Goal: Task Accomplishment & Management: Manage account settings

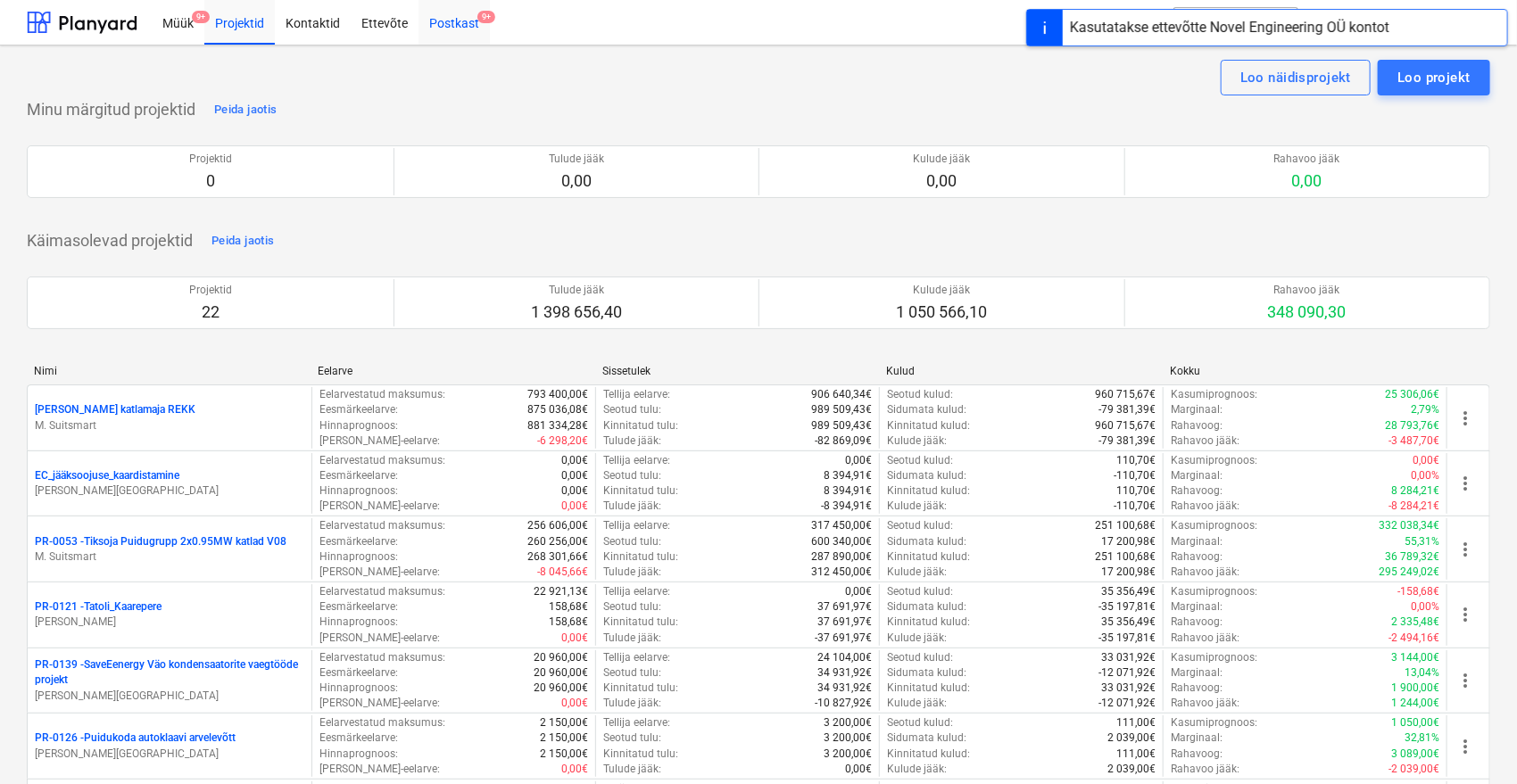
click at [440, 22] on div "Postkast 9+" at bounding box center [454, 21] width 71 height 46
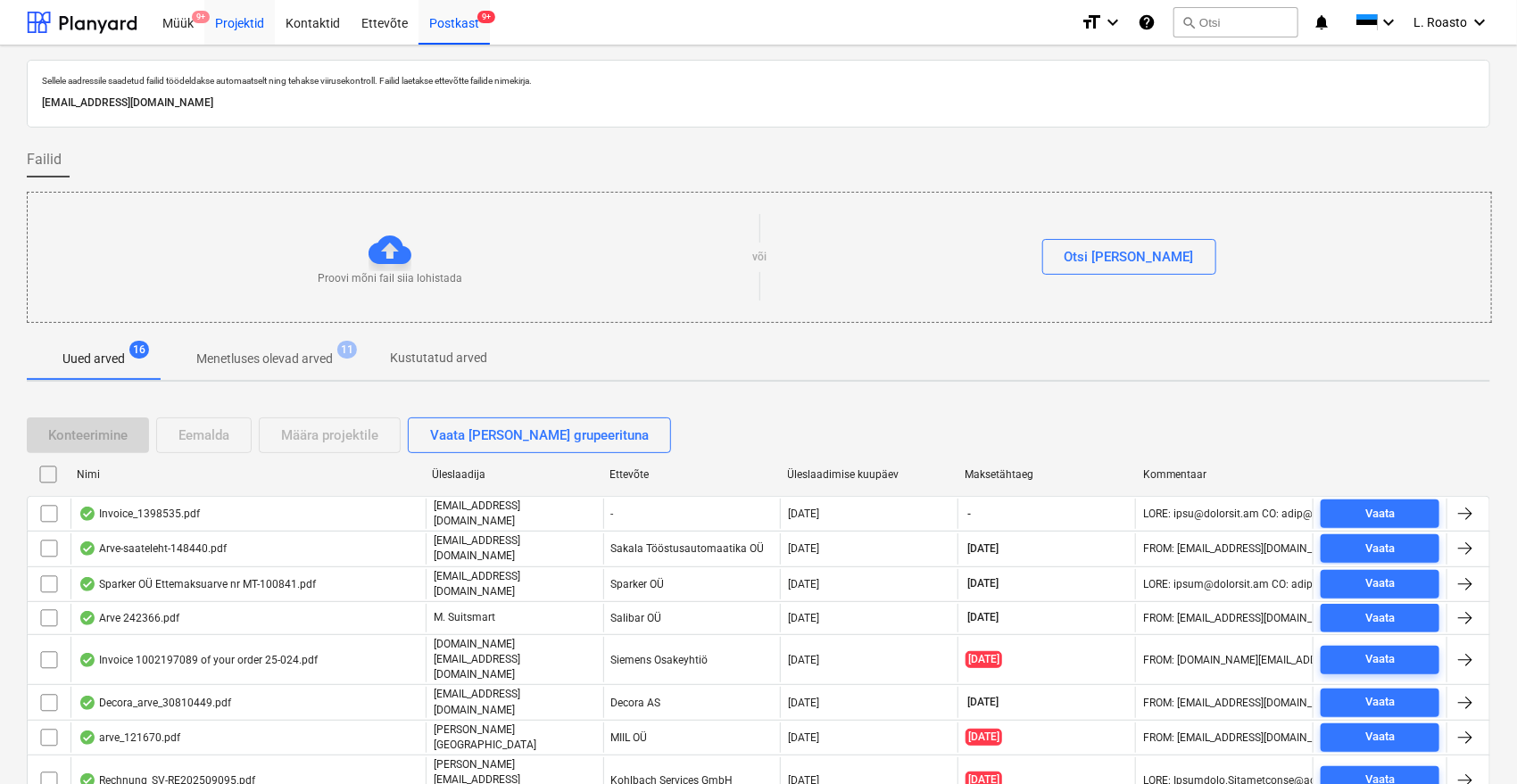
click at [249, 21] on div "Projektid" at bounding box center [240, 21] width 71 height 46
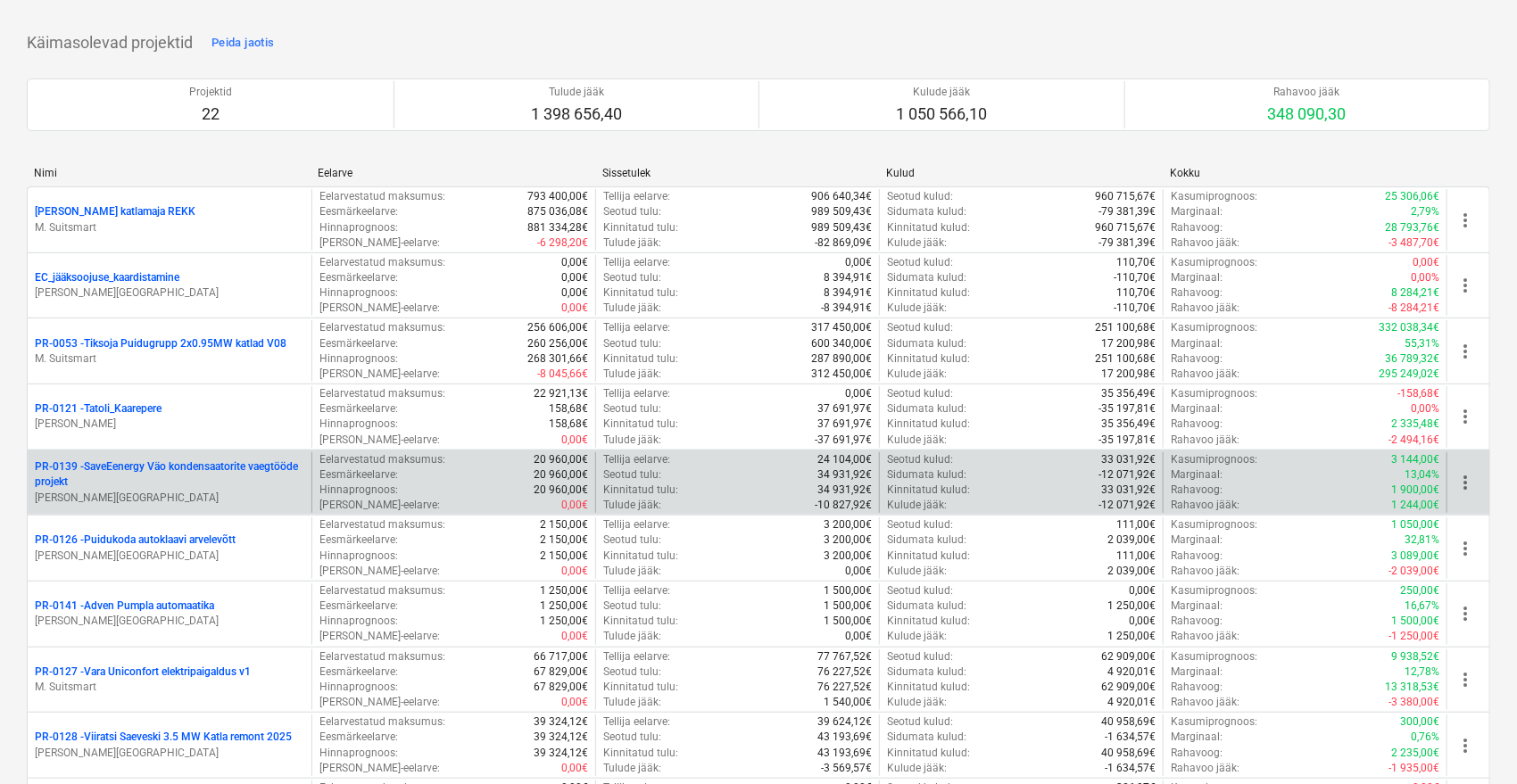
scroll to position [935, 0]
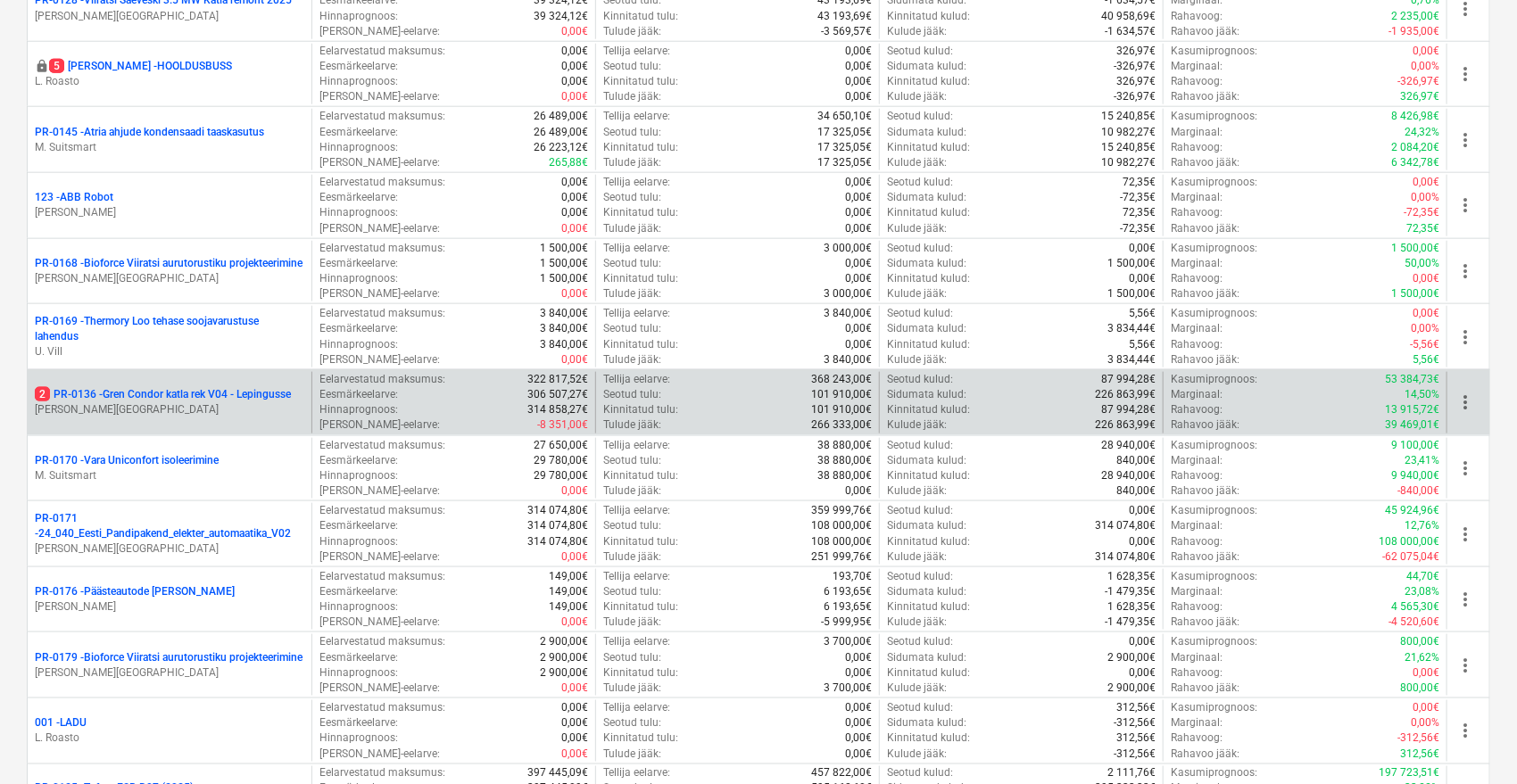
click at [247, 395] on p "2 PR-0136 - Gren Condor katla rek V04 - Lepingusse" at bounding box center [162, 395] width 256 height 15
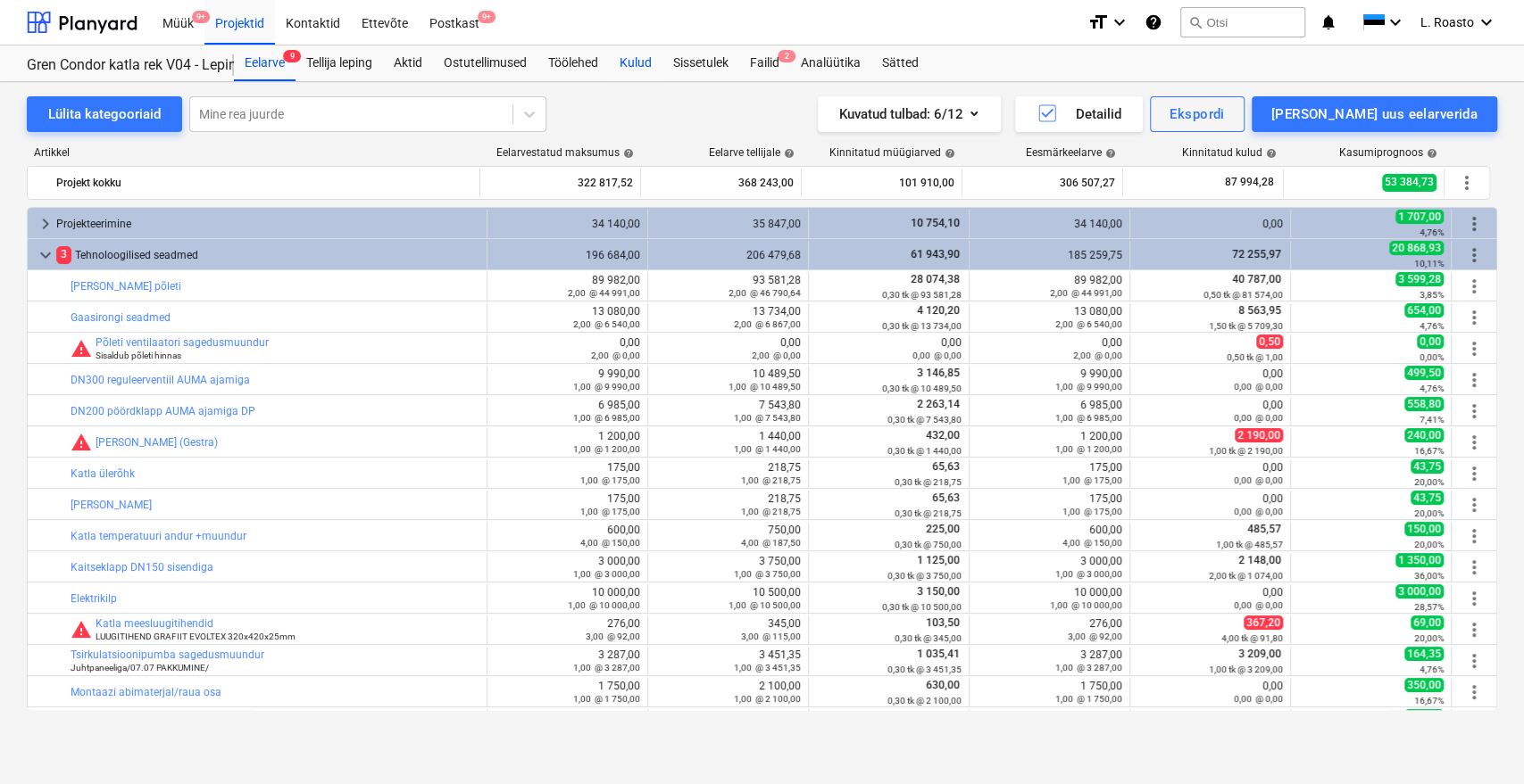
click at [628, 59] on div "Kulud" at bounding box center [635, 63] width 53 height 35
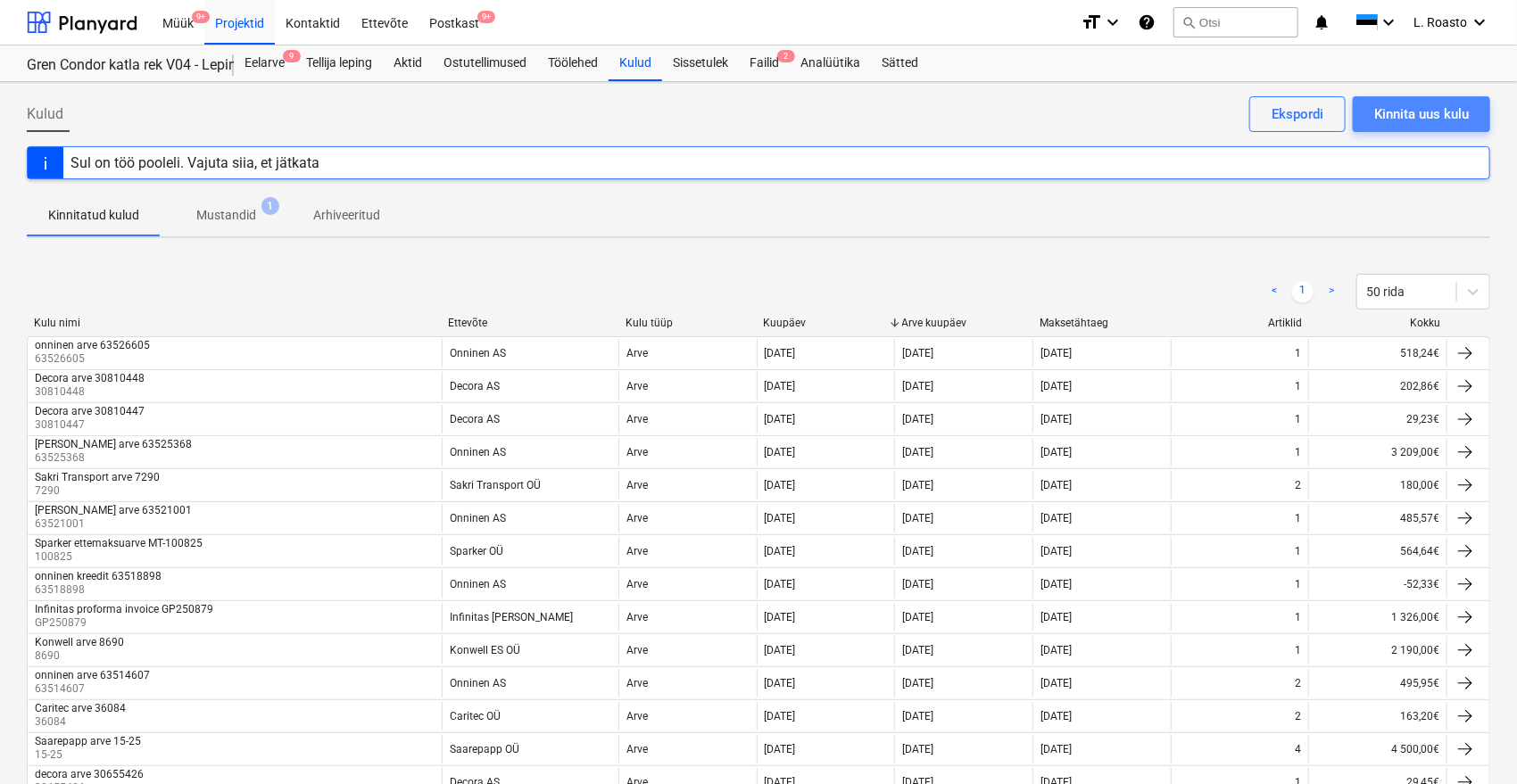
click at [1442, 105] on div "Kinnita uus kulu" at bounding box center [1421, 114] width 94 height 23
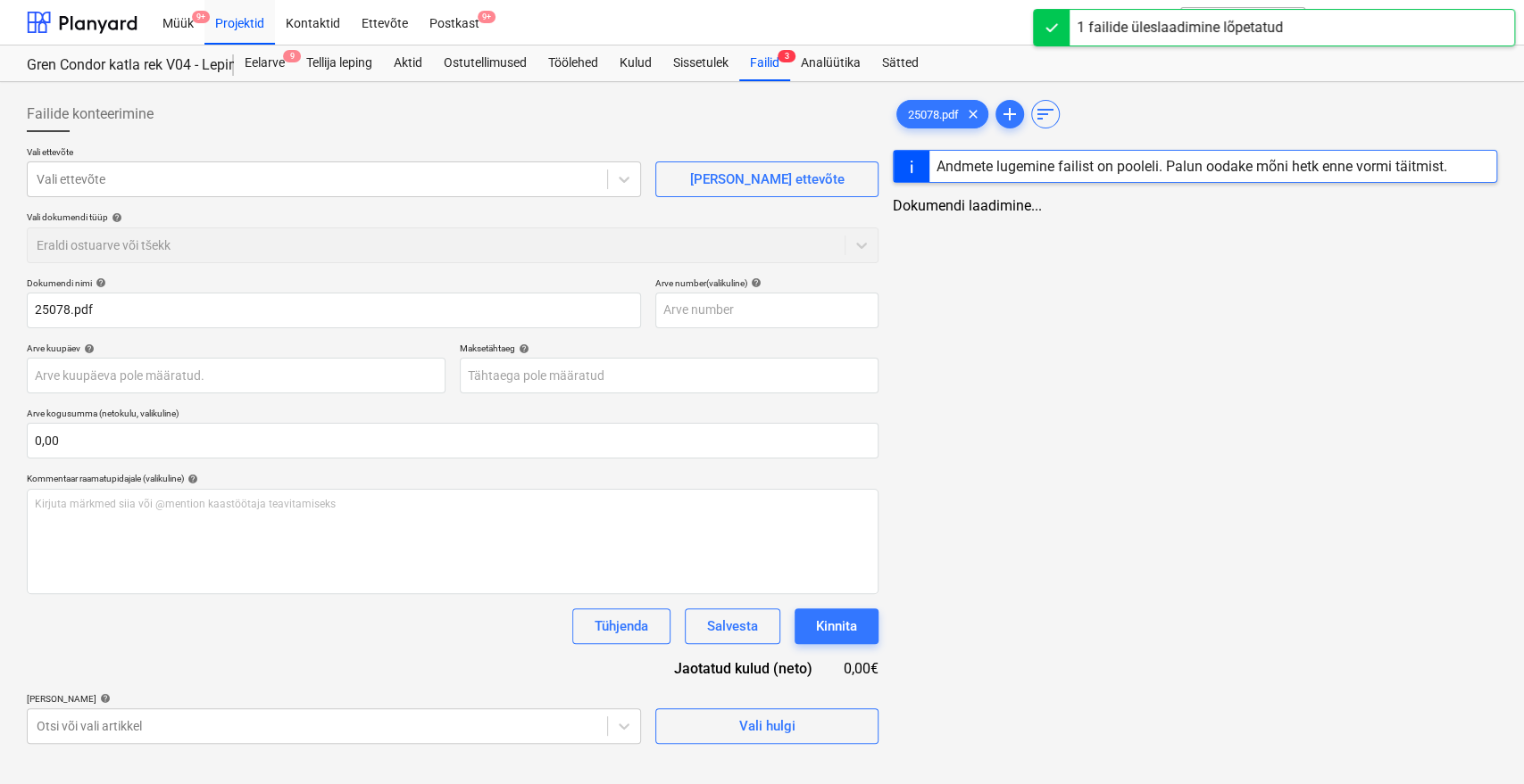
click at [402, 121] on div "Failide konteerimine" at bounding box center [453, 114] width 852 height 35
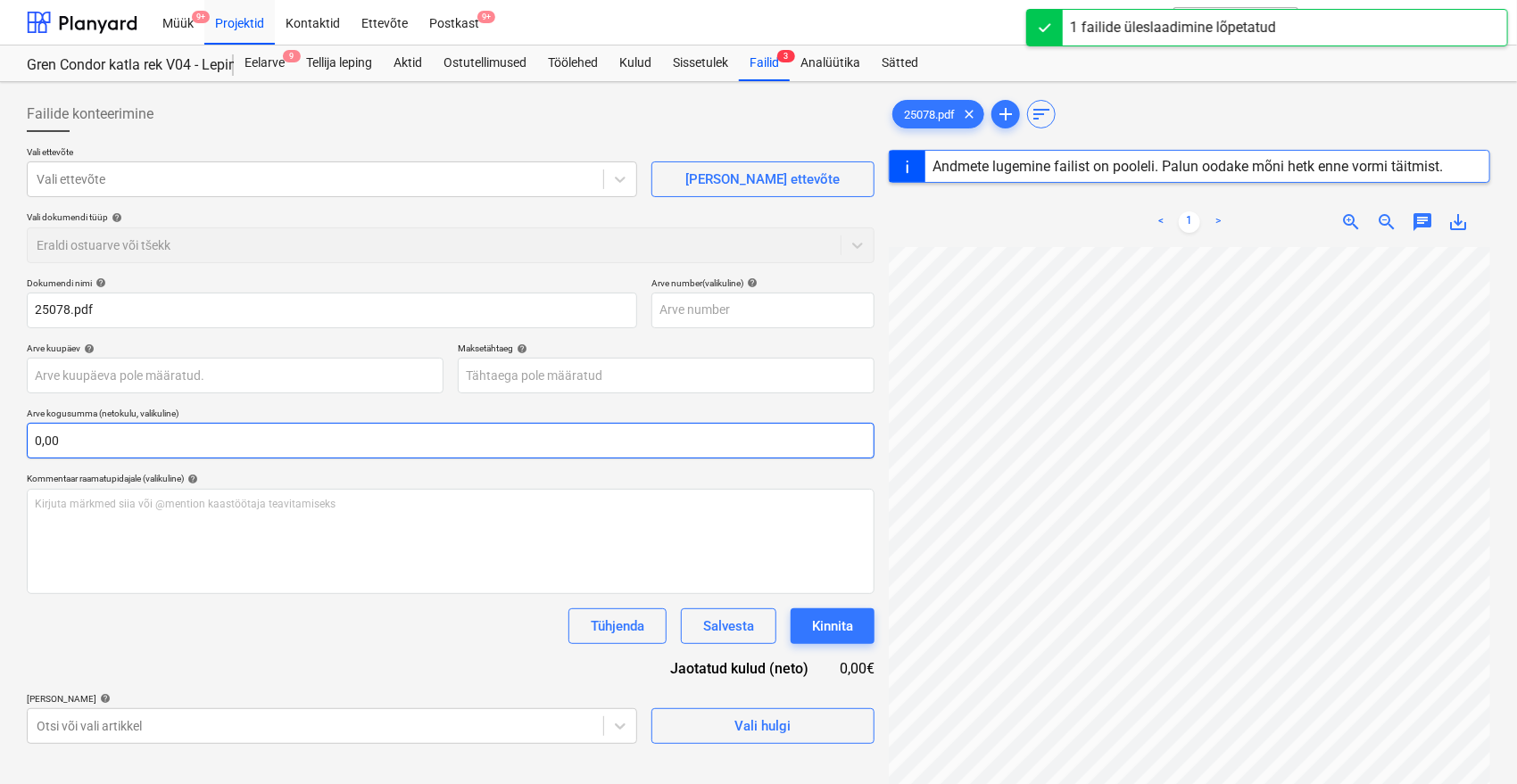
type input "25078"
type input "[DATE]"
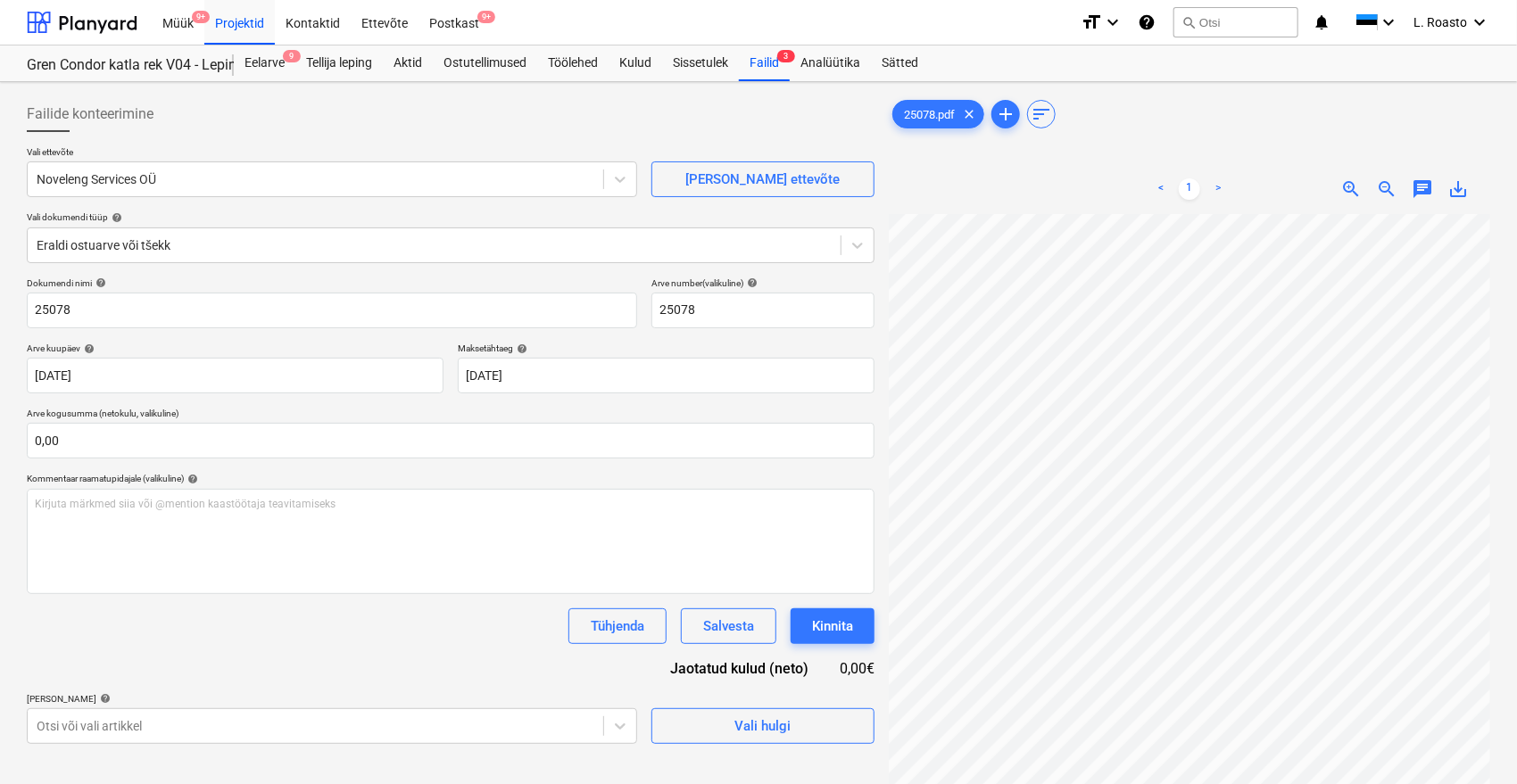
click at [479, 626] on div "Tühjenda Salvesta Kinnita" at bounding box center [451, 626] width 848 height 35
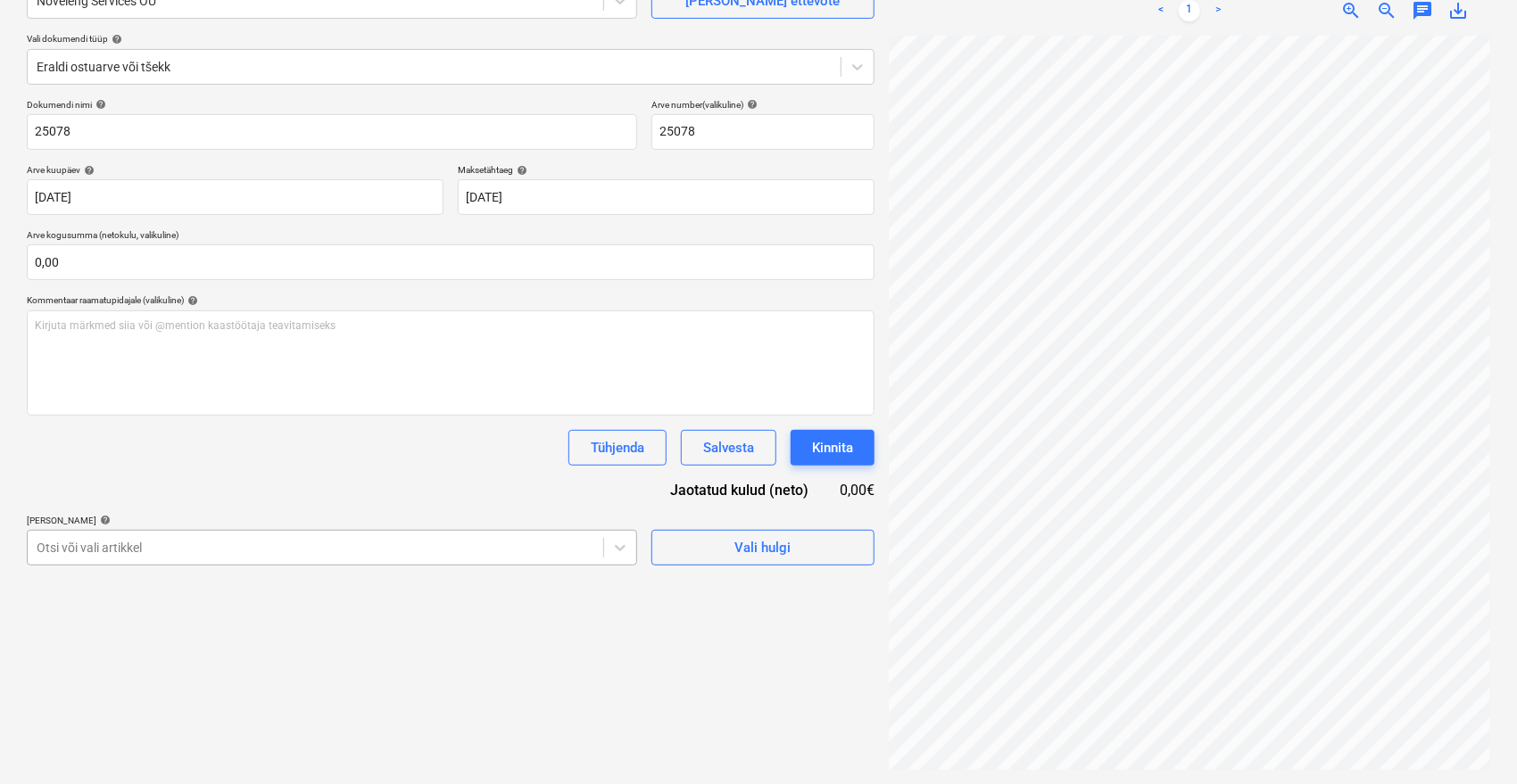
click at [330, 564] on body "Müük 9+ Projektid Kontaktid Ettevõte Postkast 9+ format_size keyboard_arrow_dow…" at bounding box center [758, 214] width 1517 height 784
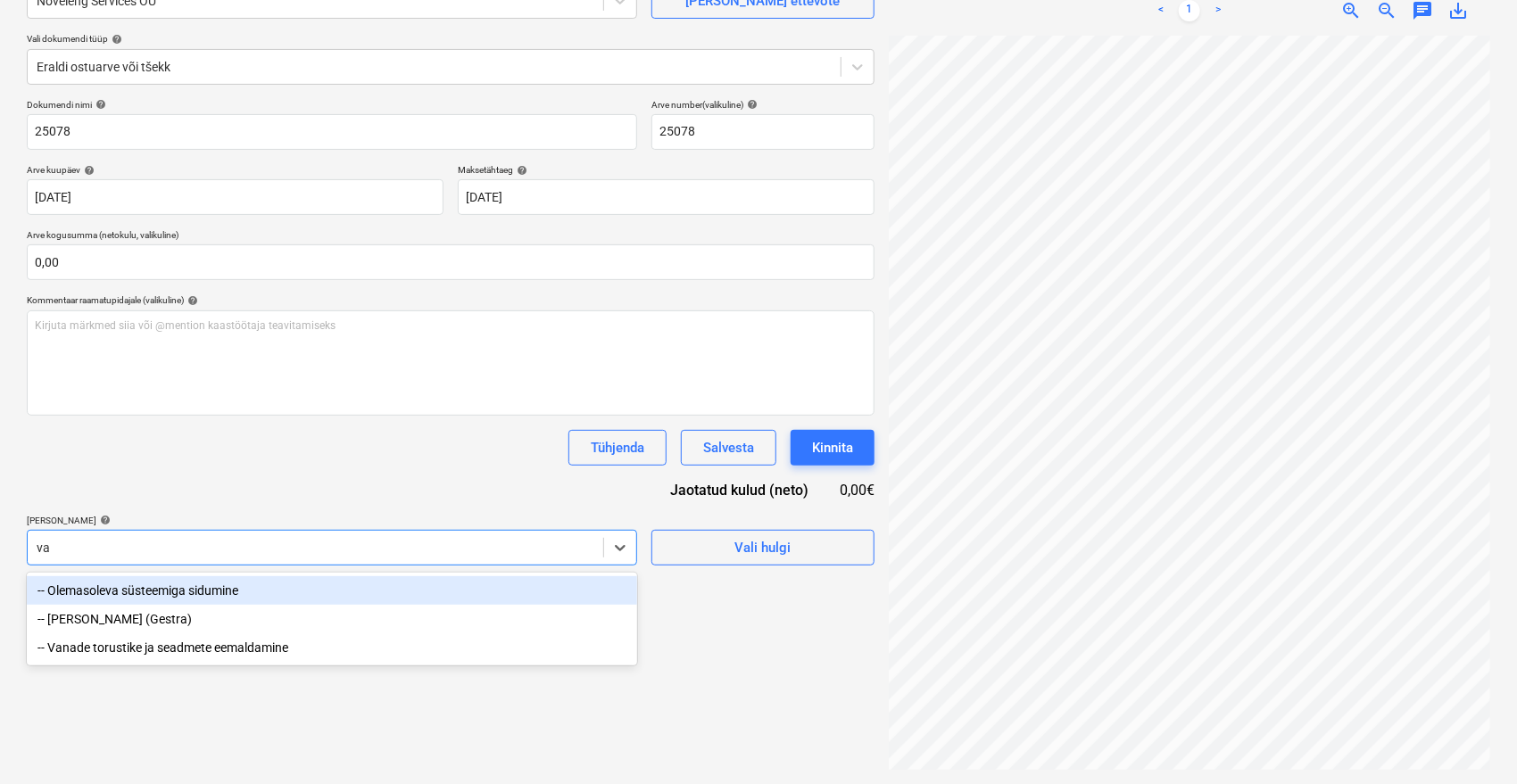
scroll to position [178, 0]
type input "vana"
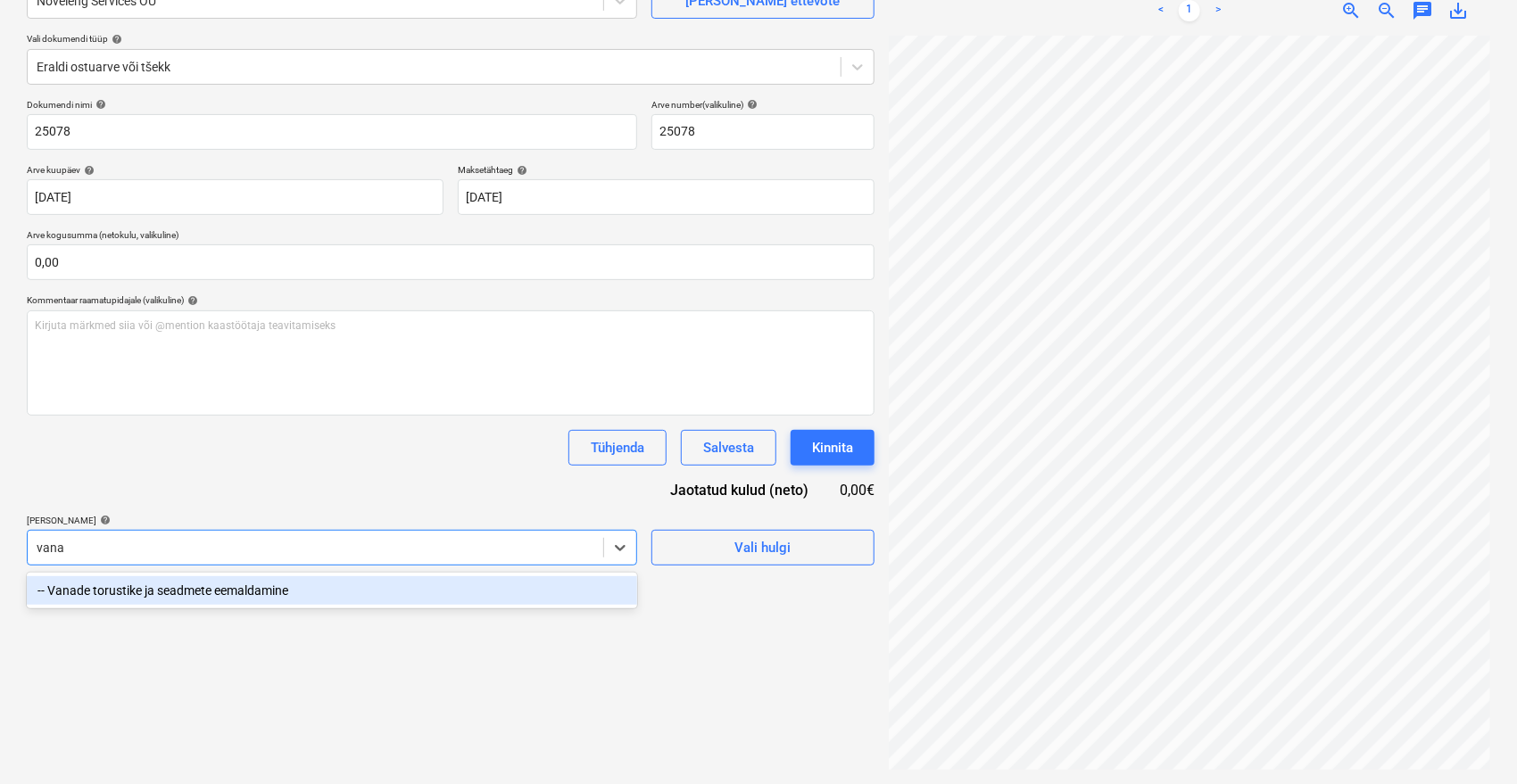
click at [300, 594] on div "-- Vanade torustike ja seadmete eemaldamine" at bounding box center [332, 591] width 611 height 29
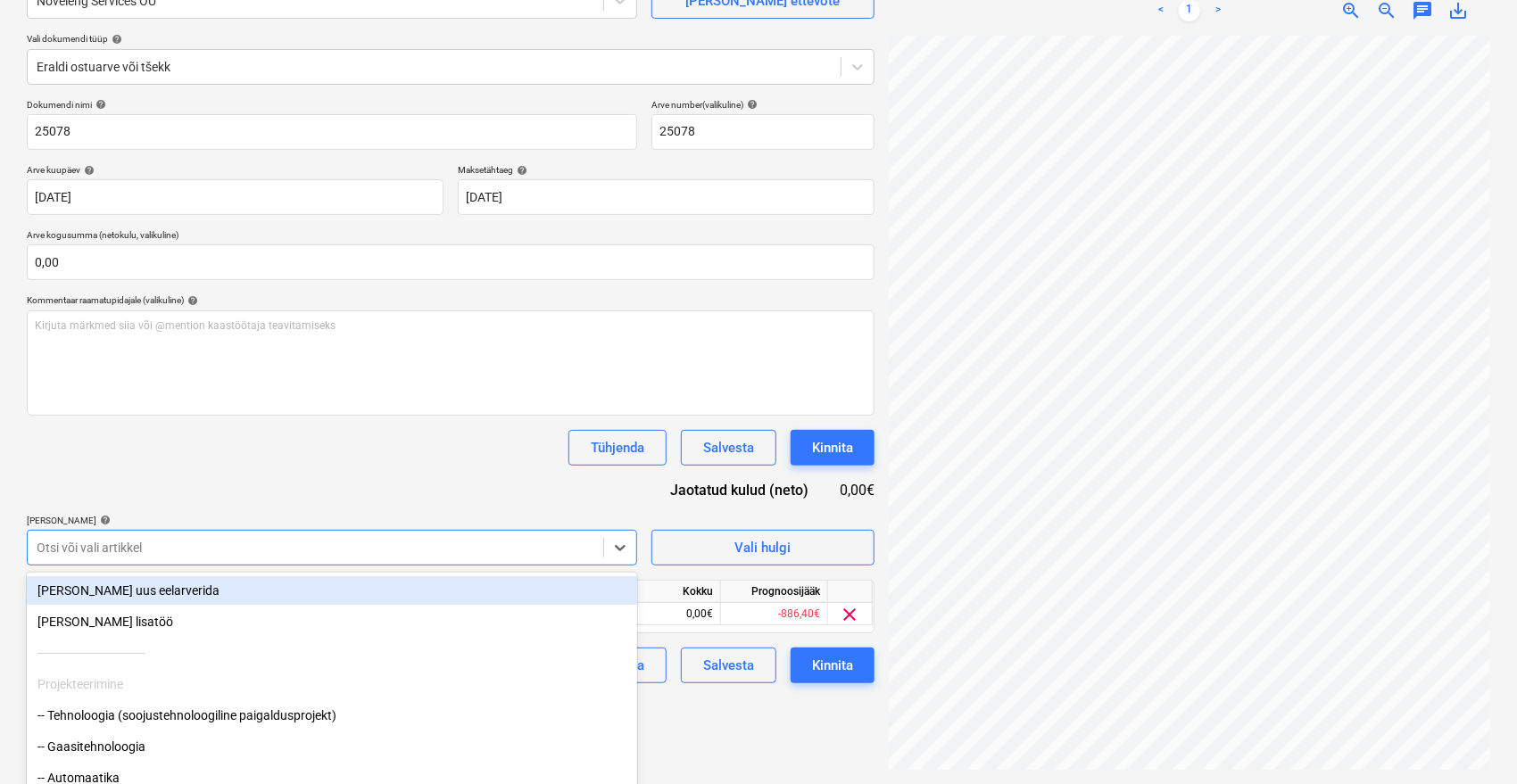
click at [320, 439] on div "Tühjenda Salvesta Kinnita" at bounding box center [451, 448] width 848 height 35
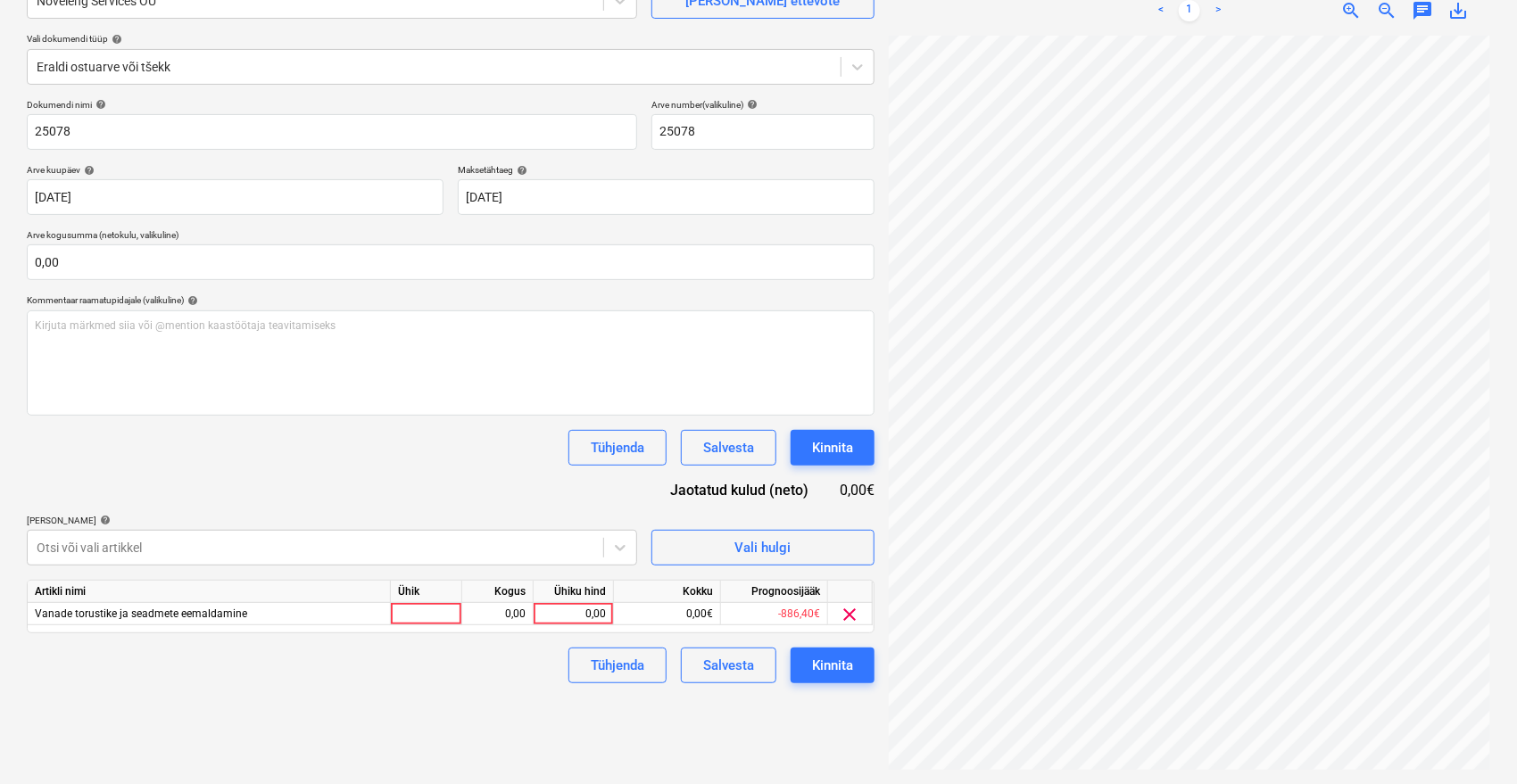
scroll to position [130, 71]
click at [554, 610] on div "0,00" at bounding box center [573, 614] width 65 height 22
type input "38,68"
click at [531, 434] on div "Tühjenda Salvesta Kinnita" at bounding box center [451, 448] width 848 height 35
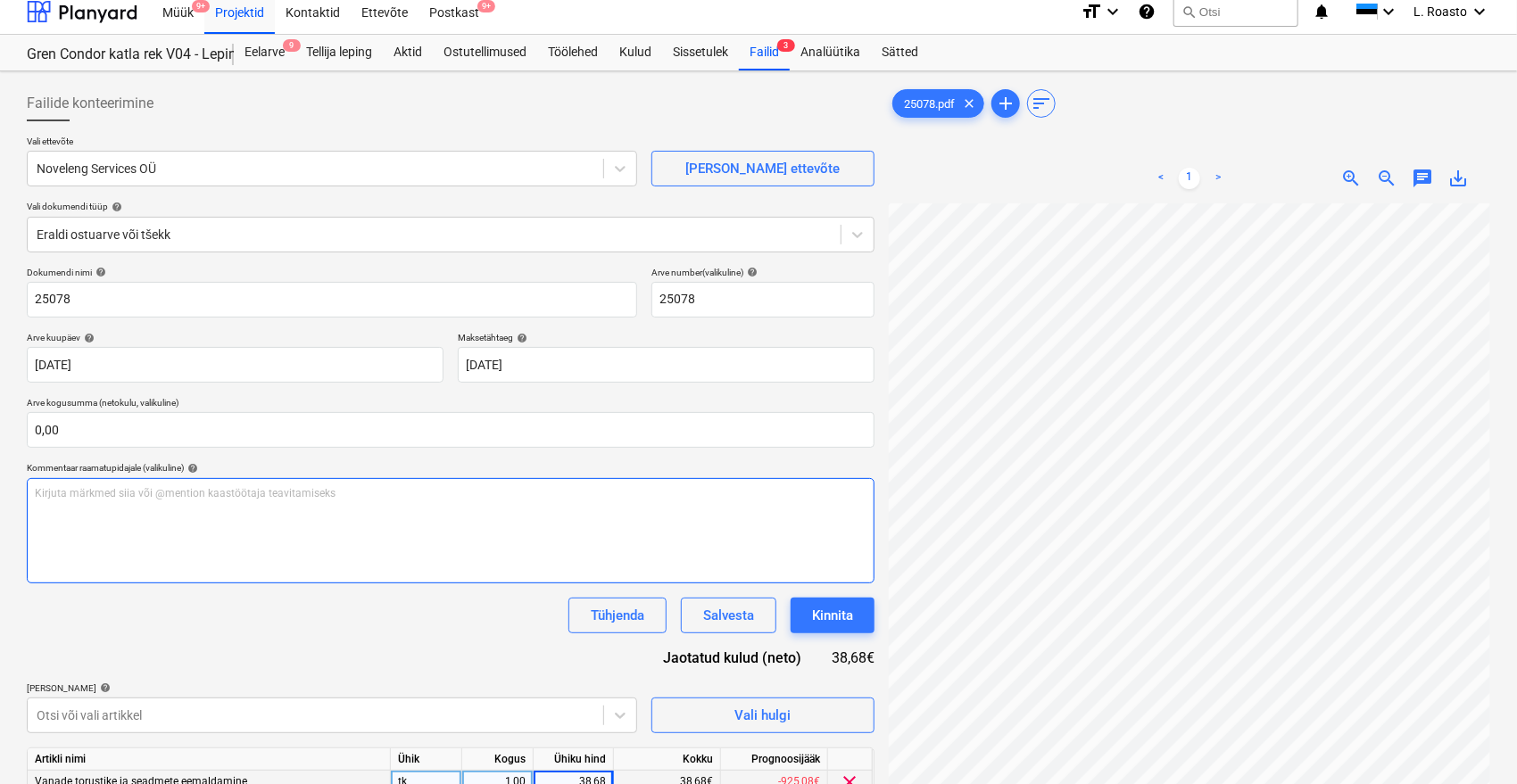
scroll to position [0, 0]
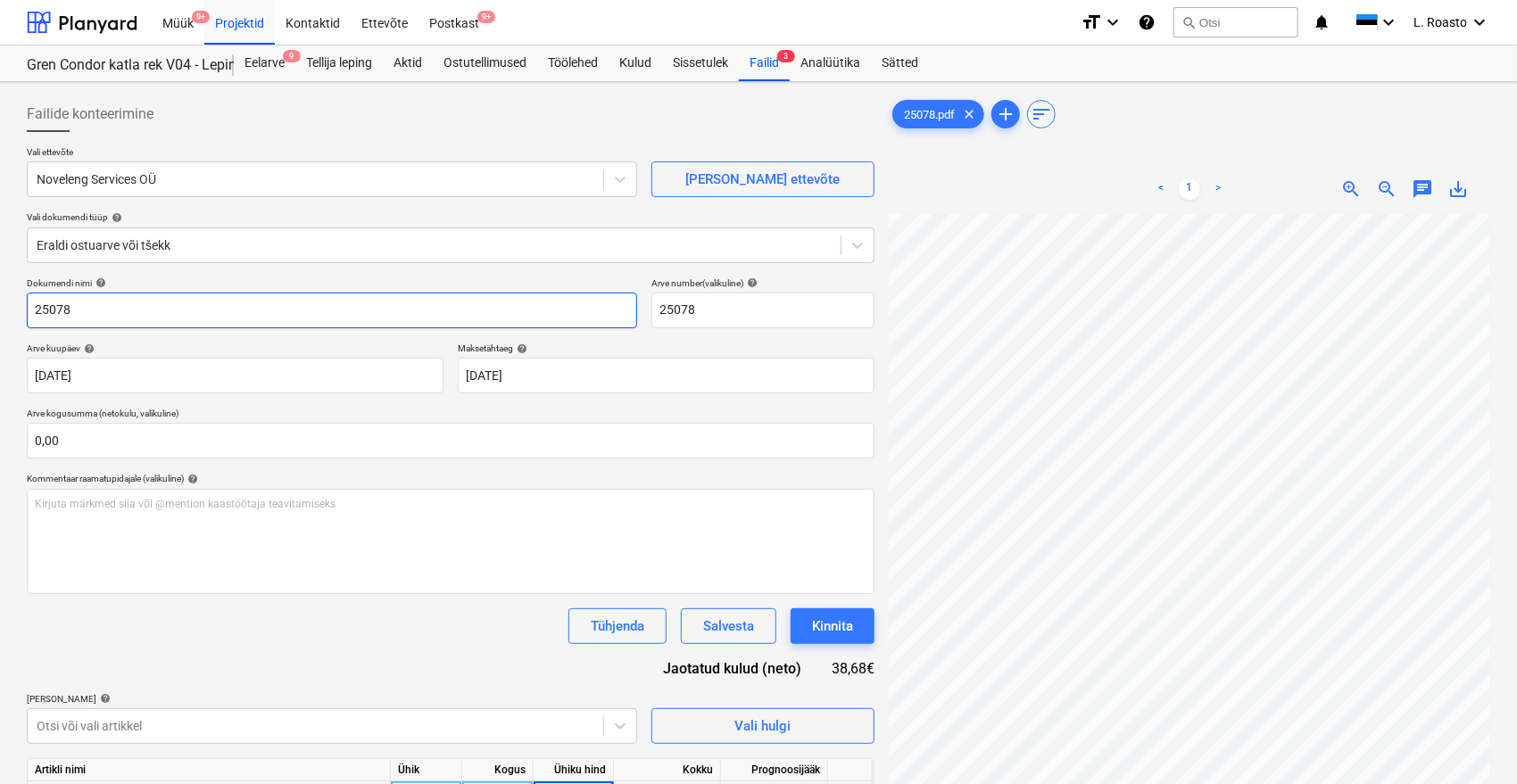
click at [35, 303] on input "25078" at bounding box center [332, 311] width 611 height 35
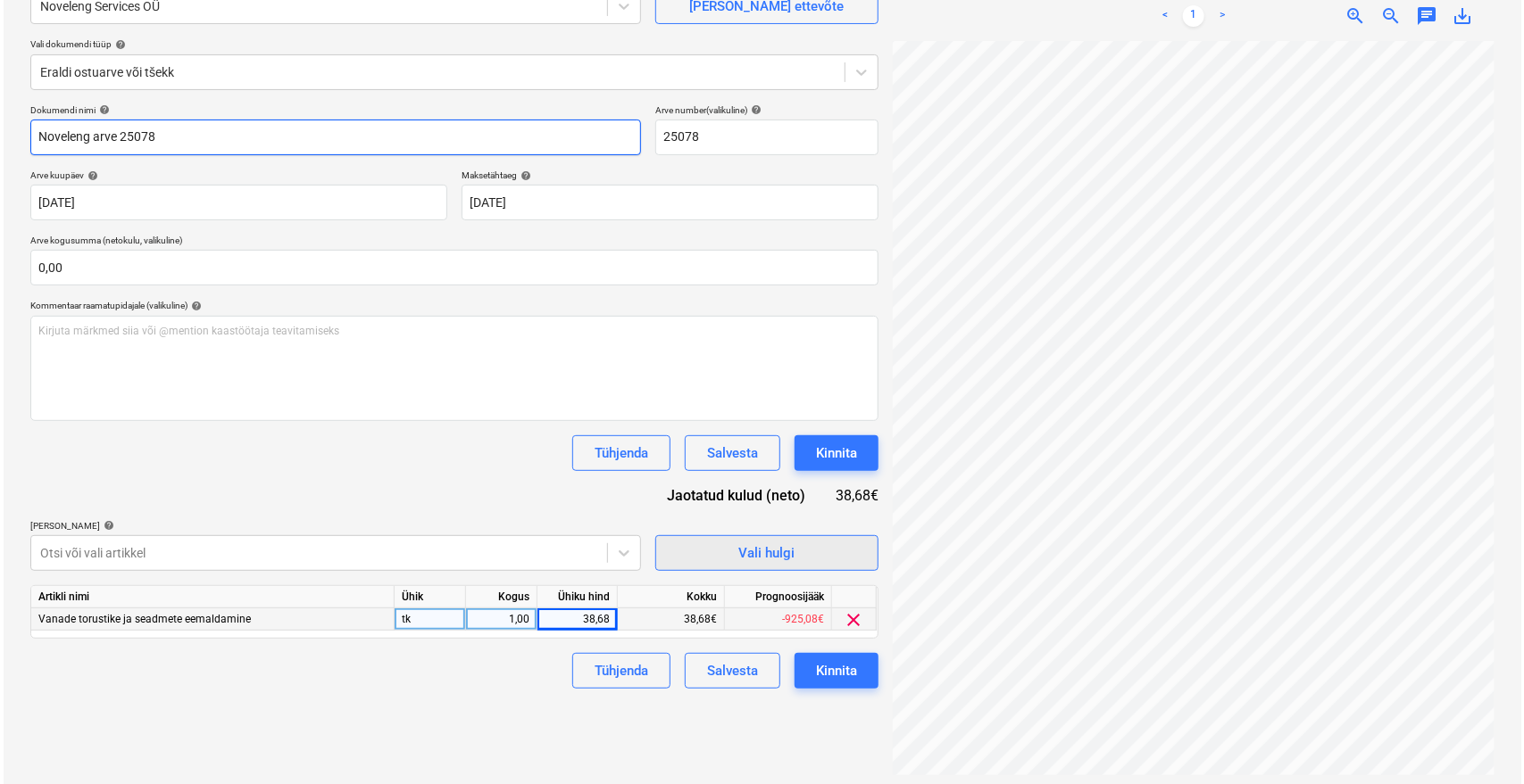
scroll to position [178, 0]
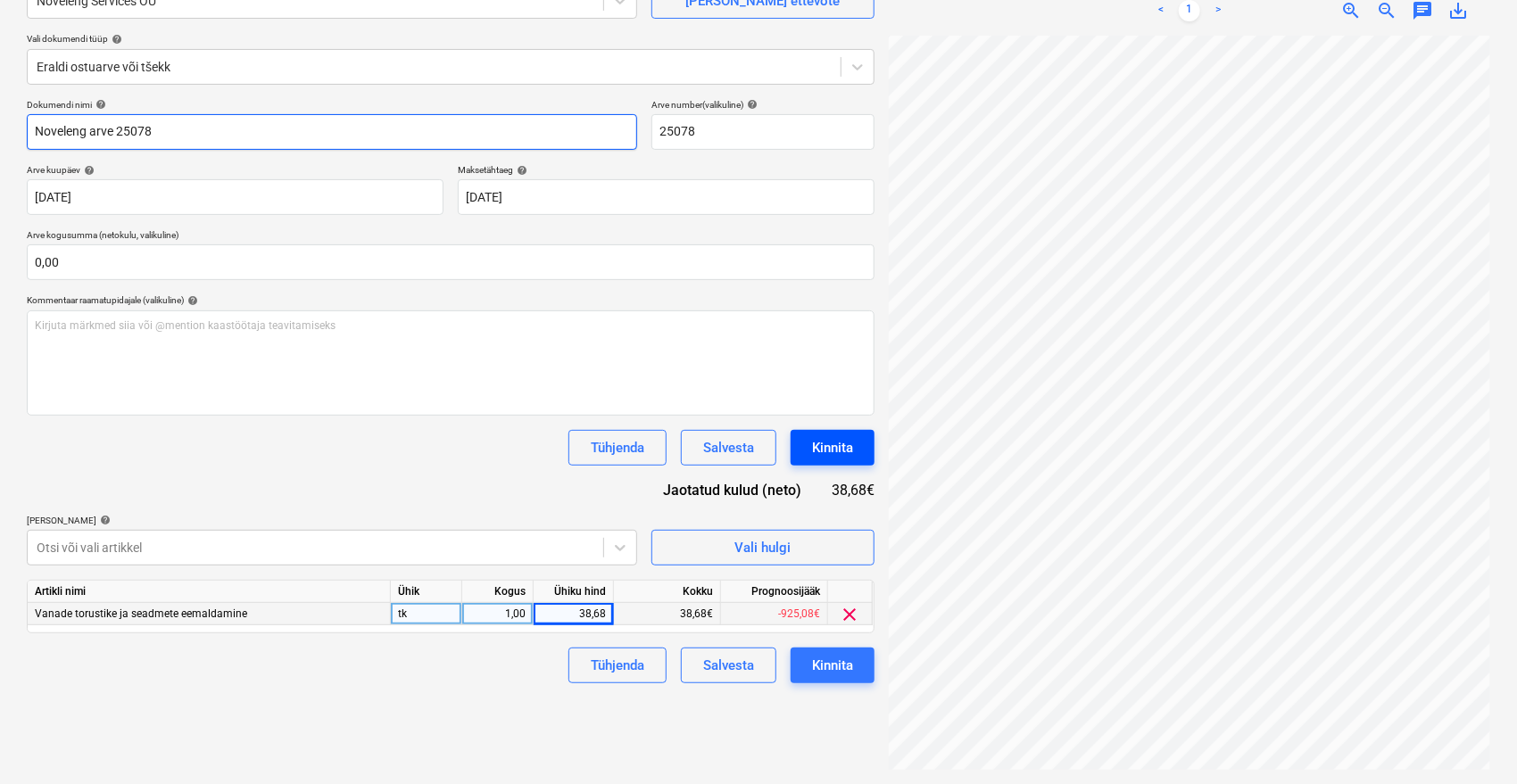
type input "Noveleng arve 25078"
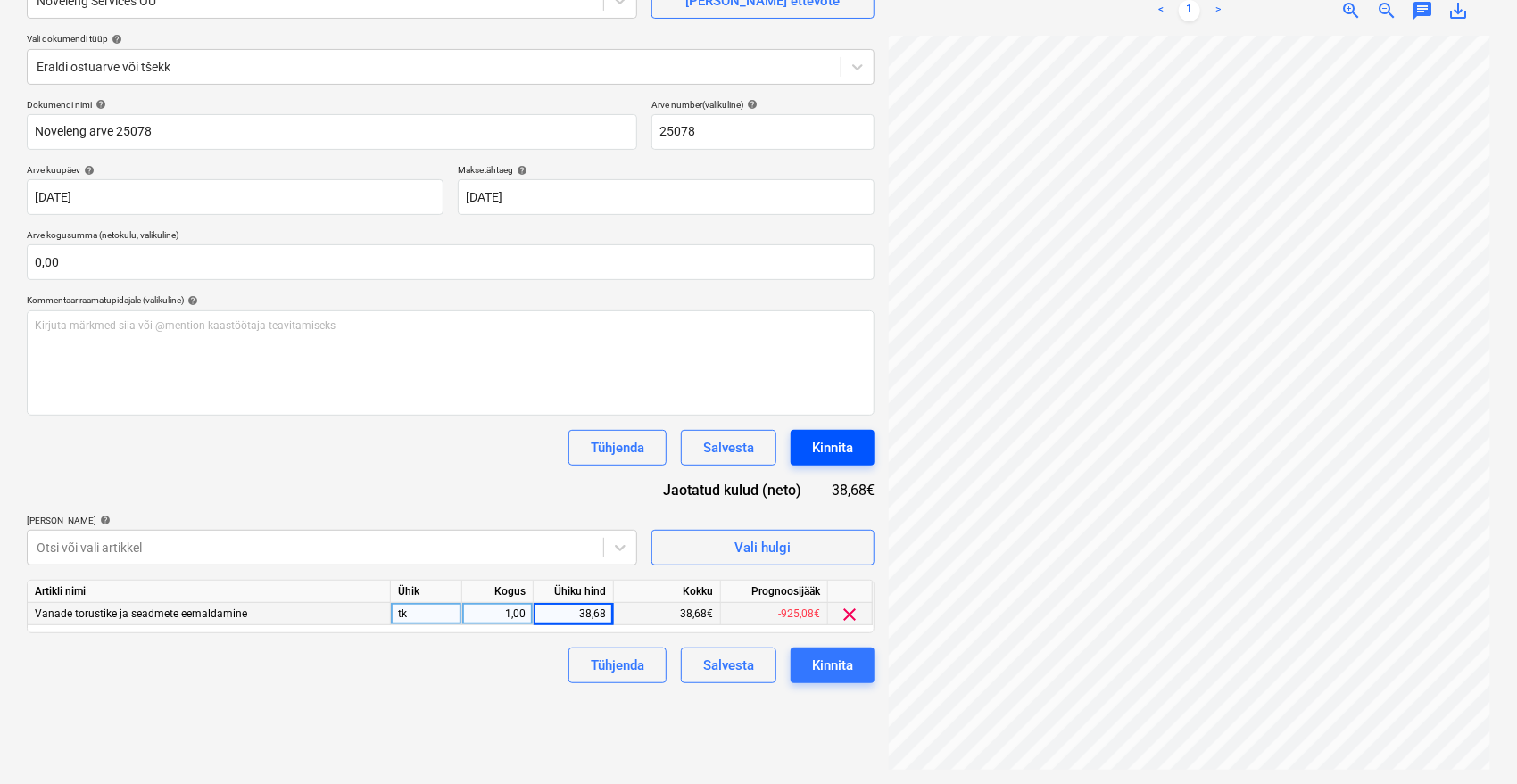
click at [827, 444] on div "Kinnita" at bounding box center [833, 447] width 41 height 23
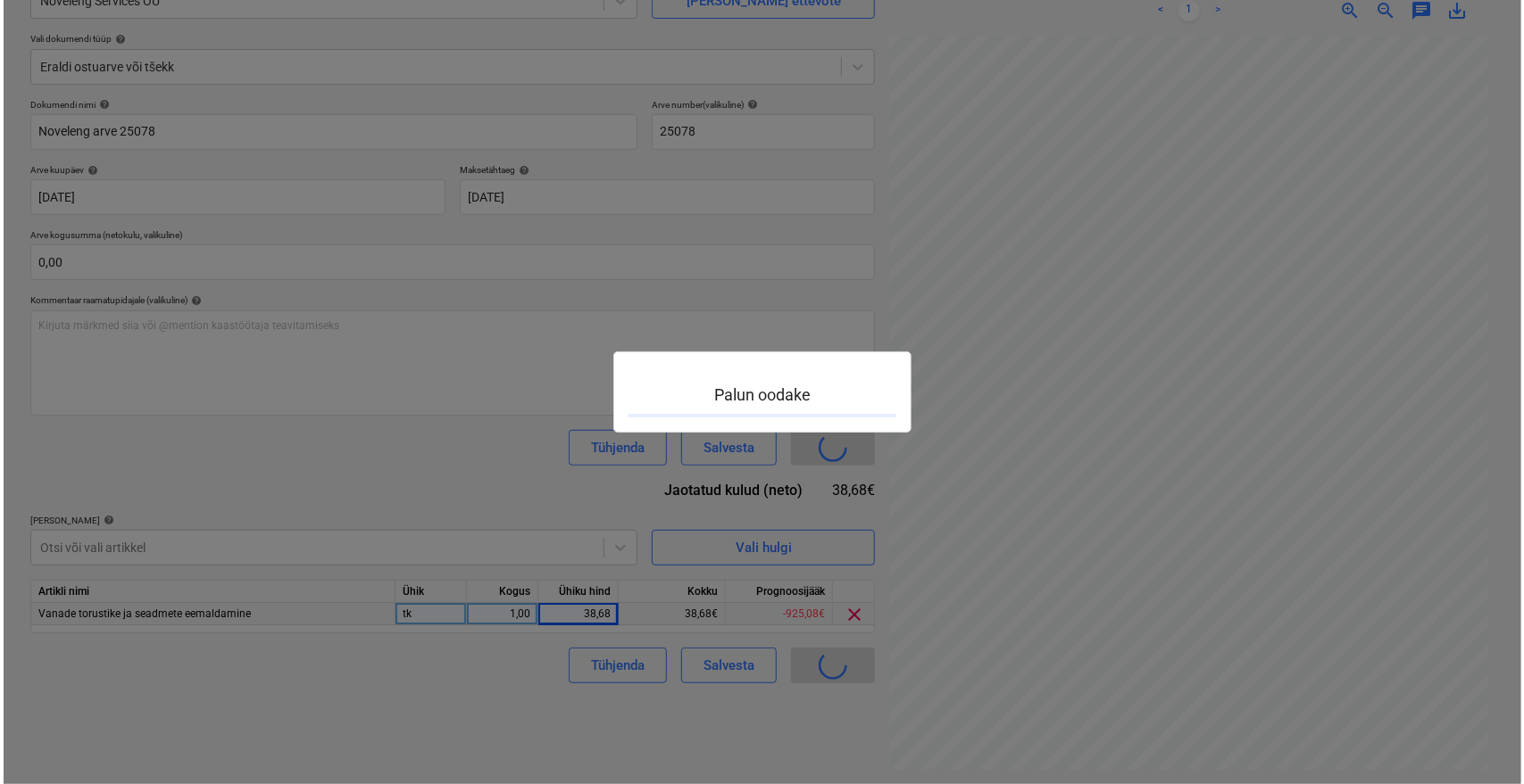
scroll to position [130, 71]
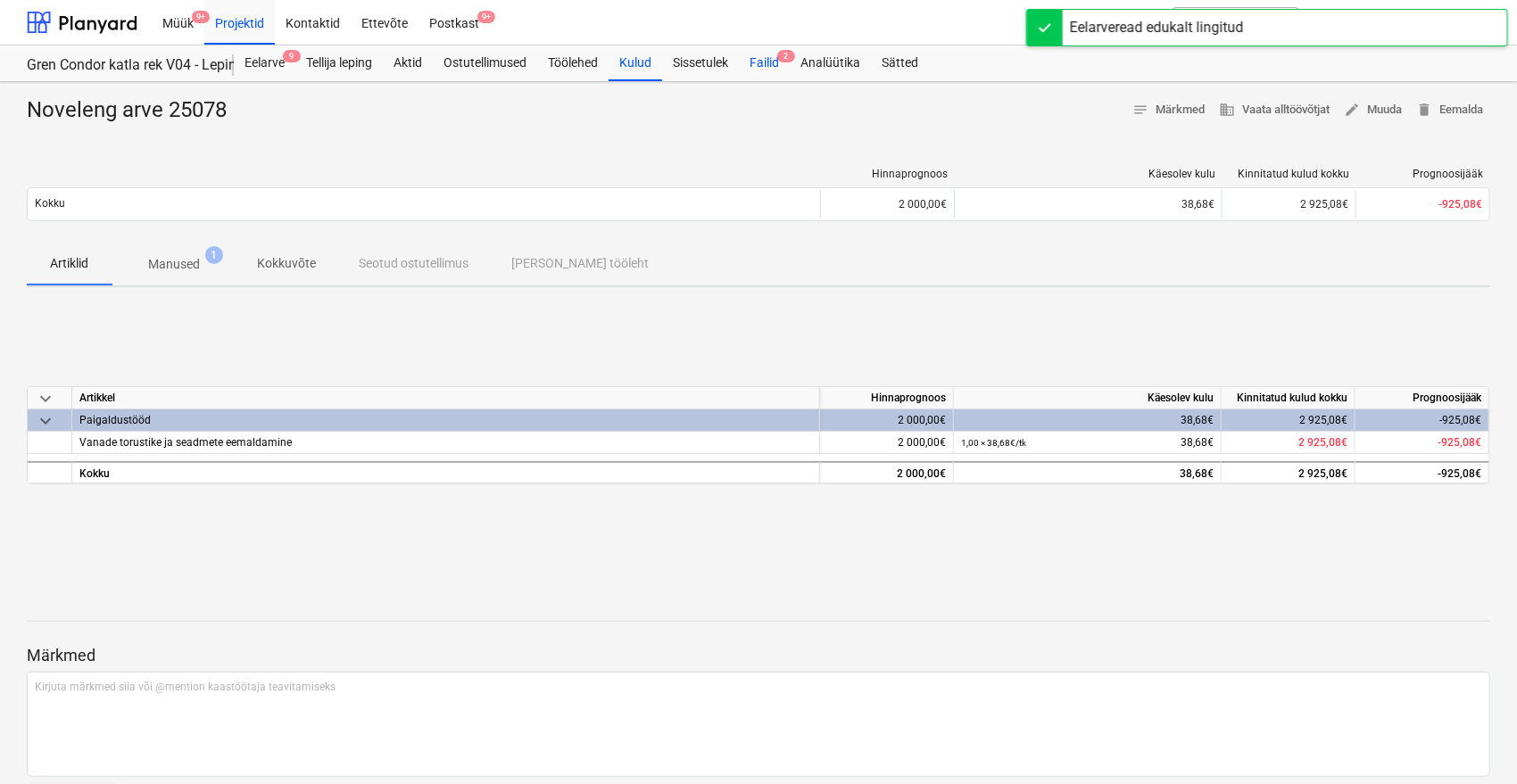
click at [780, 67] on div "Failid 2" at bounding box center [765, 63] width 50 height 35
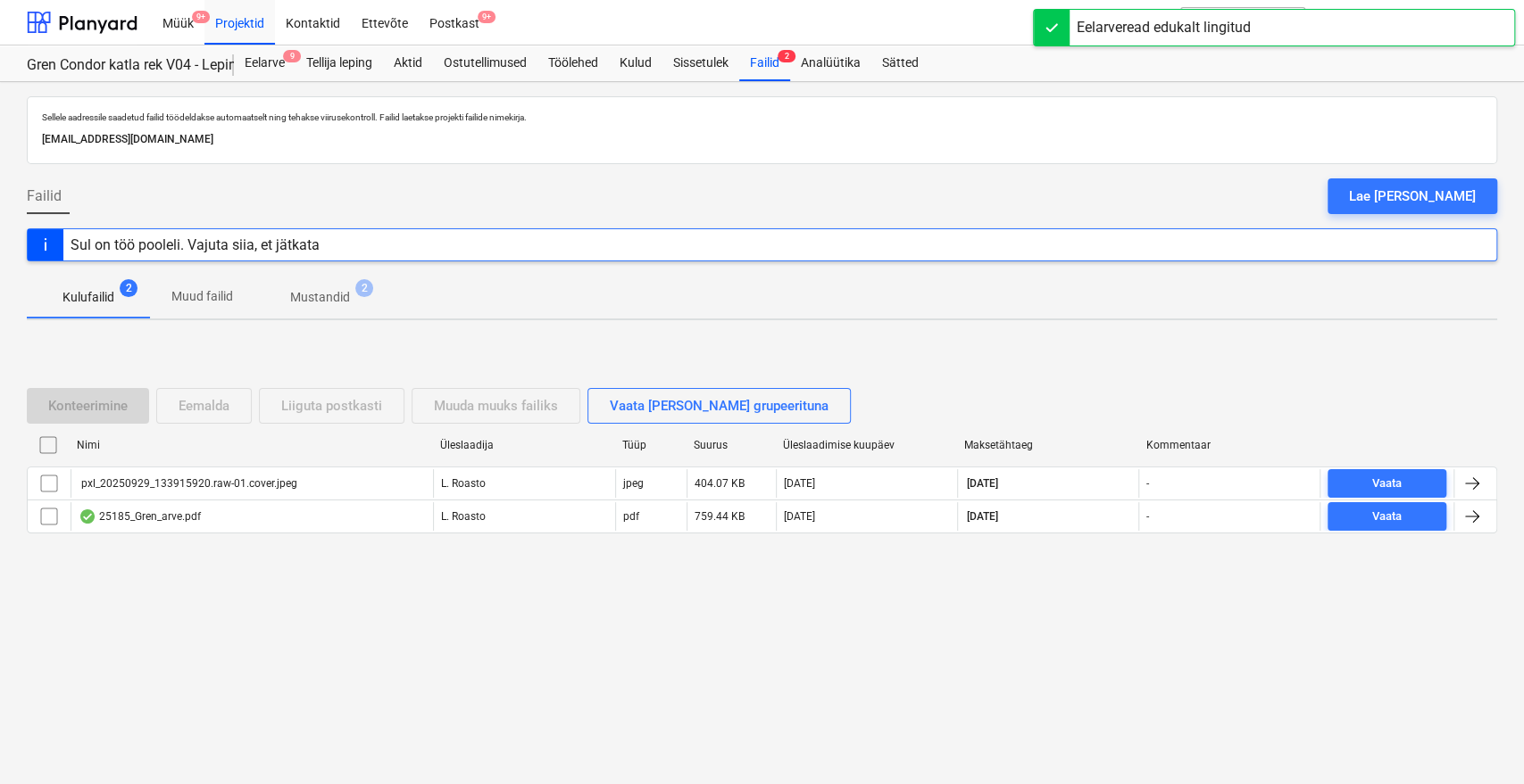
click at [313, 298] on p "Mustandid" at bounding box center [320, 298] width 60 height 19
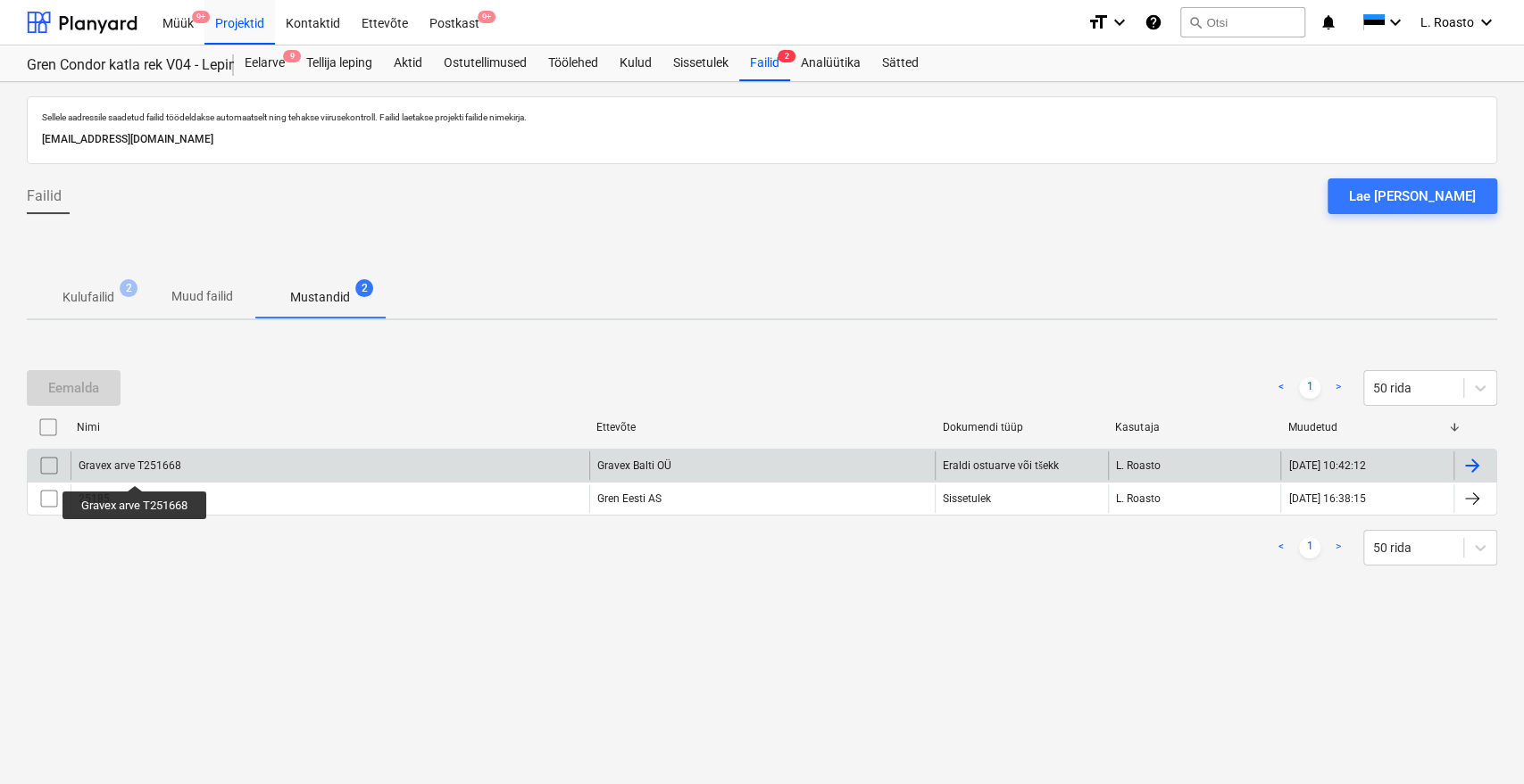
click at [135, 469] on div "Gravex arve T251668" at bounding box center [130, 465] width 103 height 12
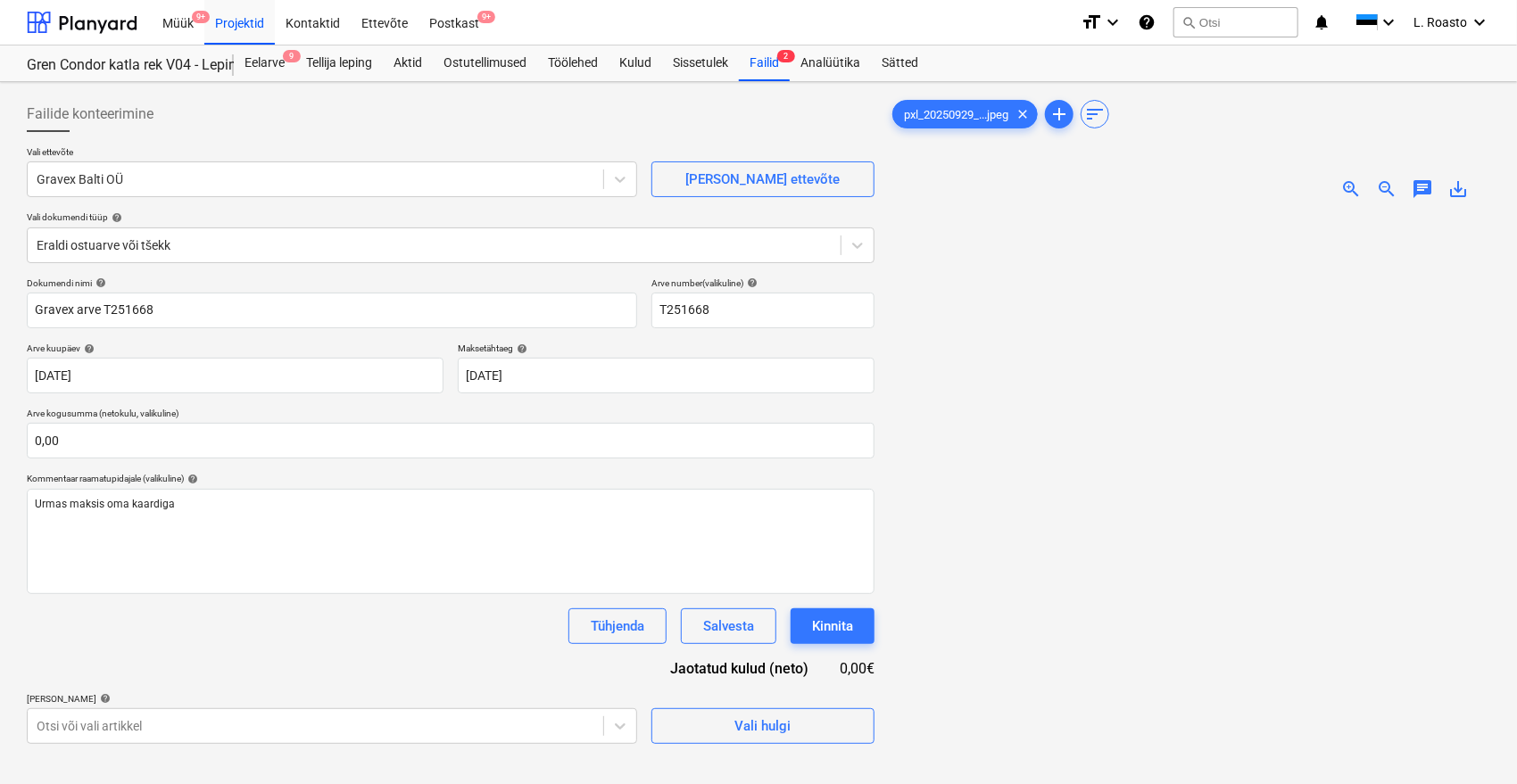
click at [923, 634] on div at bounding box center [1189, 581] width 601 height 735
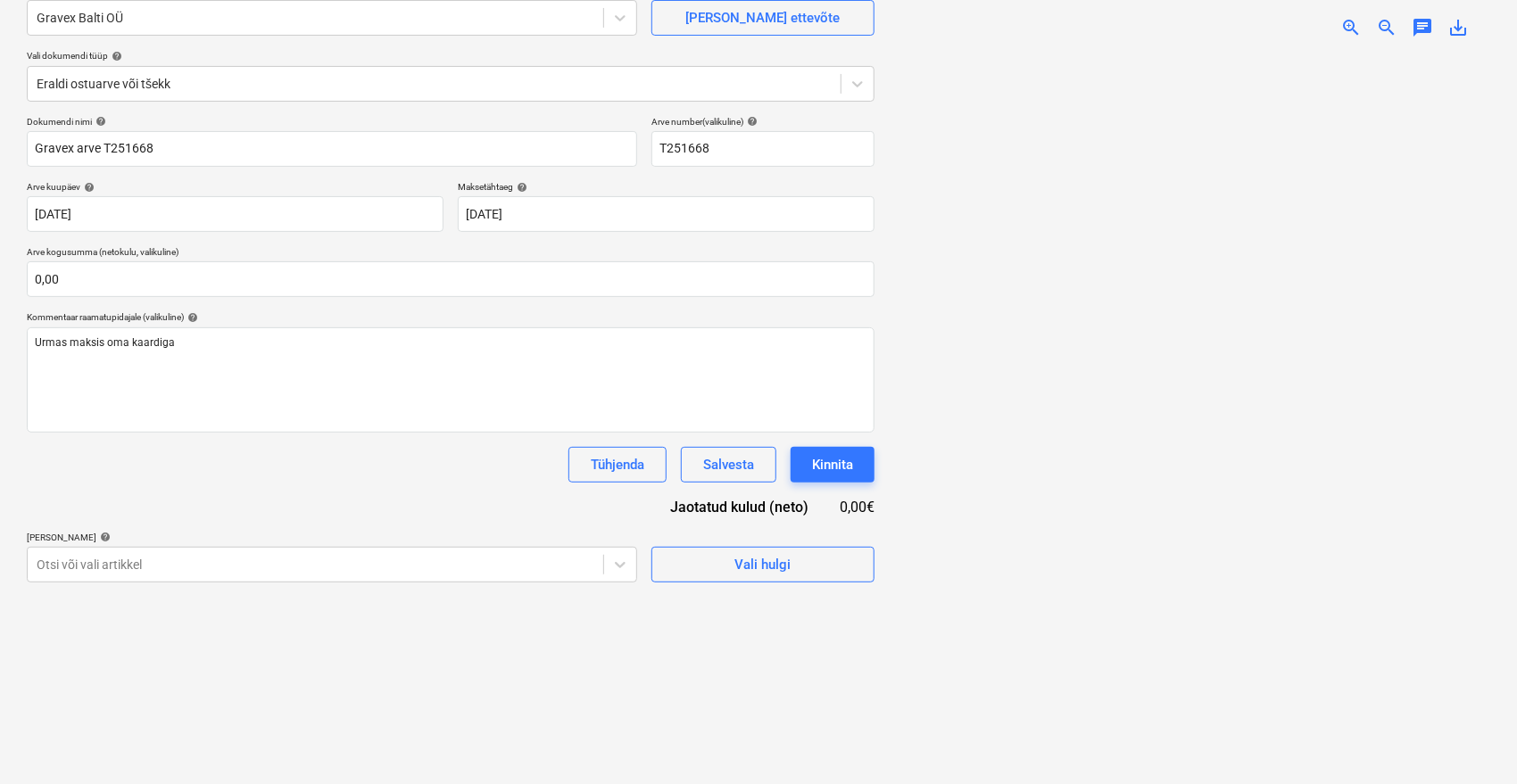
scroll to position [178, 0]
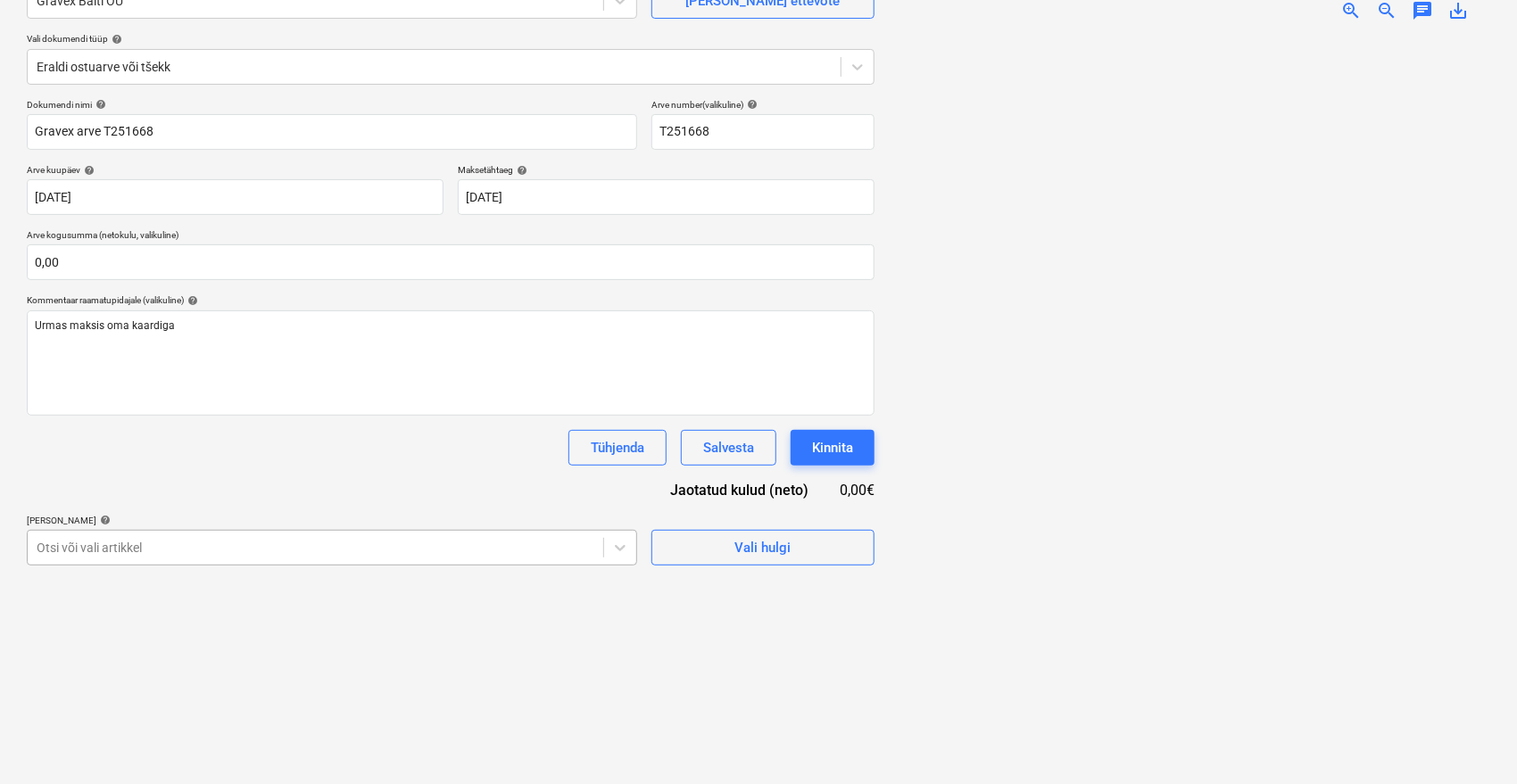
click at [172, 540] on body "Müük 9+ Projektid Kontaktid Ettevõte Postkast 9+ format_size keyboard_arrow_dow…" at bounding box center [758, 214] width 1517 height 784
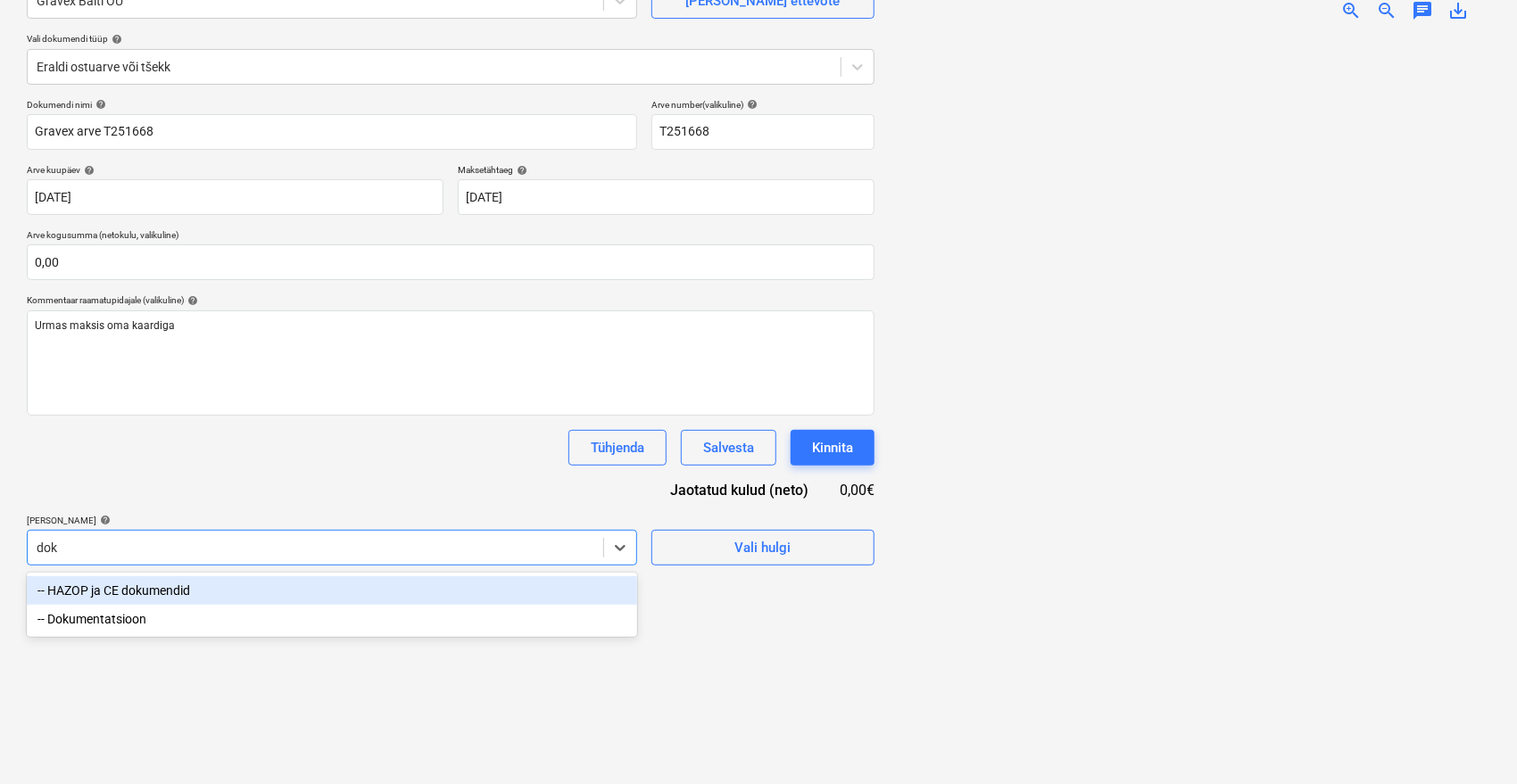
type input "doku"
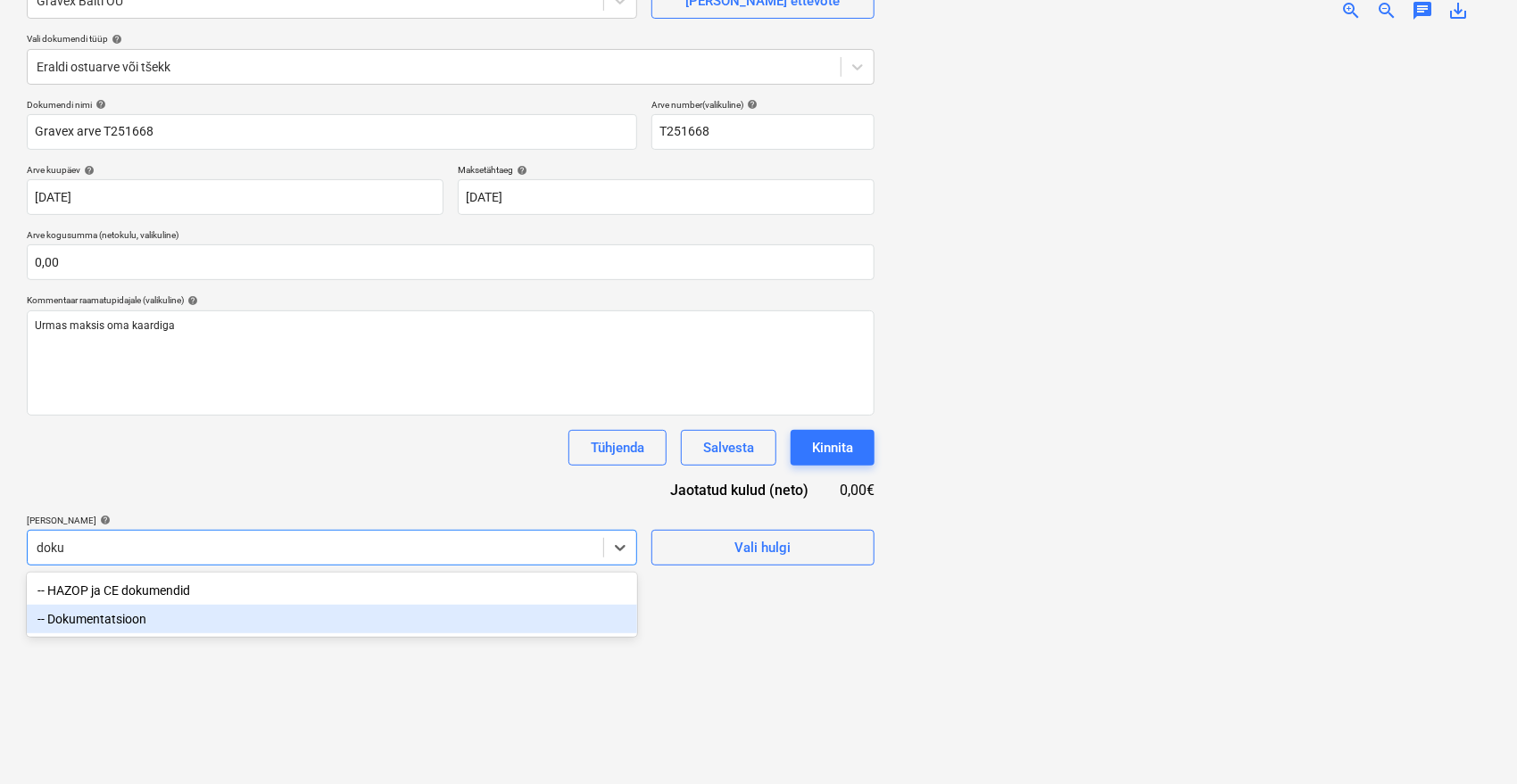
click at [141, 621] on div "-- Dokumentatsioon" at bounding box center [332, 619] width 611 height 29
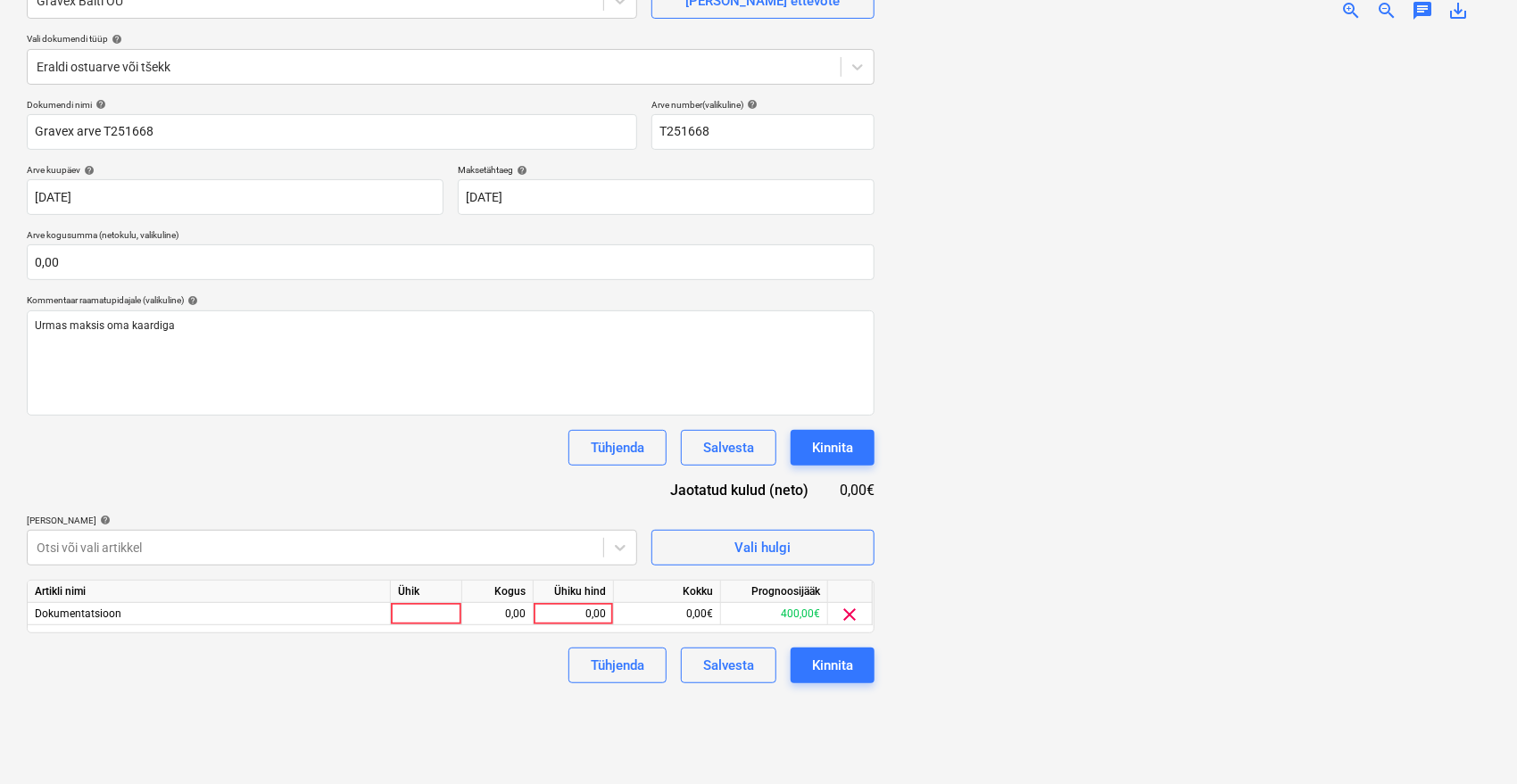
click at [221, 465] on div "Dokumendi nimi help Gravex arve T251668 Arve number (valikuline) help T251668 A…" at bounding box center [451, 391] width 848 height 584
click at [583, 621] on div "0,00" at bounding box center [573, 614] width 65 height 22
type input "8,06"
click at [325, 670] on div "Tühjenda Salvesta Kinnita" at bounding box center [451, 665] width 848 height 35
click at [836, 670] on div "Kinnita" at bounding box center [833, 665] width 41 height 23
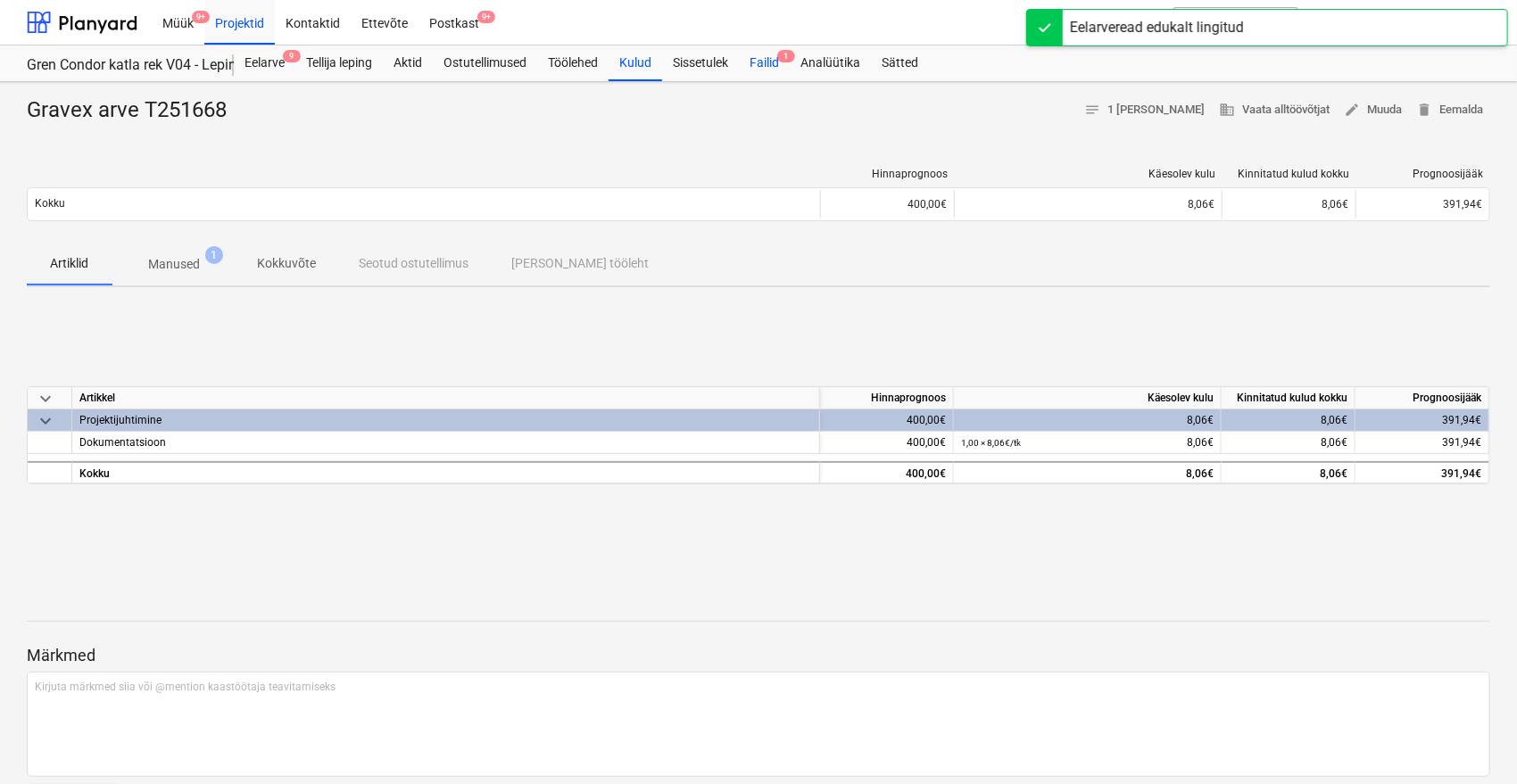
click at [778, 62] on div "Failid 1" at bounding box center [765, 63] width 50 height 35
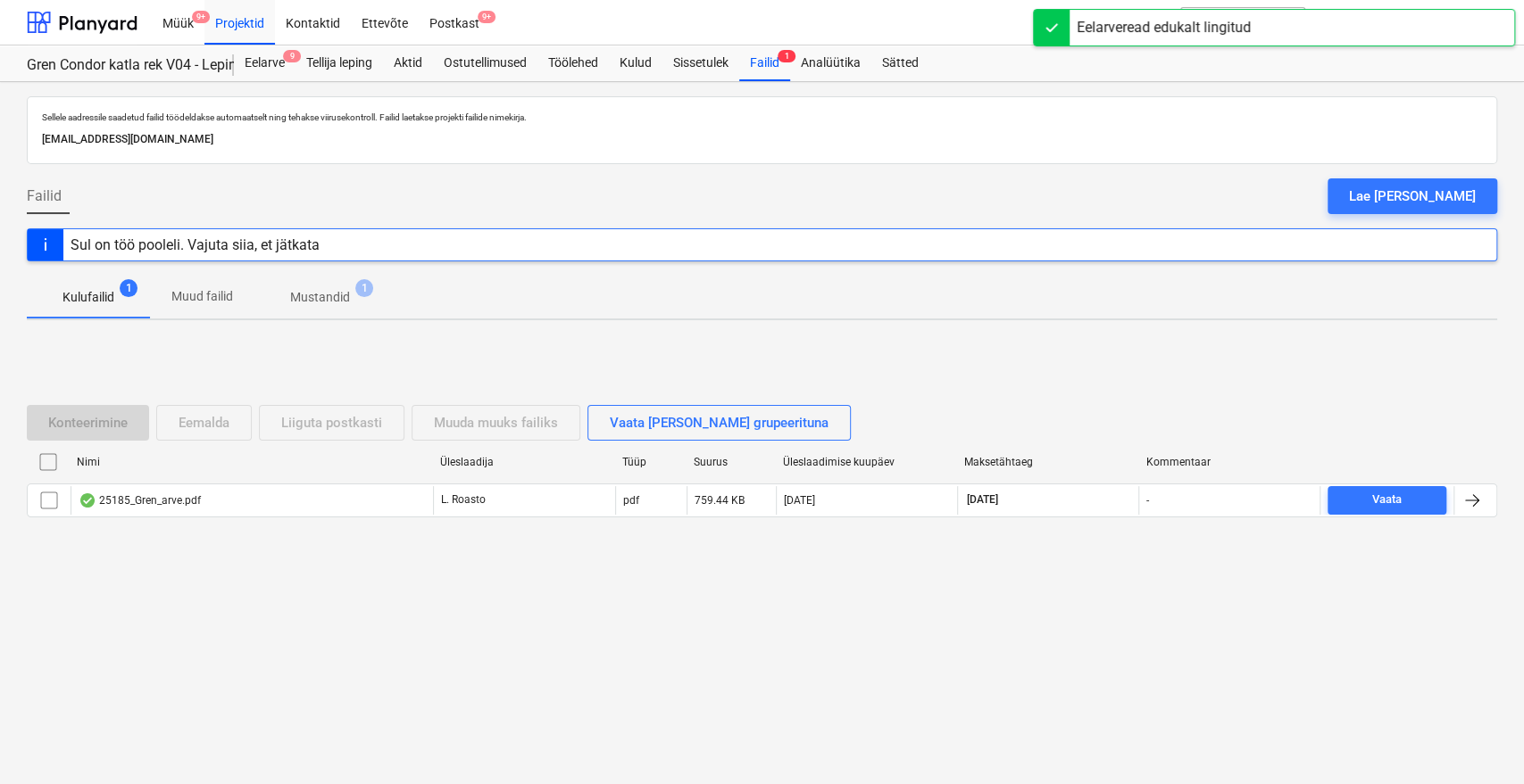
click at [307, 295] on p "Mustandid" at bounding box center [320, 298] width 60 height 19
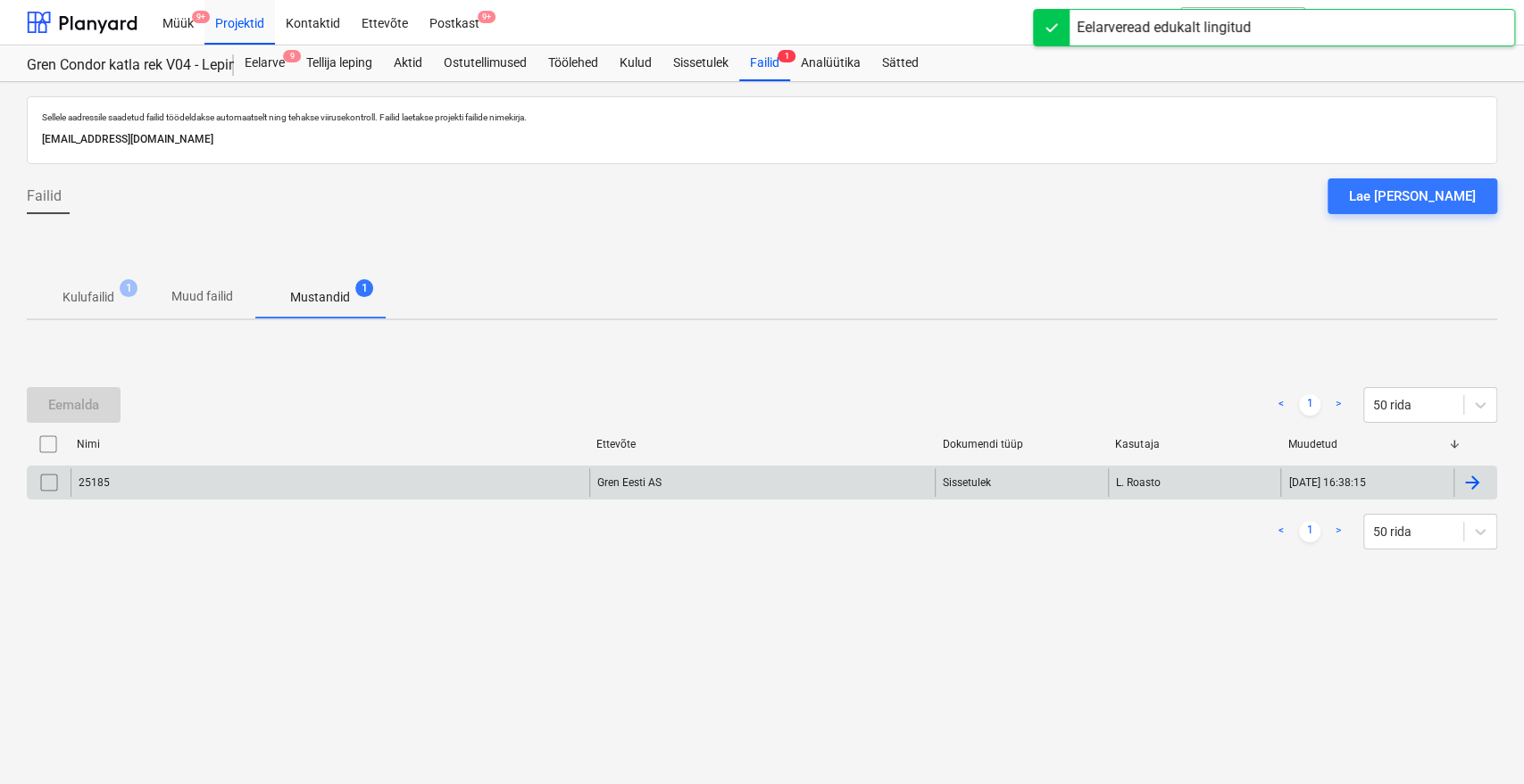
click at [247, 481] on div "25185" at bounding box center [330, 483] width 518 height 29
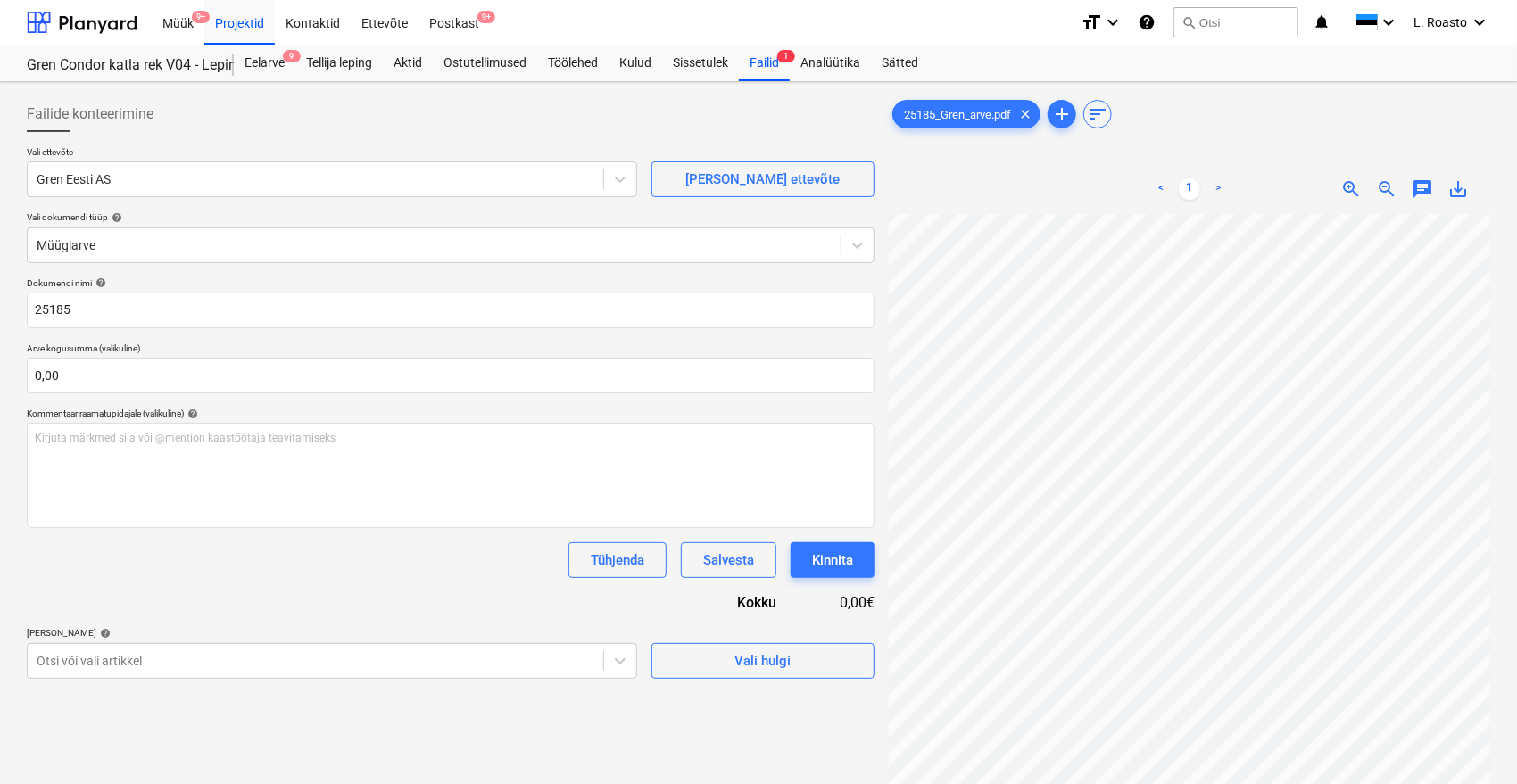
scroll to position [2, 5]
click at [1109, 63] on div "Eelarve 9 Tellija leping Aktid Ostutellimused Töölehed Kulud Sissetulek Failid …" at bounding box center [862, 63] width 1257 height 35
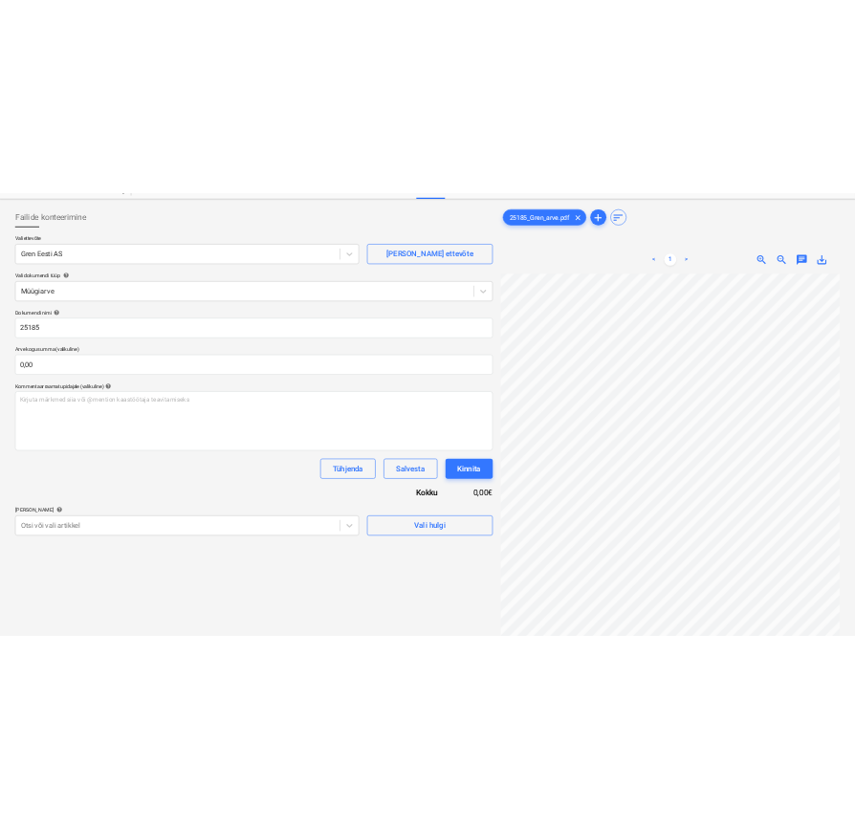
scroll to position [191, 0]
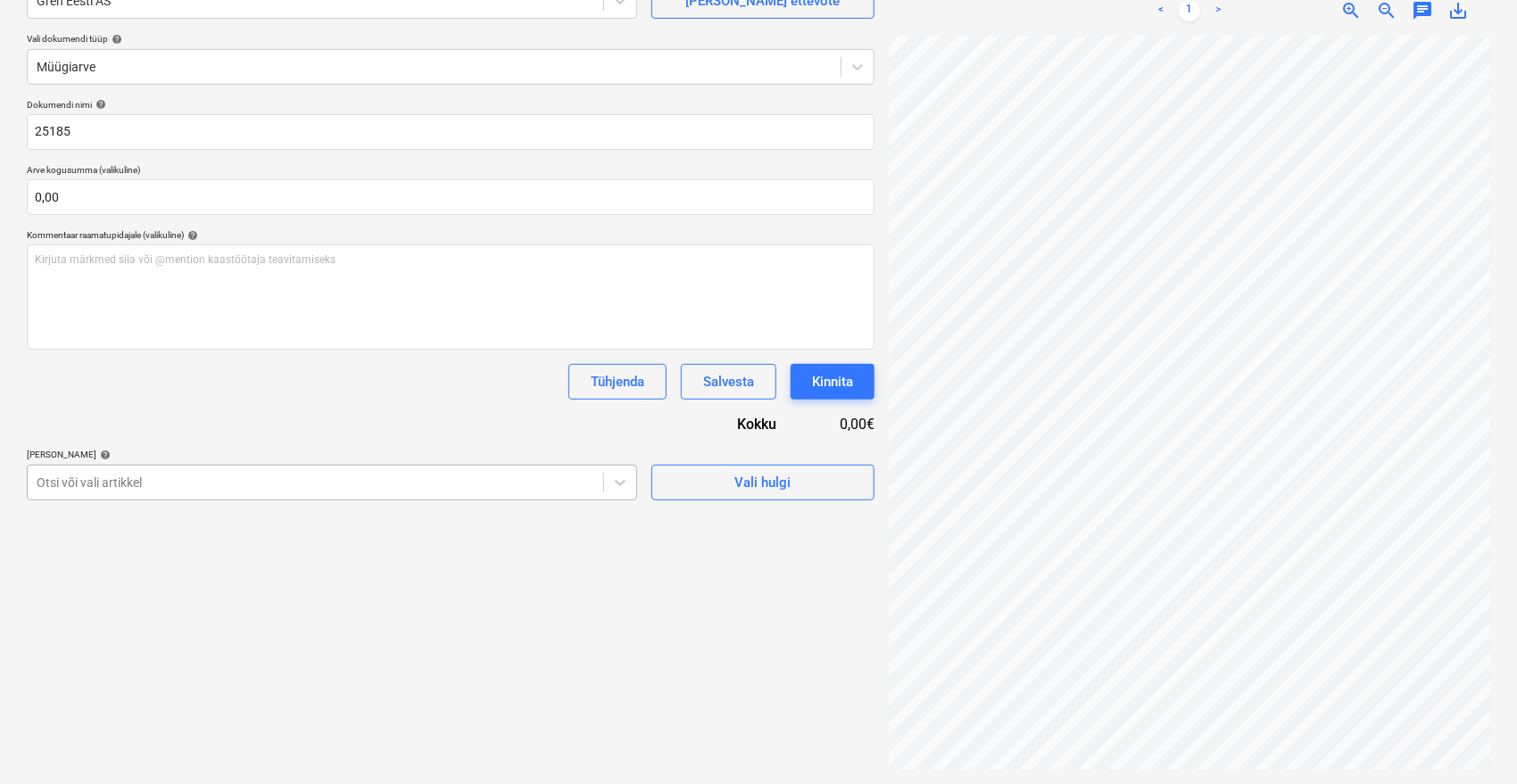
click at [204, 469] on div "Otsi või vali artikkel" at bounding box center [332, 483] width 611 height 35
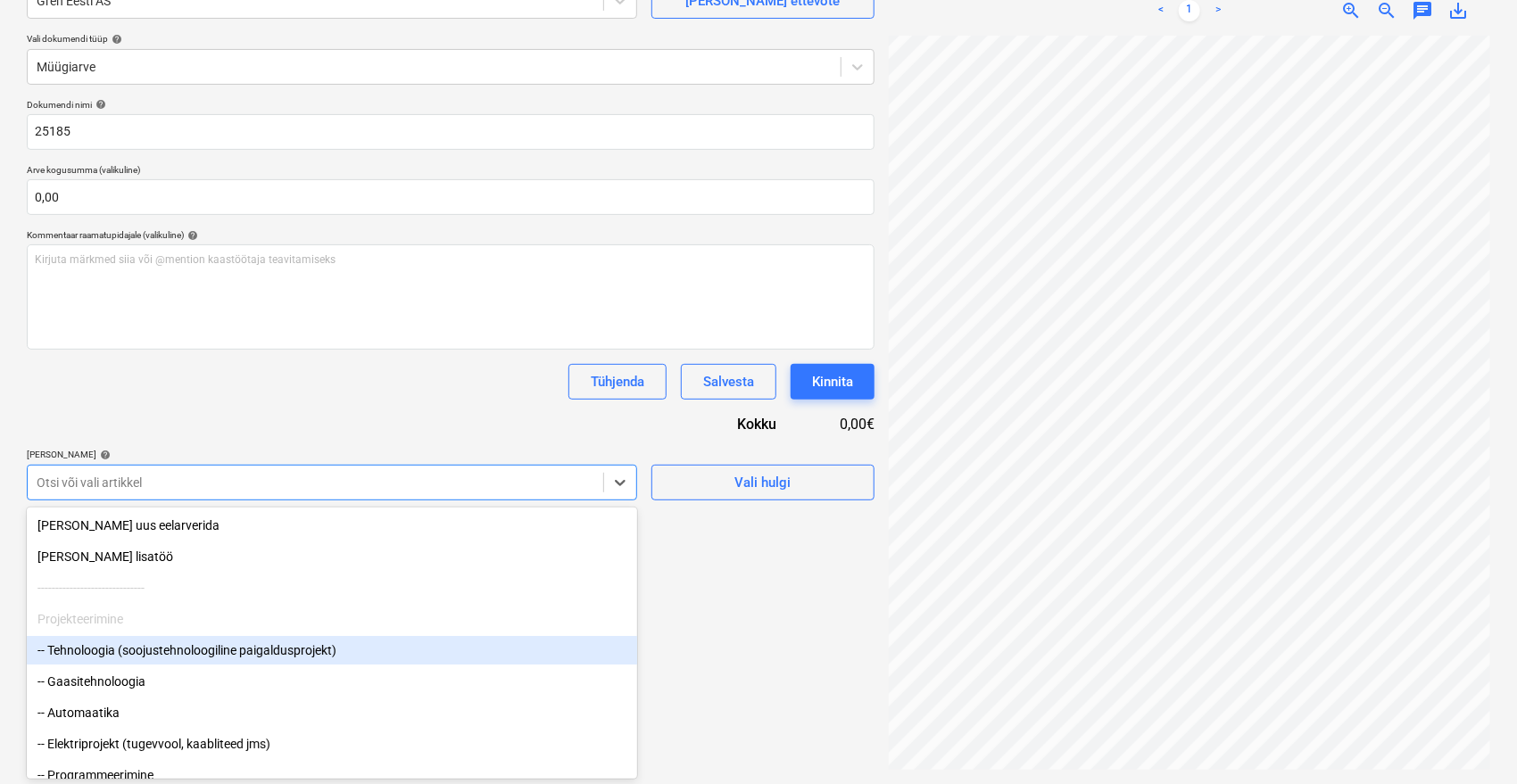
click at [129, 644] on div "-- Tehnoloogia (soojustehnoloogiline paigaldusprojekt)" at bounding box center [332, 651] width 611 height 29
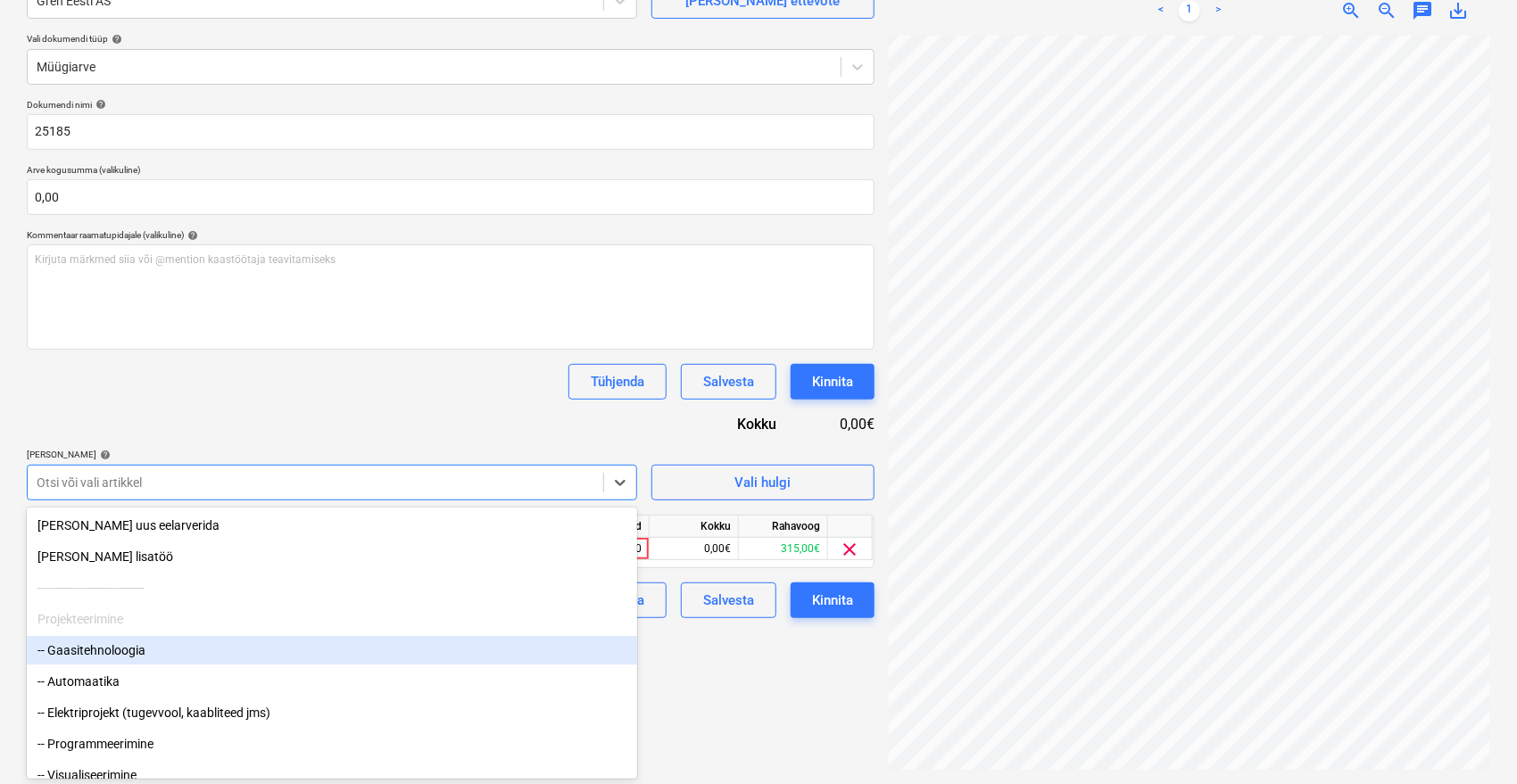
click at [129, 644] on div "-- Gaasitehnoloogia" at bounding box center [332, 651] width 611 height 29
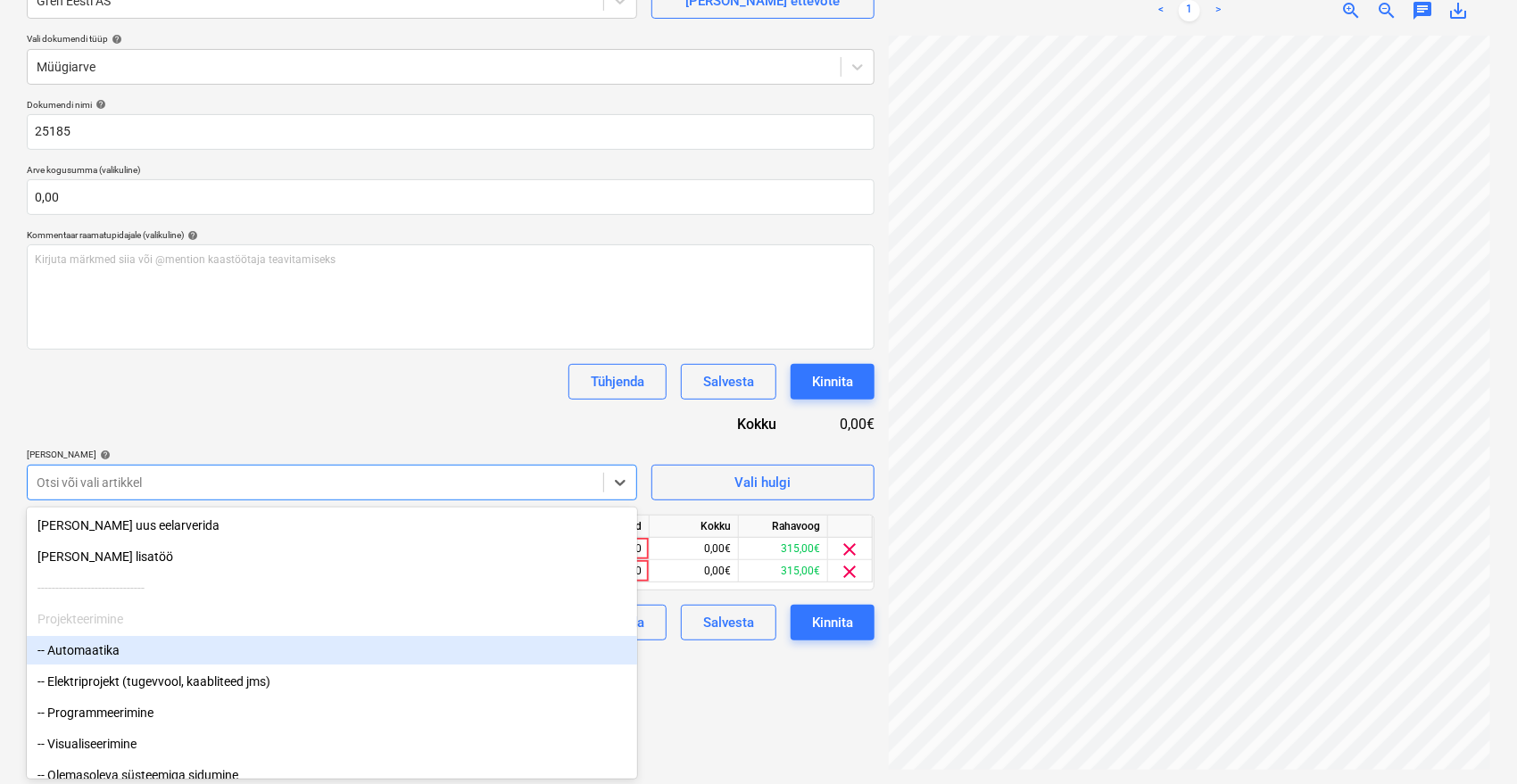
click at [129, 644] on div "-- Automaatika" at bounding box center [332, 651] width 611 height 29
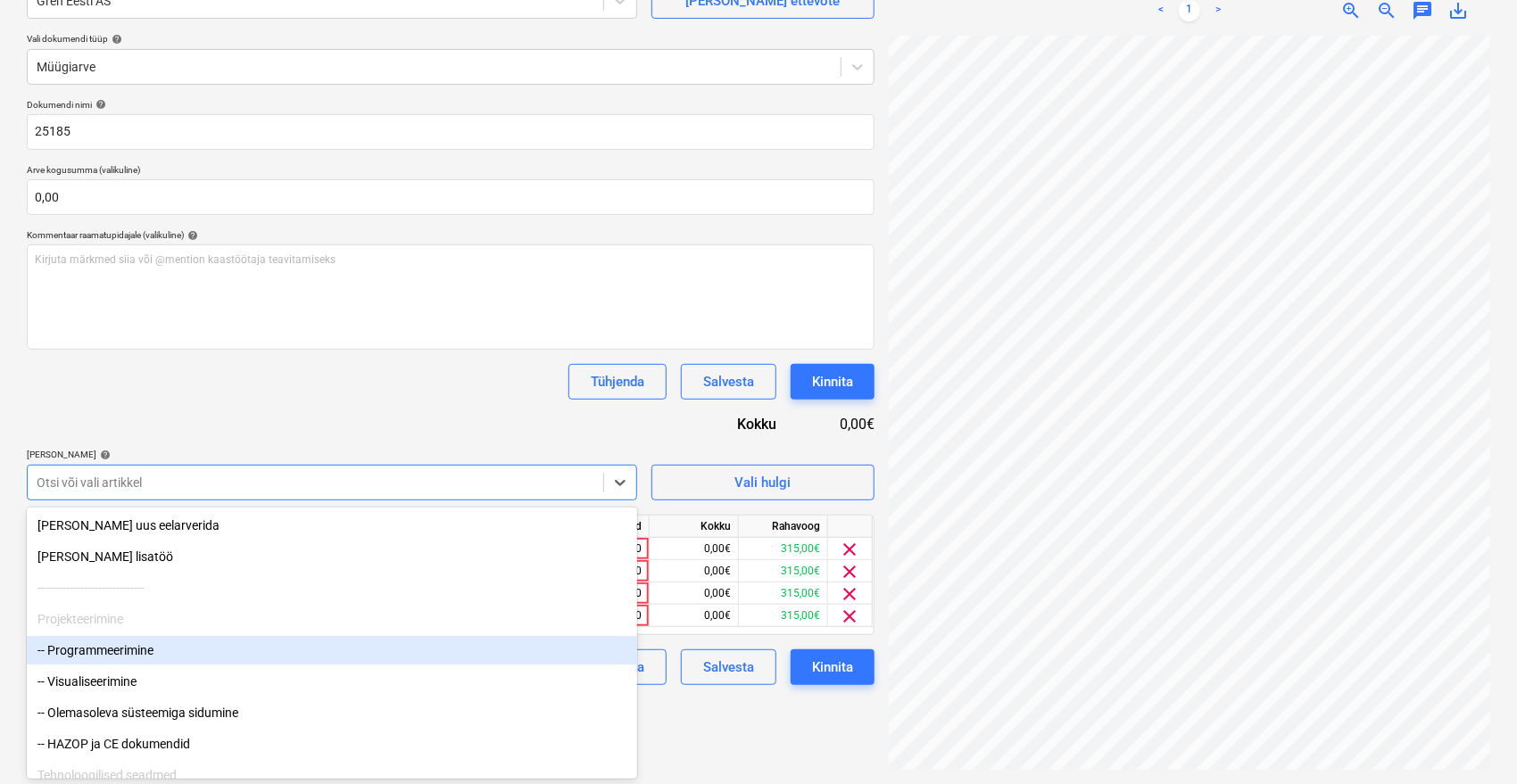
click at [129, 644] on div "-- Programmeerimine" at bounding box center [332, 651] width 611 height 29
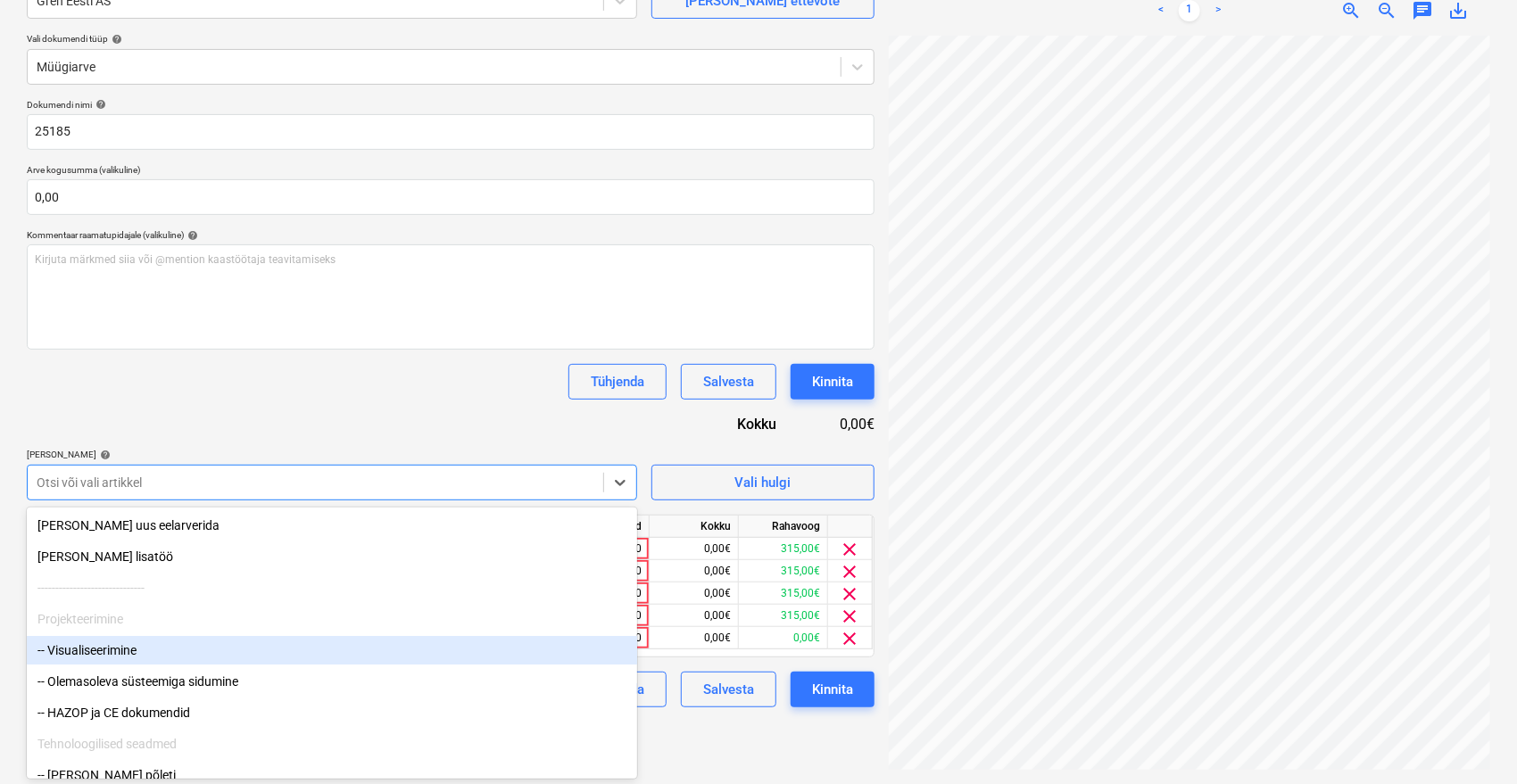
click at [129, 644] on div "-- Visualiseerimine" at bounding box center [332, 651] width 611 height 29
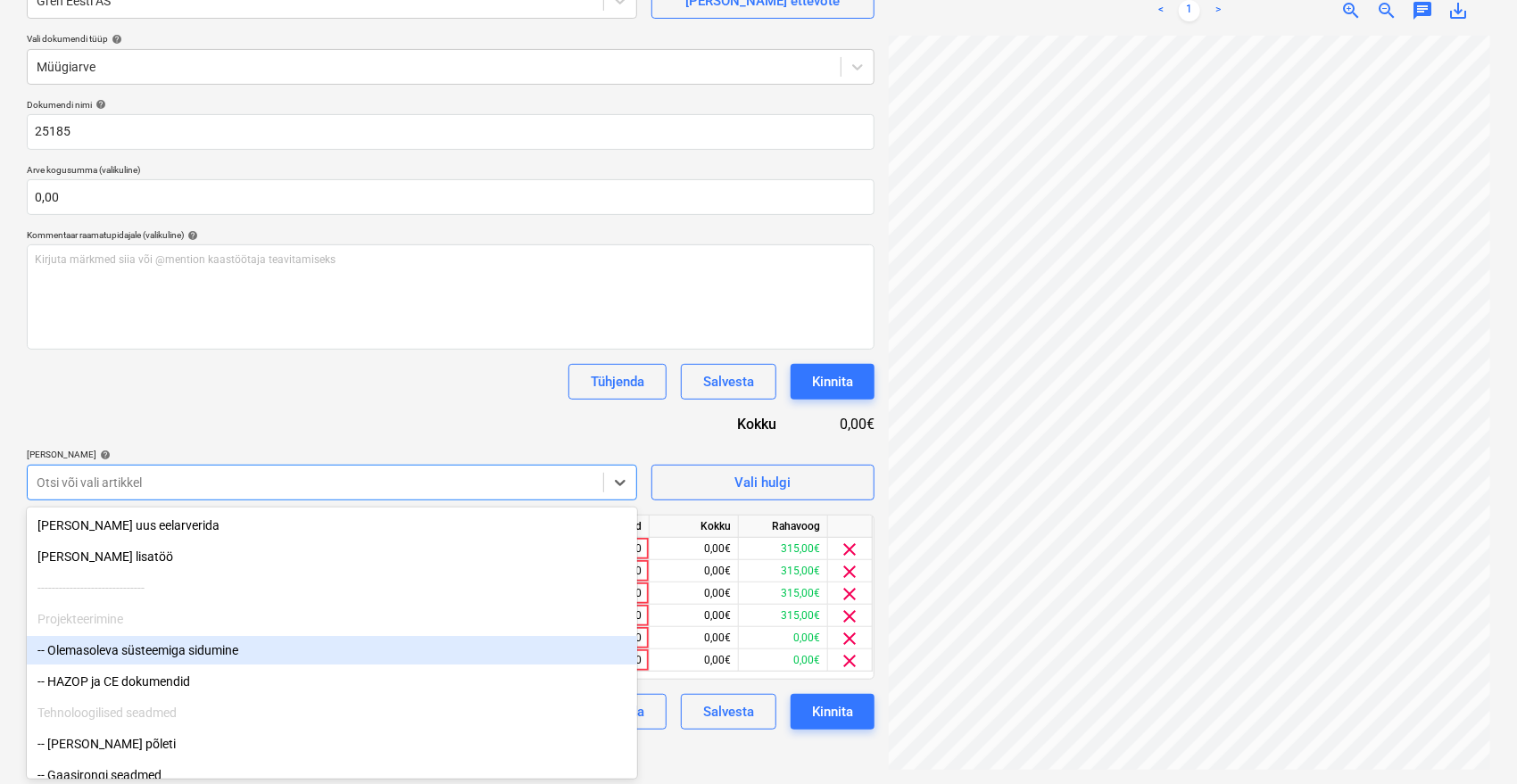
click at [129, 644] on div "-- Olemasoleva süsteemiga sidumine" at bounding box center [332, 651] width 611 height 29
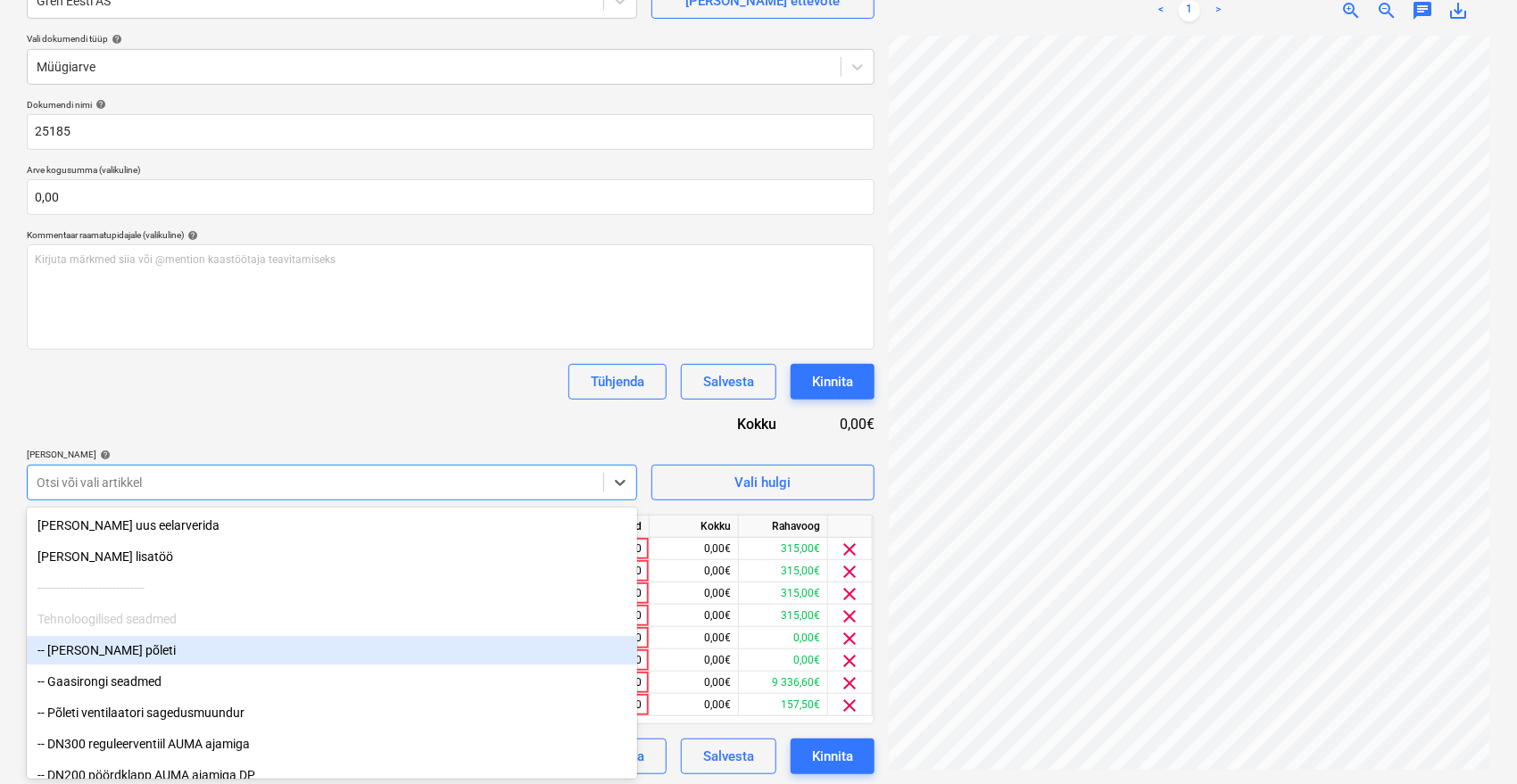
click at [129, 644] on div "-- [PERSON_NAME] põleti" at bounding box center [332, 651] width 611 height 29
click at [129, 644] on div "-- Gaasirongi seadmed" at bounding box center [332, 651] width 611 height 29
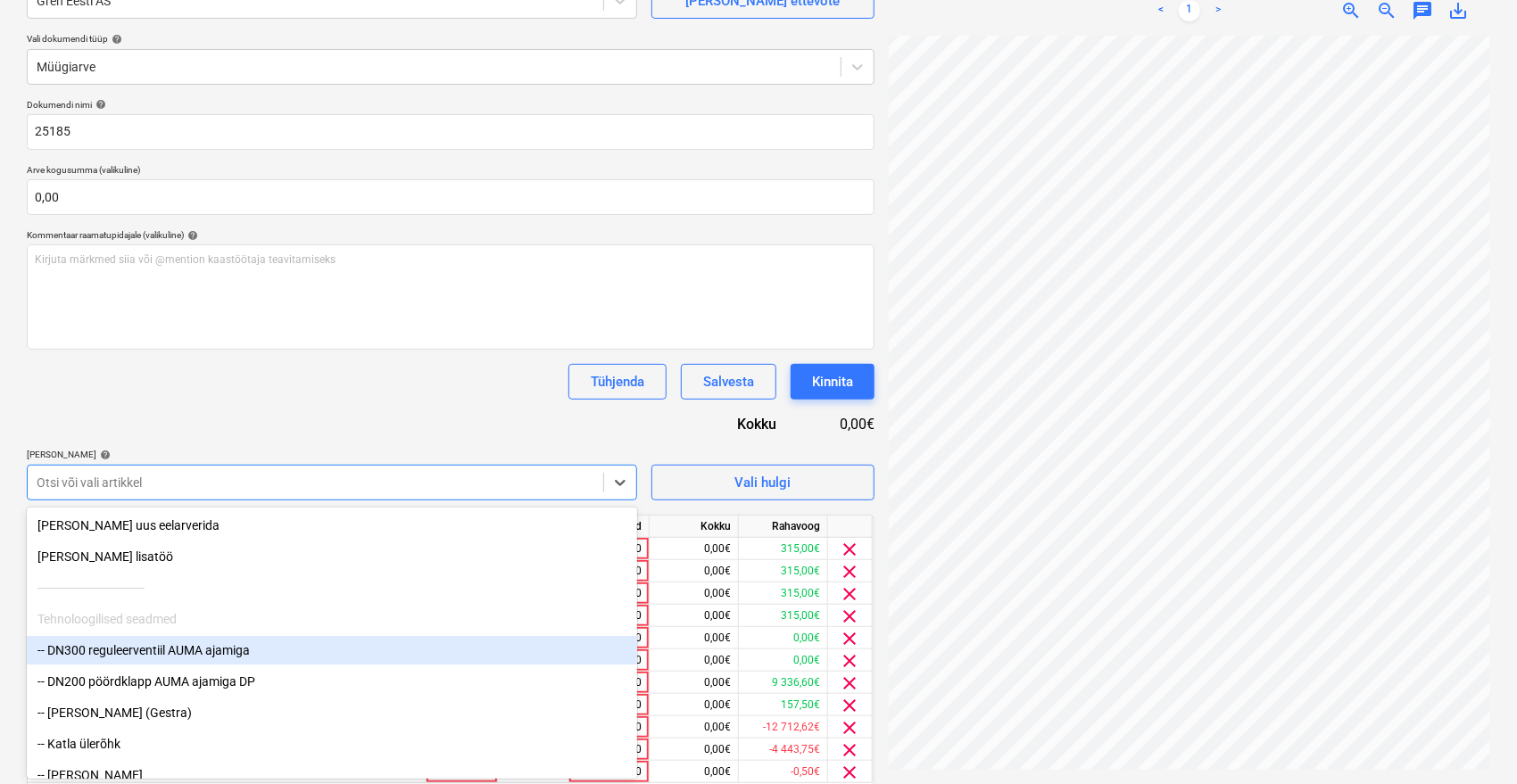
click at [129, 644] on div "-- DN300 reguleerventiil AUMA ajamiga" at bounding box center [332, 651] width 611 height 29
click at [129, 644] on div "-- [PERSON_NAME] (Gestra)" at bounding box center [332, 651] width 611 height 29
click at [129, 644] on div "-- Katla ülerõhk" at bounding box center [332, 651] width 611 height 29
click at [129, 644] on div "-- Katla temperatuuri andur +muundur" at bounding box center [332, 651] width 611 height 29
click at [129, 644] on div "-- Kaitseklapp DN150 sisendiga" at bounding box center [332, 651] width 611 height 29
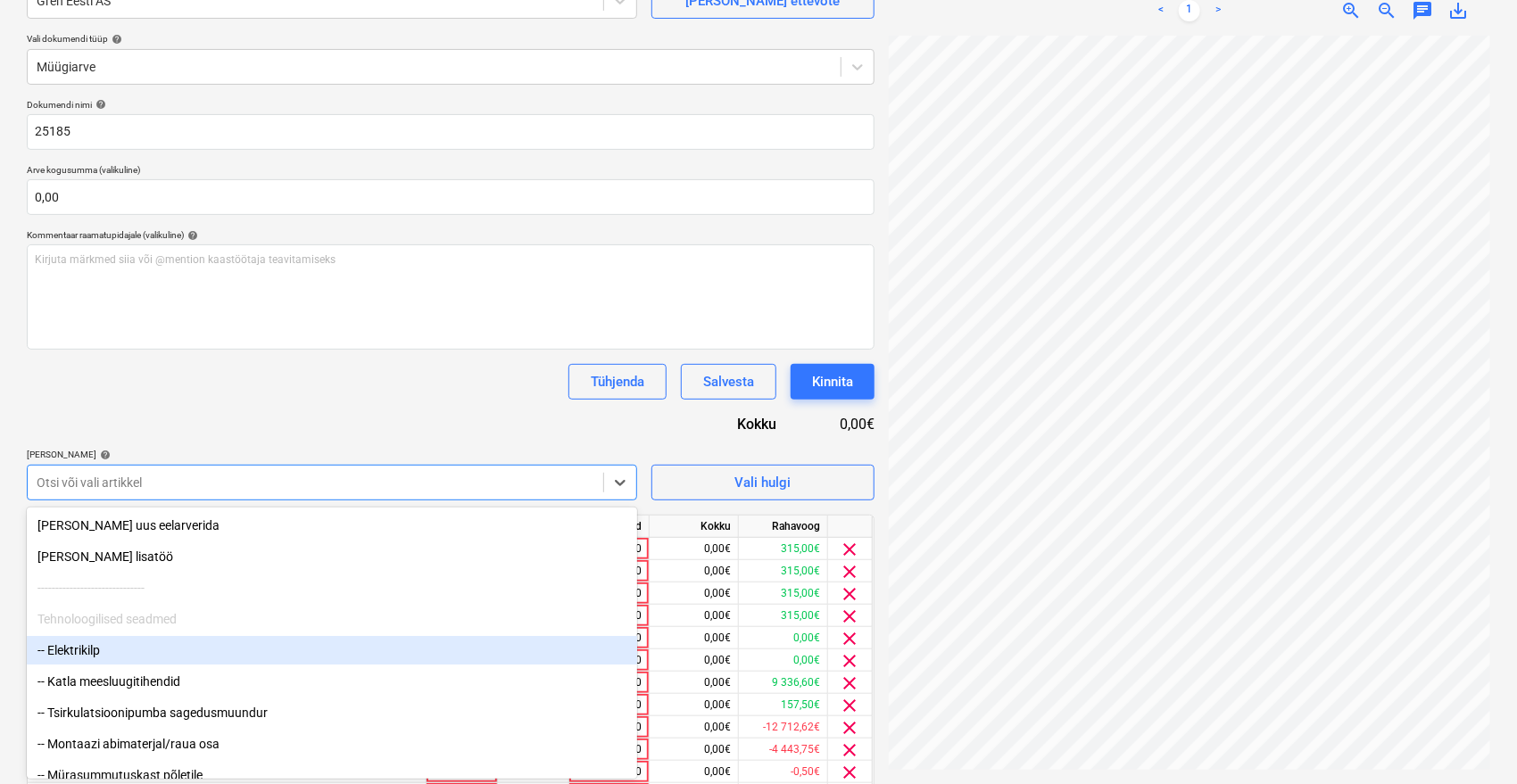
click at [129, 644] on div "-- Elektrikilp" at bounding box center [332, 651] width 611 height 29
click at [129, 644] on div "-- Tsirkulatsioonipumba sagedusmuundur" at bounding box center [332, 651] width 611 height 29
click at [129, 644] on div "-- Montaazi abimaterjal/raua osa" at bounding box center [332, 651] width 611 height 29
click at [129, 644] on div "-- Mürasummutuskast põletile" at bounding box center [332, 651] width 611 height 29
click at [129, 644] on div "-- Gaasilekke andurid Sensorex" at bounding box center [332, 651] width 611 height 29
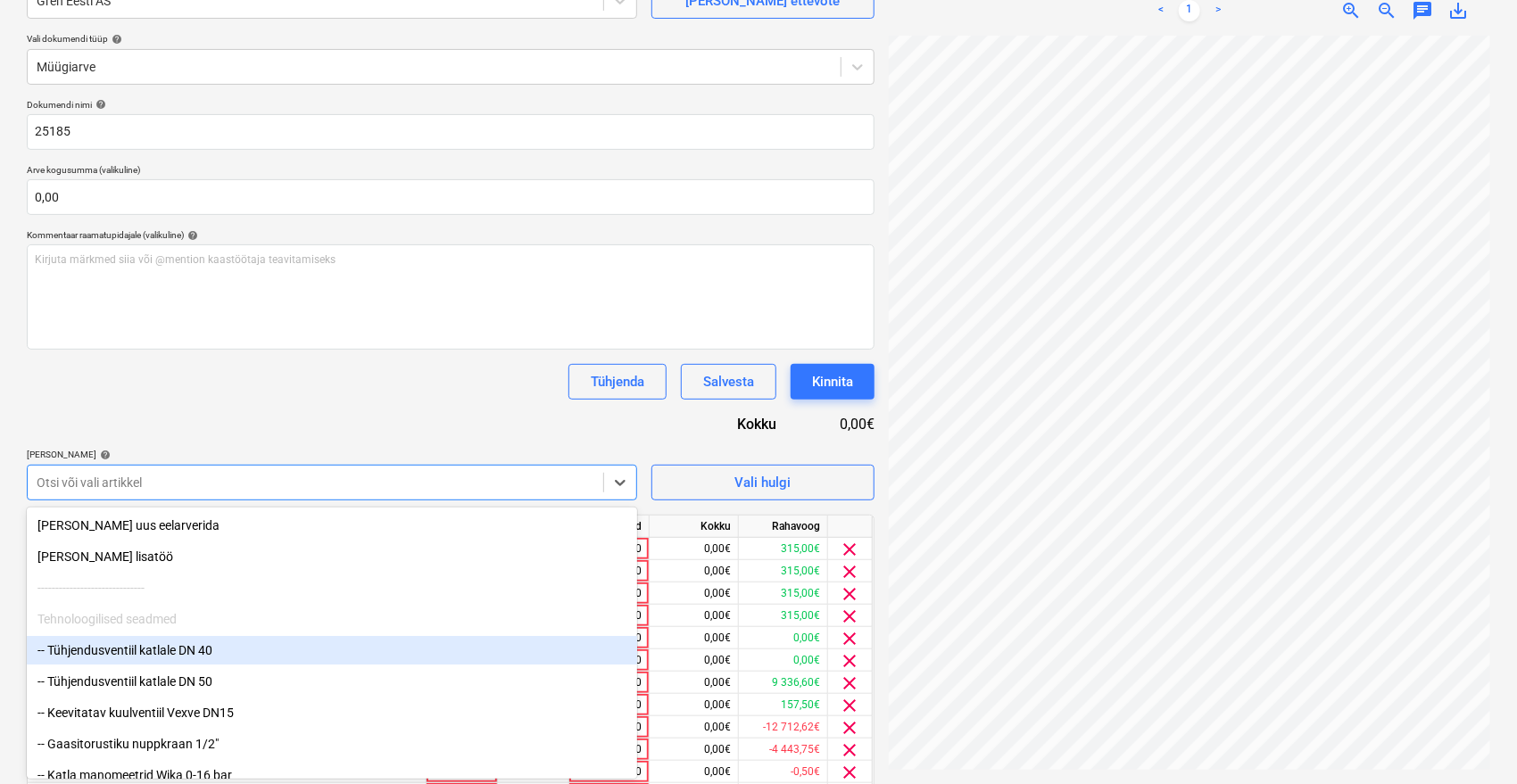
click at [129, 644] on div "-- Tühjendusventiil katlale DN 40" at bounding box center [332, 651] width 611 height 29
click at [129, 644] on div "-- Keevitatav kuulventiil Vexve DN15" at bounding box center [332, 651] width 611 height 29
click at [129, 644] on div "-- Gaasitorustiku nuppkraan 1/2"" at bounding box center [332, 651] width 611 height 29
click at [129, 644] on div "-- Katla termomeetrid Jumo" at bounding box center [332, 651] width 611 height 29
click at [129, 644] on div "-- Suitsugaasi termomeeter JUMO" at bounding box center [332, 651] width 611 height 29
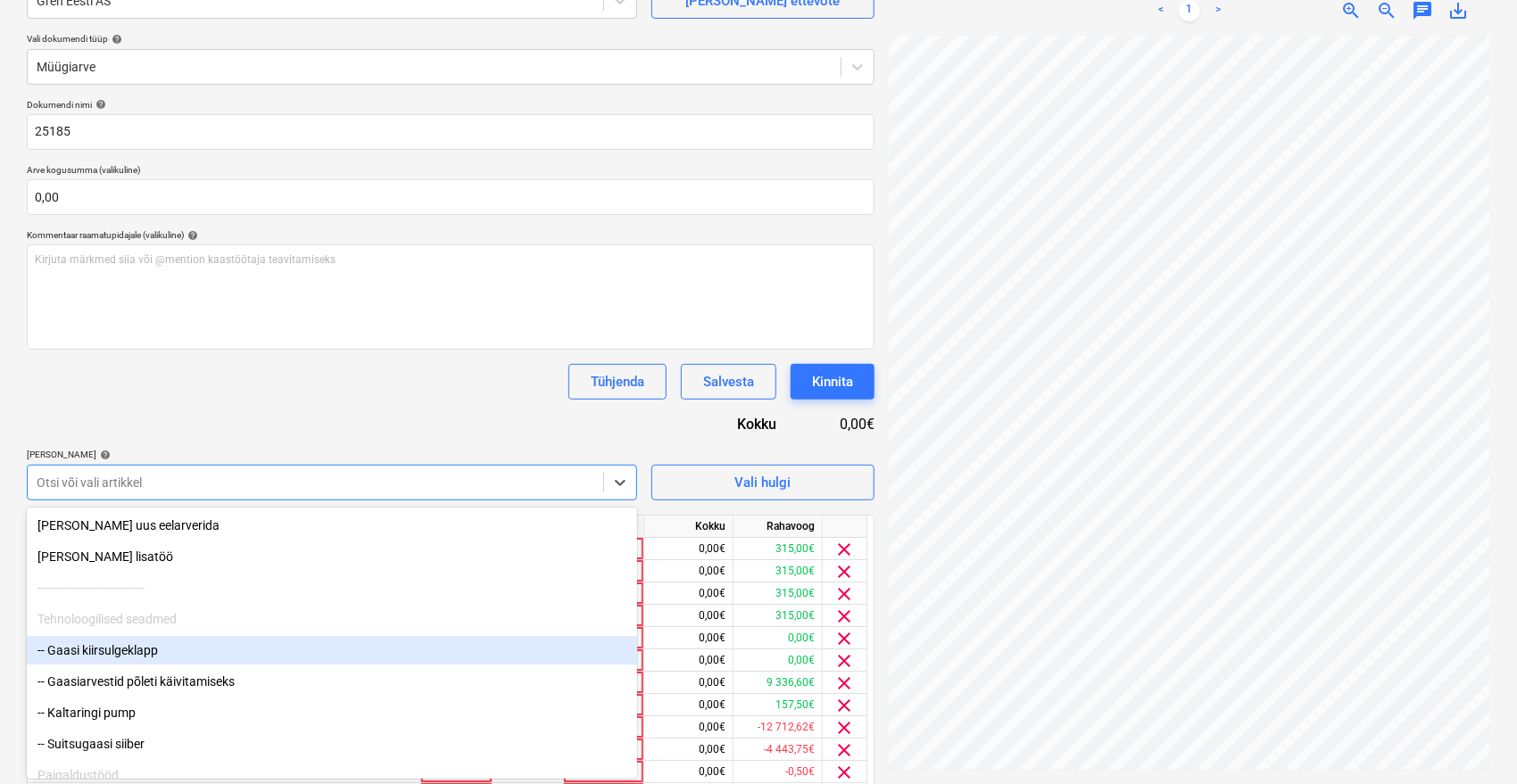
click at [129, 644] on div "-- Gaasi kiirsulgeklapp" at bounding box center [332, 651] width 611 height 29
click at [129, 644] on div "-- Gaasiarvestid põleti käivitamiseks" at bounding box center [332, 651] width 611 height 29
click at [129, 644] on div "-- Kaltaringi pump" at bounding box center [332, 651] width 611 height 29
click at [129, 644] on div "-- Suitsugaasi siiber" at bounding box center [332, 651] width 611 height 29
click at [114, 655] on div "-- Vanade torustike ja seadmete eemaldamine" at bounding box center [332, 651] width 611 height 29
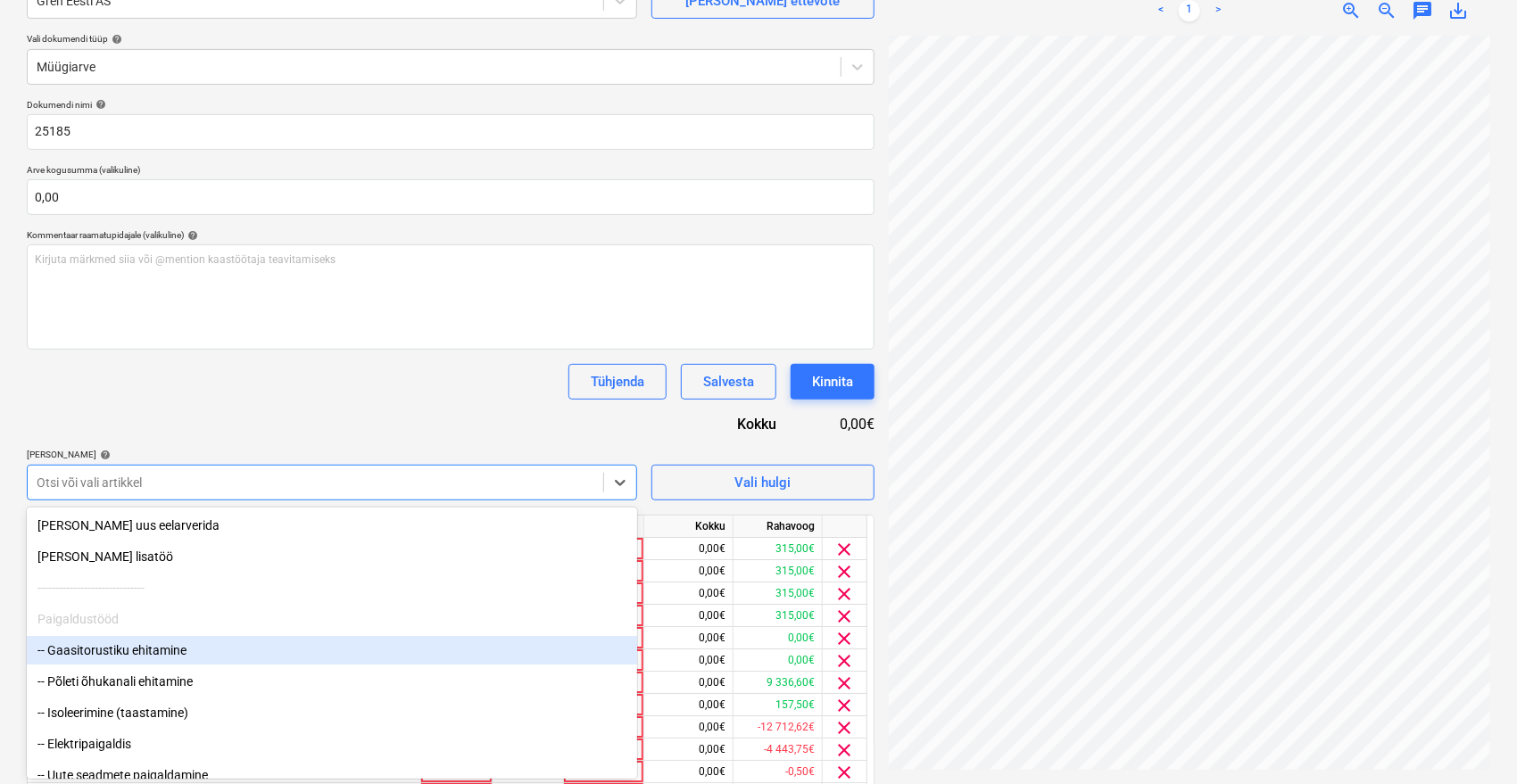
click at [114, 655] on div "-- Gaasitorustiku ehitamine" at bounding box center [332, 651] width 611 height 29
click at [114, 655] on div "-- Põleti õhukanali ehitamine" at bounding box center [332, 651] width 611 height 29
click at [114, 655] on div "-- Elektripaigaldis" at bounding box center [332, 651] width 611 height 29
click at [114, 655] on div "-- Põleti käivitustegevused" at bounding box center [332, 651] width 611 height 29
click at [114, 655] on div "-- Katla happepesu" at bounding box center [332, 651] width 611 height 29
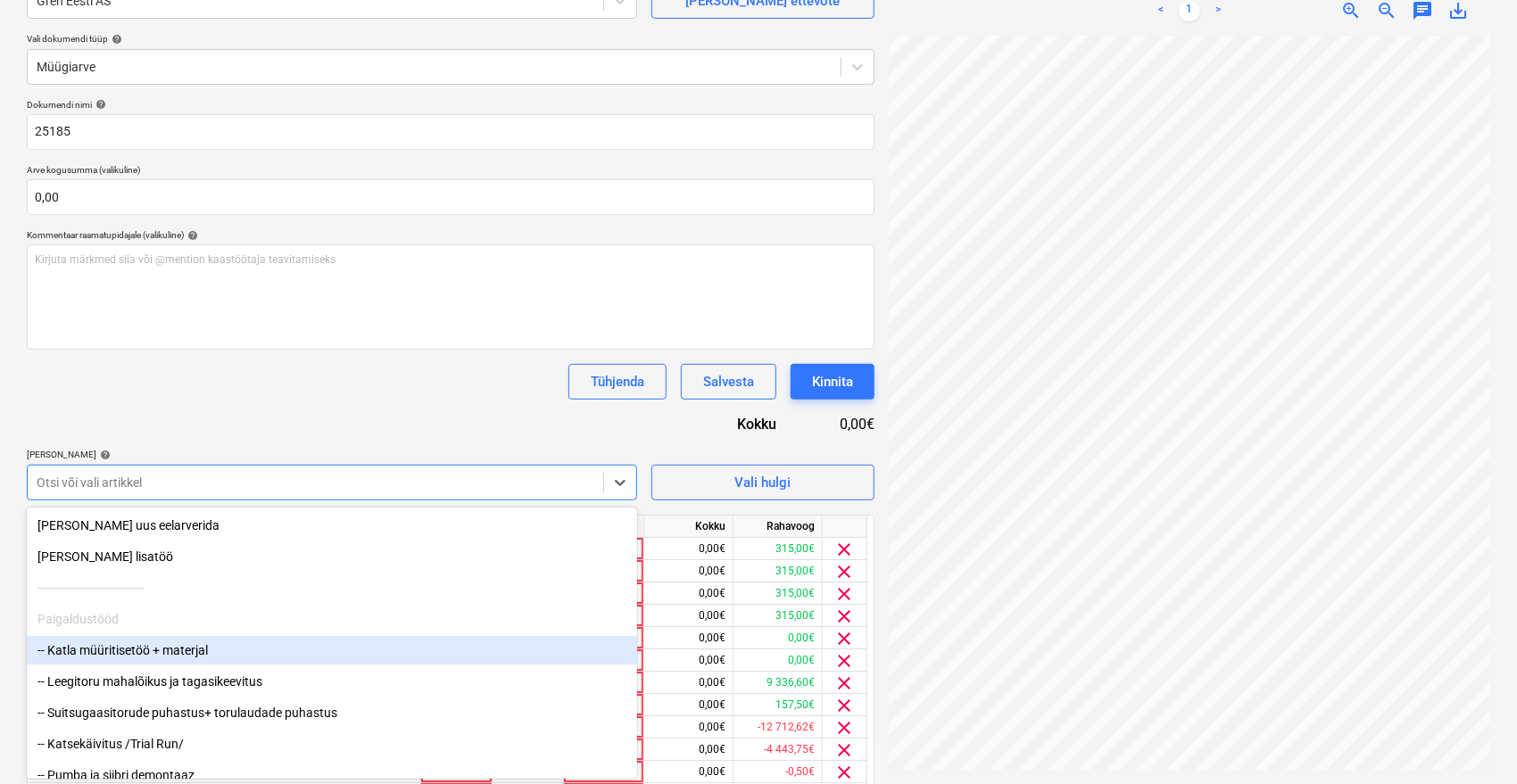
click at [114, 655] on div "-- Katla müüritisetöö + materjal" at bounding box center [332, 651] width 611 height 29
click at [114, 655] on div "-- Suitsugaasitorude puhastus+ torulaudade puhastus" at bounding box center [332, 651] width 611 height 29
click at [114, 655] on div "-- Katsekäivitus /Trial Run/" at bounding box center [332, 651] width 611 height 29
click at [114, 655] on div "-- Pumba ja siibri montaaz" at bounding box center [332, 651] width 611 height 29
click at [114, 655] on div "-- Isolatsiooniparandused (pump + siiber)" at bounding box center [332, 651] width 611 height 29
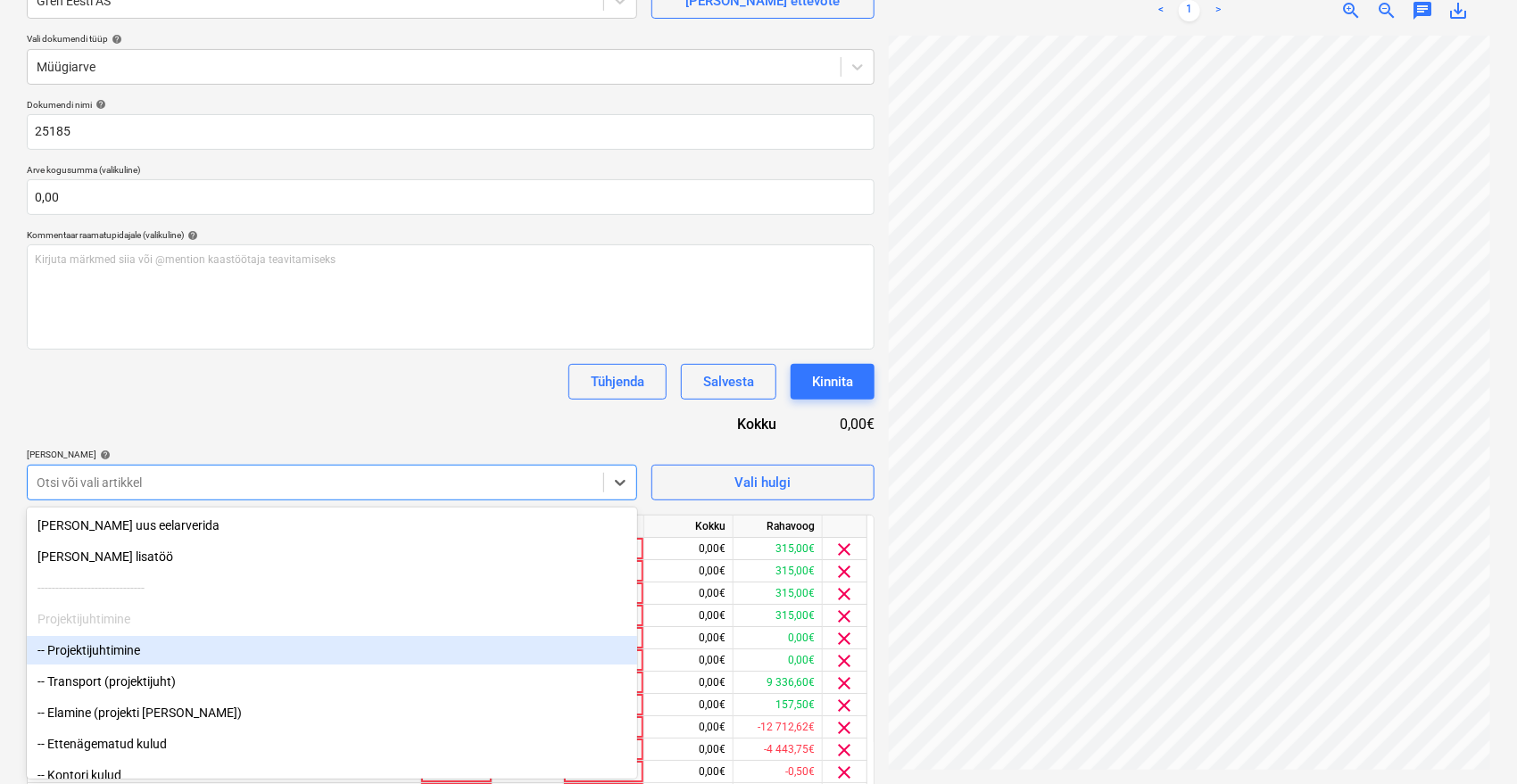
click at [114, 655] on div "-- Projektijuhtimine" at bounding box center [332, 651] width 611 height 29
click at [114, 655] on div "-- Transport (projektijuht)" at bounding box center [332, 651] width 611 height 29
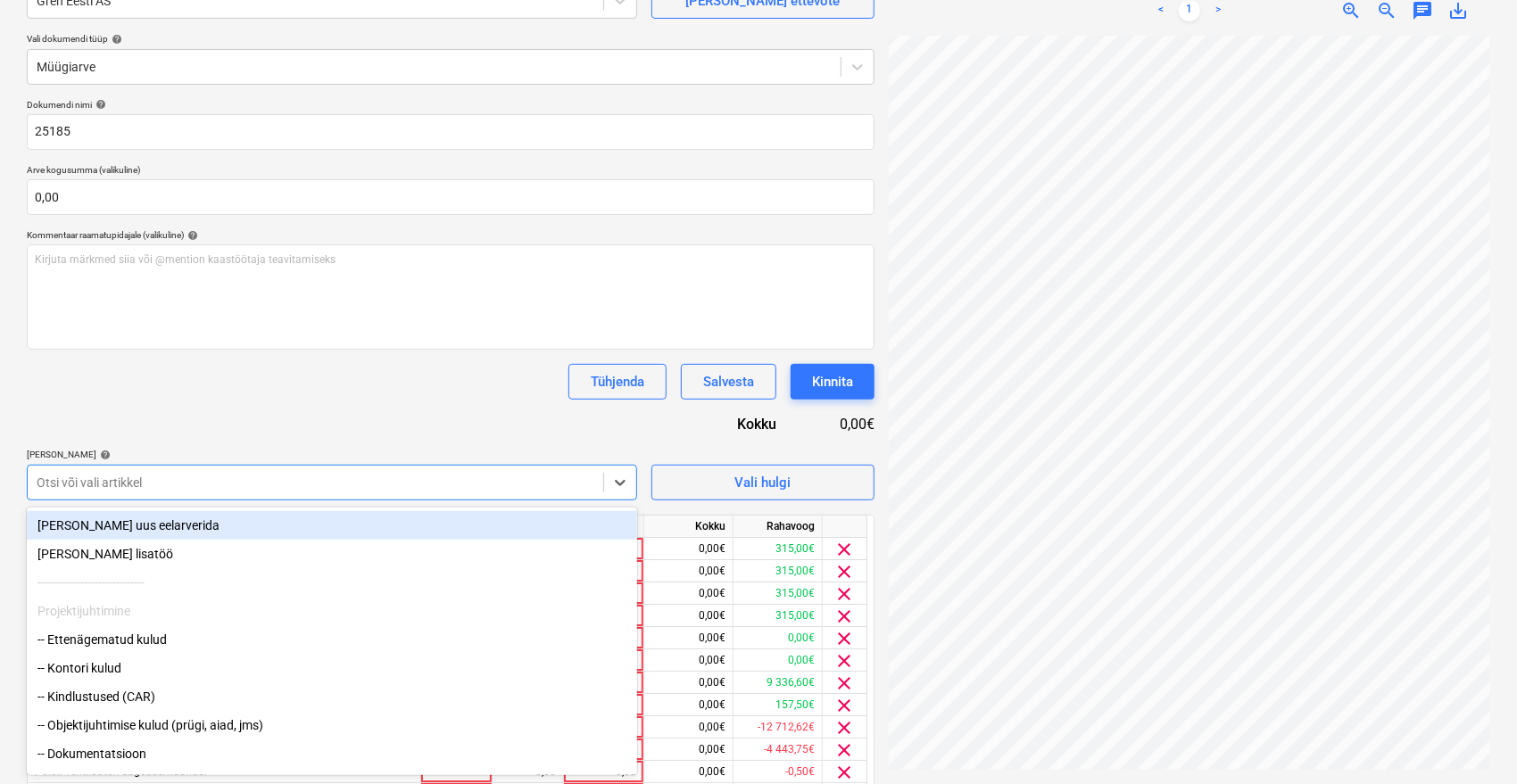
click at [114, 654] on div "-- Ettenägematud kulud" at bounding box center [332, 639] width 611 height 29
click at [114, 654] on div "-- Kontori kulud" at bounding box center [332, 639] width 611 height 29
click at [114, 654] on div "-- Objektijuhtimise kulud (prügi, aiad, jms)" at bounding box center [332, 639] width 611 height 29
click at [114, 654] on div "-- Dokumentatsioon" at bounding box center [332, 639] width 611 height 29
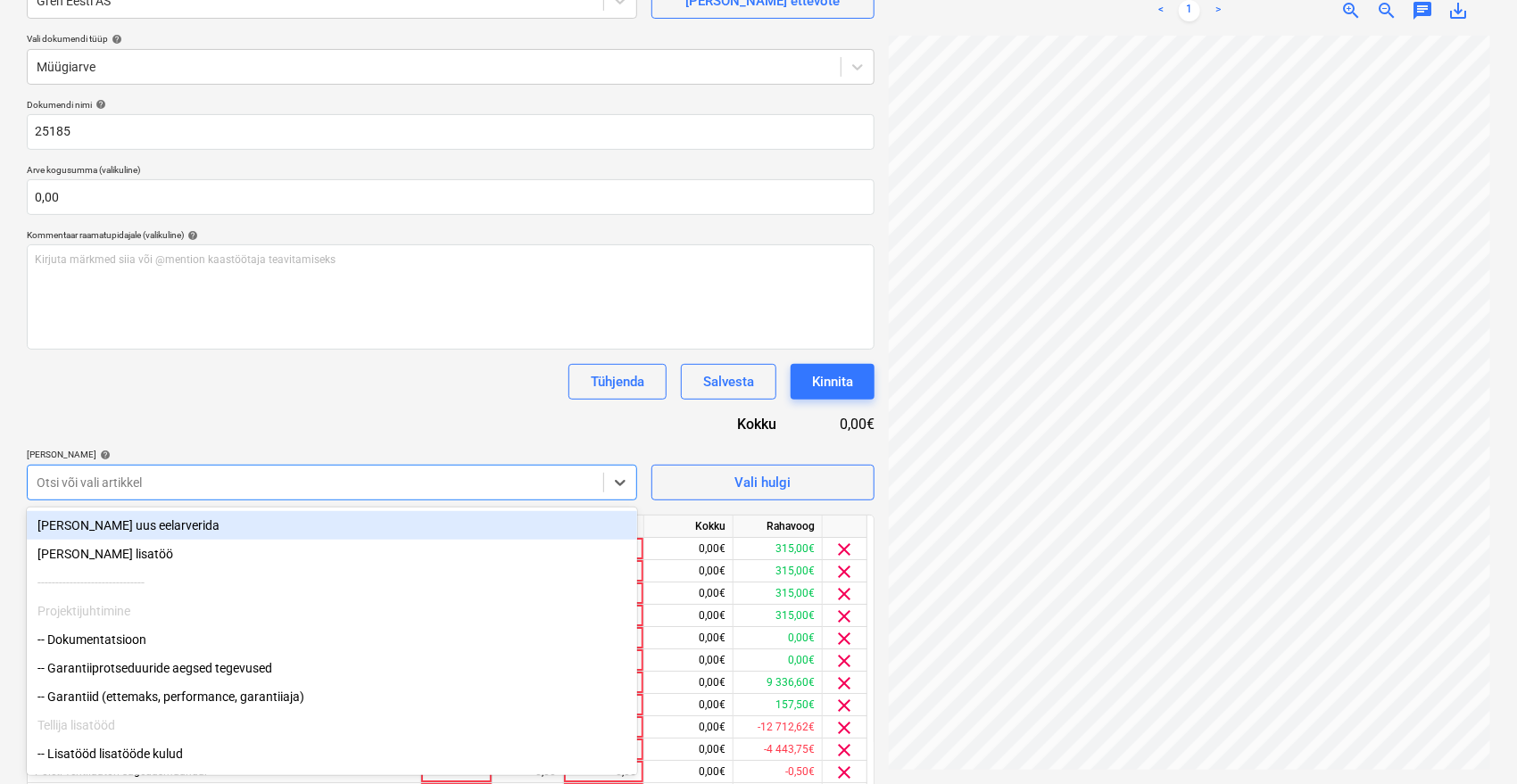
click at [114, 654] on div "-- Dokumentatsioon" at bounding box center [332, 639] width 611 height 29
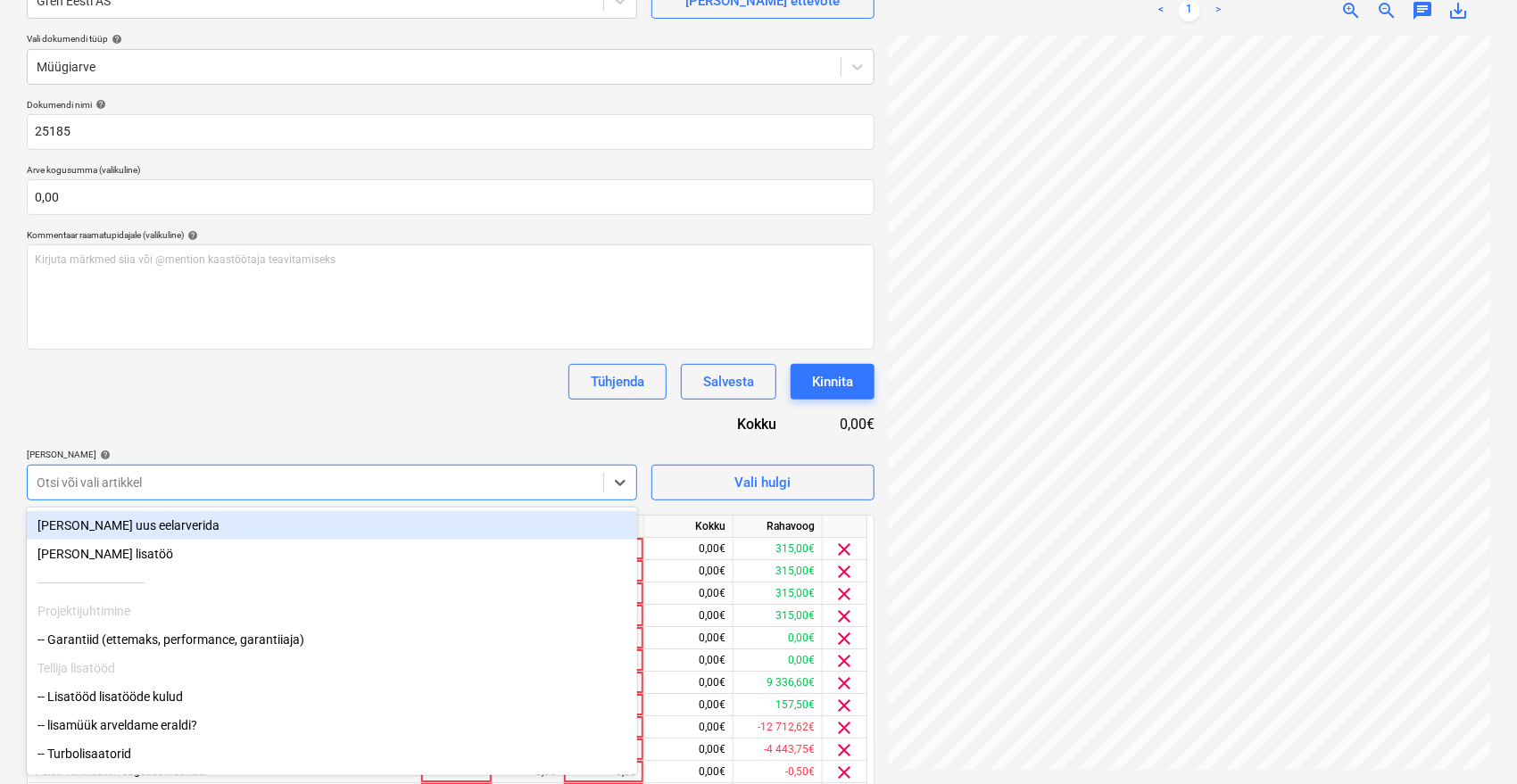
click at [114, 654] on div "-- Garantiid (ettemaks, performance, garantiiaja)" at bounding box center [332, 639] width 611 height 29
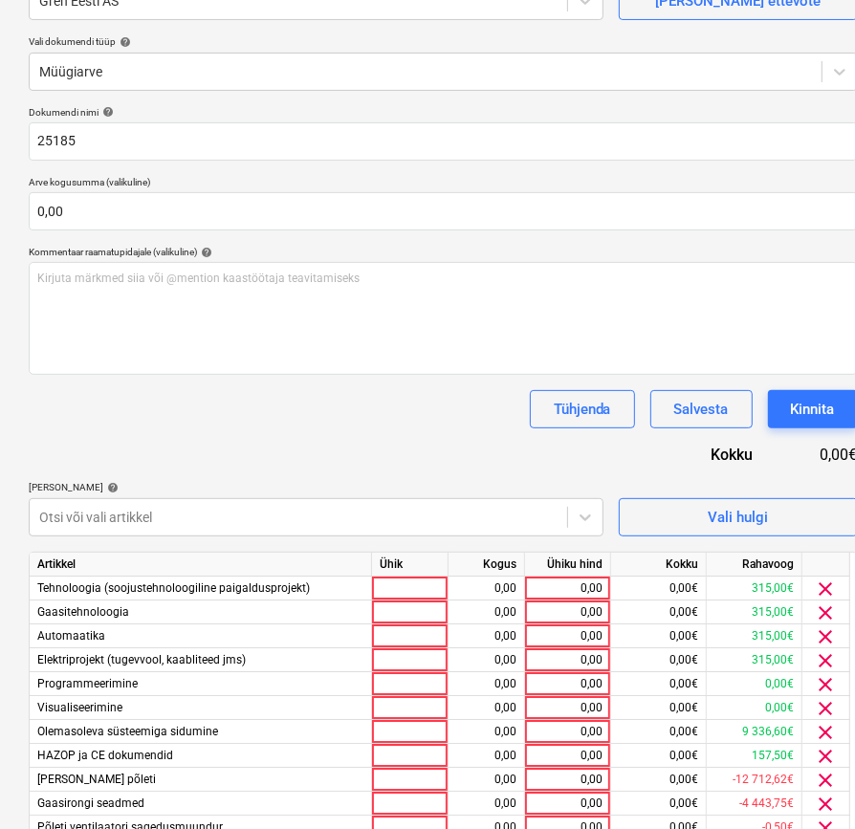
click at [213, 435] on div "Dokumendi nimi help 25185 Arve kogusumma (valikuline) 0,00 Kommentaar raamatupi…" at bounding box center [443, 687] width 829 height 1162
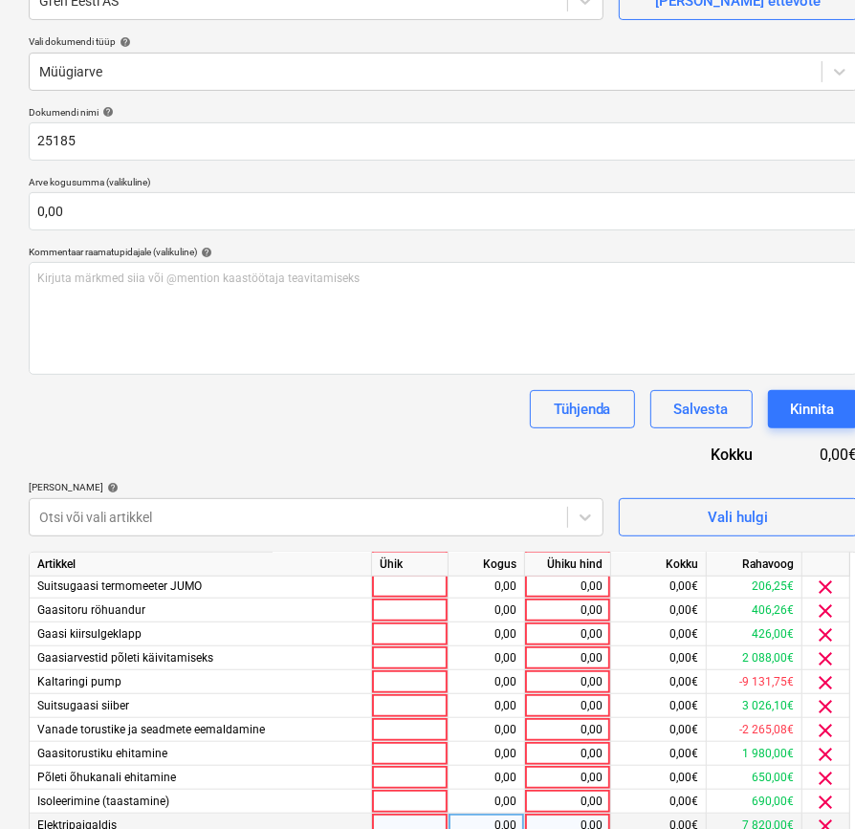
scroll to position [868, 0]
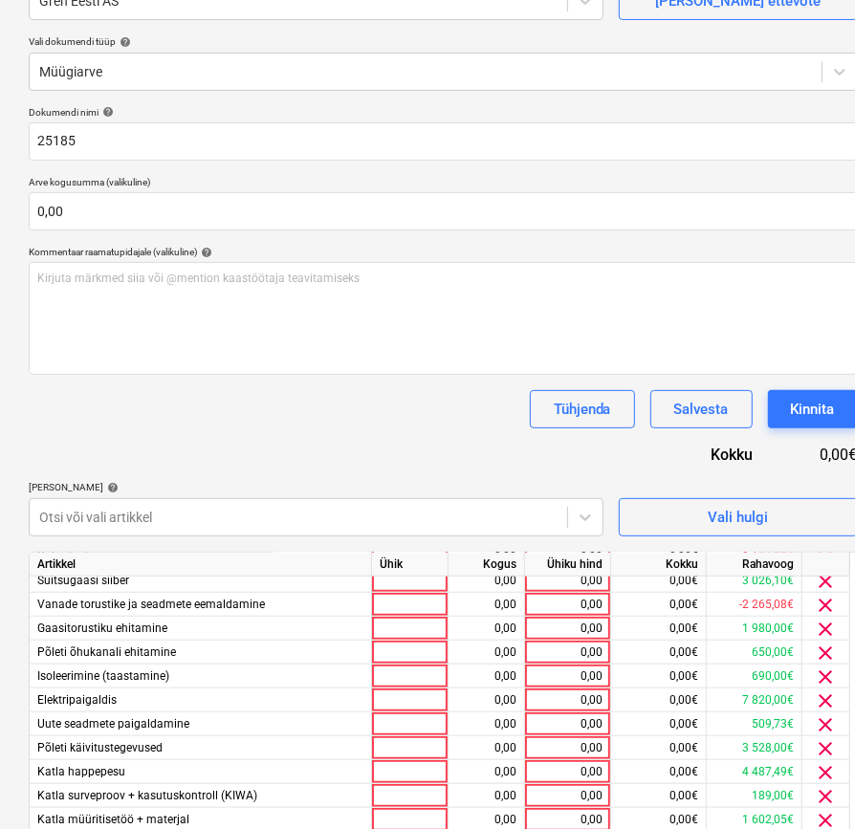
click at [330, 444] on div "Dokumendi nimi help 25185 Arve kogusumma (valikuline) 0,00 Kommentaar raamatupi…" at bounding box center [443, 687] width 829 height 1162
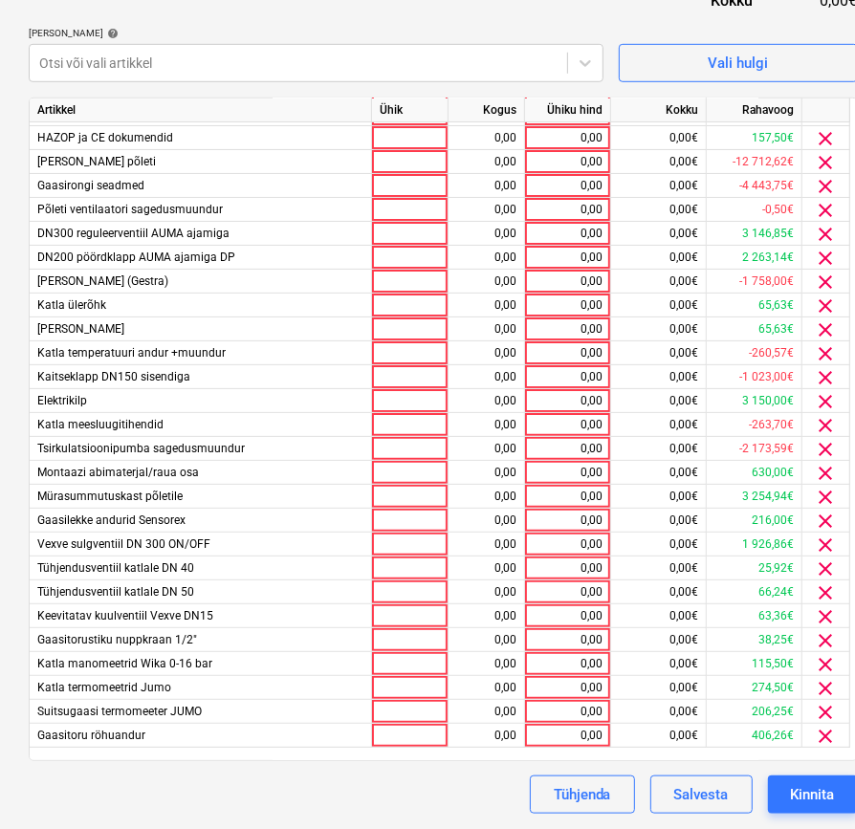
scroll to position [0, 0]
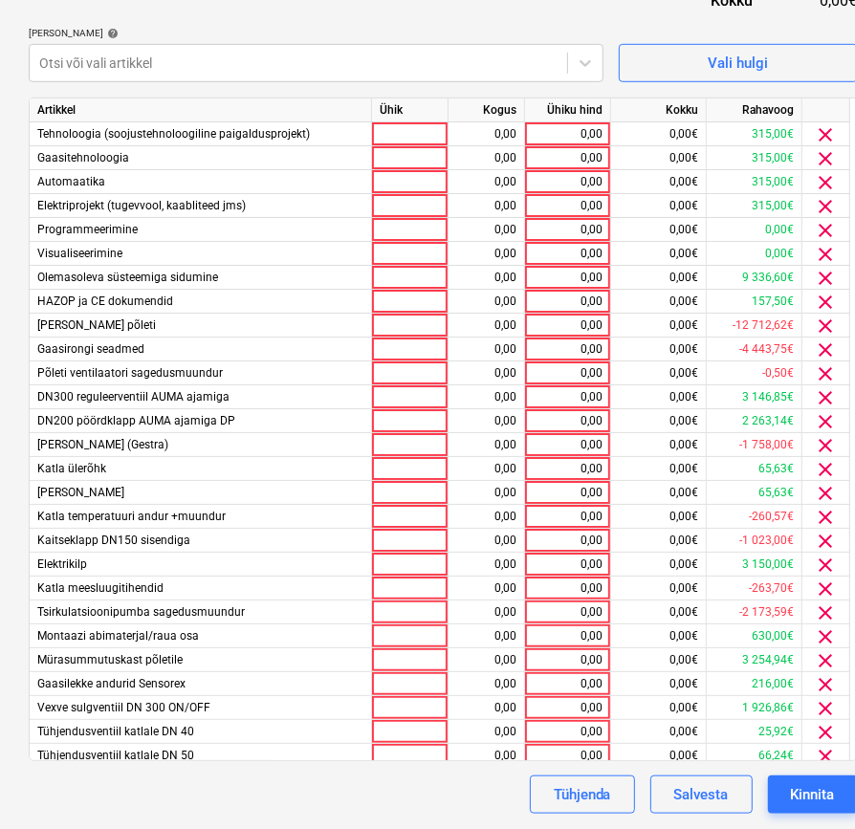
click at [418, 20] on div "Dokumendi nimi help 25185 Arve kogusumma (valikuline) 0,00 Kommentaar raamatupi…" at bounding box center [443, 233] width 829 height 1162
click at [491, 132] on div "0,00" at bounding box center [486, 134] width 60 height 24
click at [568, 130] on div "0,00" at bounding box center [567, 134] width 70 height 24
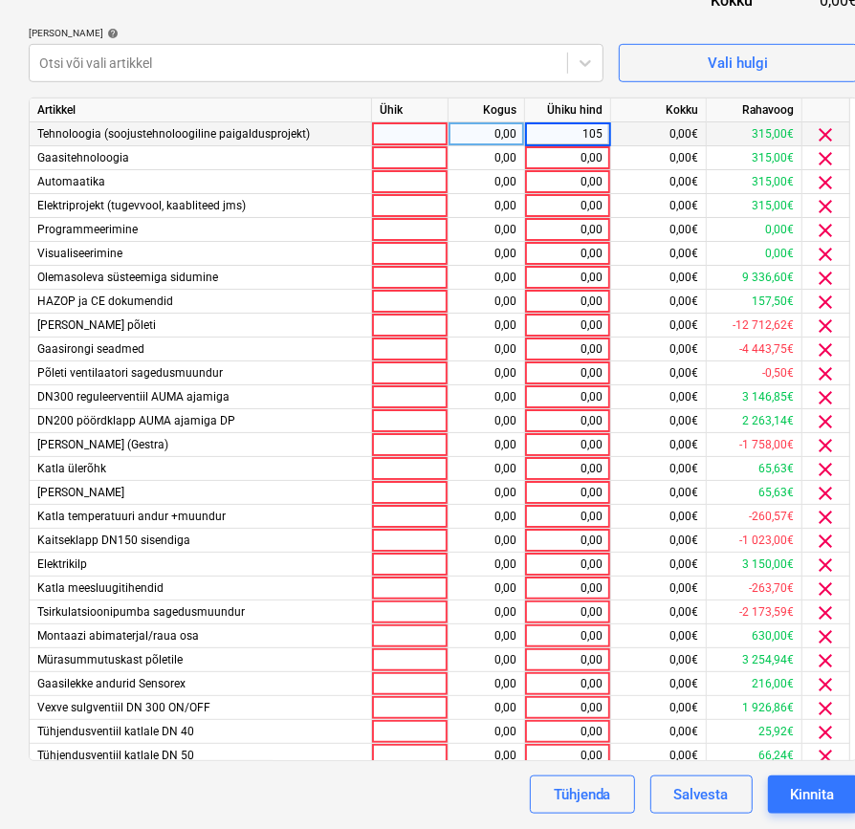
type input "1050"
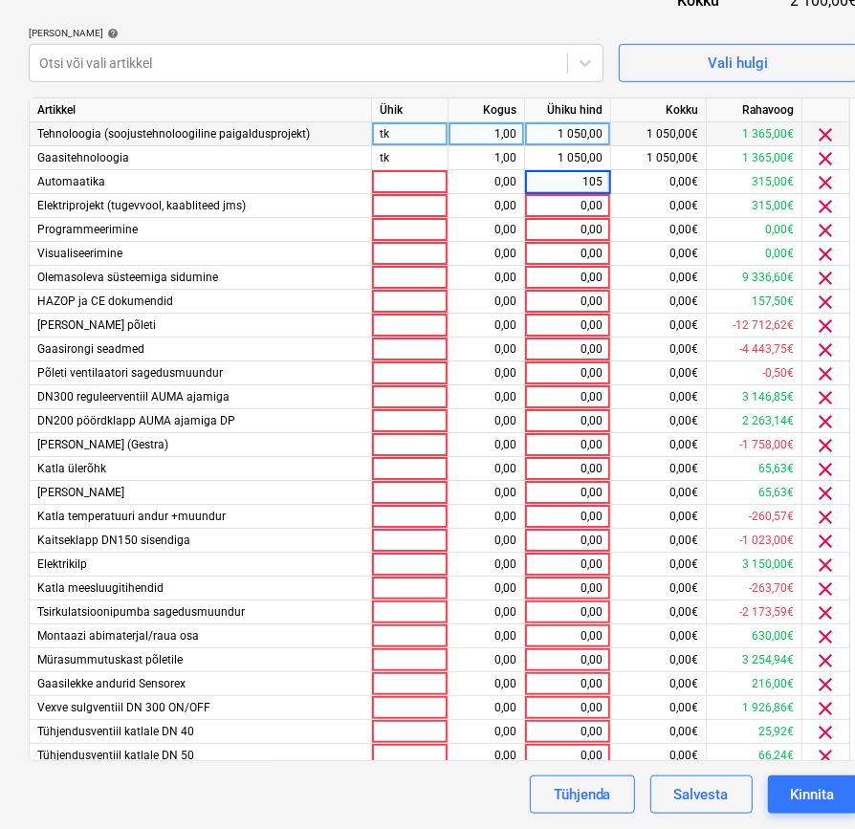
type input "1050"
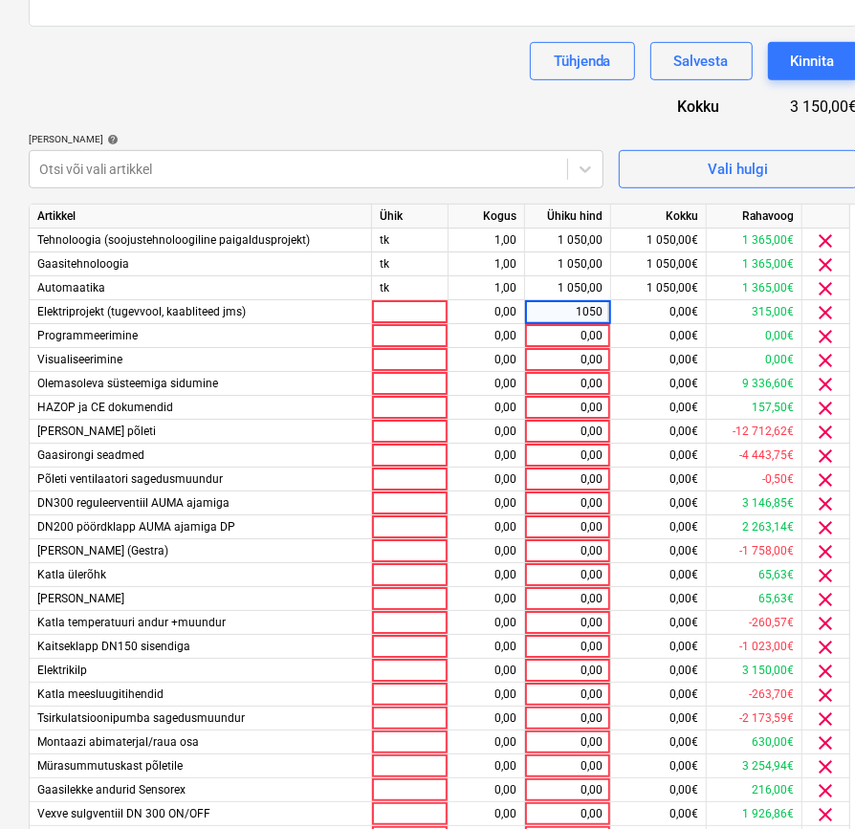
click at [497, 100] on div "Dokumendi nimi help 25185 Arve kogusumma (valikuline) 0,00 Kommentaar raamatupi…" at bounding box center [443, 339] width 829 height 1162
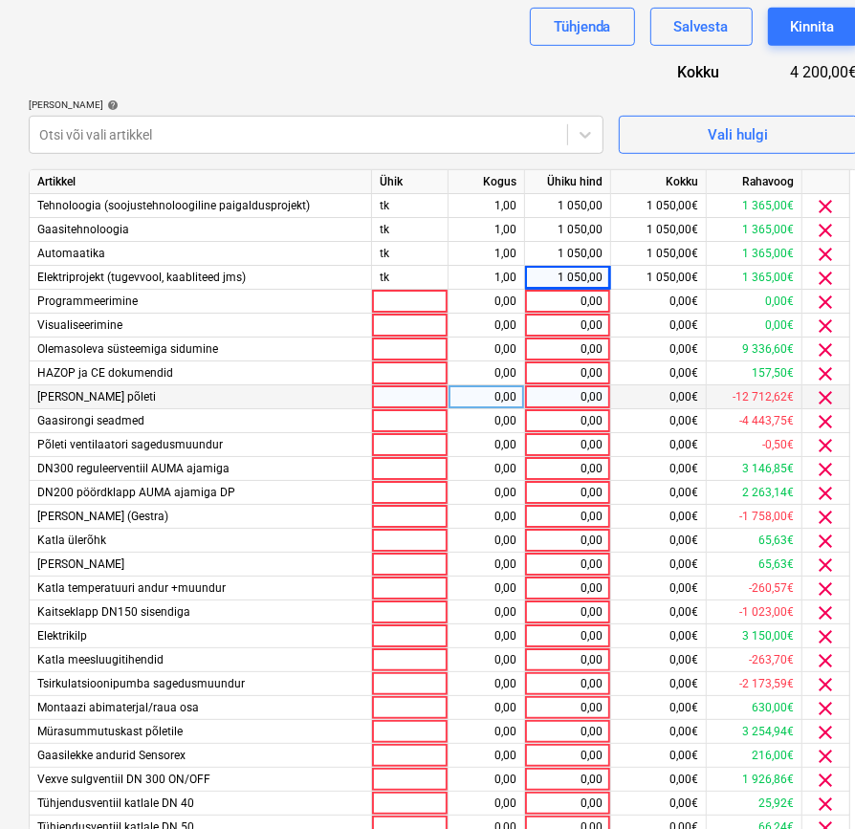
scroll to position [539, 0]
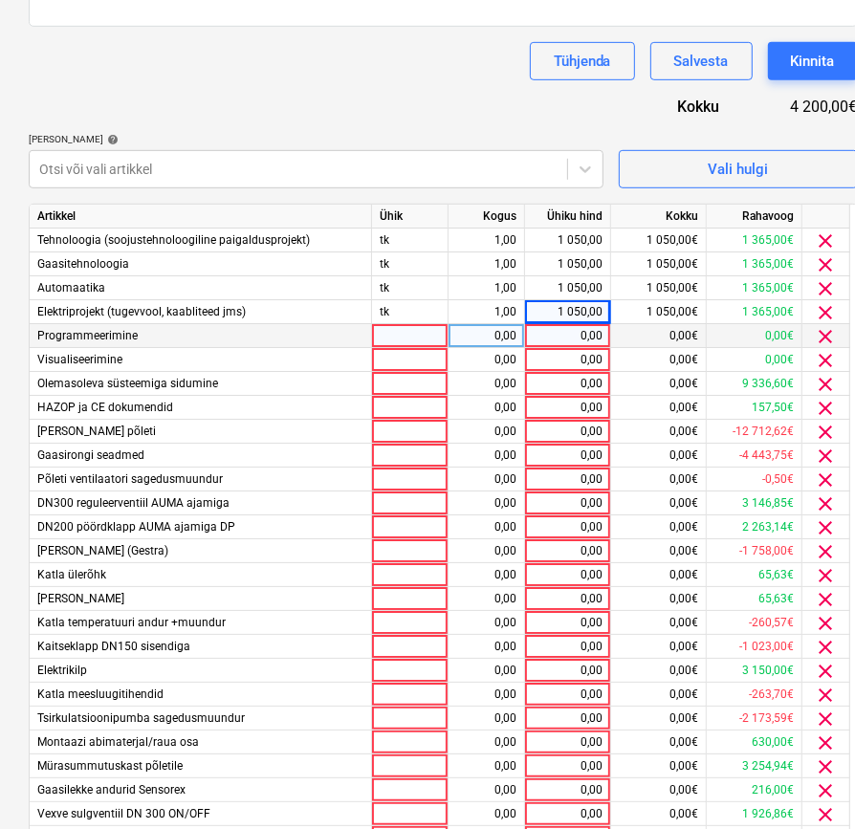
click at [575, 335] on div "0,00" at bounding box center [567, 336] width 70 height 24
type input "1"
type input "31122"
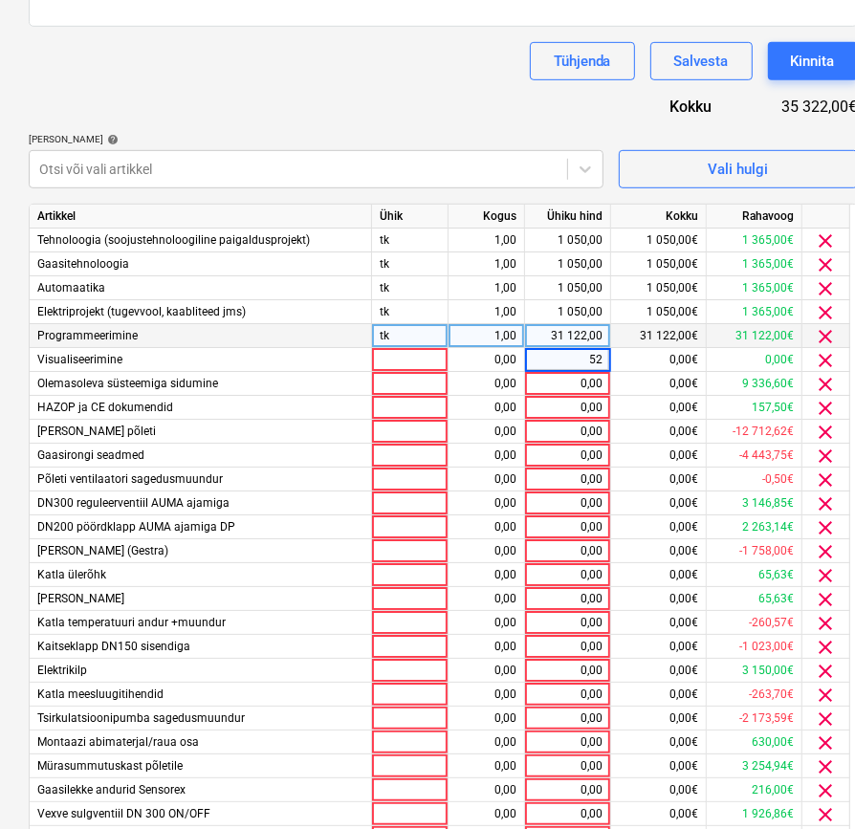
type input "525"
type input "93581,28"
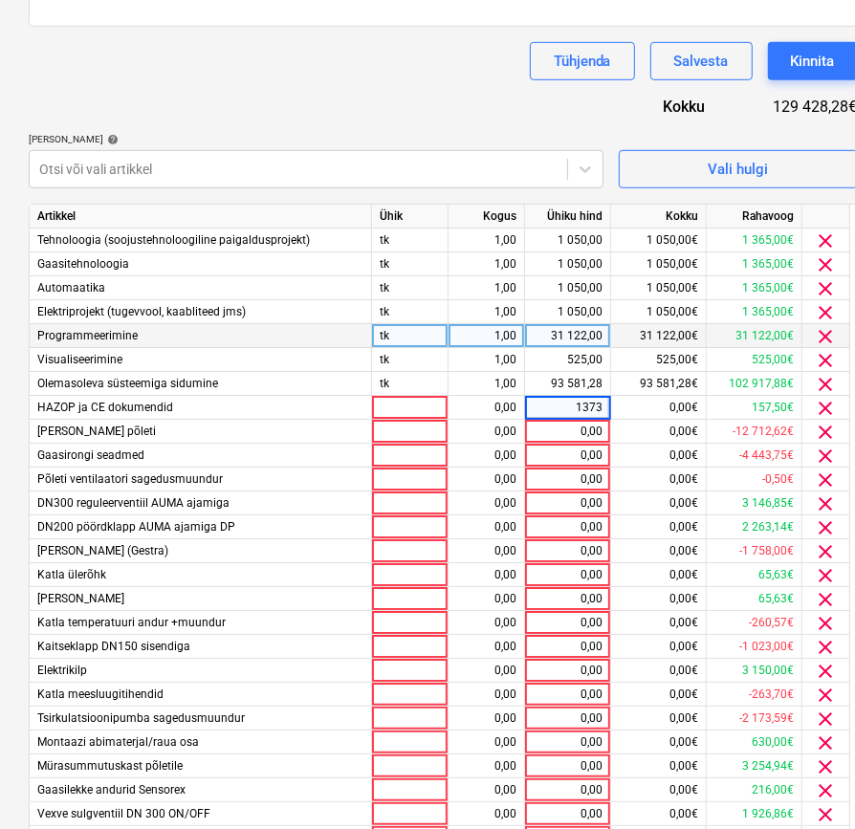
type input "13734"
type input "10489,5"
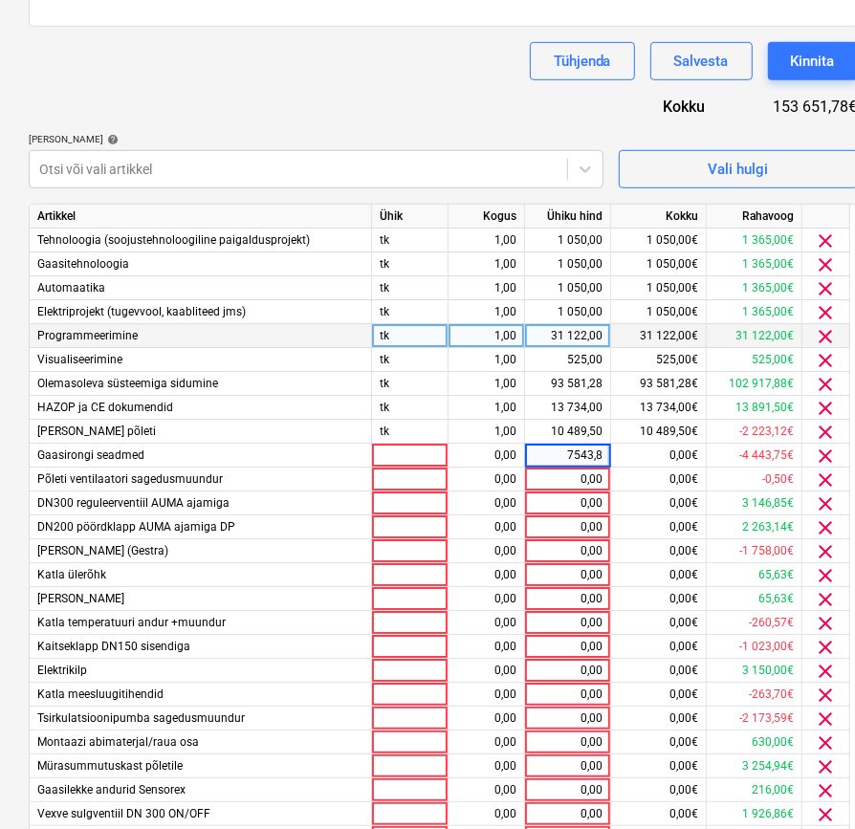
type input "7543,80"
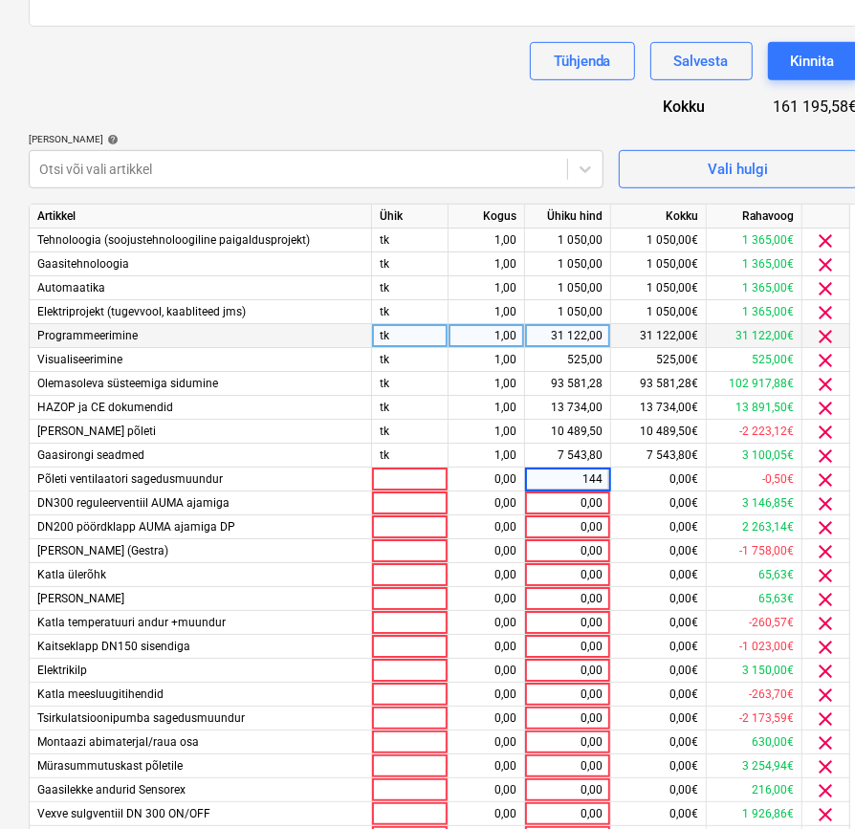
type input "1440"
type input "218,75"
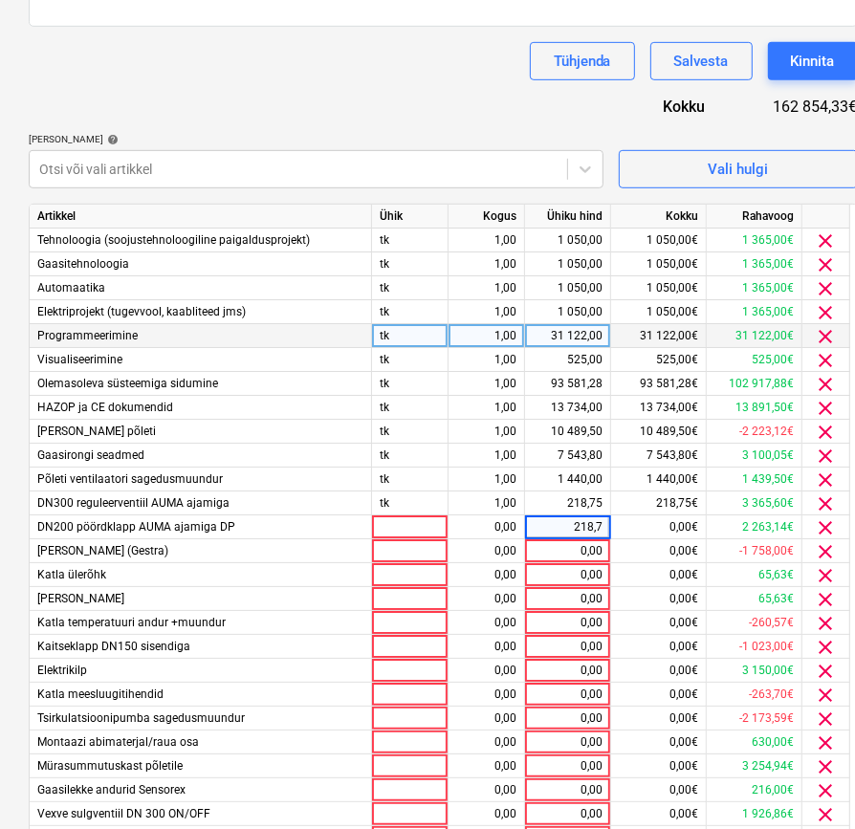
type input "218,75"
type input "750"
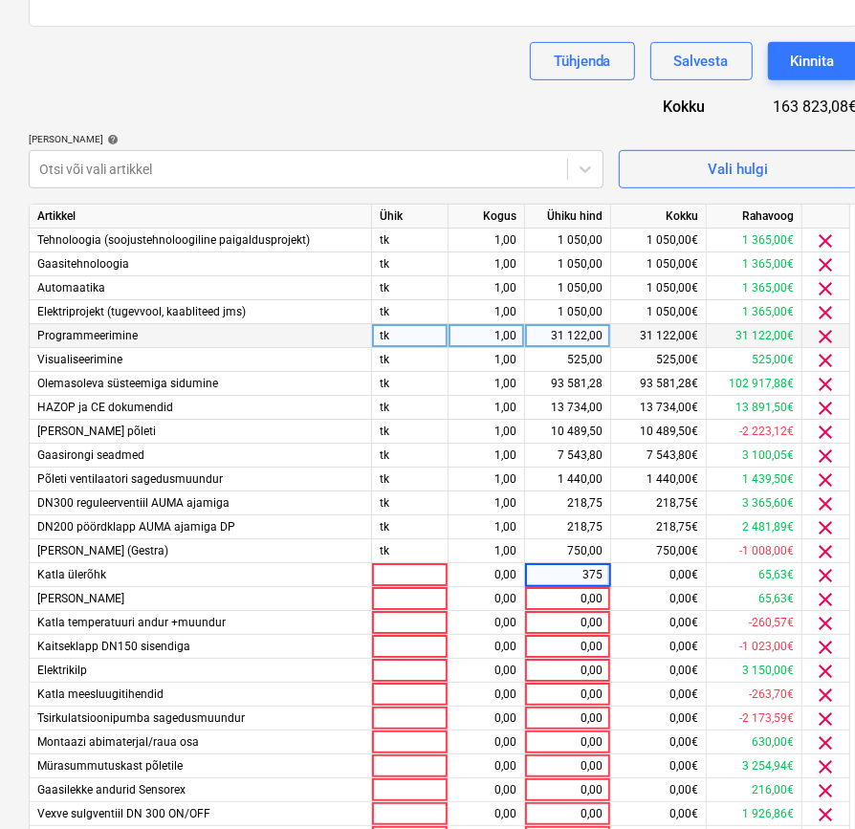
type input "3750"
type input "10500"
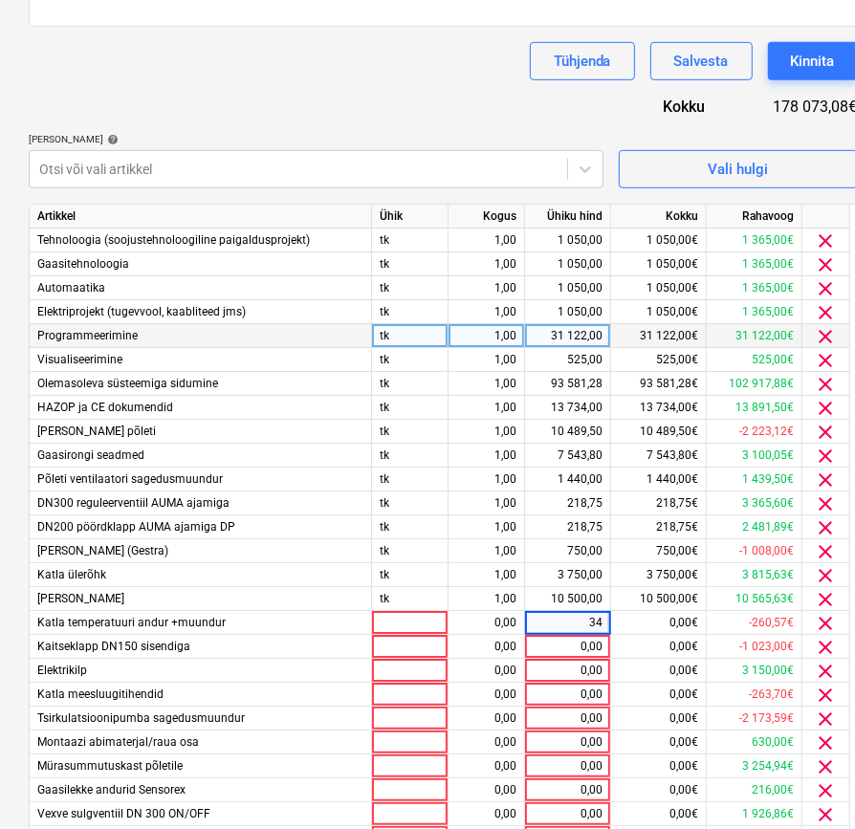
type input "345"
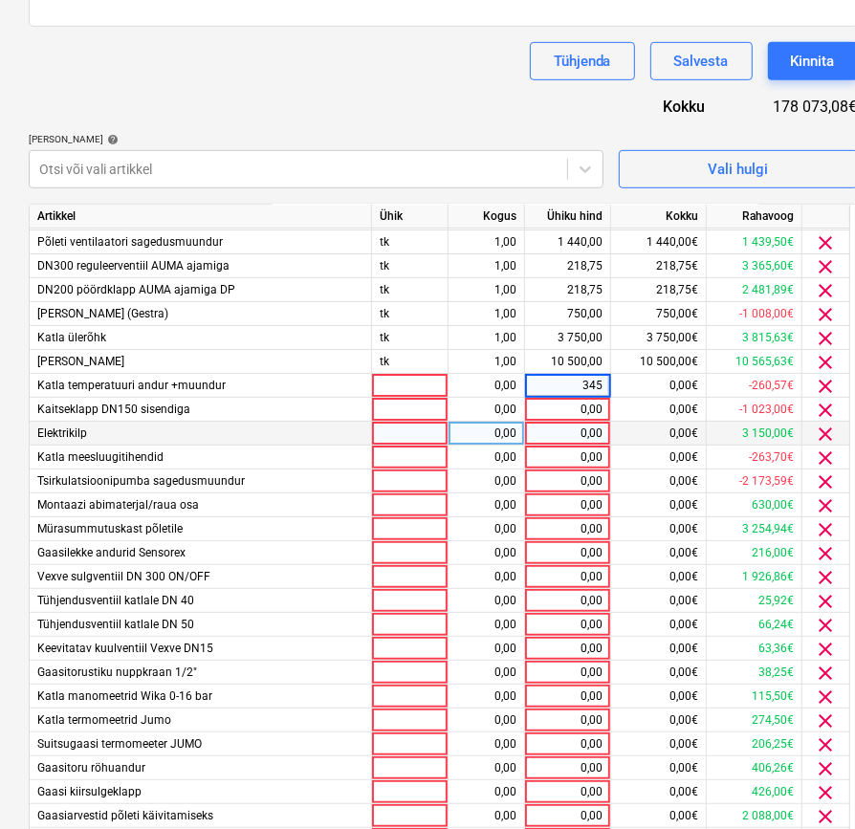
scroll to position [318, 0]
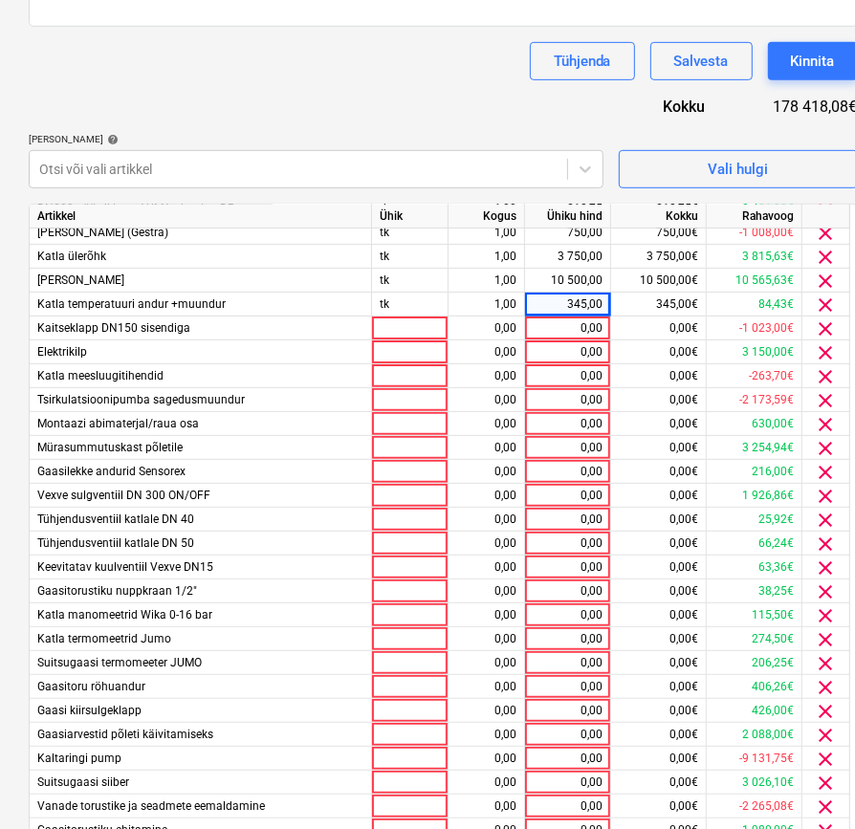
click at [482, 121] on div "Dokumendi nimi help 25185 Arve kogusumma (valikuline) 0,00 Kommentaar raamatupi…" at bounding box center [443, 339] width 829 height 1162
click at [580, 324] on div "0,00" at bounding box center [567, 328] width 70 height 24
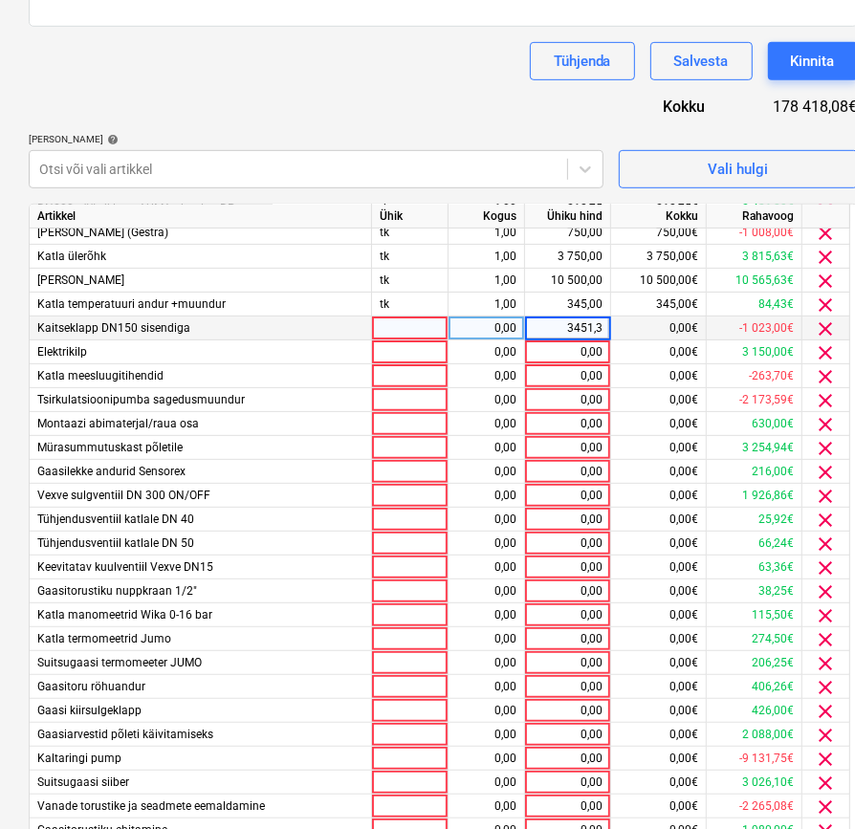
type input "3451,35"
type input "2100"
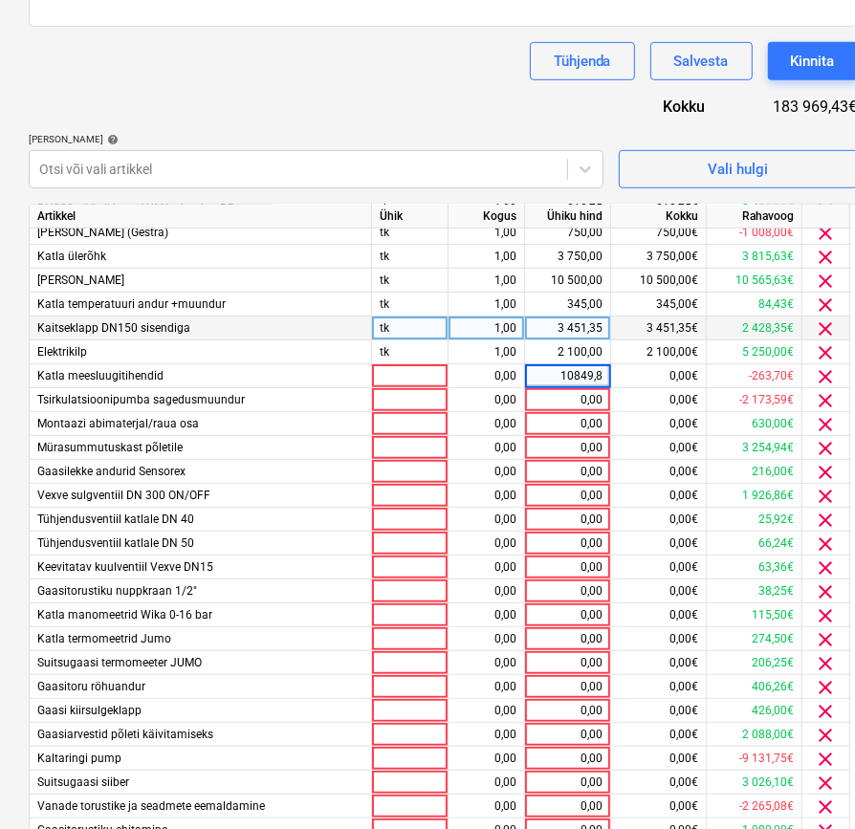
type input "10849,80"
type input "720"
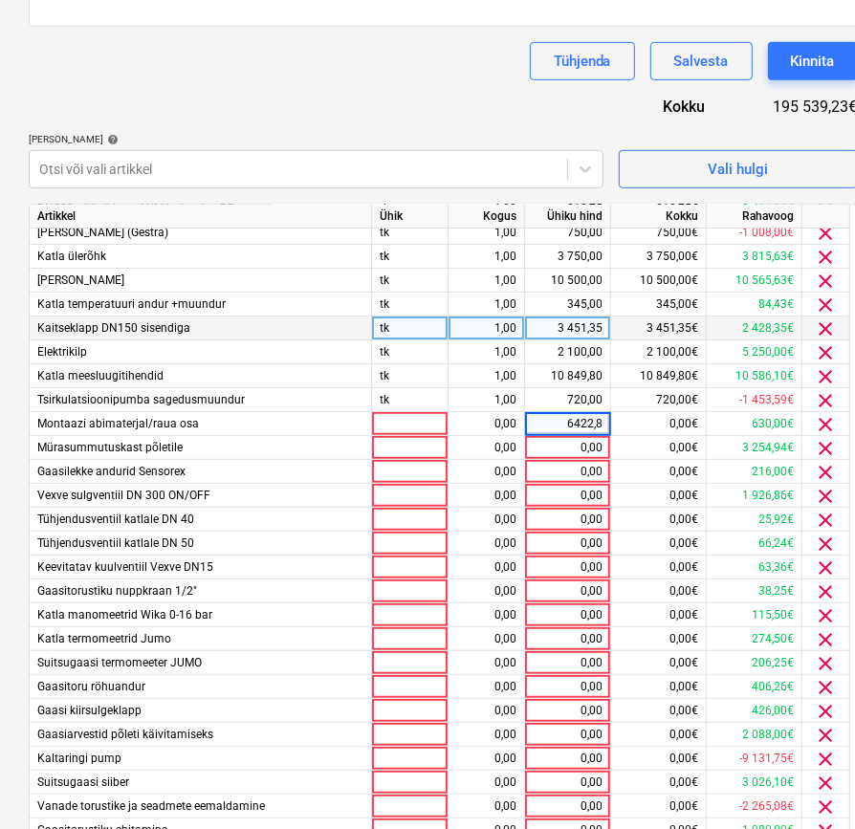
type input "6422,85"
type input "86,40"
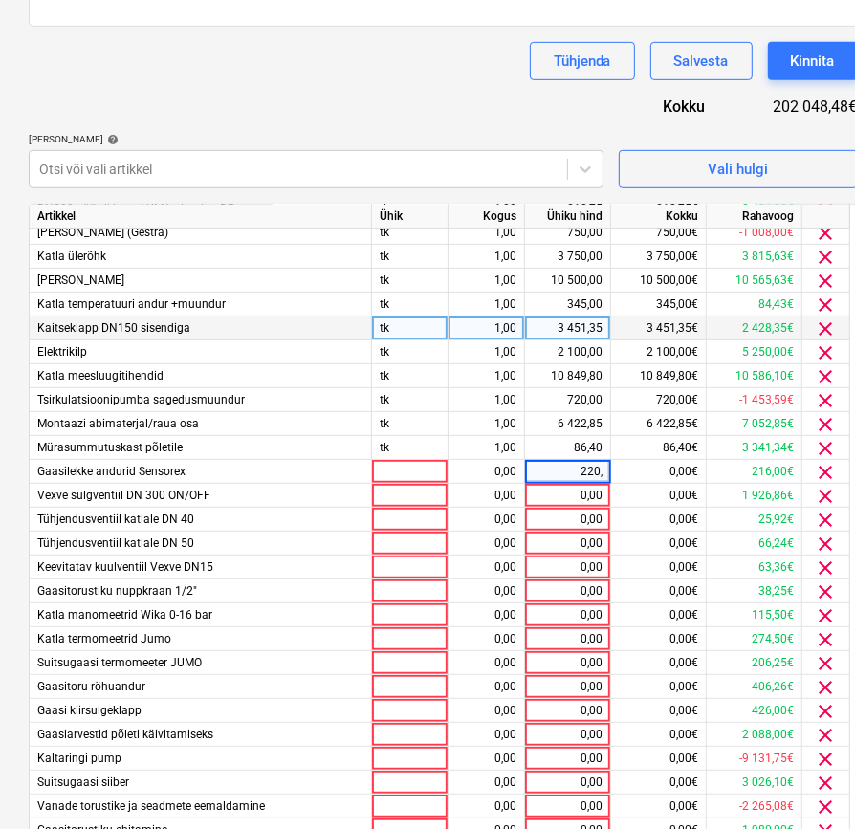
type input "220,8"
type input "211,20"
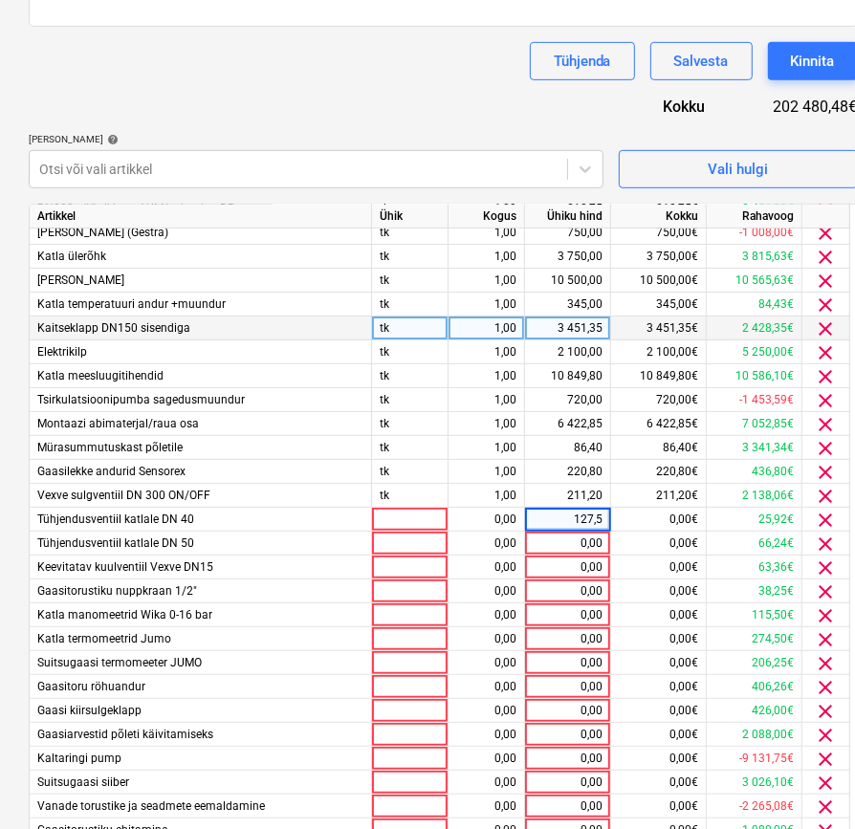
type input "127,50"
type input "385"
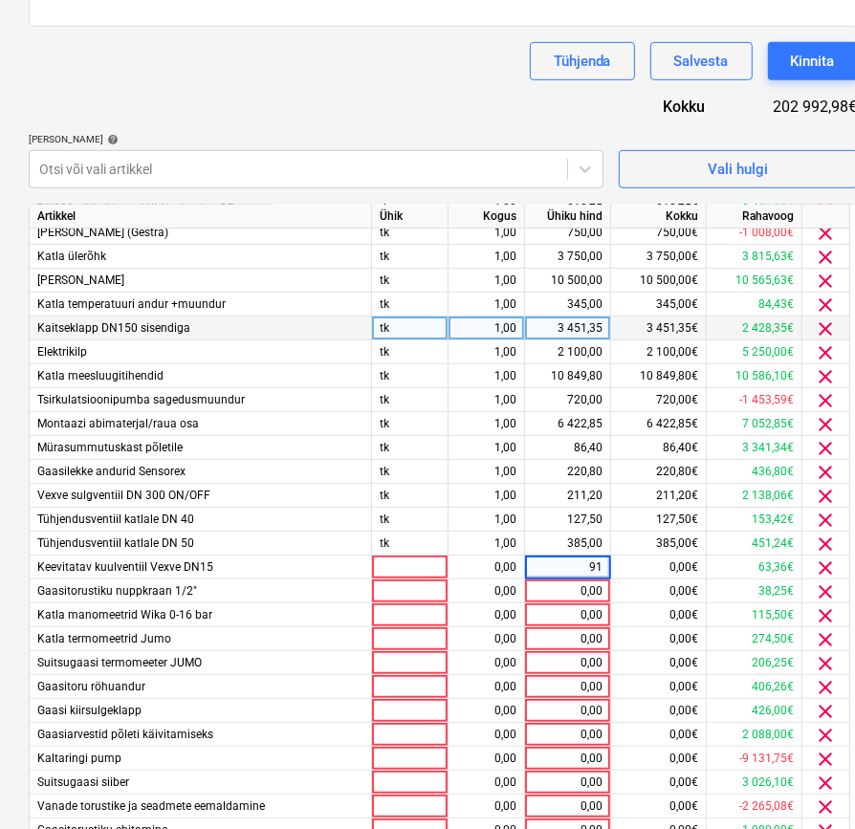
type input "915"
type input "687,50"
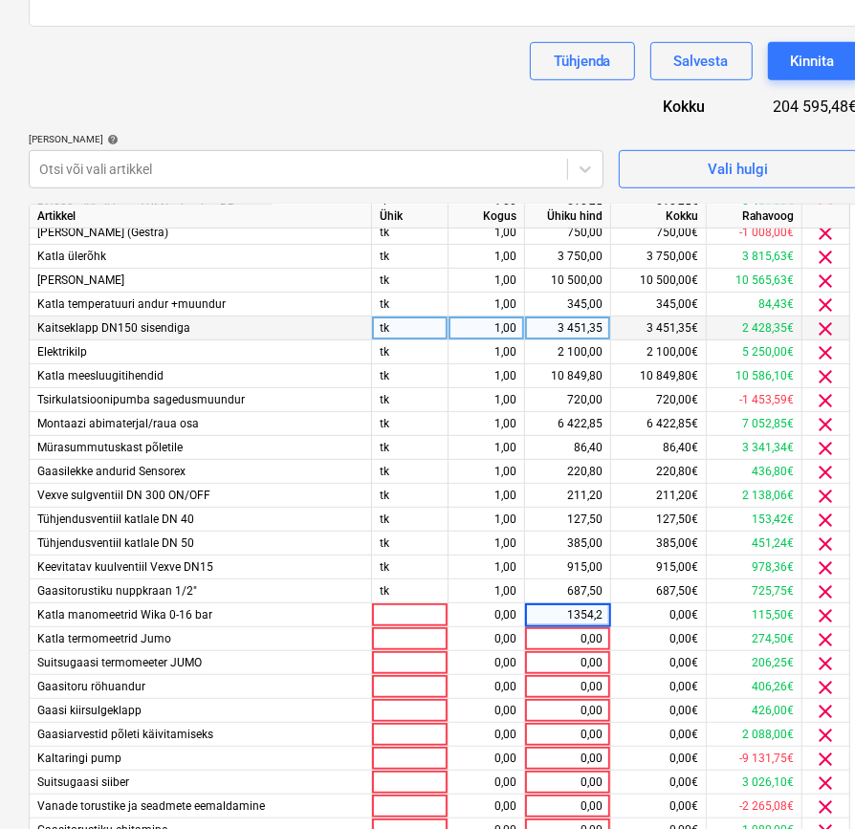
type input "1354,20"
type input "1420"
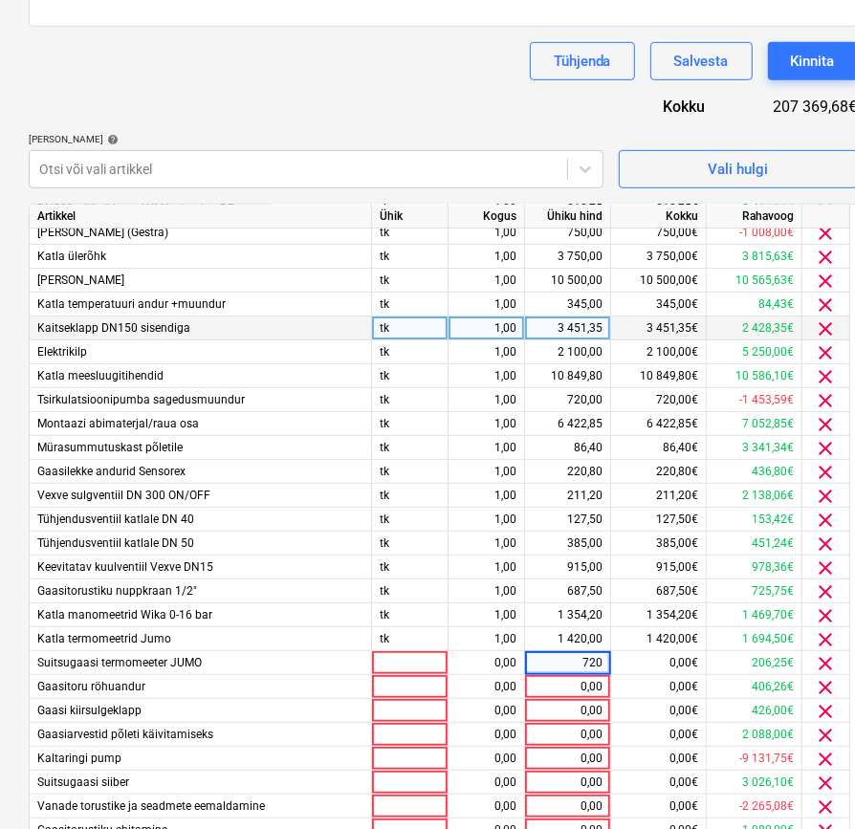
type input "7200"
type input "17670"
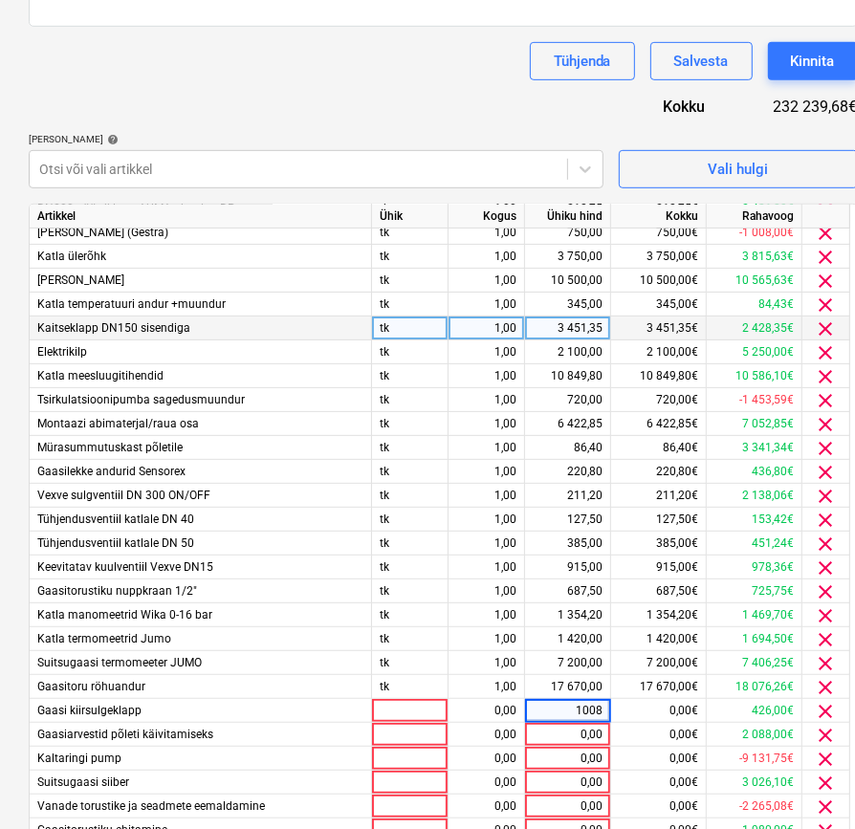
type input "10087"
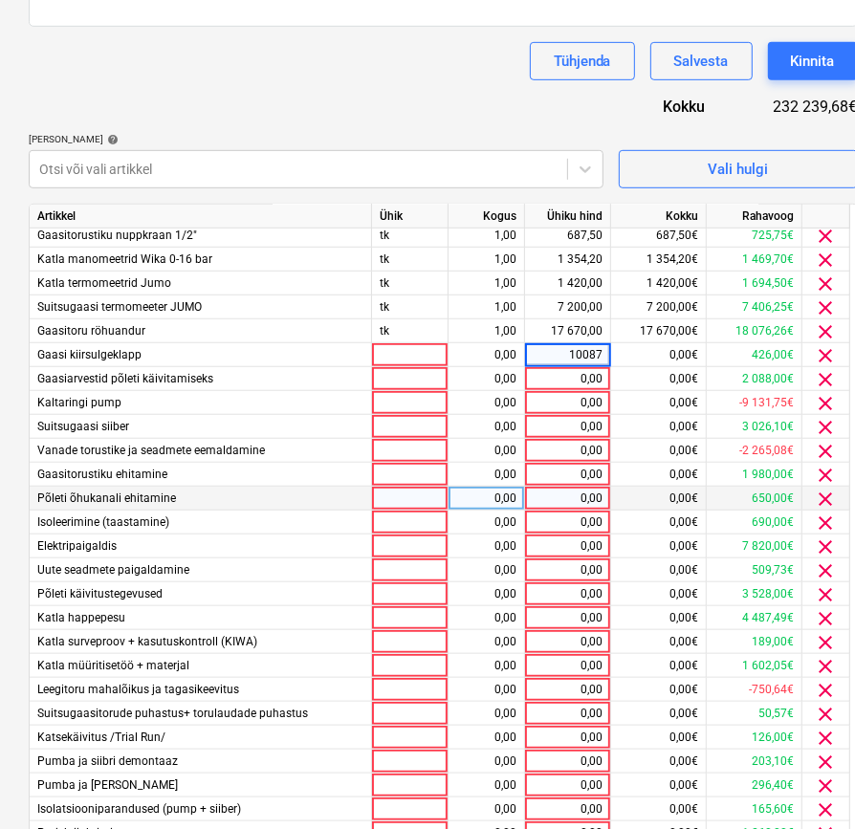
scroll to position [743, 0]
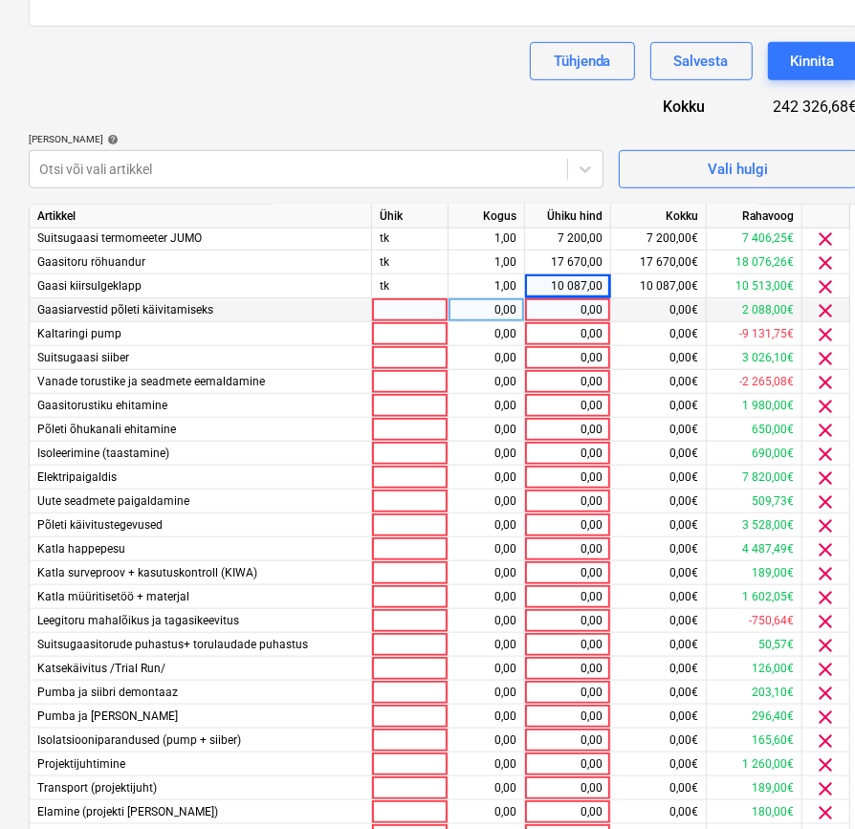
click at [582, 312] on div "0,00" at bounding box center [567, 310] width 70 height 24
type input "2200"
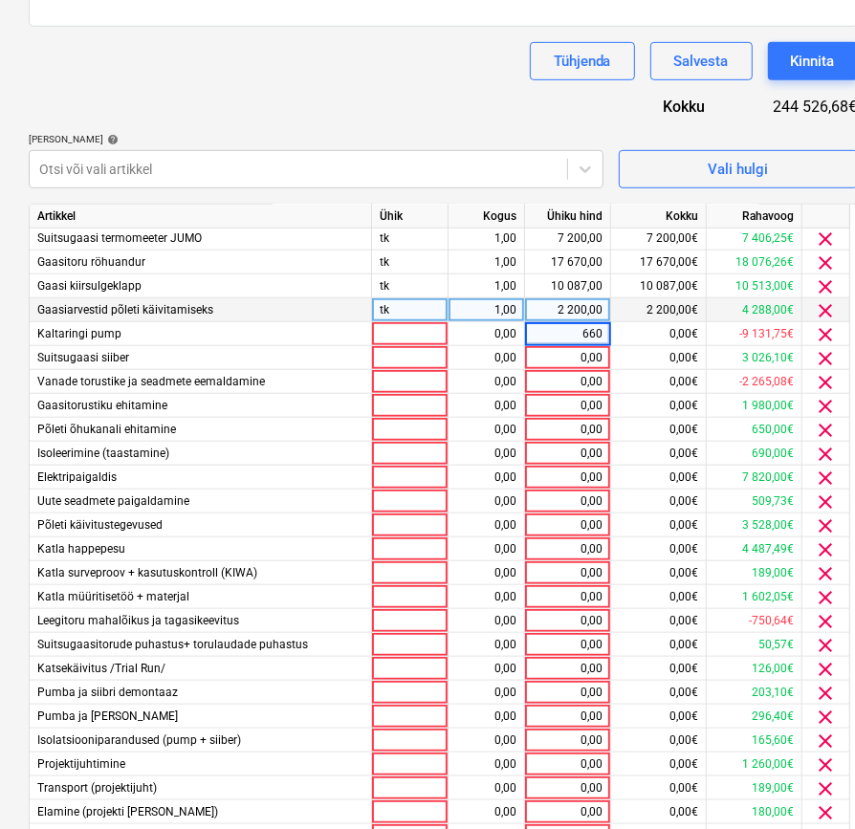
type input "6600"
type input "2400"
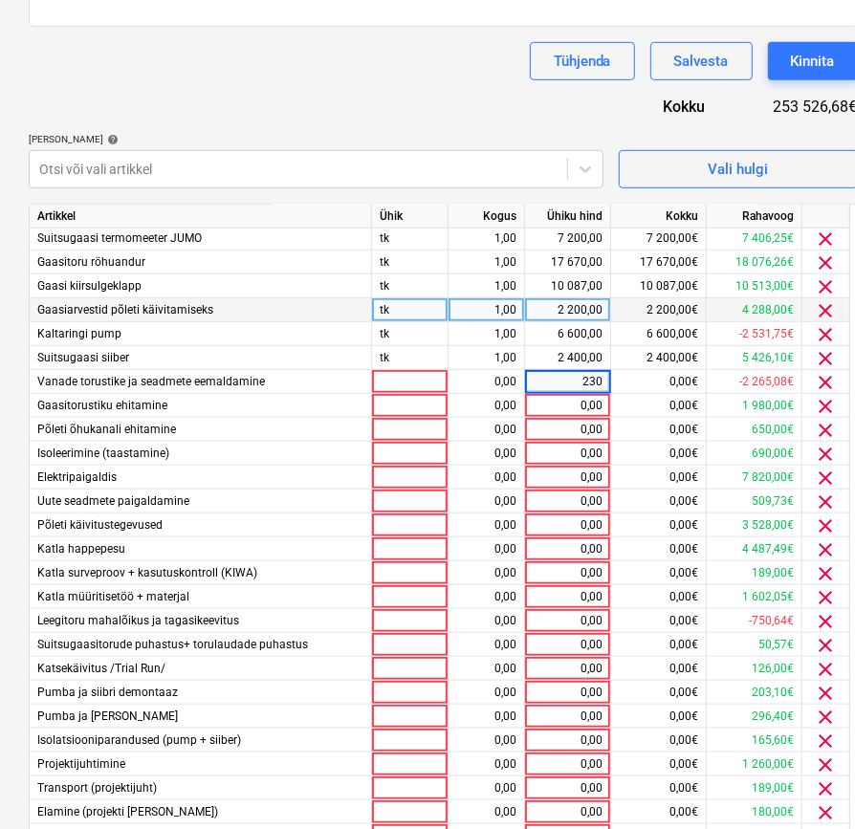
type input "2300"
type input "29400"
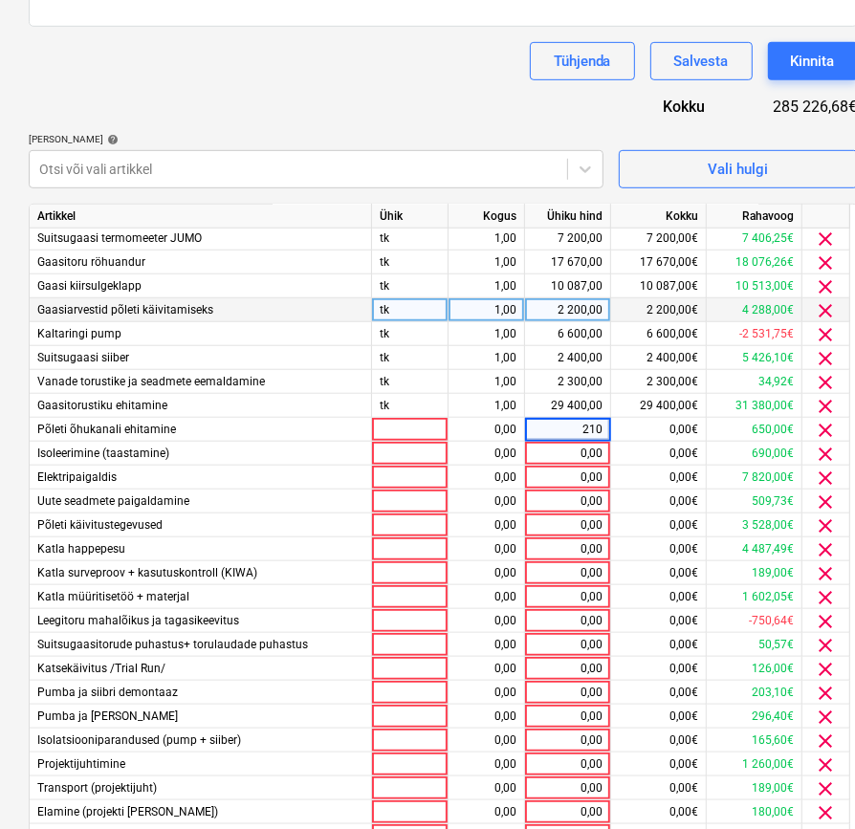
type input "2100"
type input "11760"
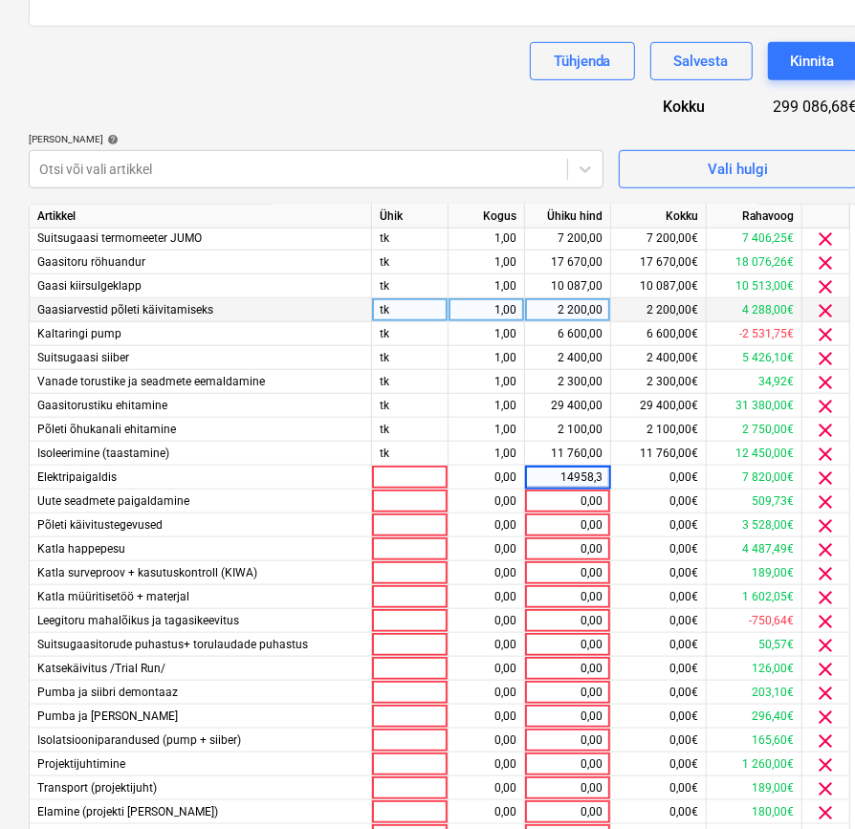
type input "14958,30"
type input "630"
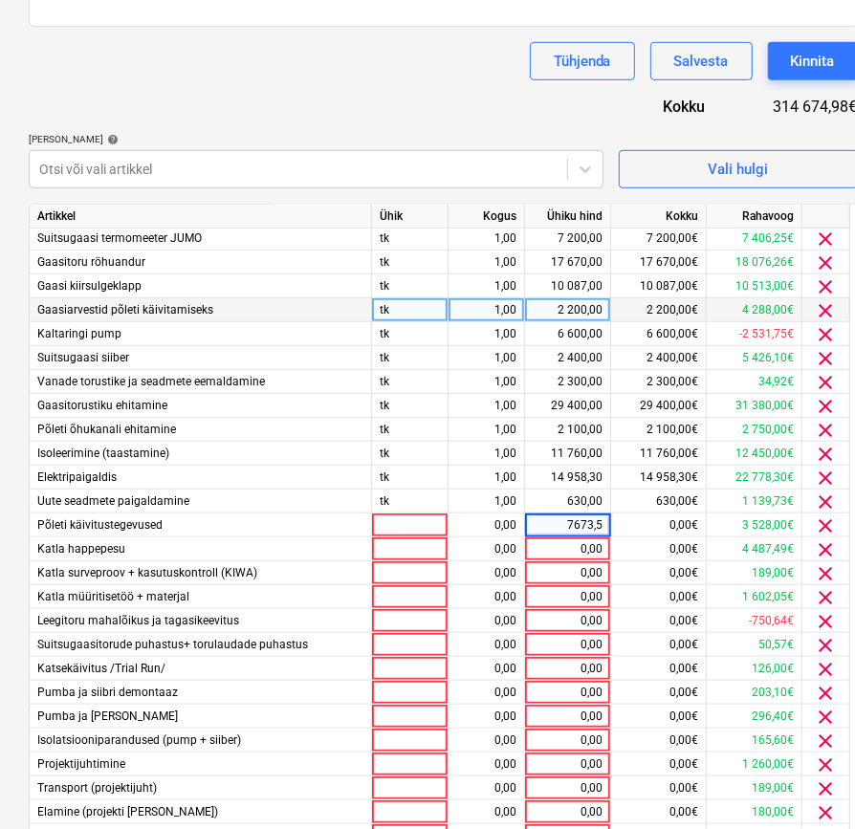
type input "7673,50"
type input "1380"
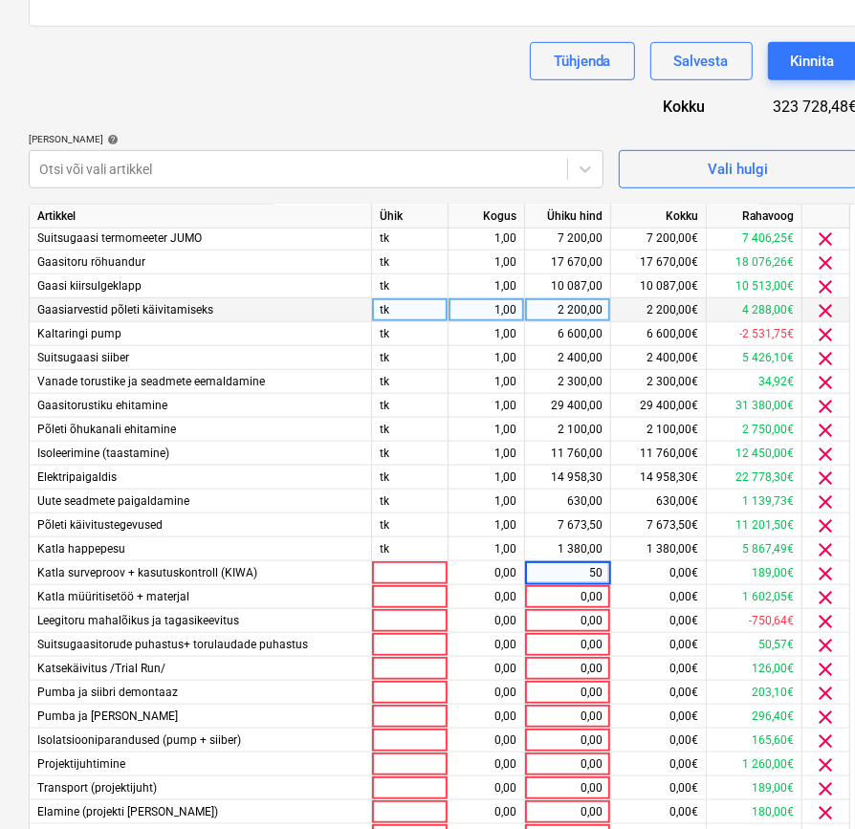
type input "504"
type input "420"
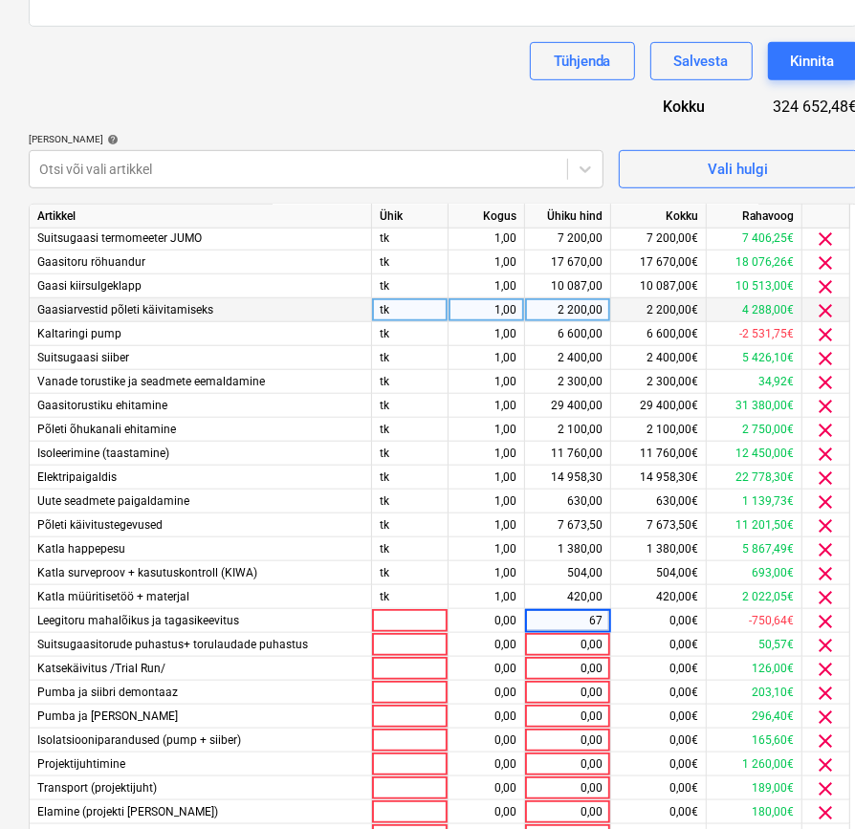
type input "677"
type input "988"
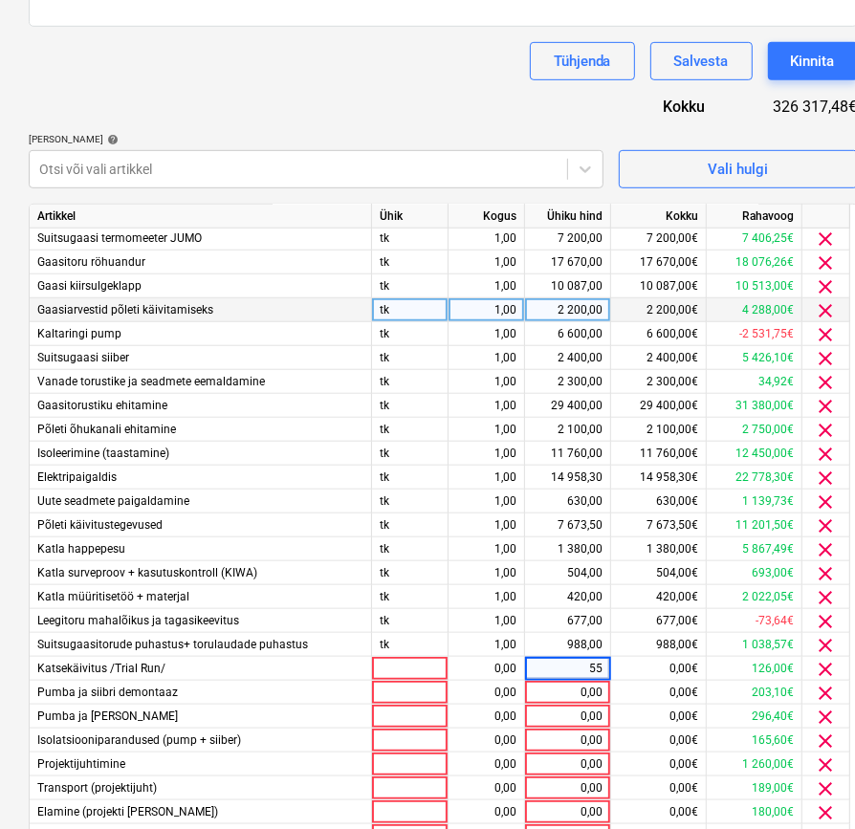
type input "552"
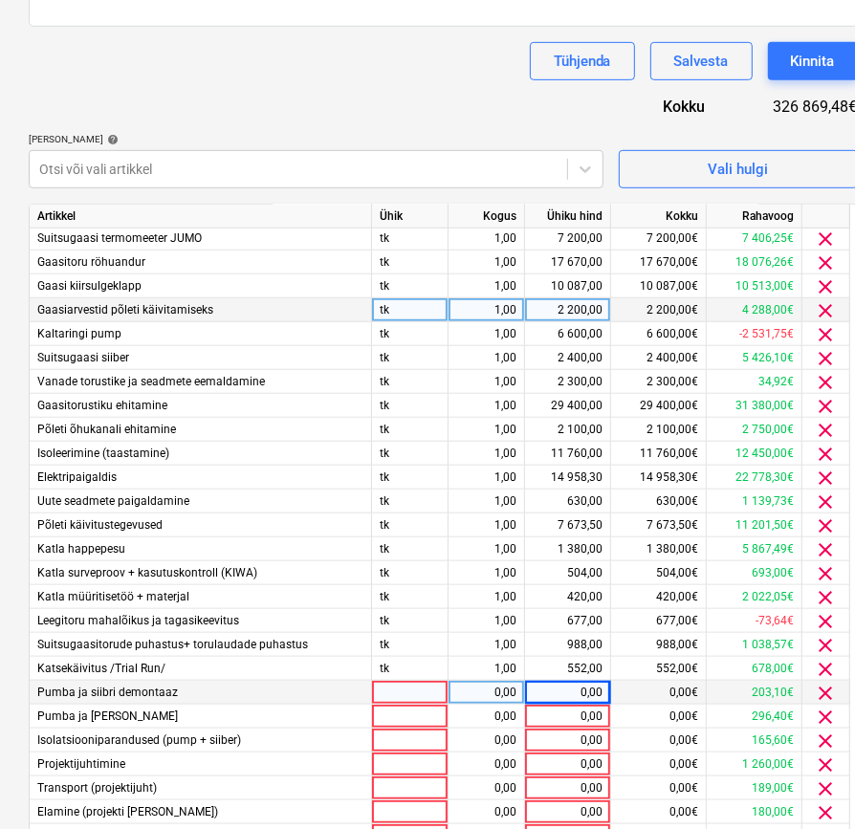
click at [577, 690] on div "0,00" at bounding box center [567, 693] width 70 height 24
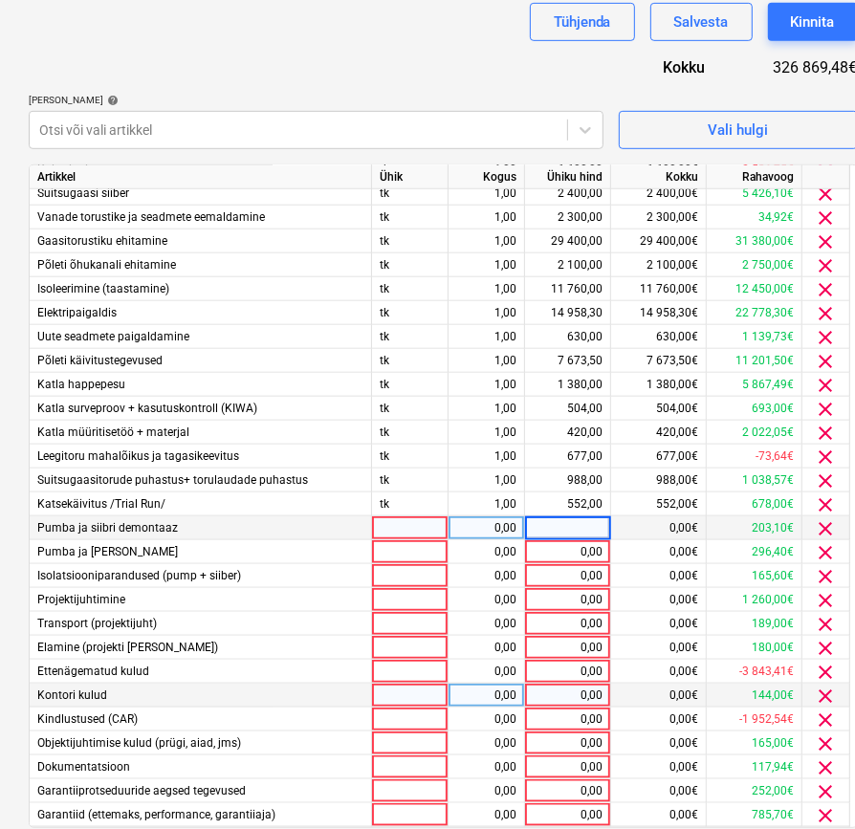
scroll to position [645, 0]
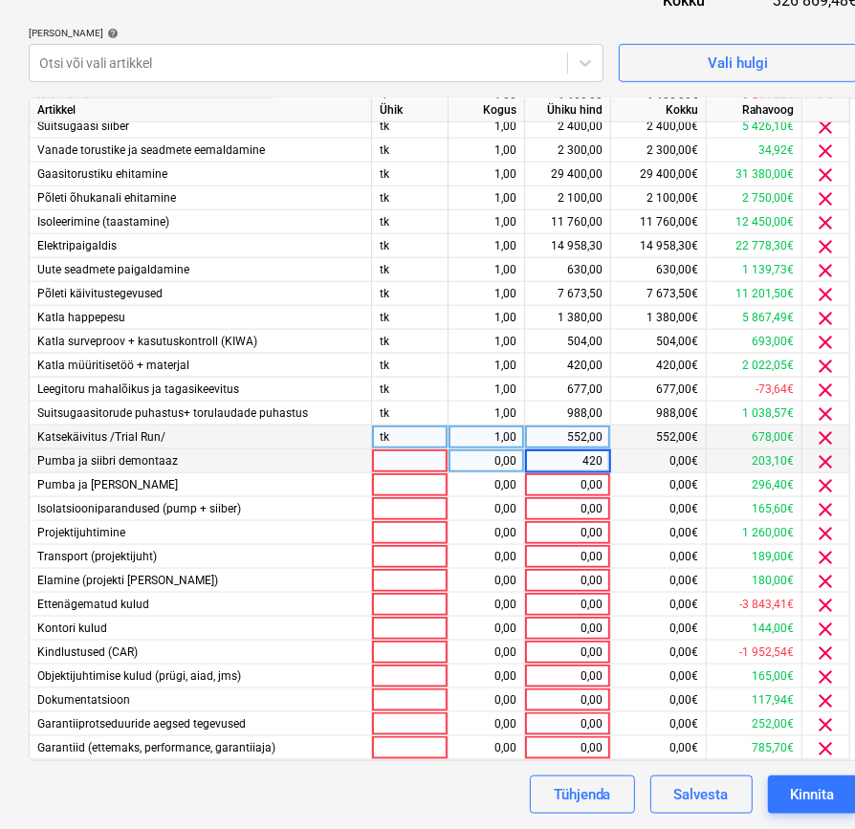
type input "4200"
type input "630"
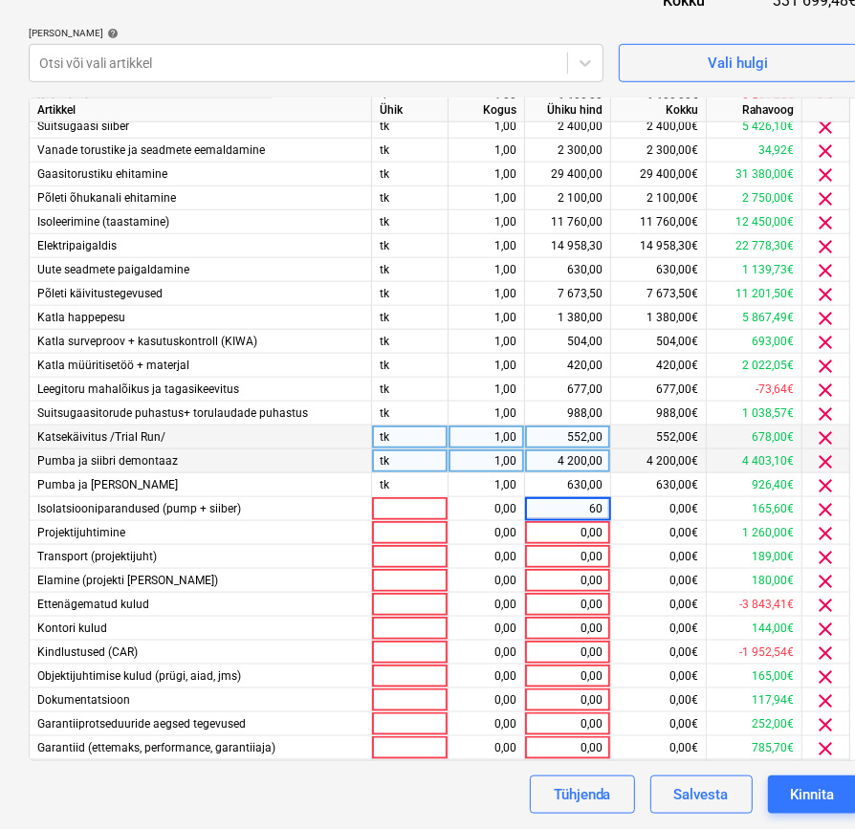
type input "600"
type input "1000"
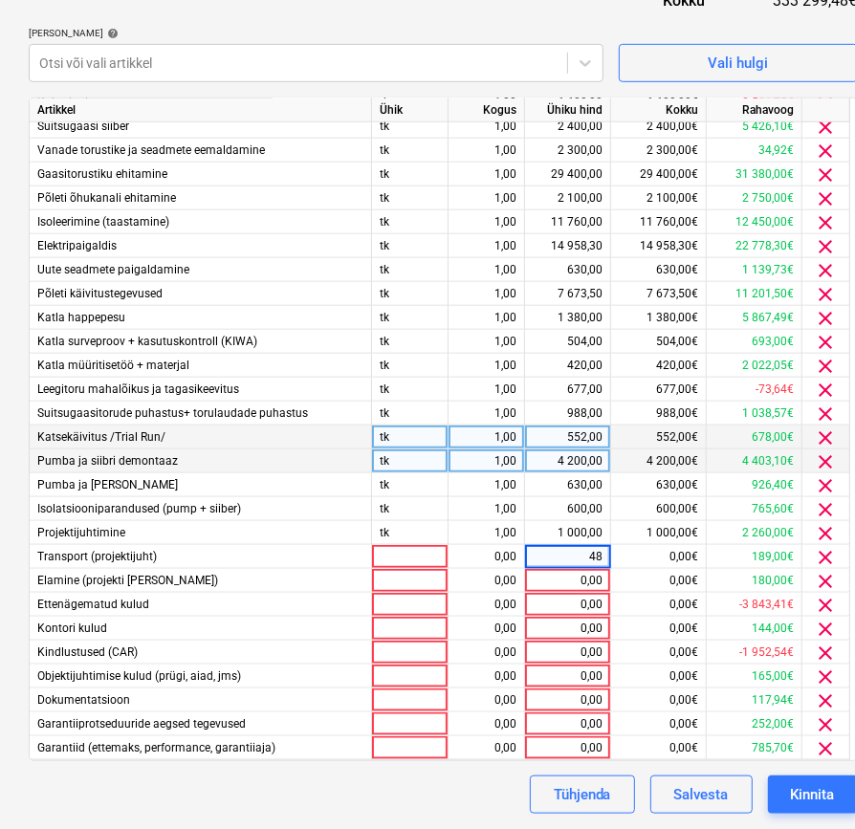
type input "480"
type input "1491,52"
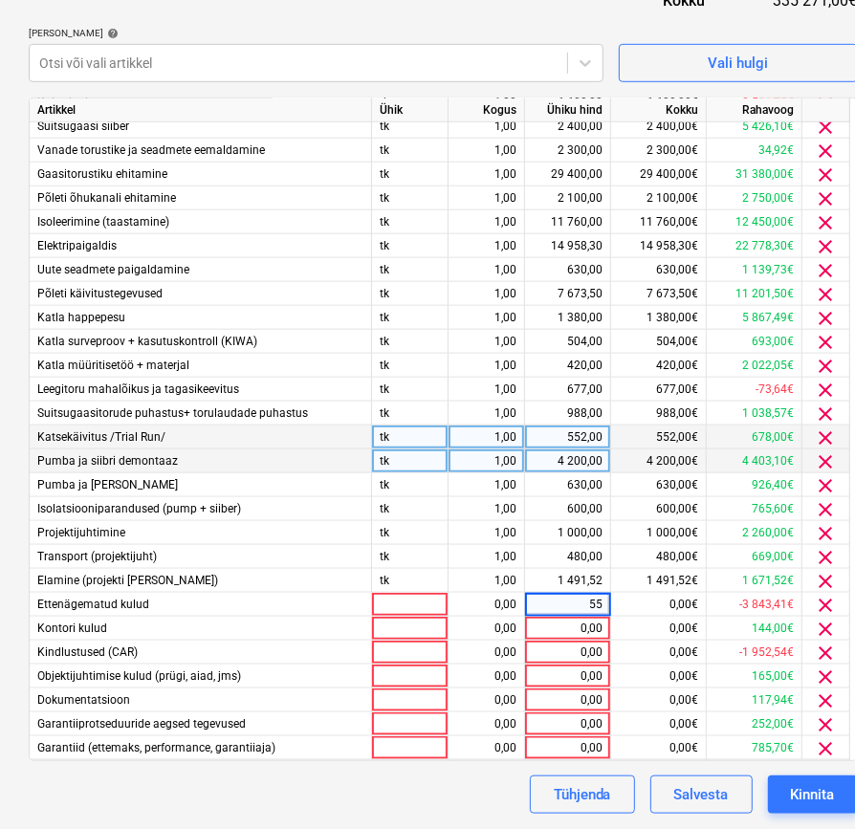
type input "550"
type input "420"
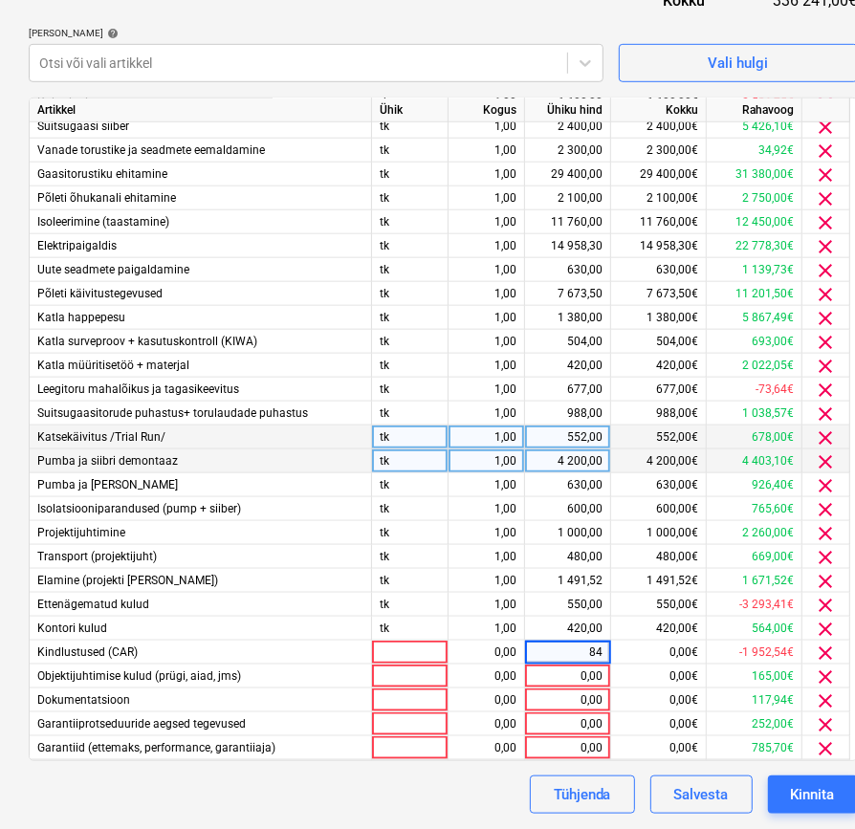
type input "840"
type input "2619"
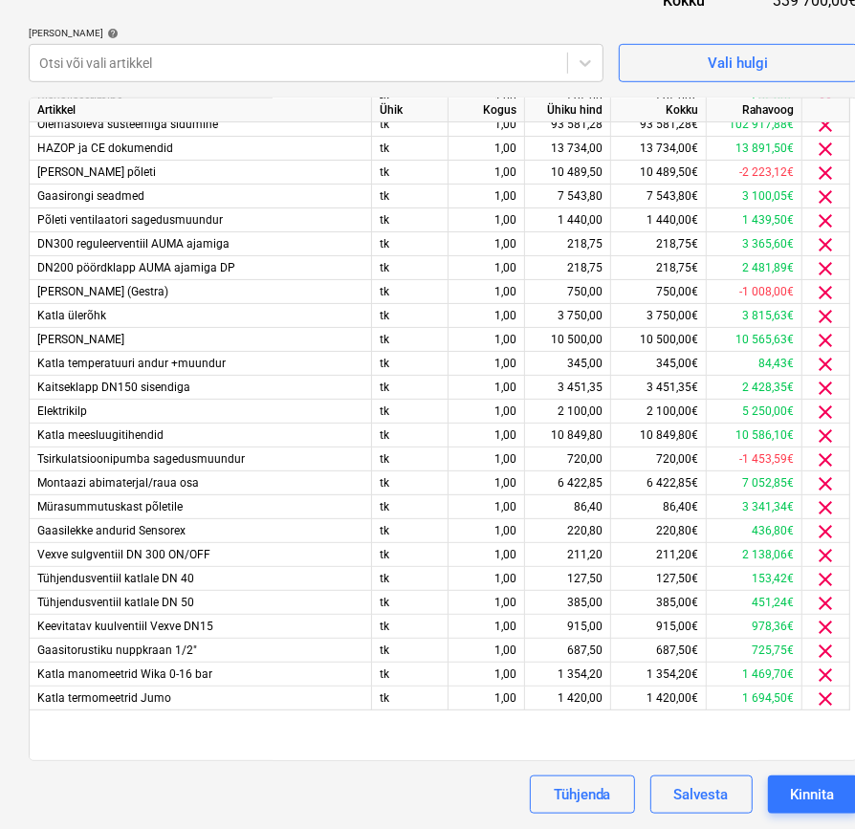
scroll to position [0, 0]
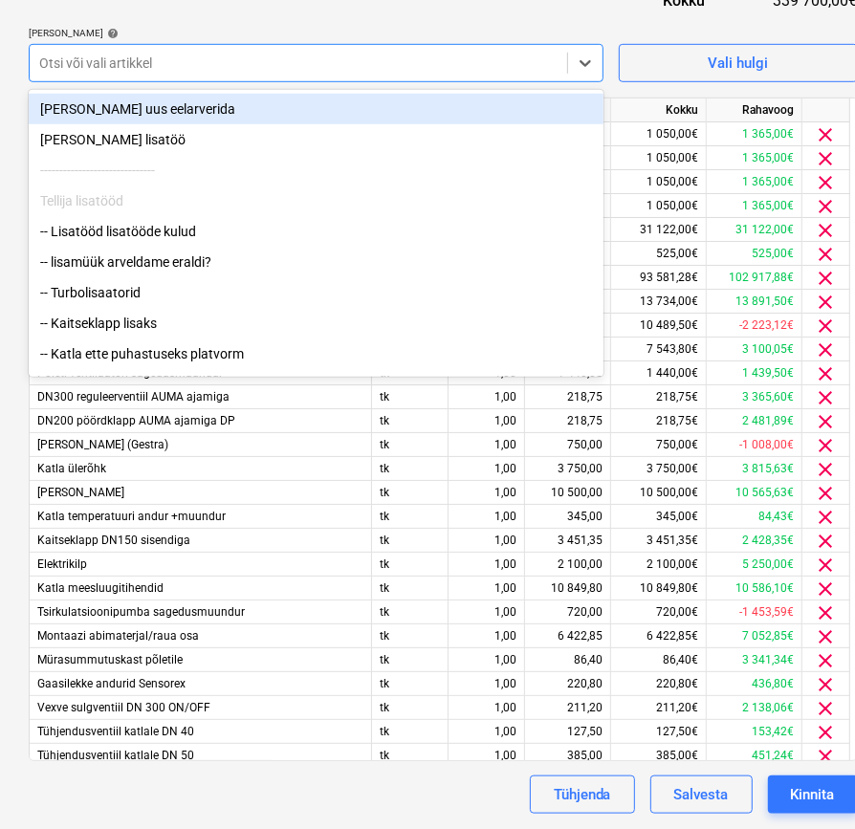
click at [172, 66] on div at bounding box center [298, 63] width 518 height 19
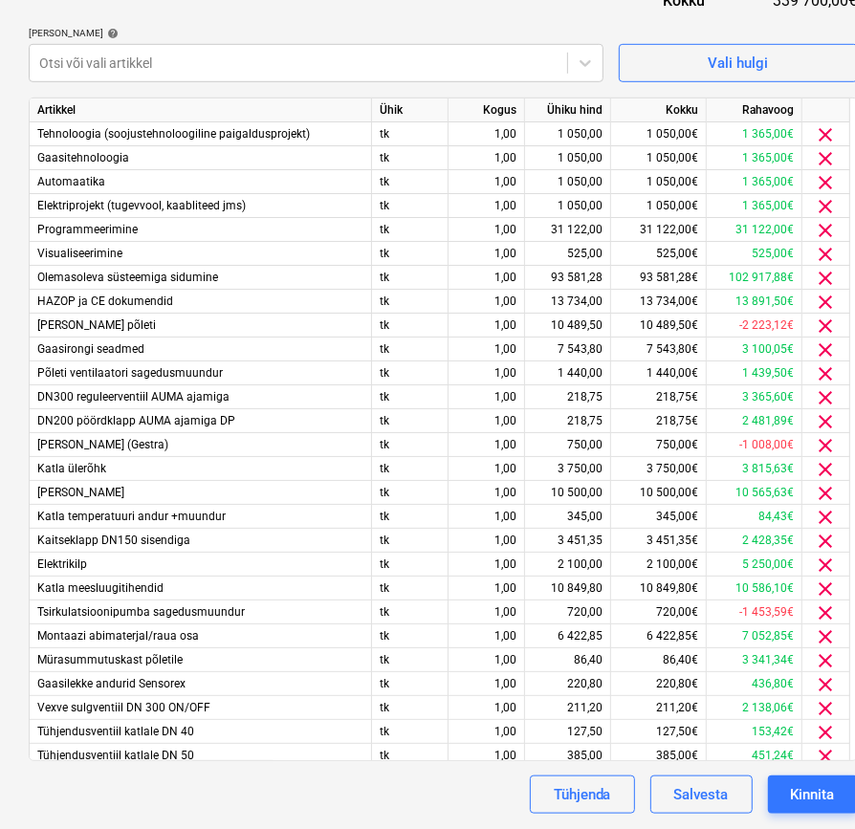
click at [0, 188] on div "Failide konteerimine Vali ettevõte Gren Eesti AS [PERSON_NAME] uus ettevõte Val…" at bounding box center [654, 136] width 1308 height 1386
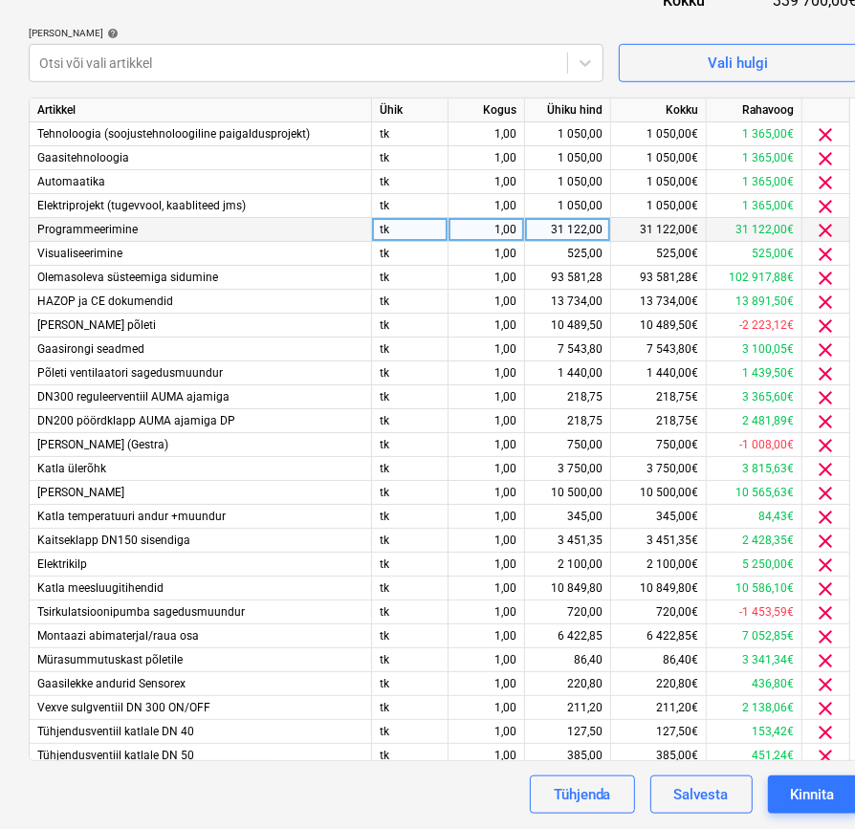
click at [825, 227] on span "clear" at bounding box center [825, 230] width 23 height 23
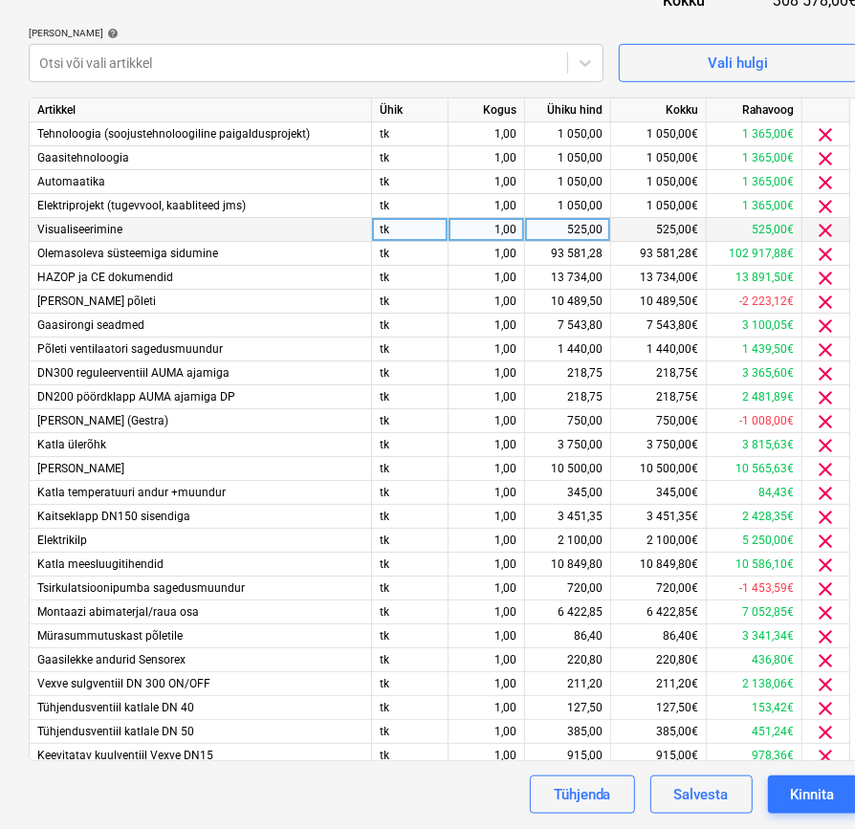
click at [824, 238] on span "clear" at bounding box center [825, 230] width 23 height 23
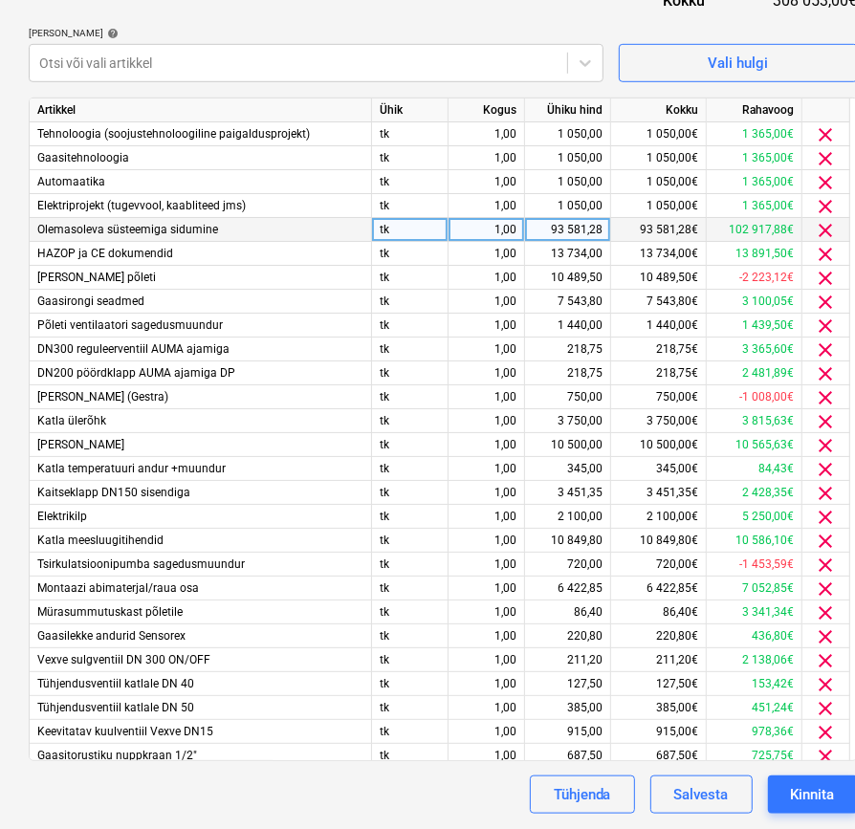
click at [551, 221] on div "93 581,28" at bounding box center [567, 230] width 70 height 24
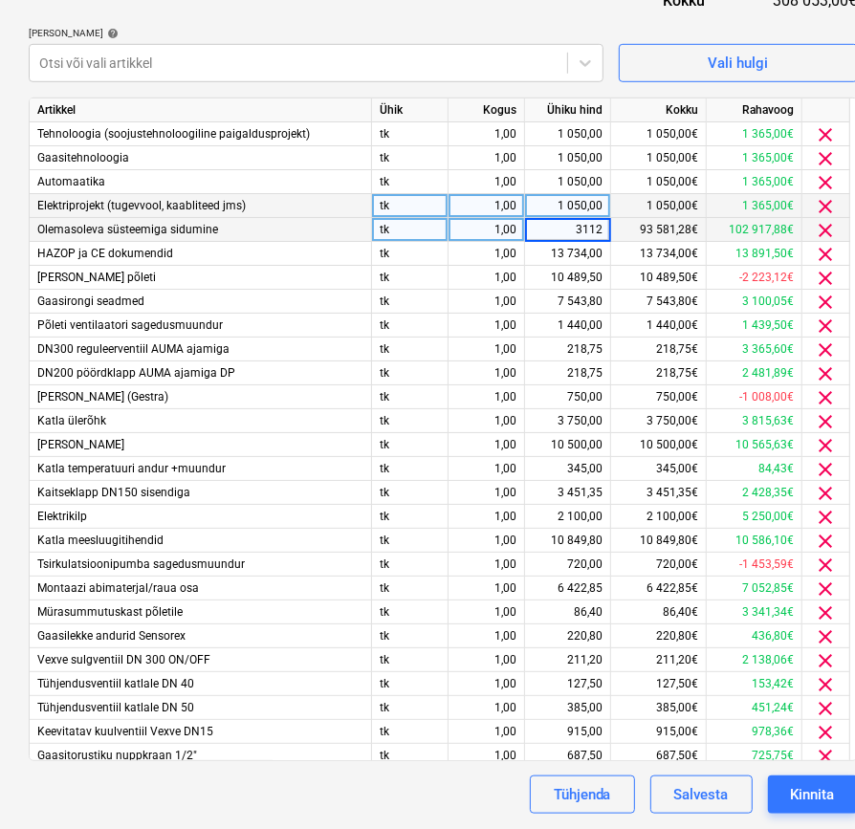
type input "31122"
type input "525"
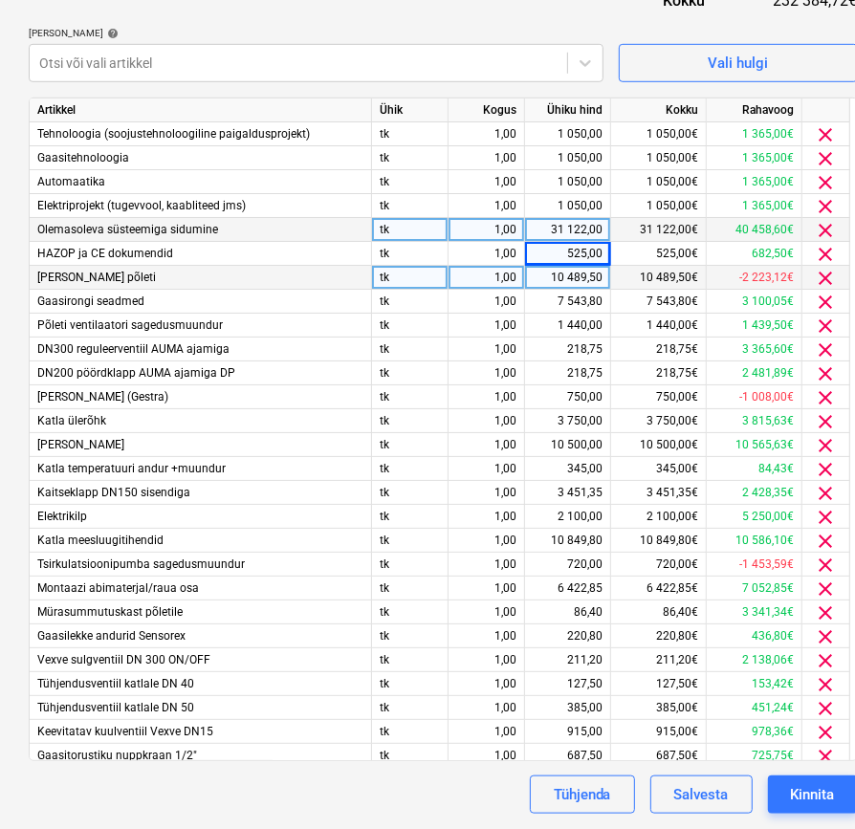
click at [582, 278] on div "10 489,50" at bounding box center [567, 278] width 70 height 24
type input "93581,28"
type input "13734"
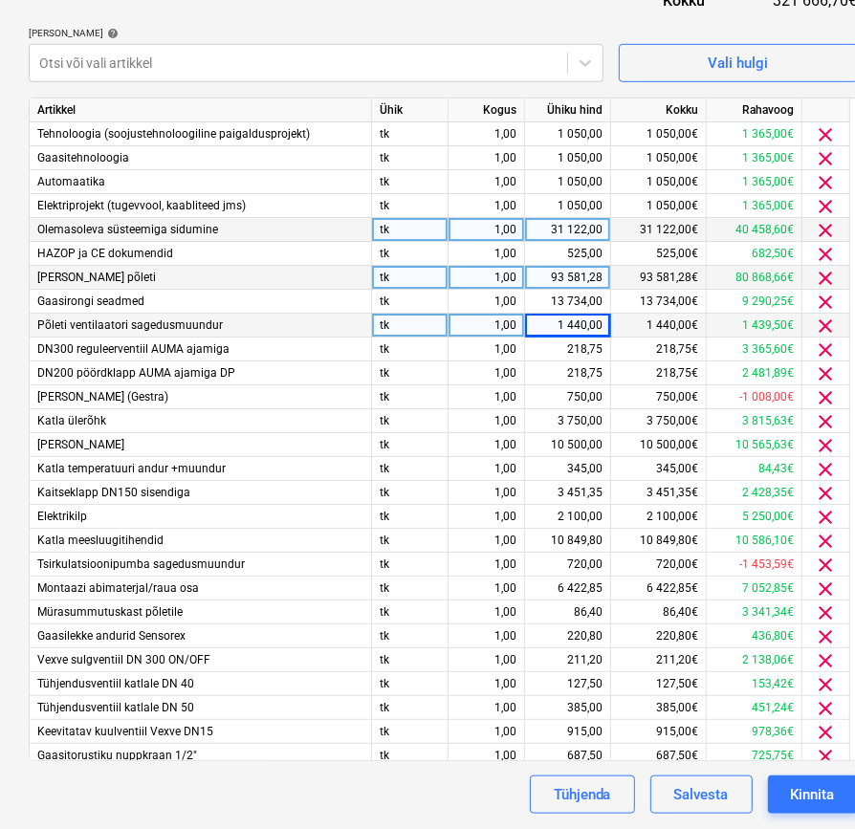
click at [557, 331] on div "1 440,00" at bounding box center [567, 326] width 70 height 24
type input "10489,50"
type input "7543,80"
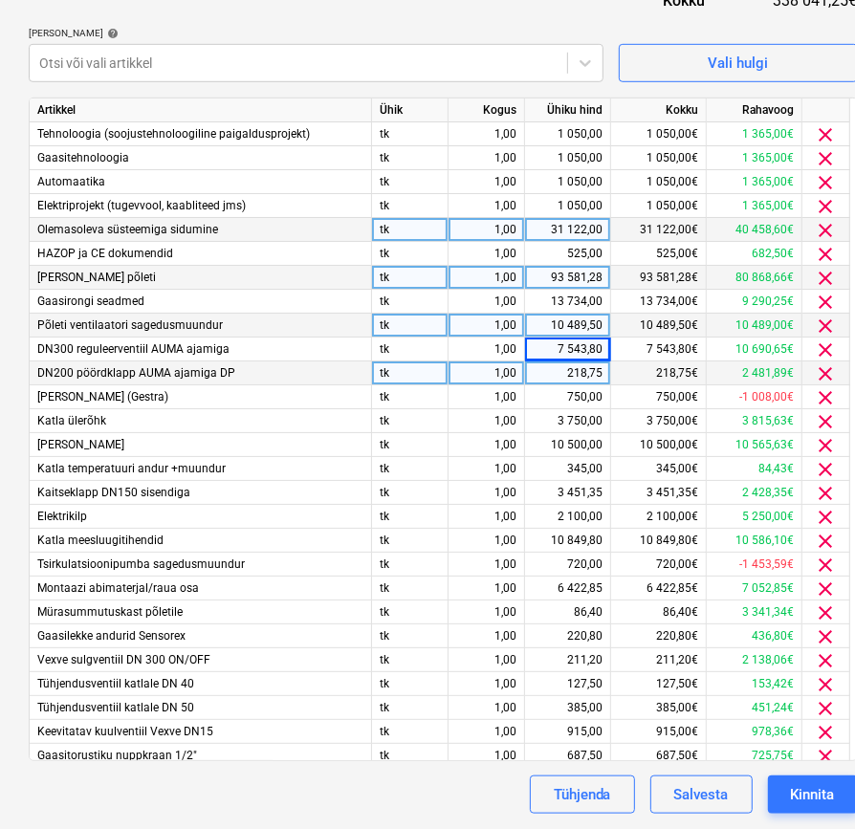
click at [574, 365] on div "218,75" at bounding box center [567, 373] width 70 height 24
type input "1440"
type input "218,75"
type input "750"
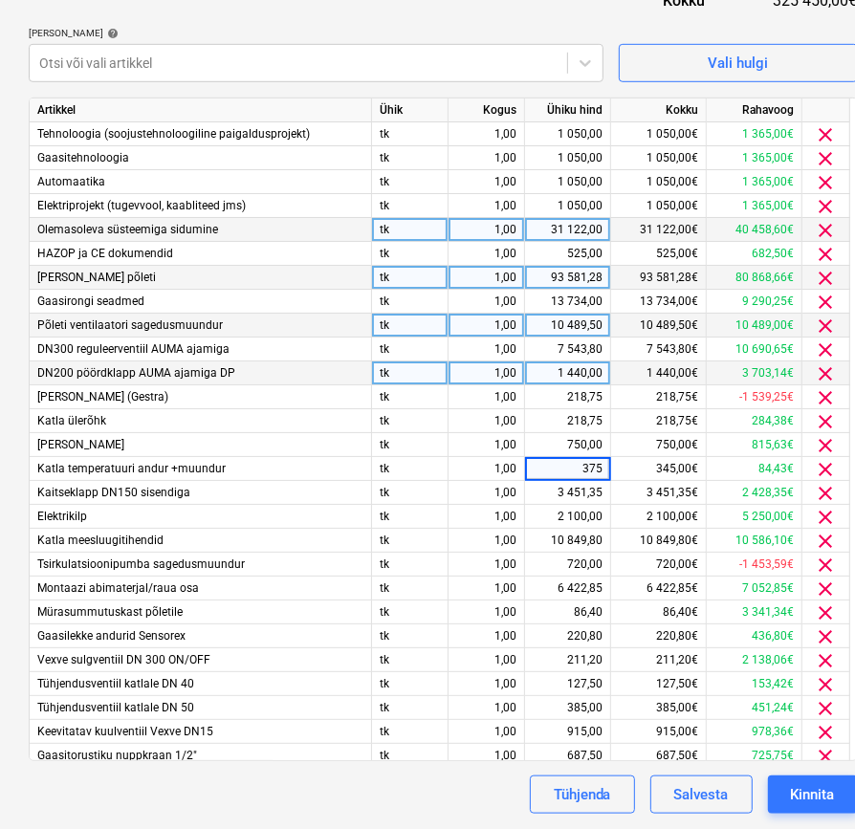
type input "3750"
type input "10500"
type input "345"
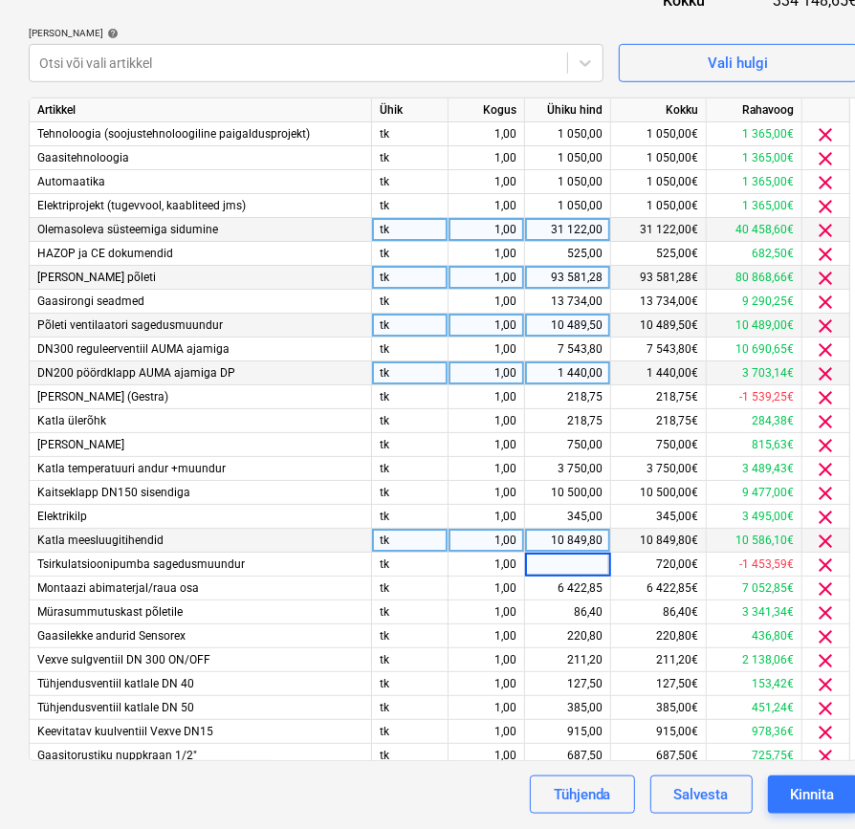
click at [577, 538] on div "10 849,80" at bounding box center [567, 541] width 70 height 24
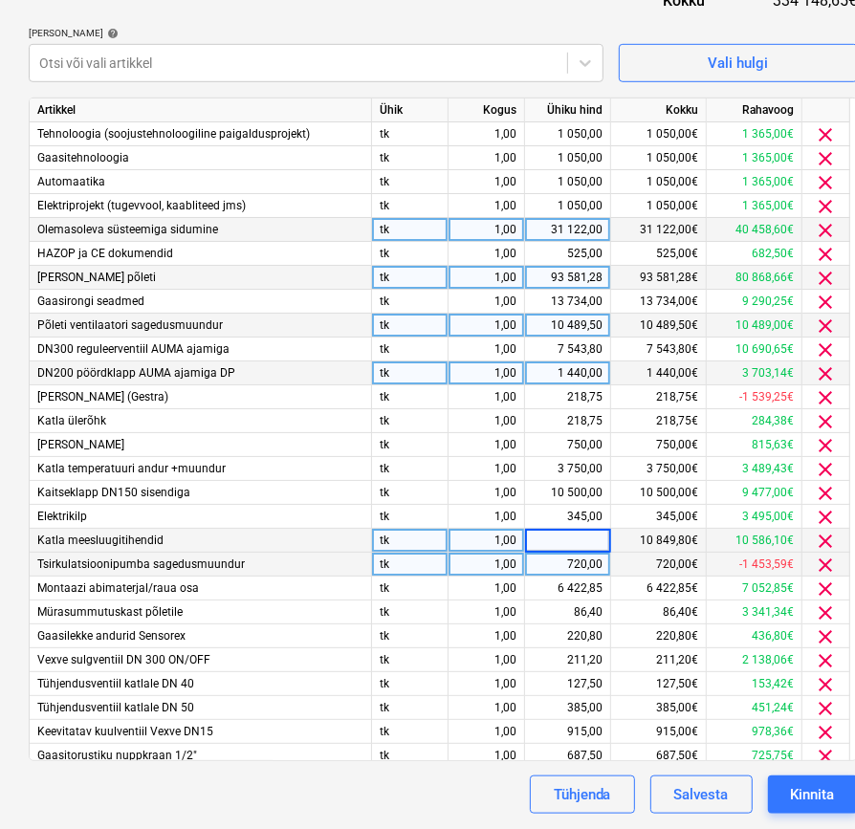
click at [579, 564] on div "720,00" at bounding box center [567, 565] width 70 height 24
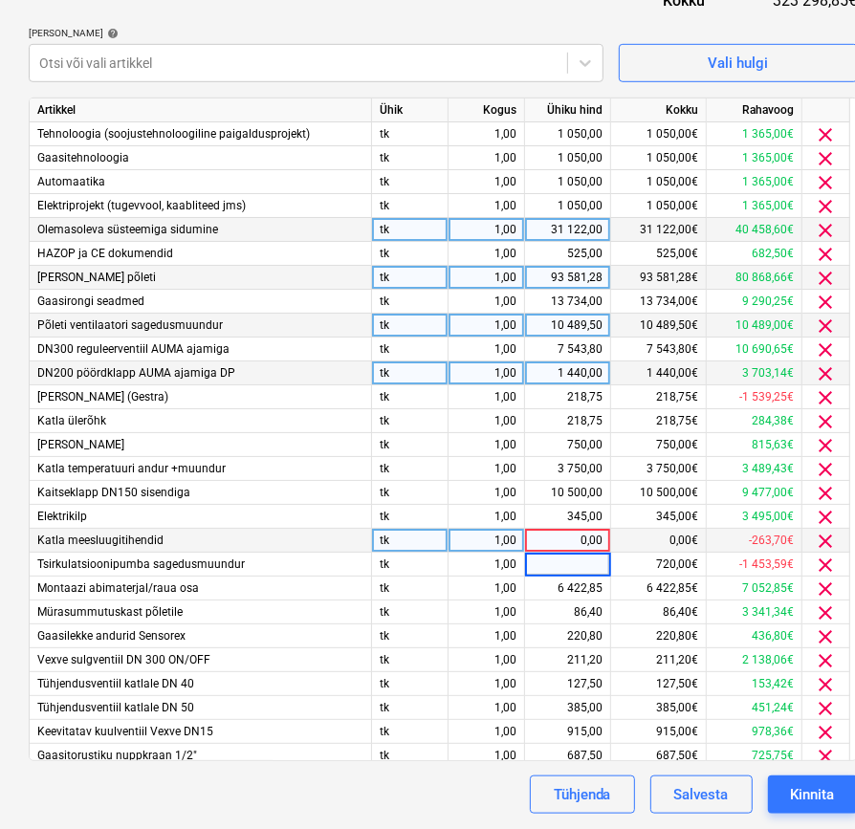
click at [579, 536] on div "0,00" at bounding box center [567, 541] width 70 height 24
click at [459, 6] on div "Dokumendi nimi help 25185 Arve kogusumma (valikuline) 0,00 Kommentaar raamatupi…" at bounding box center [443, 233] width 829 height 1162
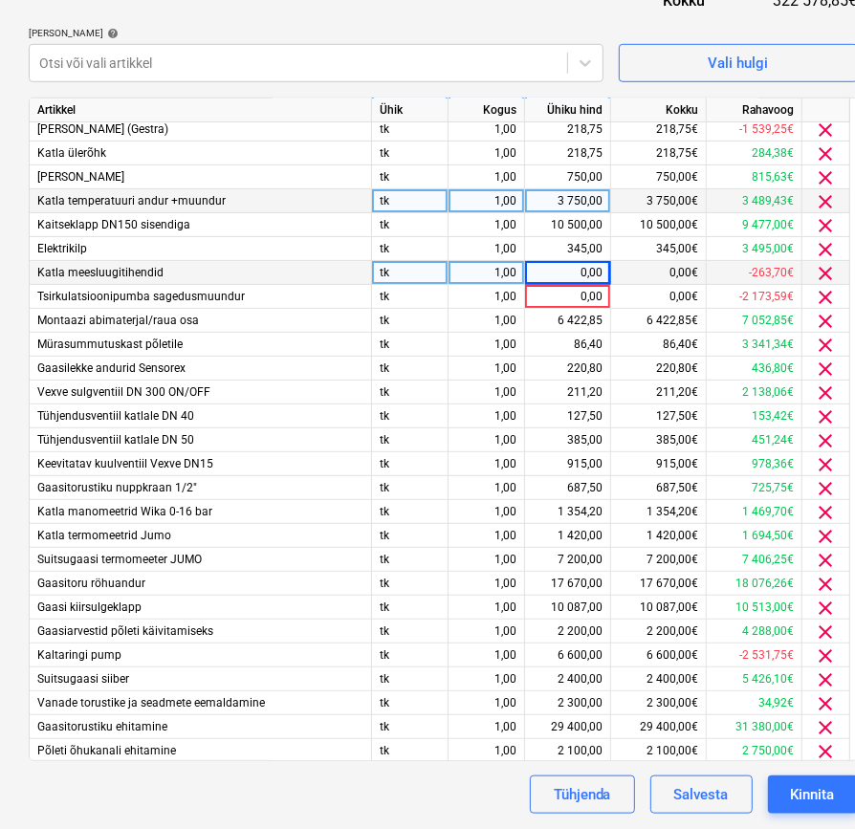
scroll to position [318, 0]
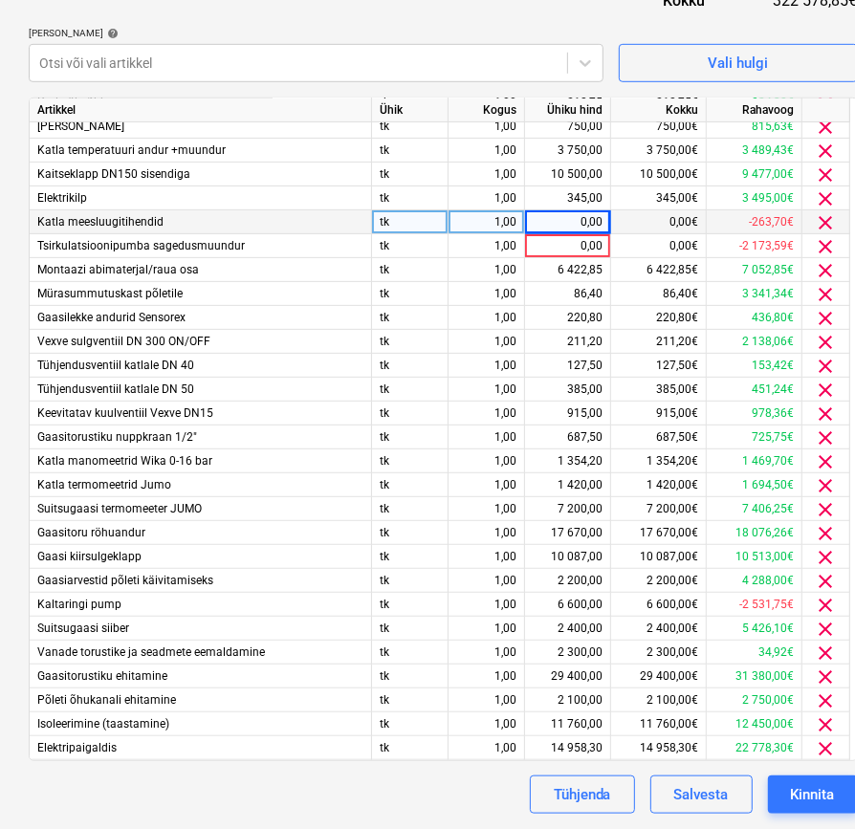
click at [588, 220] on div "0,00" at bounding box center [567, 222] width 70 height 24
type input "3451,35"
type input "2100"
type input "10849,80"
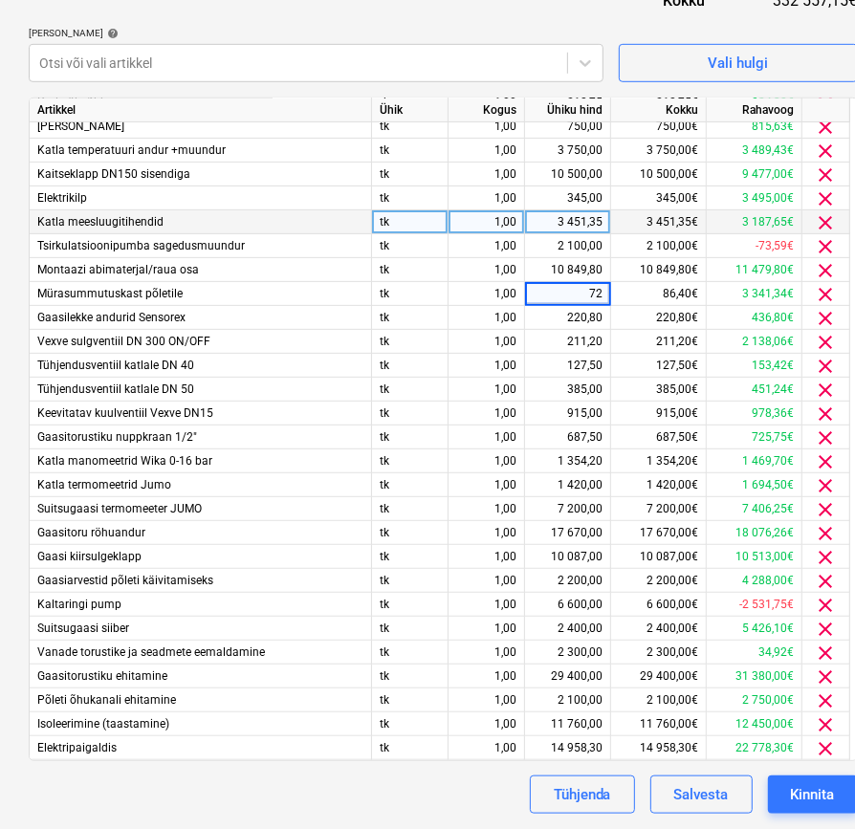
type input "720"
type input "6422,85"
type input "86,40"
type input "220,8"
type input "211,20"
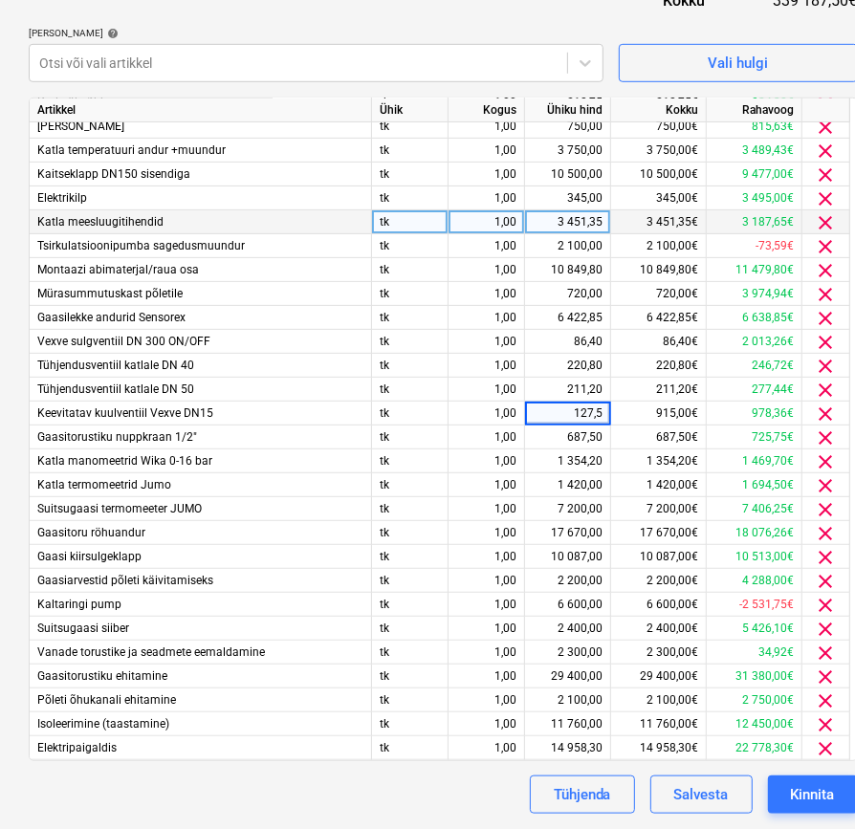
type input "127,50"
type input "385"
type input "915"
type input "687,50"
type input "1354,20"
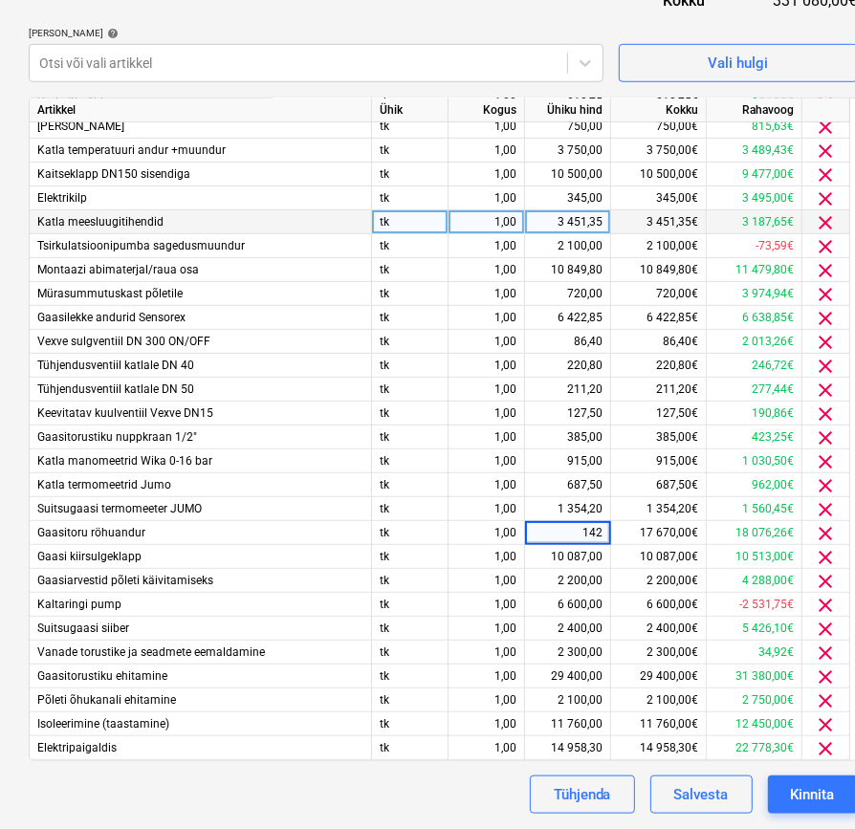
type input "1420"
type input "7200"
type input "17670"
type input "10087"
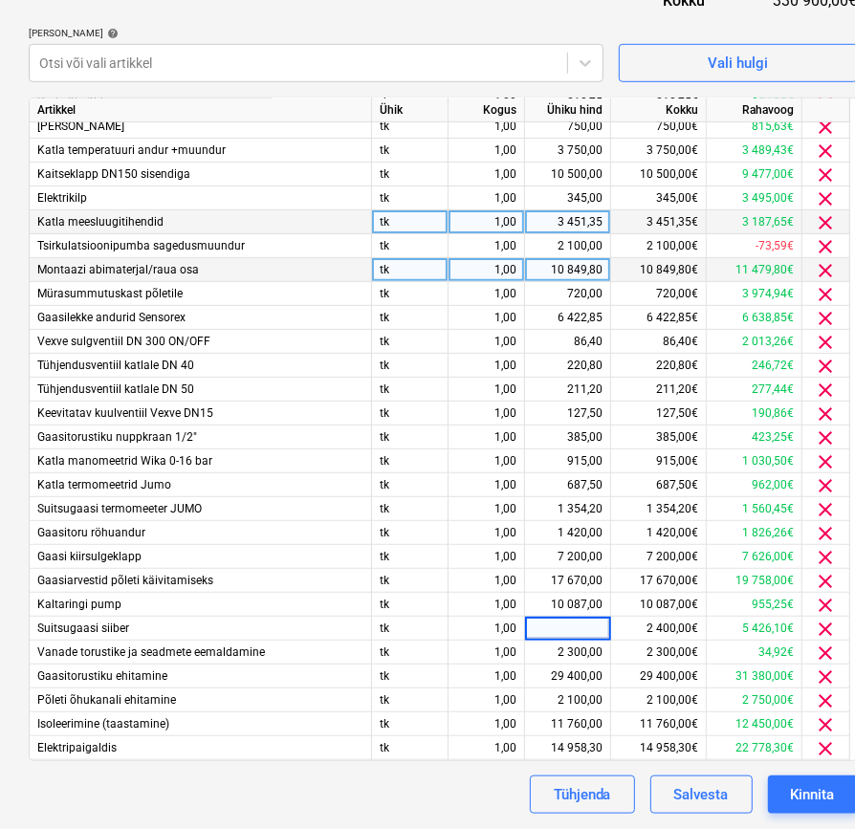
type input "0"
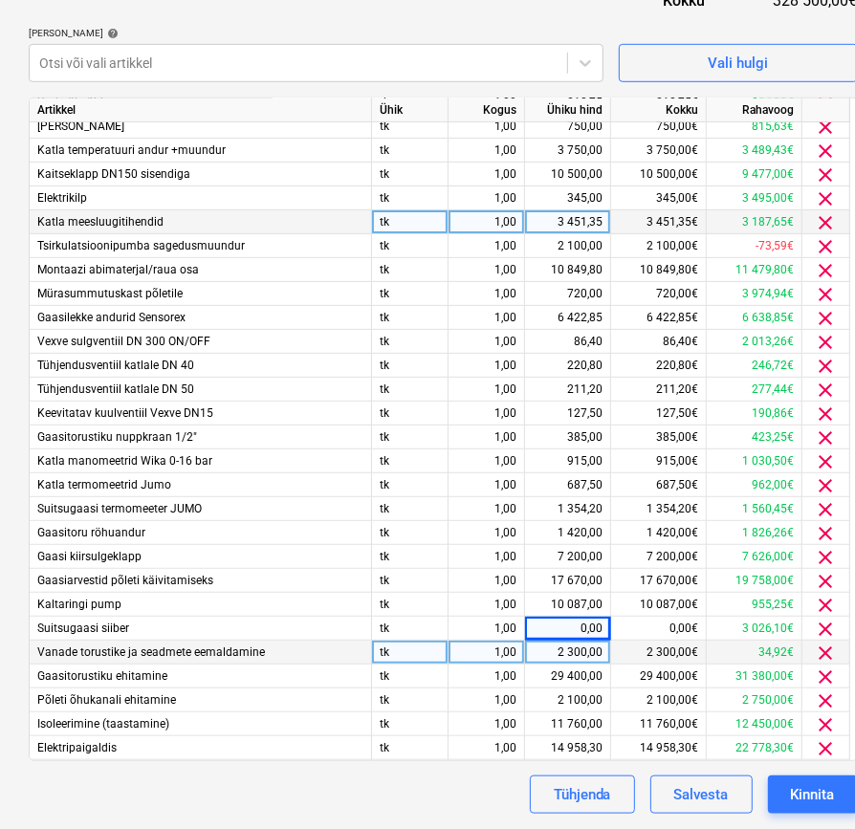
click at [583, 654] on div "2 300,00" at bounding box center [567, 652] width 70 height 24
type input "0"
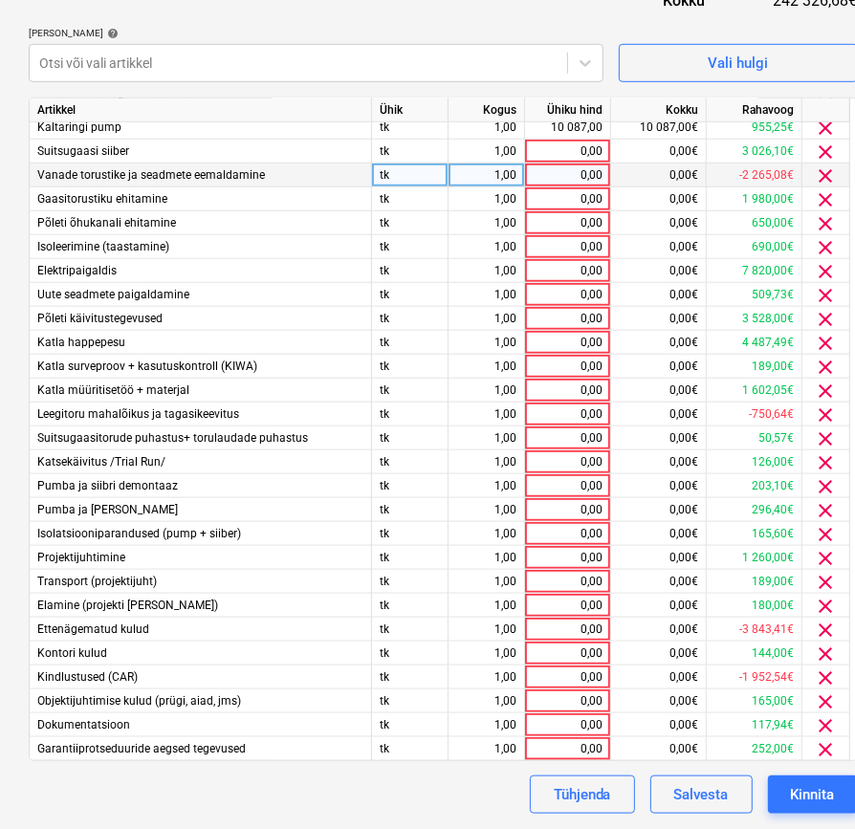
scroll to position [819, 0]
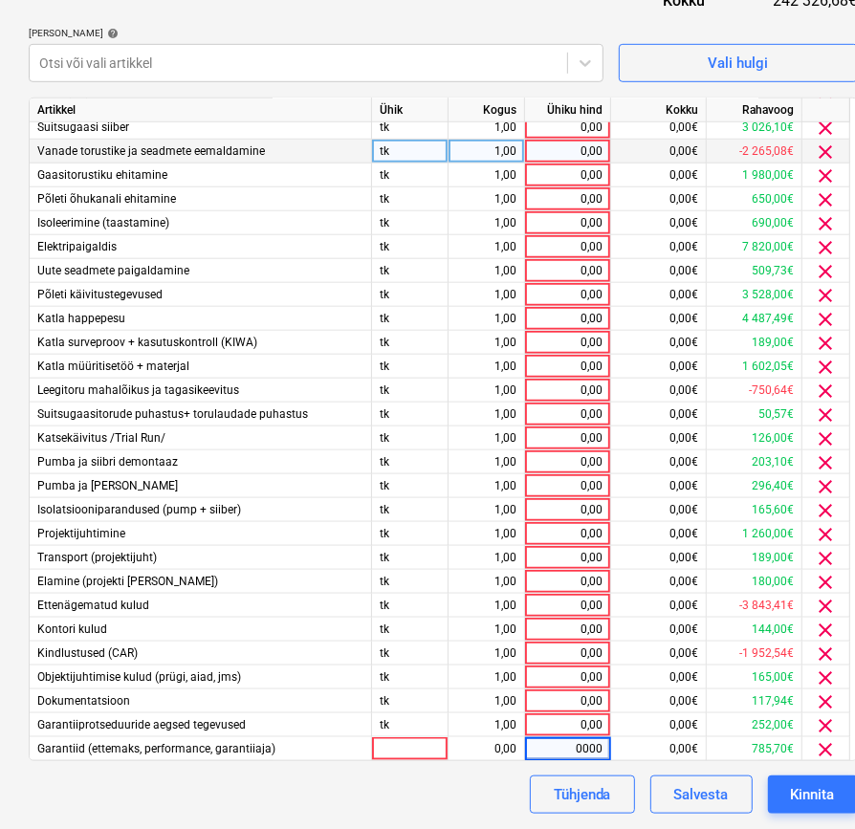
type input "00000"
click at [734, 795] on button "Salvesta" at bounding box center [701, 794] width 102 height 38
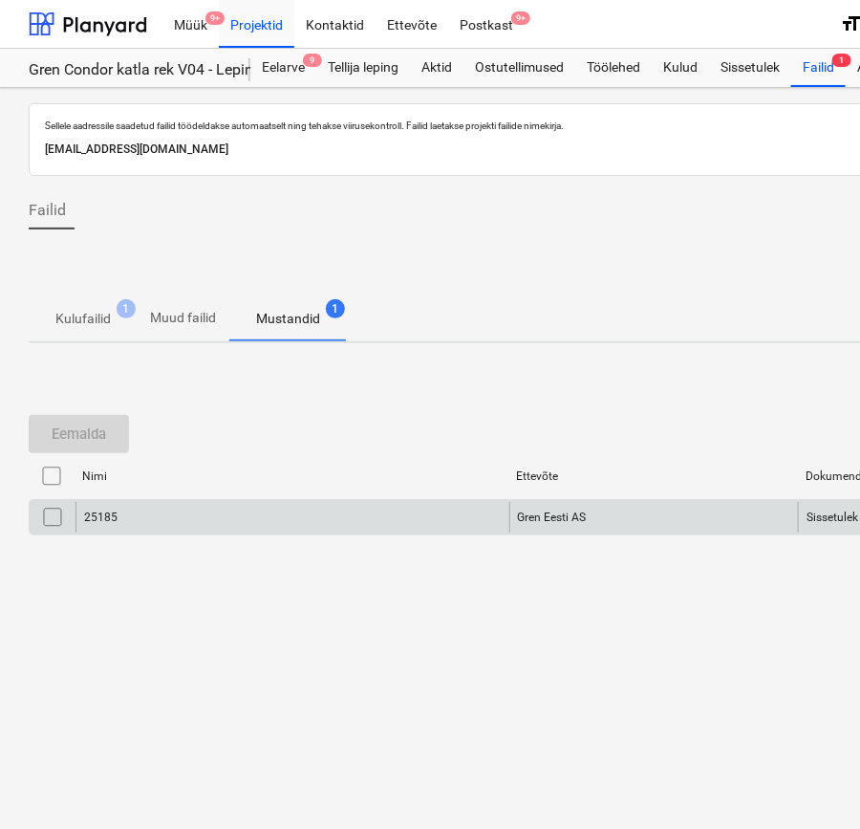
click at [360, 515] on div "25185" at bounding box center [293, 517] width 434 height 31
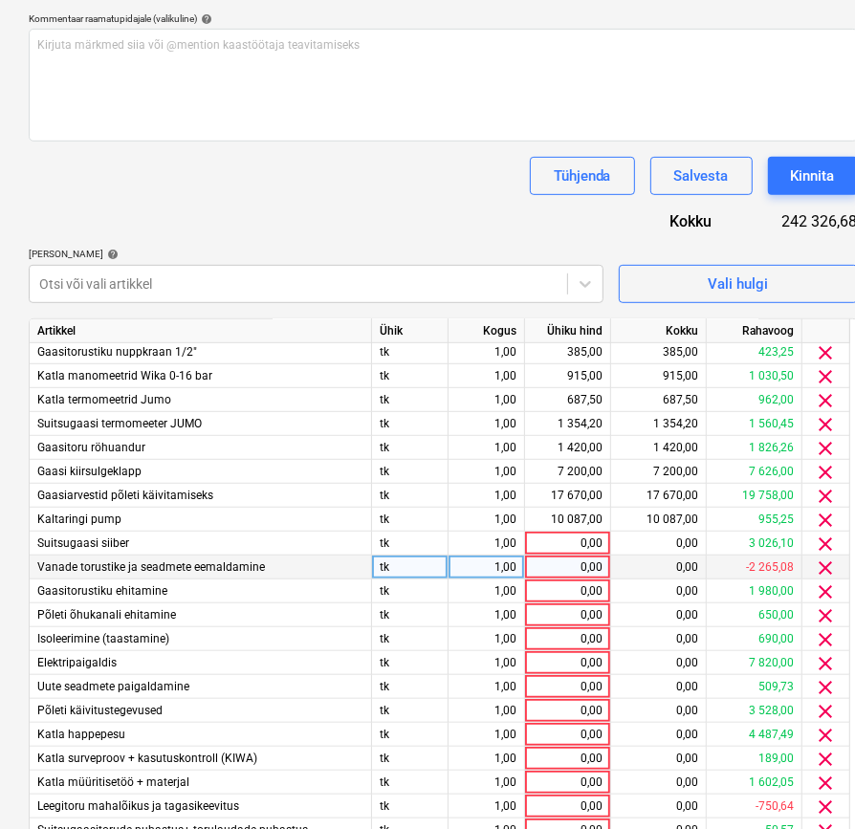
scroll to position [637, 0]
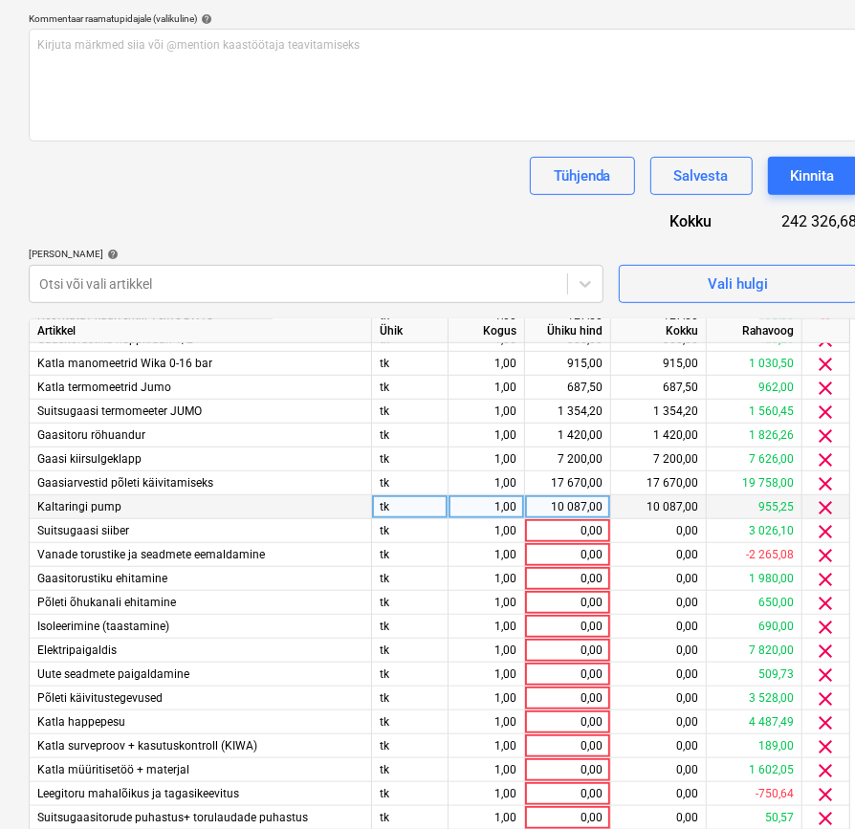
click at [574, 508] on div "10 087,00" at bounding box center [567, 507] width 70 height 24
click at [563, 533] on div "0,00" at bounding box center [567, 531] width 70 height 24
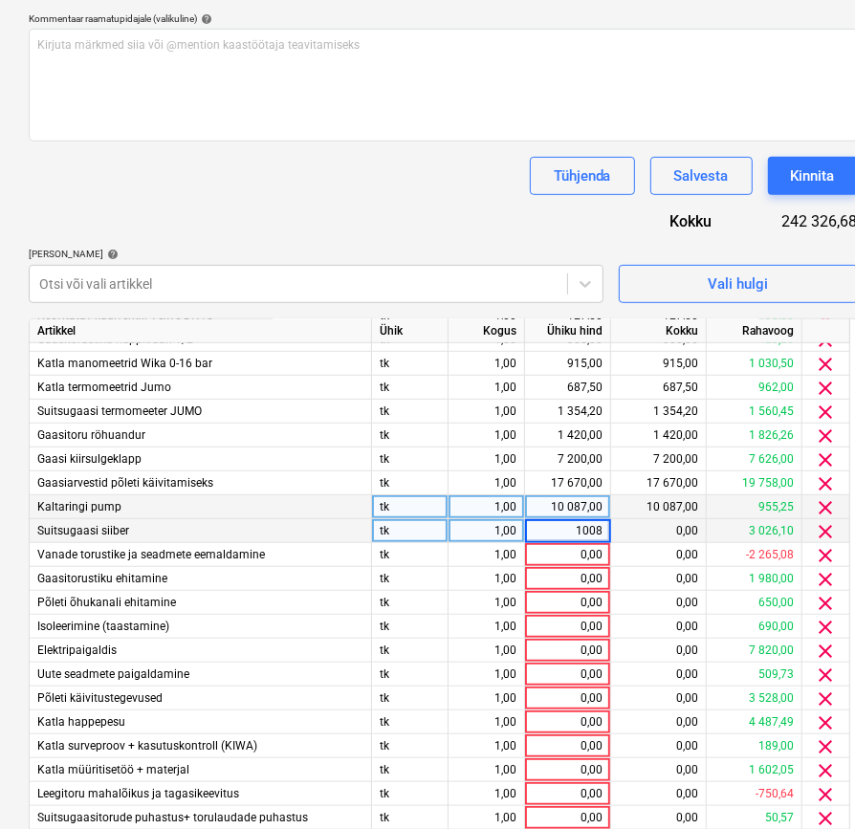
type input "10087"
click at [564, 500] on div "10 087,00" at bounding box center [567, 507] width 70 height 24
type input "17670"
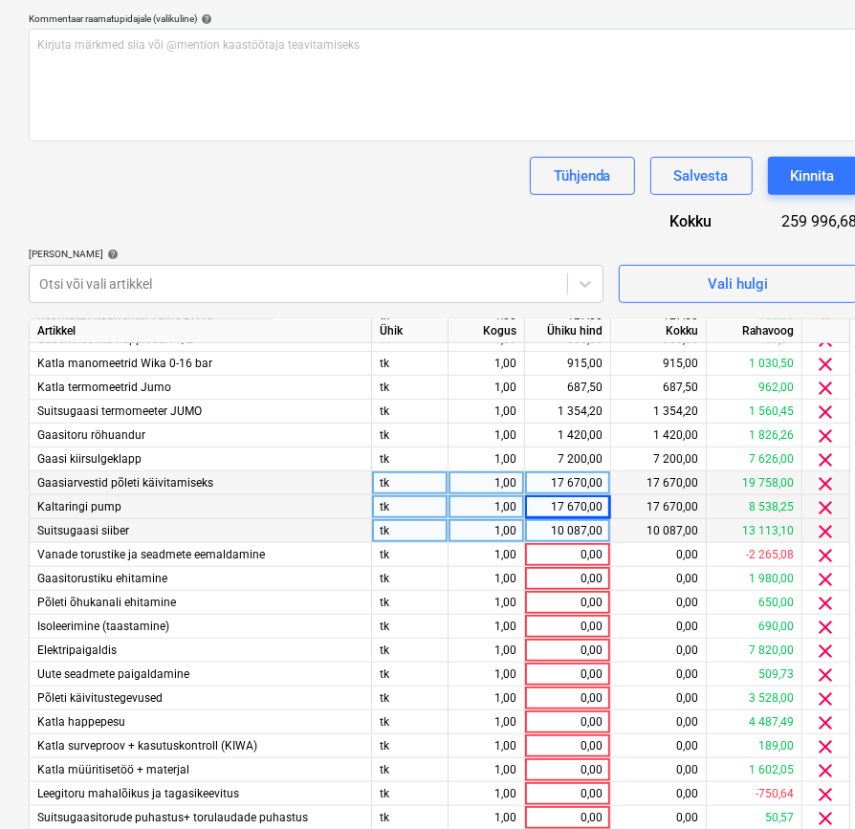
click at [562, 480] on div "17 670,00" at bounding box center [567, 483] width 70 height 24
type input "7200"
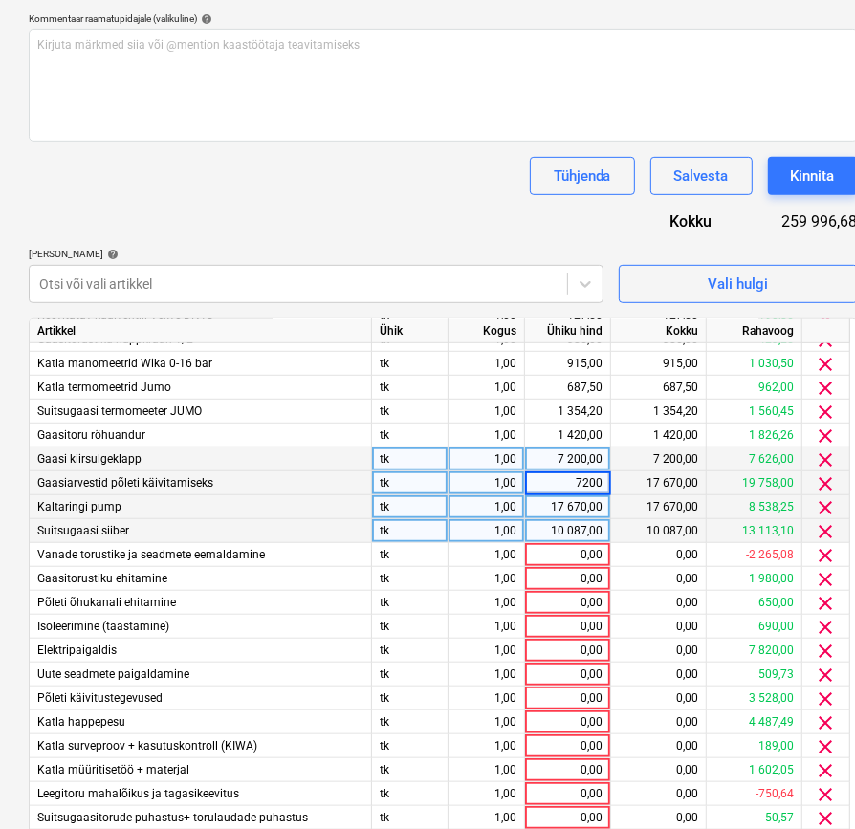
click at [570, 456] on div "7 200,00" at bounding box center [567, 459] width 70 height 24
click at [567, 458] on div "7 200,00" at bounding box center [567, 459] width 70 height 24
type input "0"
click at [423, 205] on div "Dokumendi nimi help 25185 Arve kogusumma (valikuline) 0,00 Kommentaar raamatupi…" at bounding box center [443, 454] width 829 height 1162
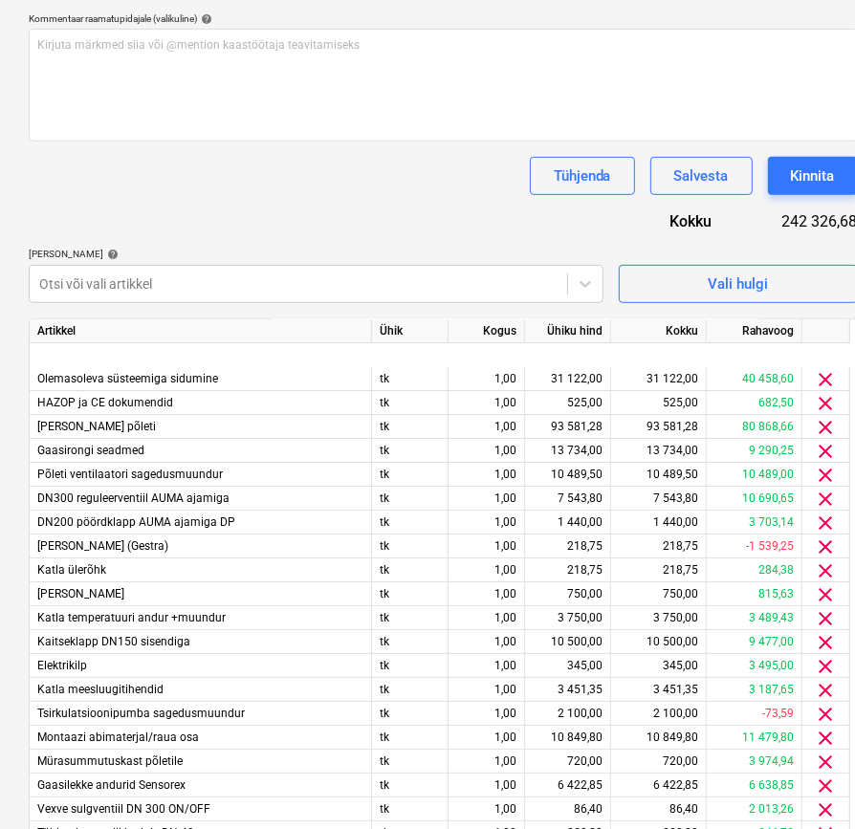
scroll to position [0, 0]
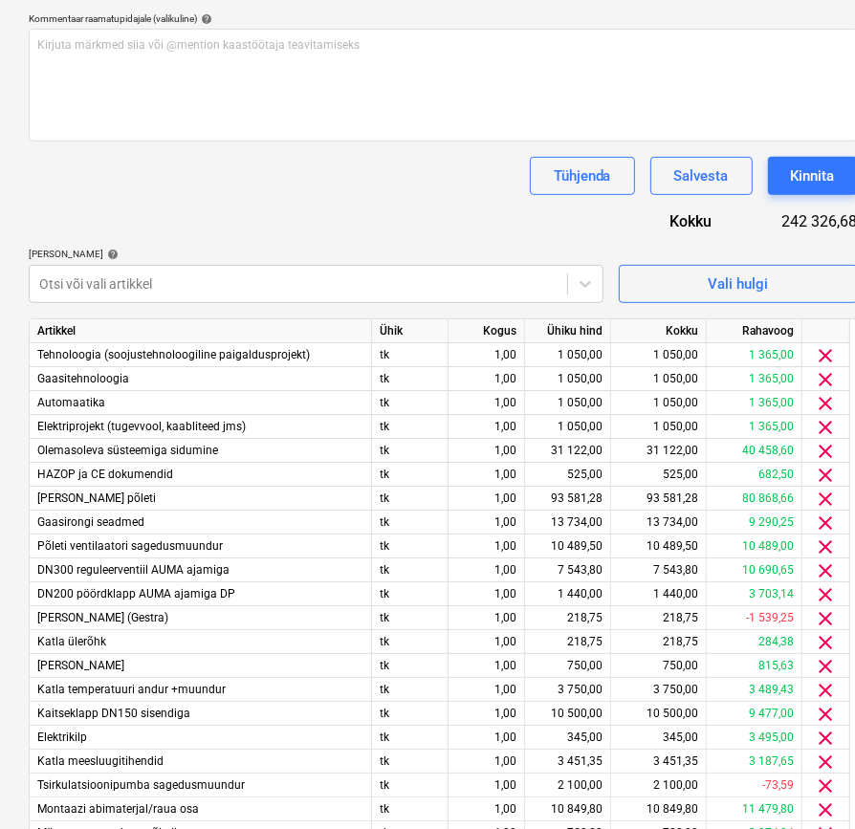
click at [476, 193] on div "Tühjenda Salvesta Kinnita" at bounding box center [443, 176] width 829 height 38
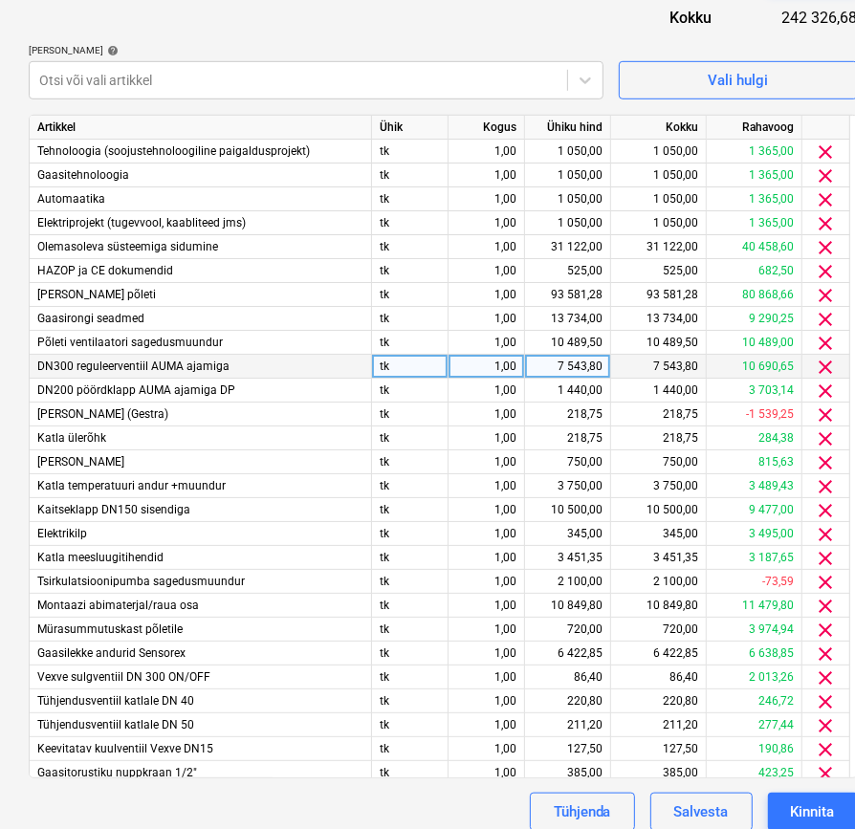
scroll to position [637, 0]
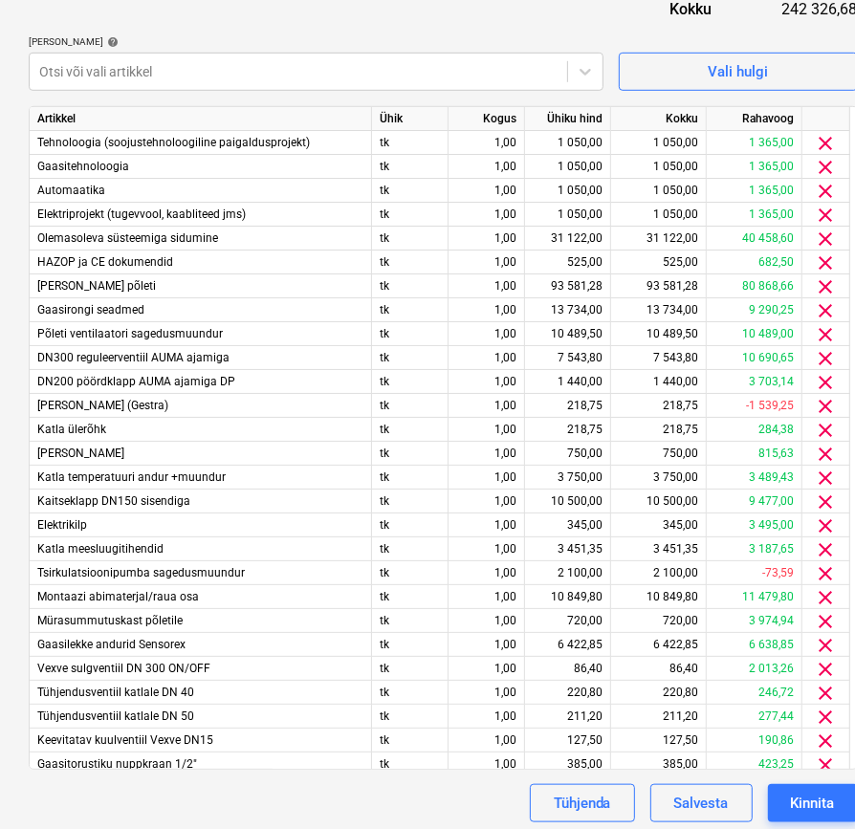
click at [526, 19] on div "Dokumendi nimi help 25185 Arve kogusumma (valikuline) 0,00 Kommentaar raamatupi…" at bounding box center [443, 242] width 829 height 1162
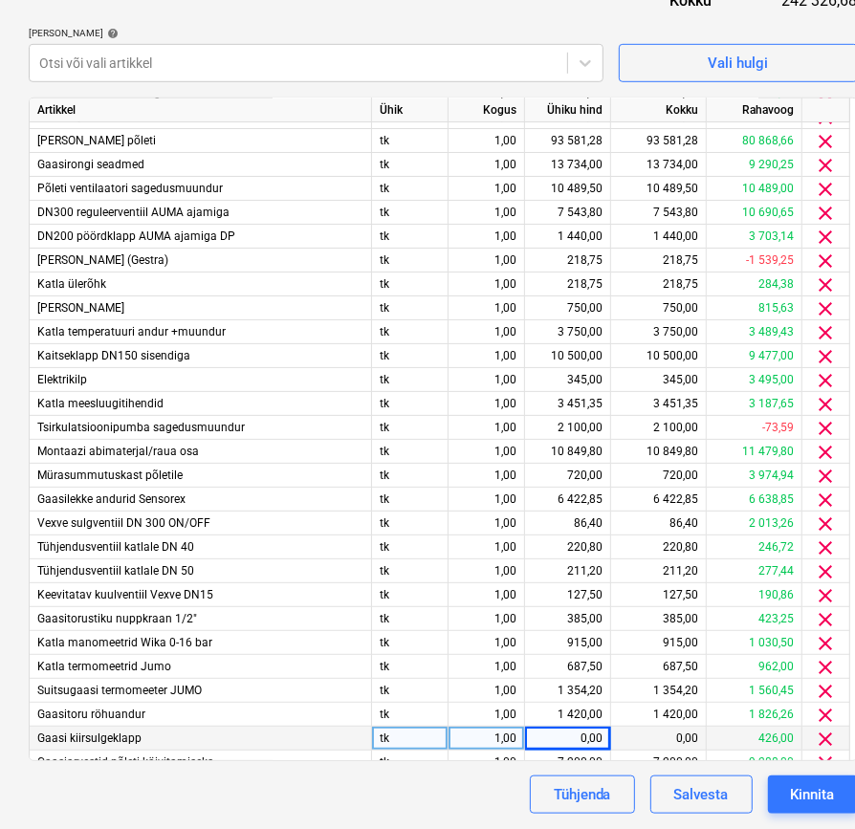
scroll to position [129, 0]
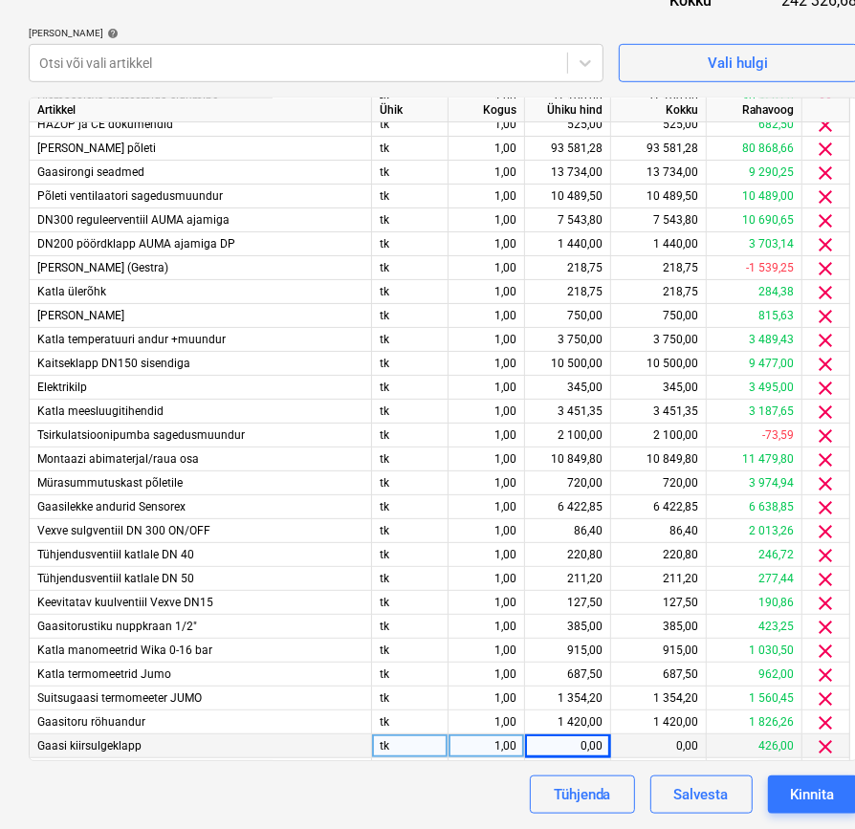
drag, startPoint x: 475, startPoint y: 27, endPoint x: 479, endPoint y: 40, distance: 13.9
click at [475, 27] on div "[PERSON_NAME] artiklid help" at bounding box center [316, 33] width 575 height 12
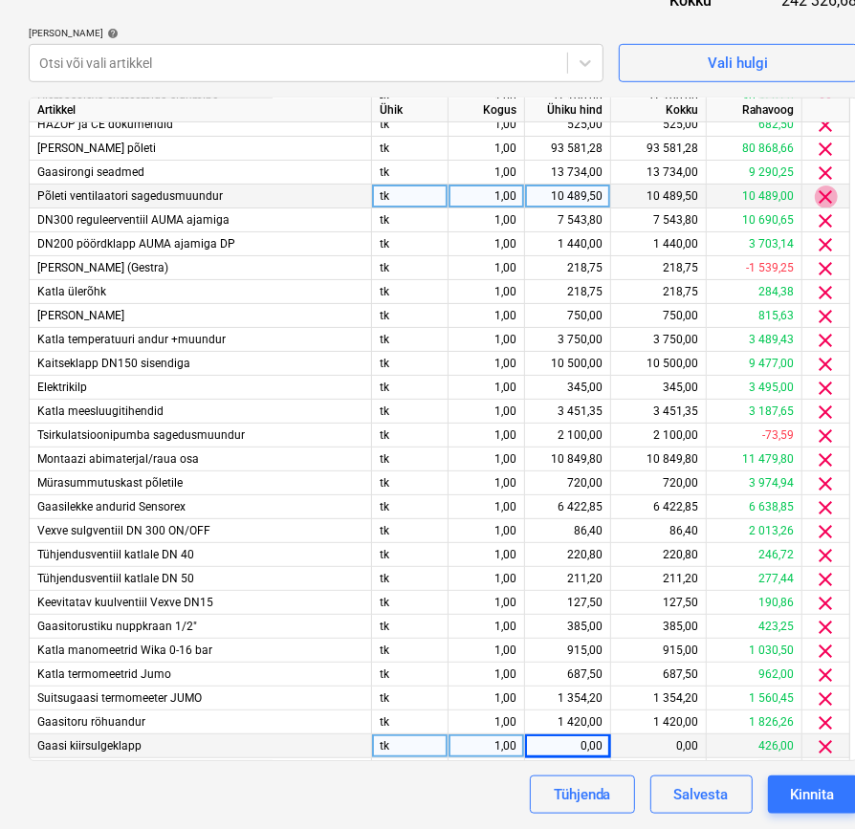
click at [820, 197] on span "clear" at bounding box center [825, 196] width 23 height 23
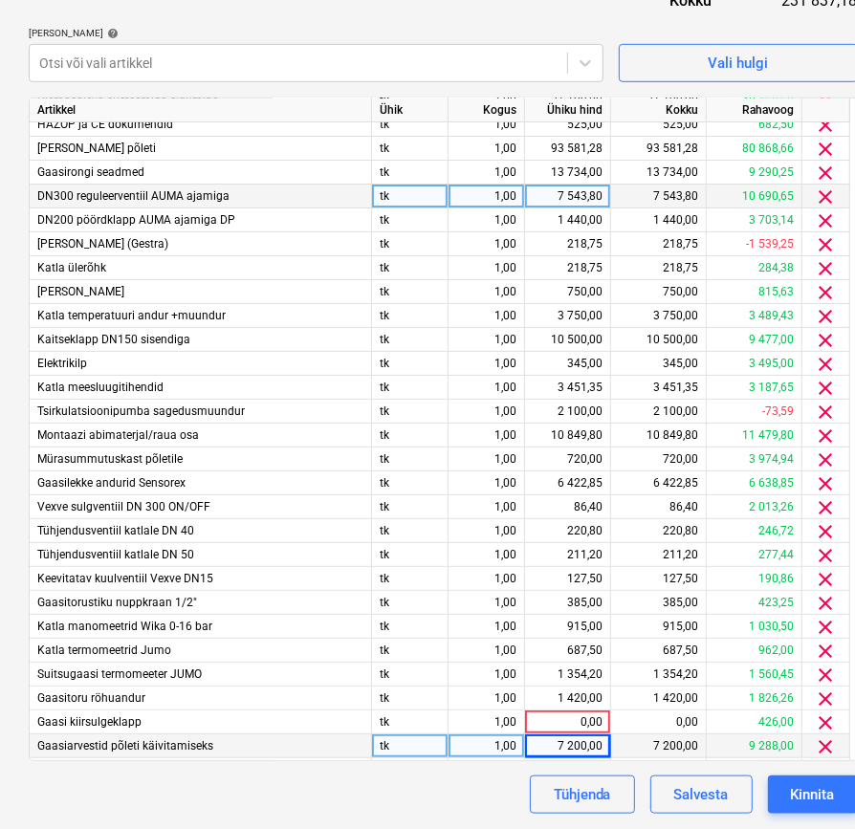
click at [520, 22] on div "Dokumendi nimi help 25185 Arve kogusumma (valikuline) 0,00 Kommentaar raamatupi…" at bounding box center [443, 233] width 829 height 1162
click at [591, 201] on div "7 543,80" at bounding box center [567, 196] width 70 height 24
type input "10489,50"
type input "7543,80"
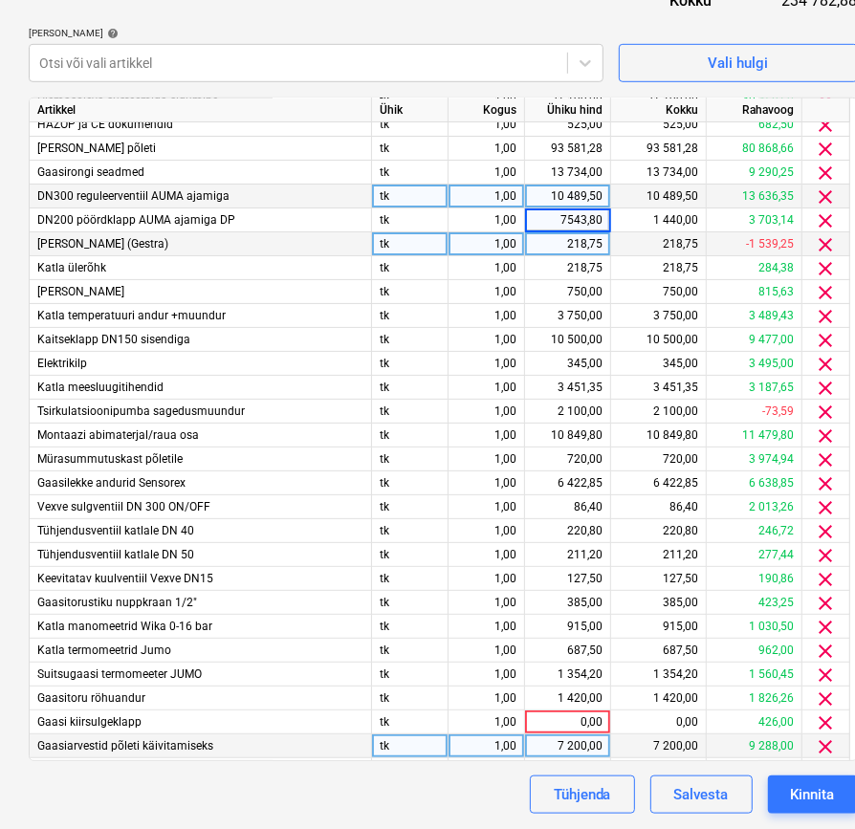
click at [579, 247] on div "218,75" at bounding box center [567, 244] width 70 height 24
click at [589, 243] on div "218,75" at bounding box center [567, 244] width 70 height 24
type input "1440"
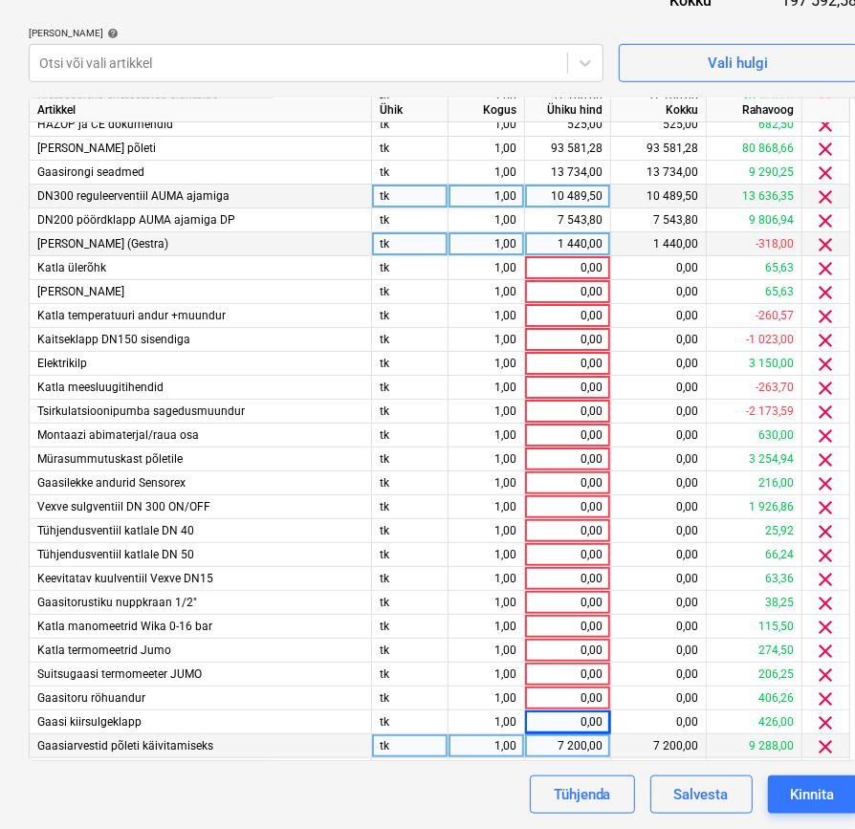
click at [562, 1] on div "Dokumendi nimi help 25185 Arve kogusumma (valikuline) 0,00 Kommentaar raamatupi…" at bounding box center [443, 233] width 829 height 1162
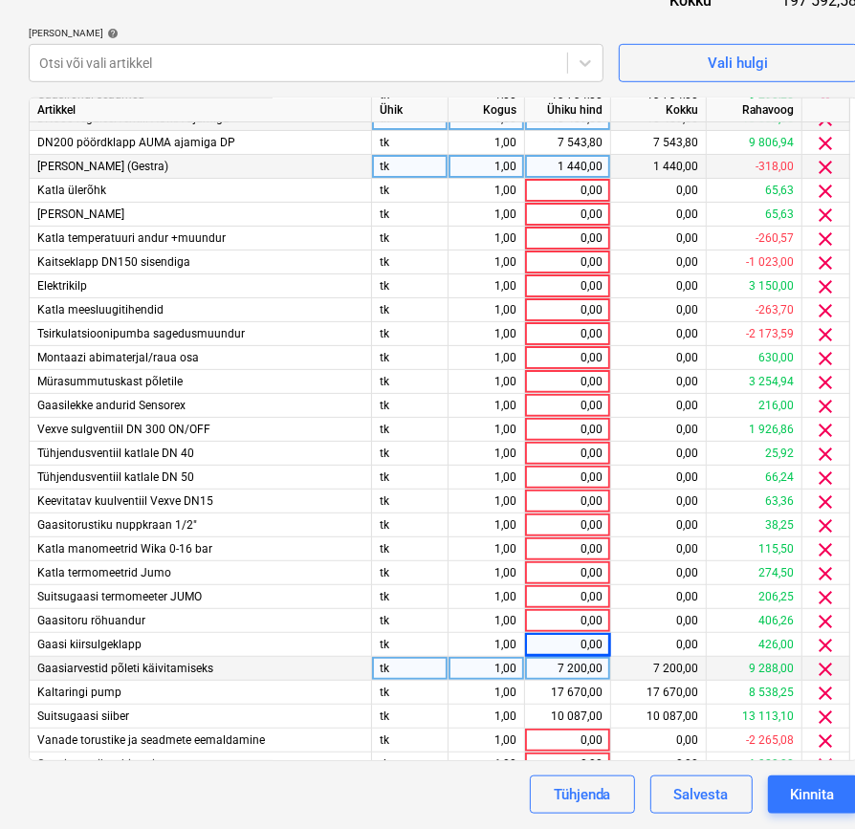
scroll to position [234, 0]
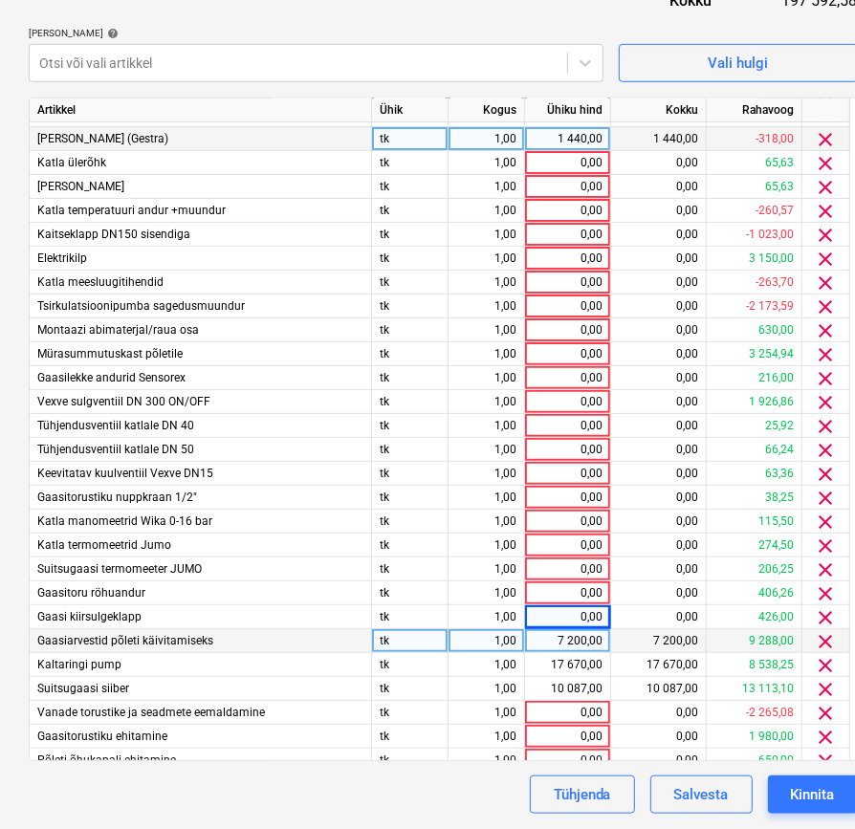
click at [578, 639] on div "7 200,00" at bounding box center [567, 641] width 70 height 24
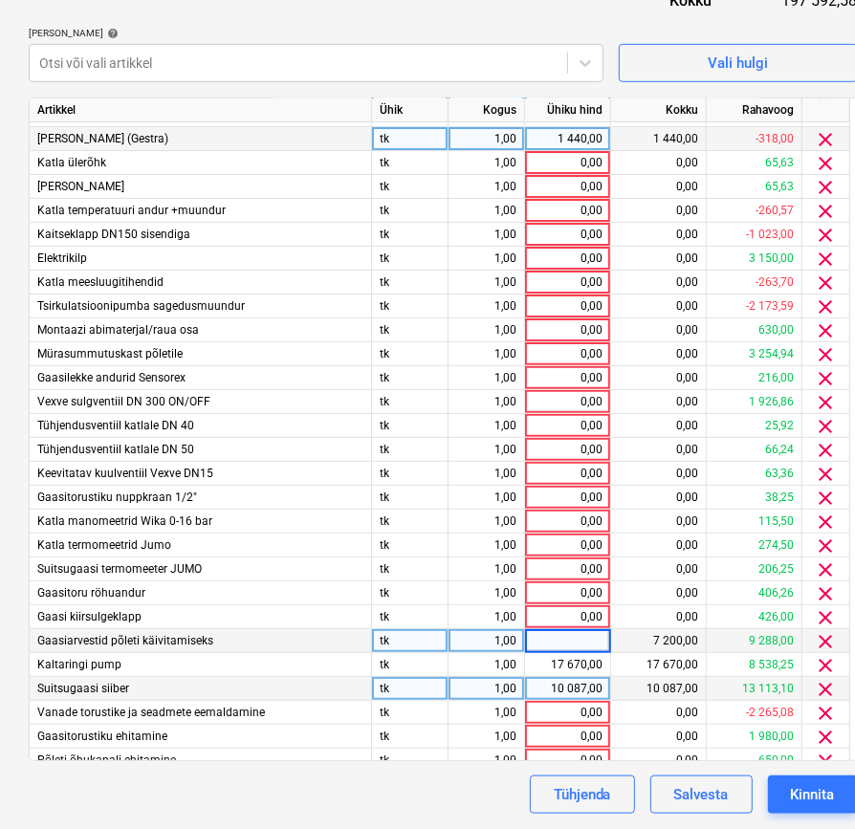
click at [587, 677] on div "10 087,00" at bounding box center [567, 689] width 70 height 24
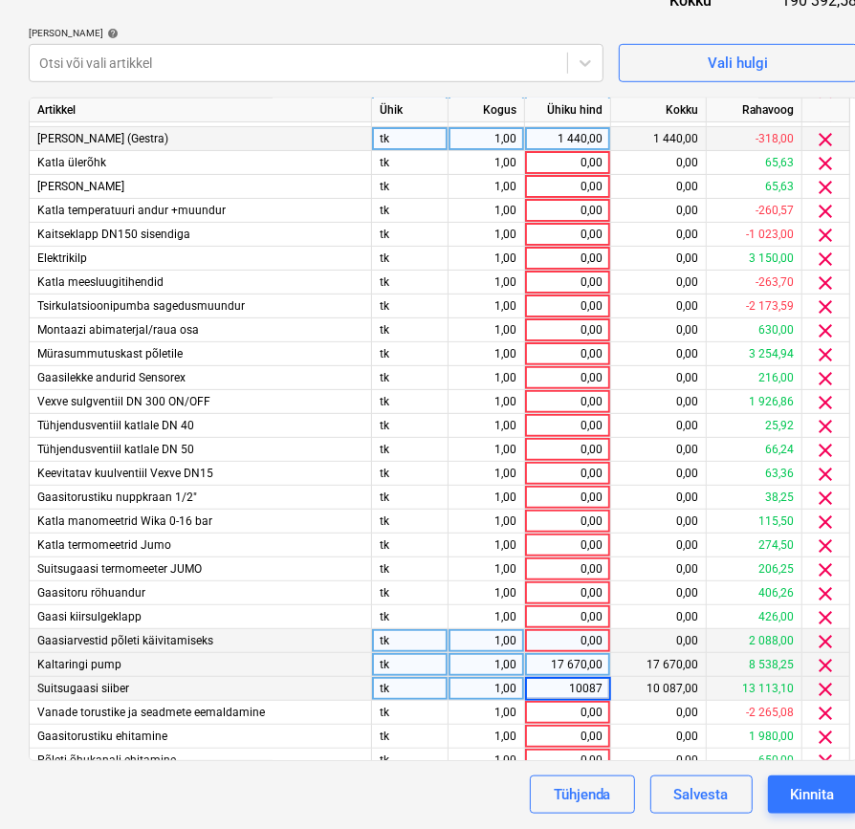
click at [591, 662] on div "17 670,00" at bounding box center [567, 665] width 70 height 24
click at [593, 677] on div "10 087,00" at bounding box center [567, 689] width 70 height 24
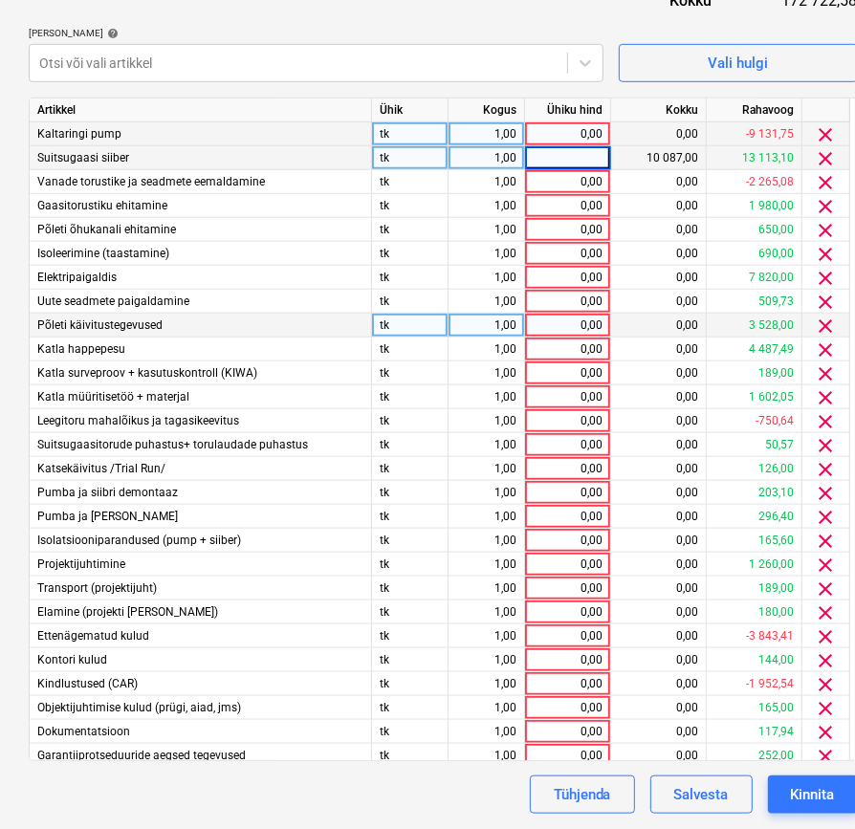
scroll to position [796, 0]
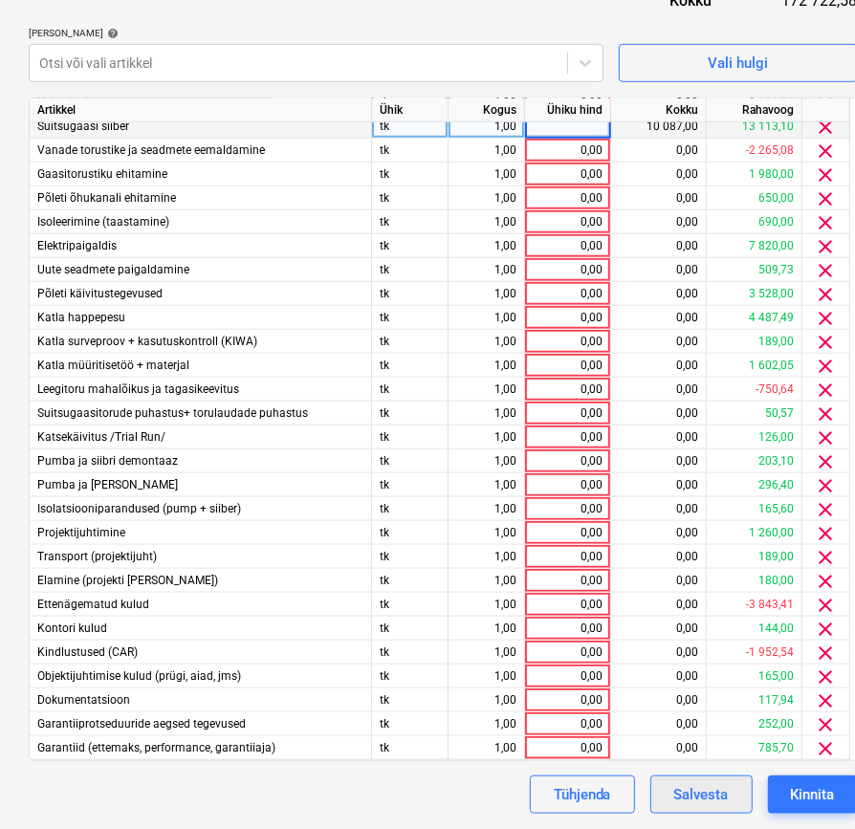
click at [718, 789] on div "Salvesta" at bounding box center [701, 794] width 54 height 25
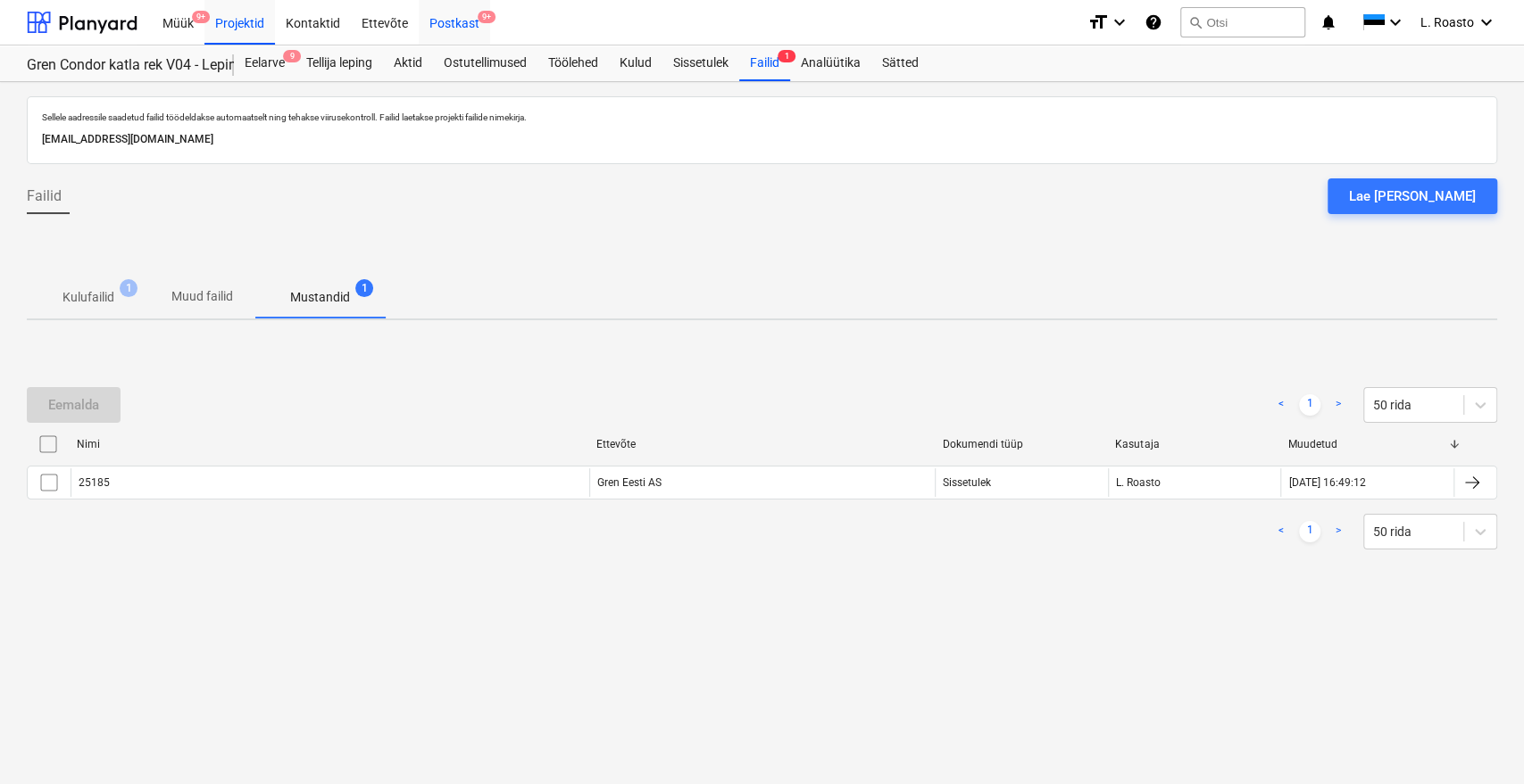
click at [488, 17] on span "9+" at bounding box center [486, 16] width 18 height 12
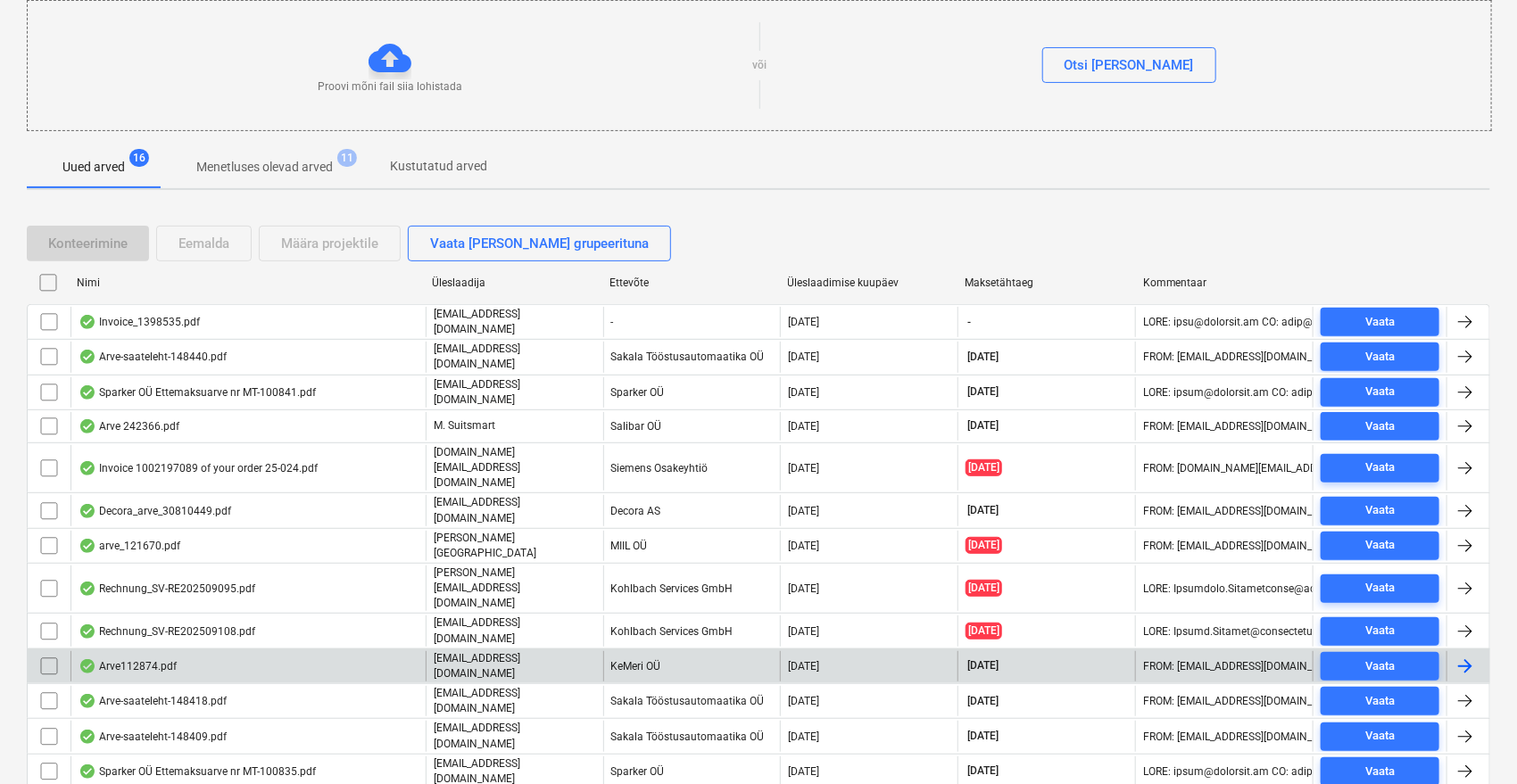
scroll to position [302, 0]
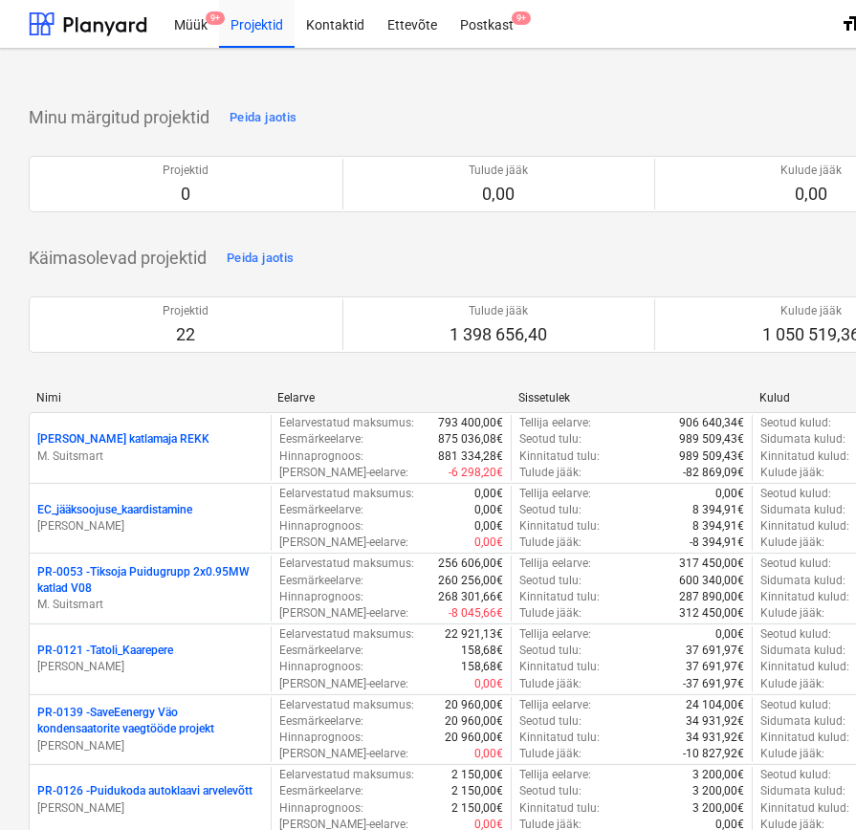
click at [410, 90] on div "Loo näidisprojekt Loo projekt" at bounding box center [654, 83] width 1250 height 38
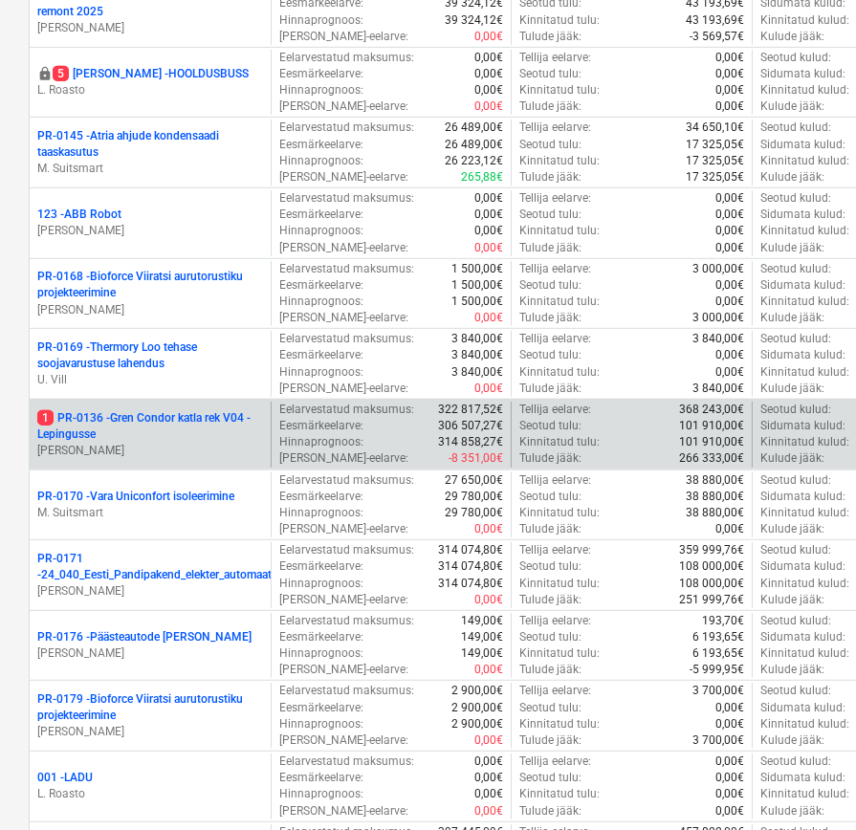
click at [163, 413] on p "1 PR-0136 - Gren Condor katla rek V04 - Lepingusse" at bounding box center [150, 426] width 226 height 33
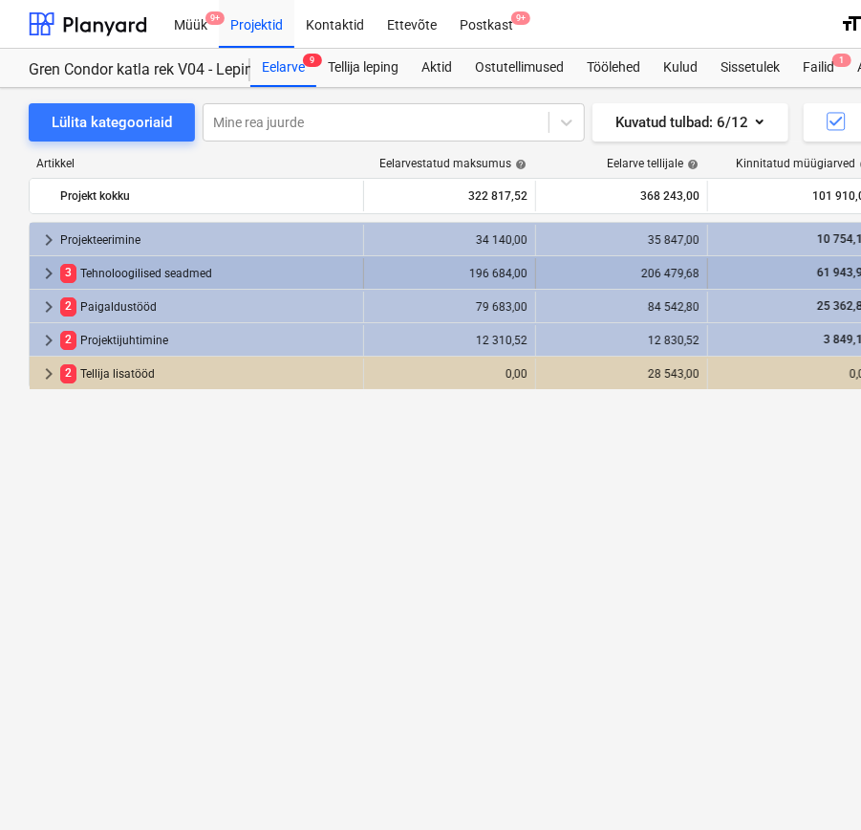
click at [81, 265] on div "3 Tehnoloogilised seadmed" at bounding box center [207, 273] width 295 height 31
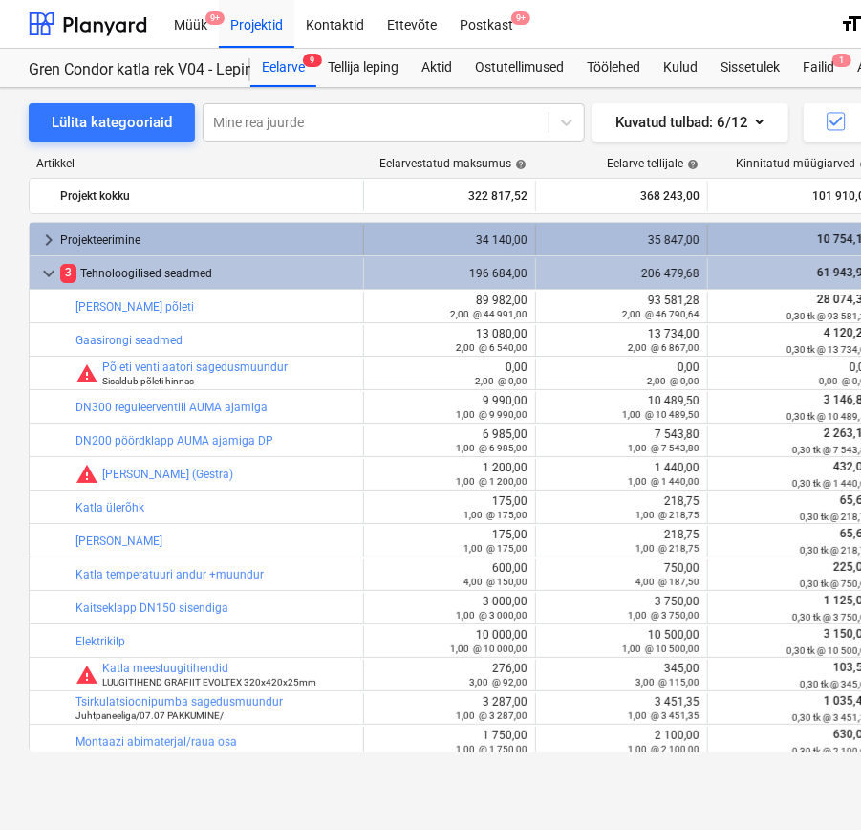
click at [107, 239] on div "Projekteerimine" at bounding box center [207, 240] width 295 height 31
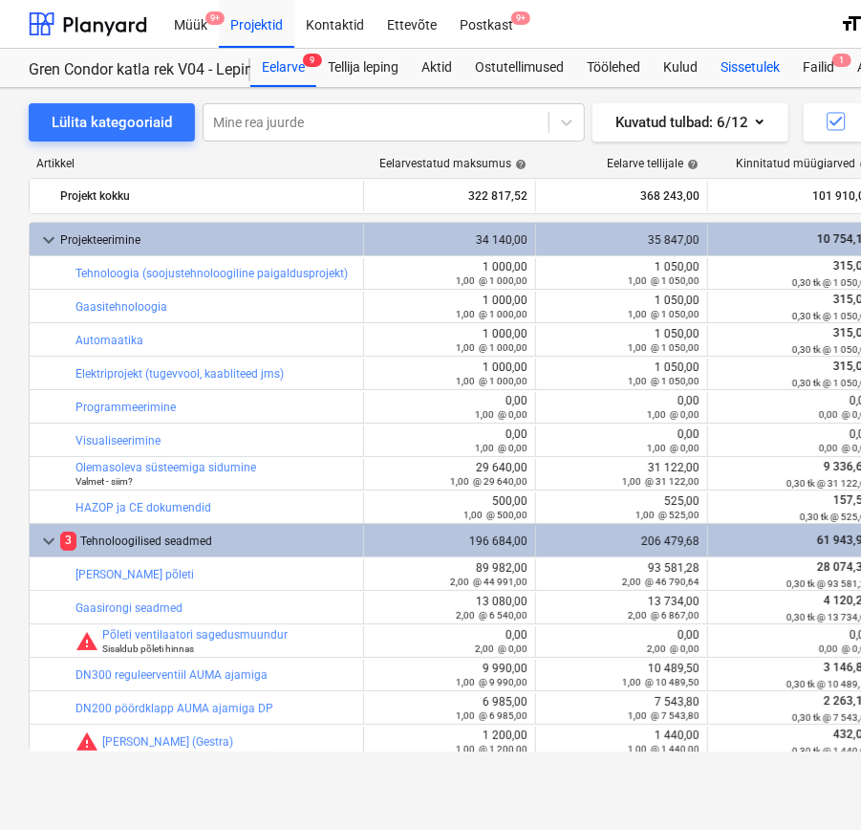
click at [761, 72] on div "Sissetulek" at bounding box center [750, 68] width 82 height 38
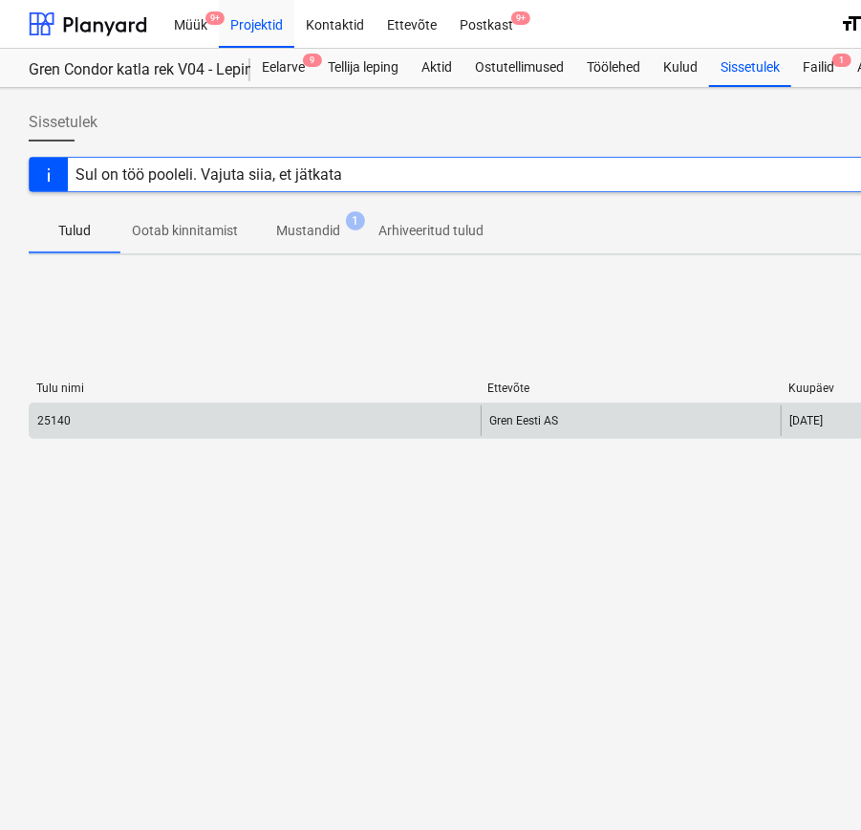
click at [136, 419] on div "25140" at bounding box center [255, 420] width 451 height 31
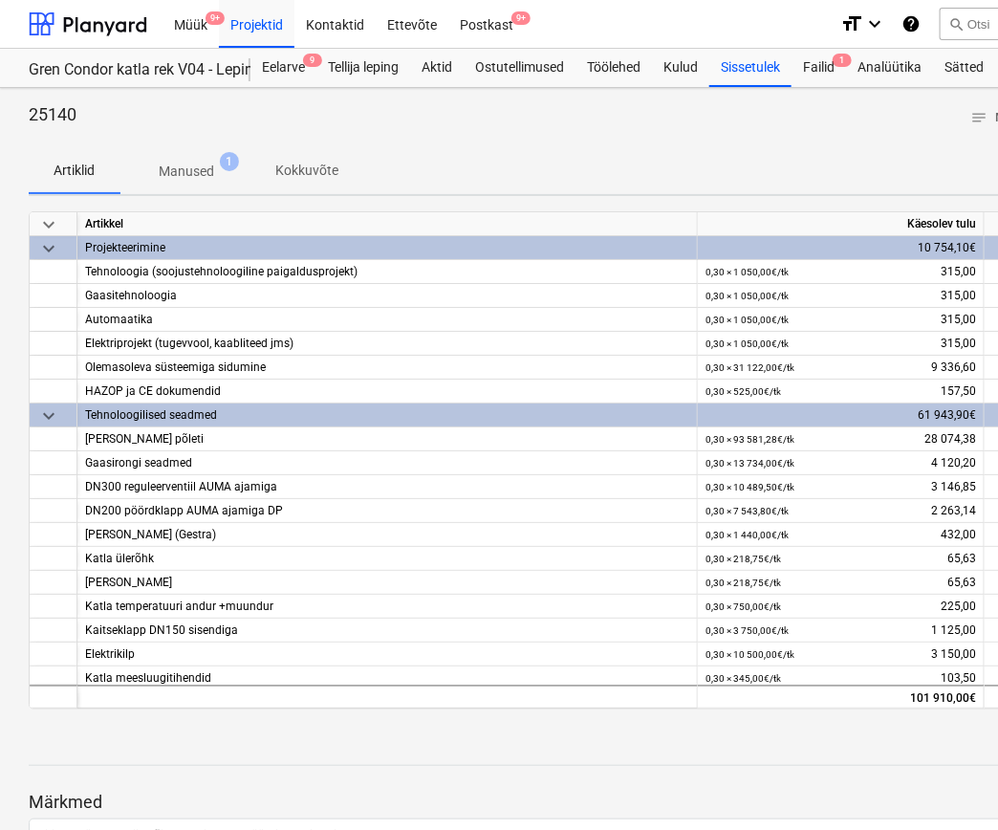
drag, startPoint x: 481, startPoint y: 146, endPoint x: 449, endPoint y: 195, distance: 58.1
click at [481, 146] on div at bounding box center [654, 140] width 1250 height 15
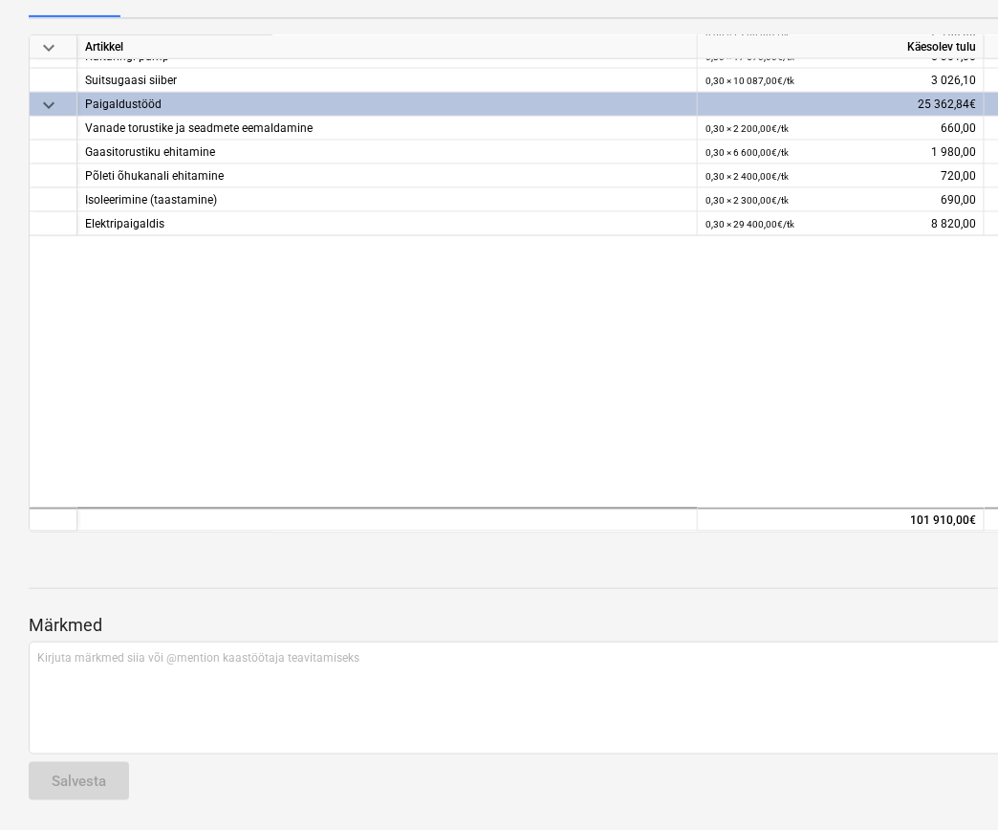
scroll to position [444, 0]
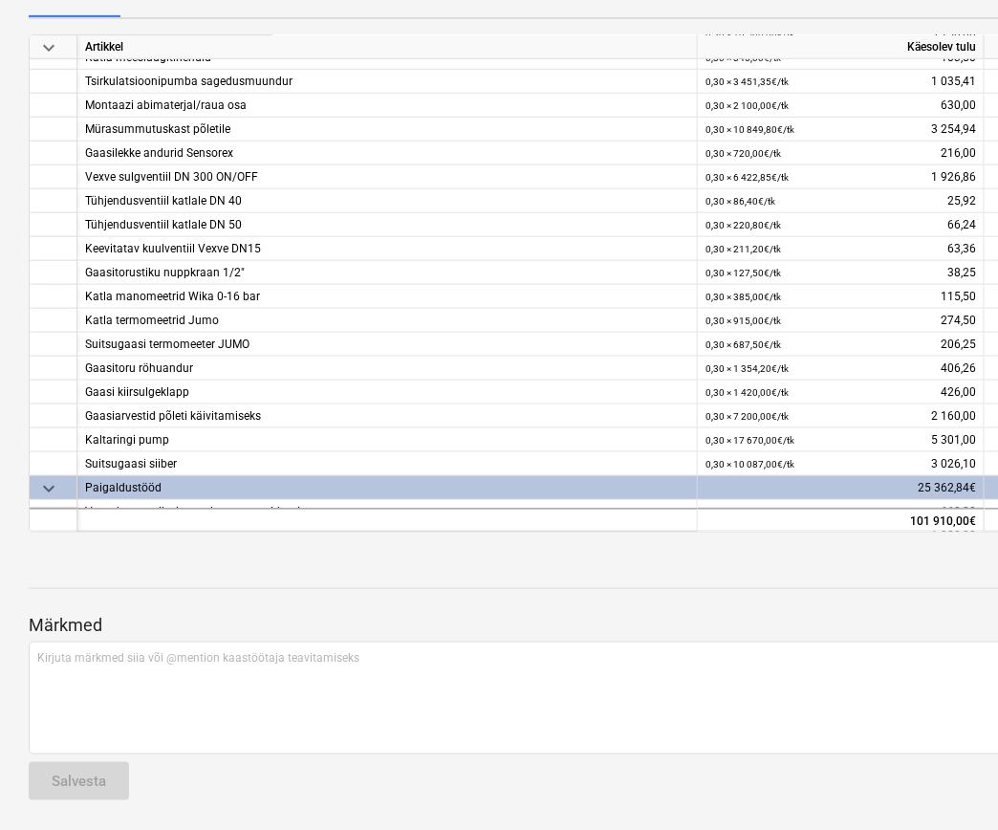
click at [584, 26] on div "25140 notes Märkmed business Vaata alltöövõtjat delete Arhiveeri Artiklid Manus…" at bounding box center [654, 371] width 1308 height 920
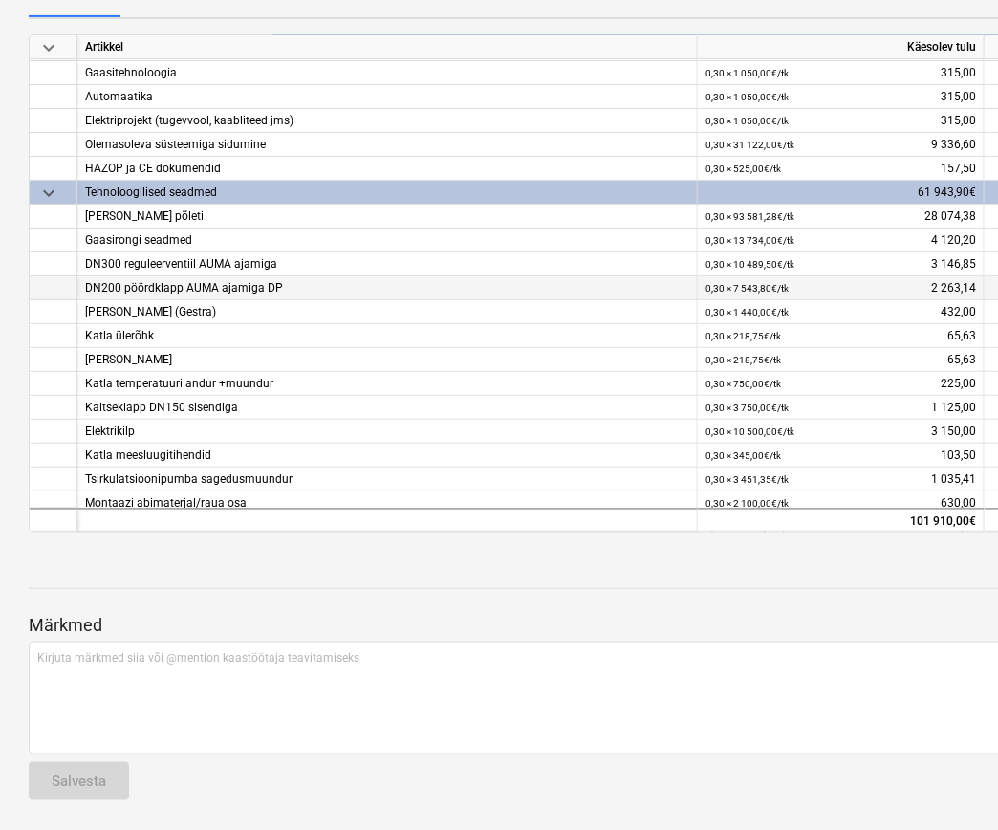
scroll to position [0, 0]
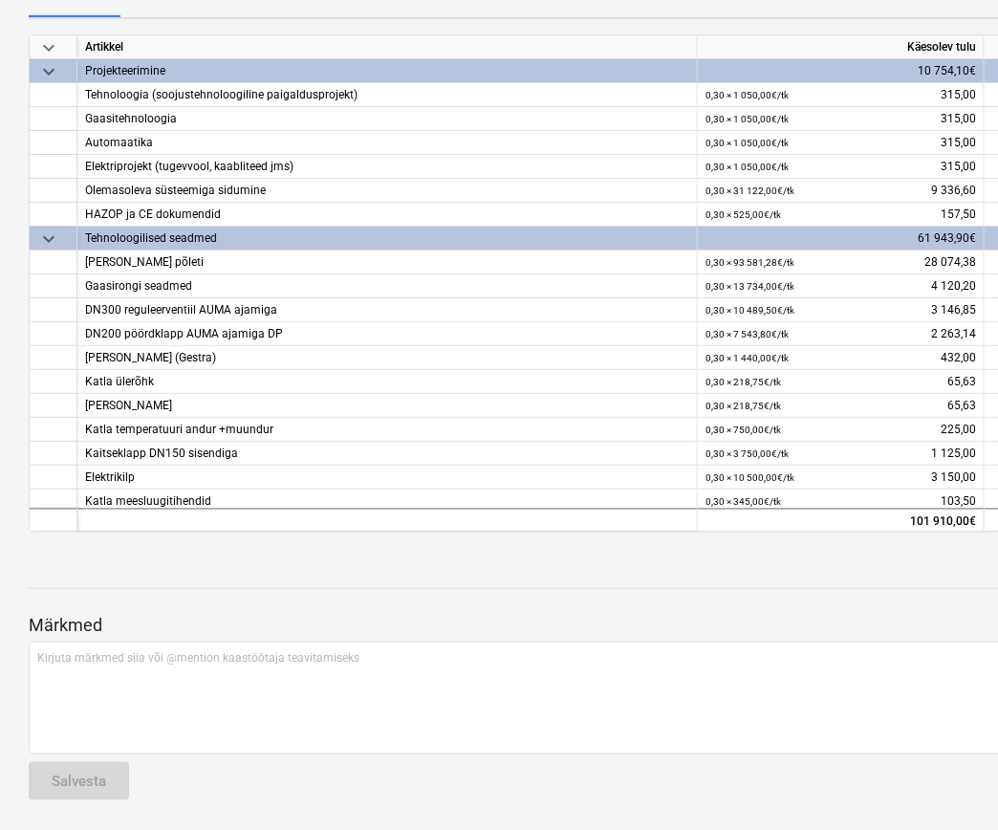
click at [766, 567] on div at bounding box center [654, 570] width 1250 height 15
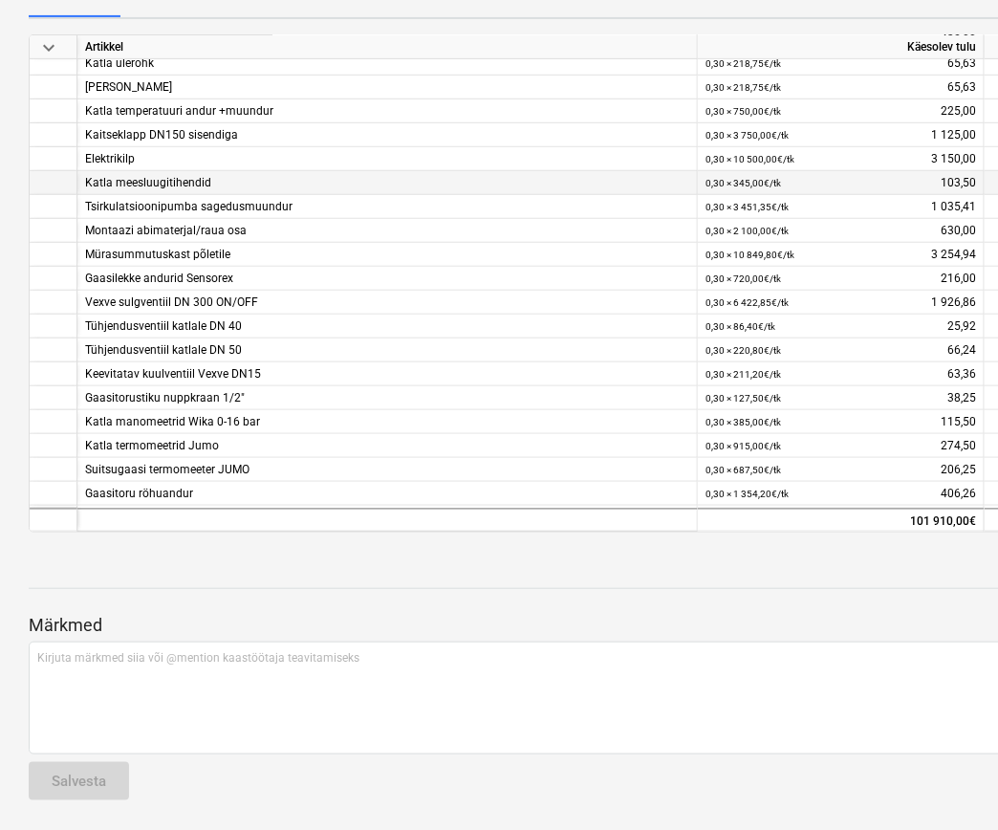
scroll to position [424, 0]
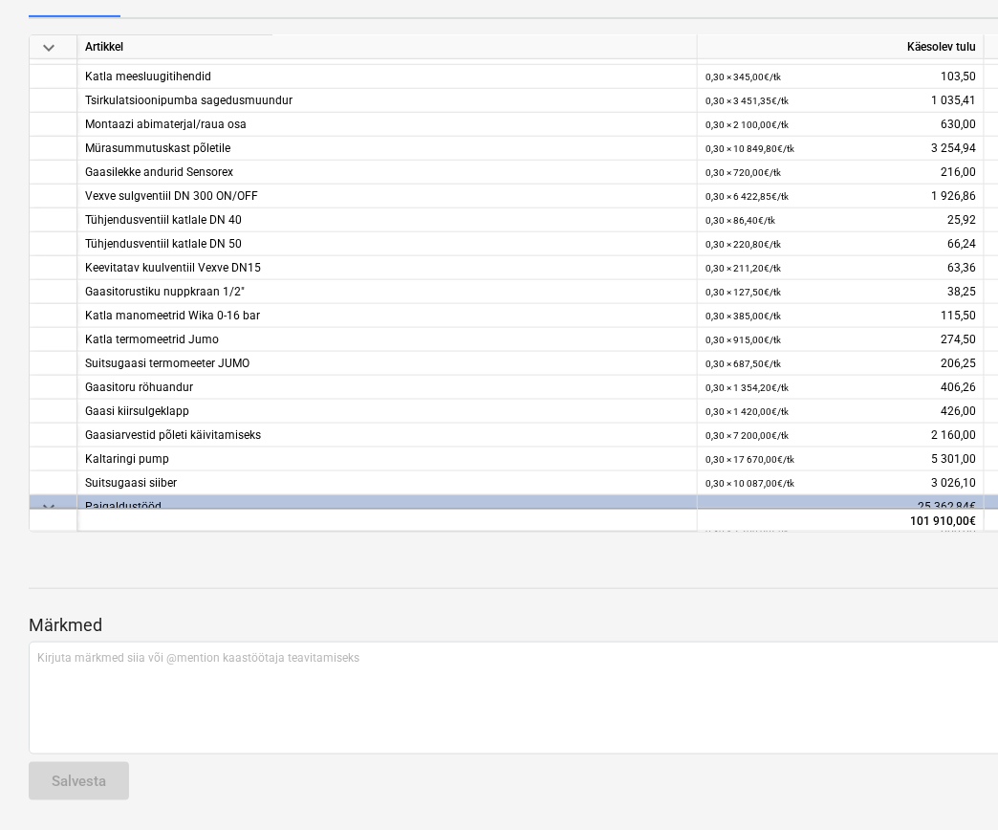
click at [763, 568] on div at bounding box center [654, 570] width 1250 height 15
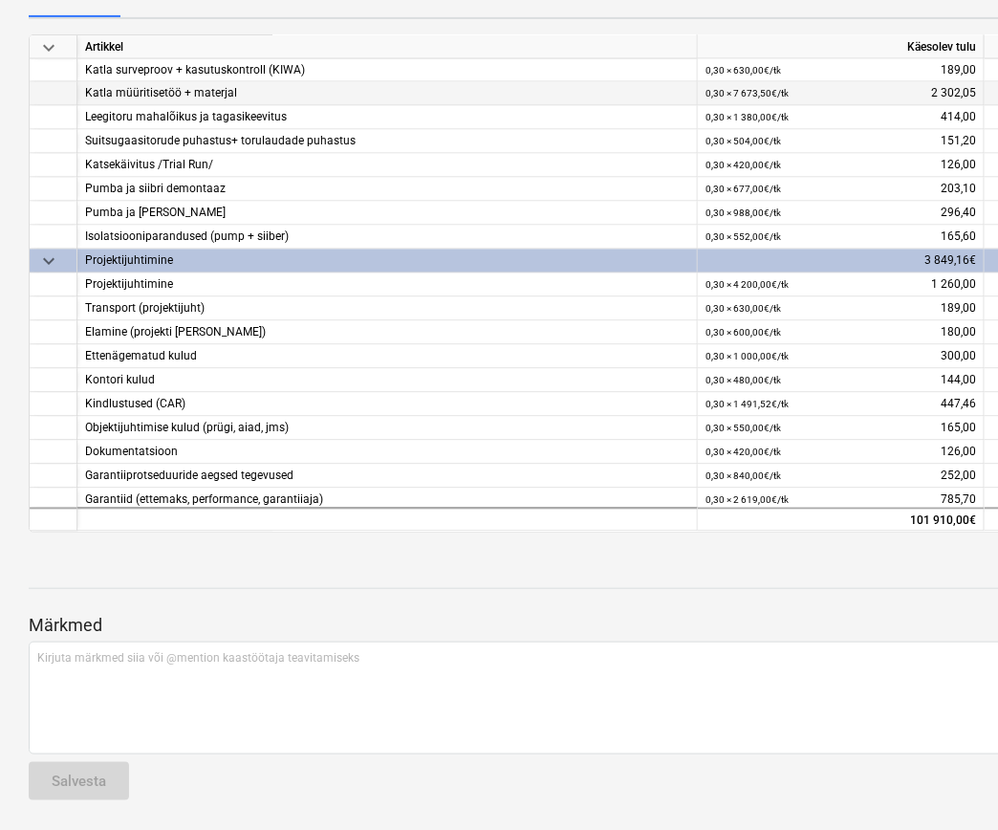
scroll to position [1080, 0]
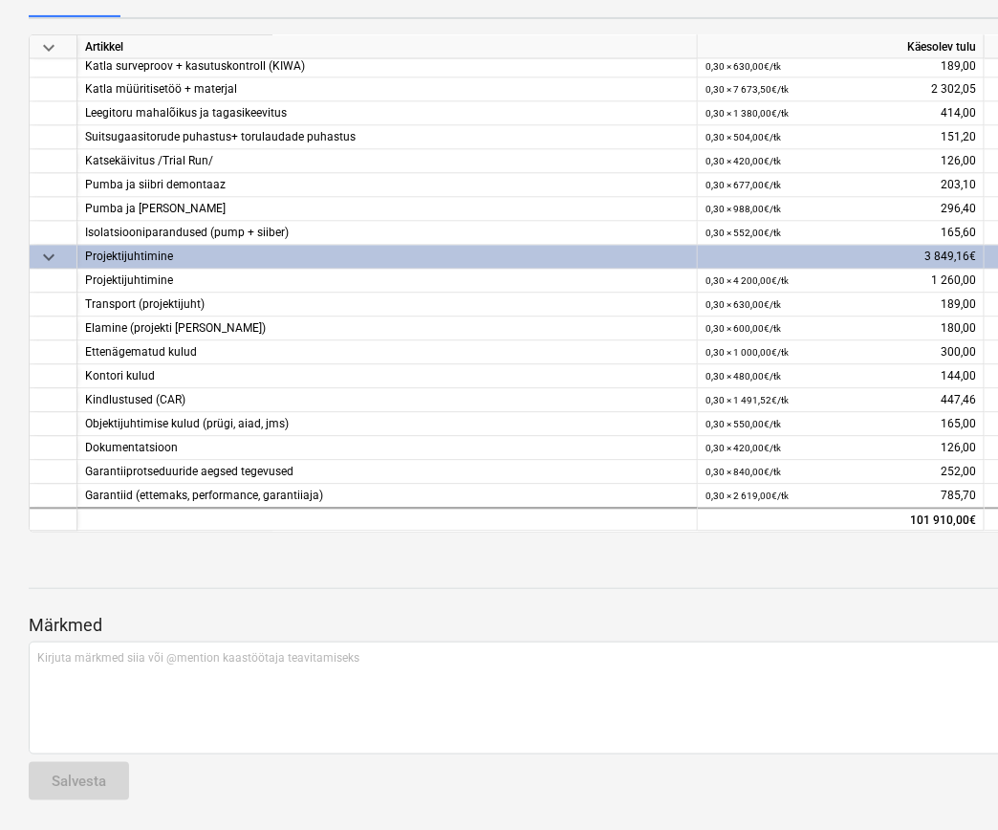
click at [657, 602] on div at bounding box center [654, 605] width 1250 height 15
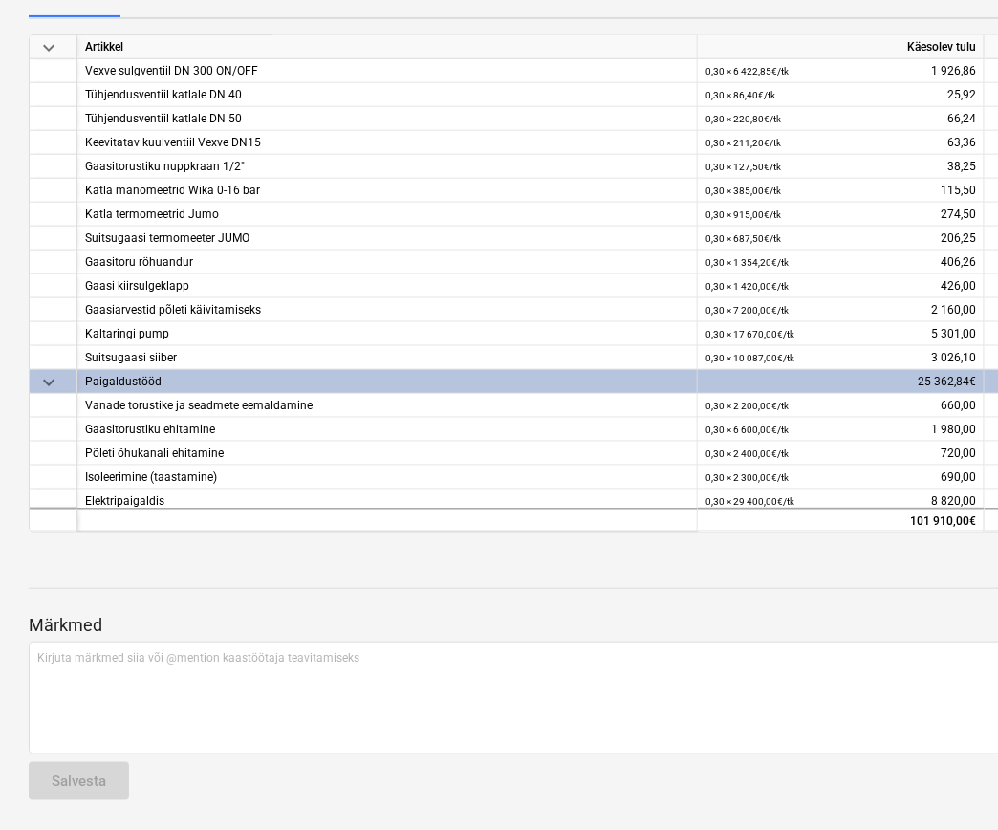
scroll to position [0, 0]
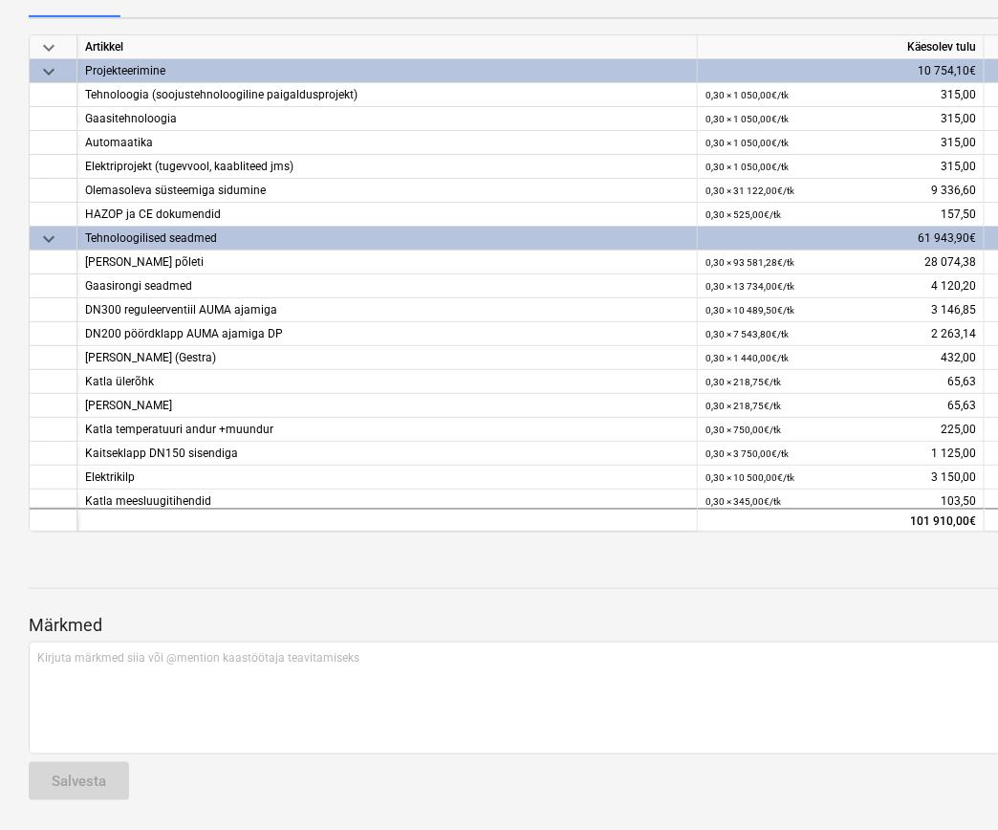
click at [397, 19] on div "25140 notes Märkmed business Vaata alltöövõtjat delete Arhiveeri Artiklid Manus…" at bounding box center [654, 371] width 1308 height 920
click at [627, 576] on div at bounding box center [654, 570] width 1250 height 15
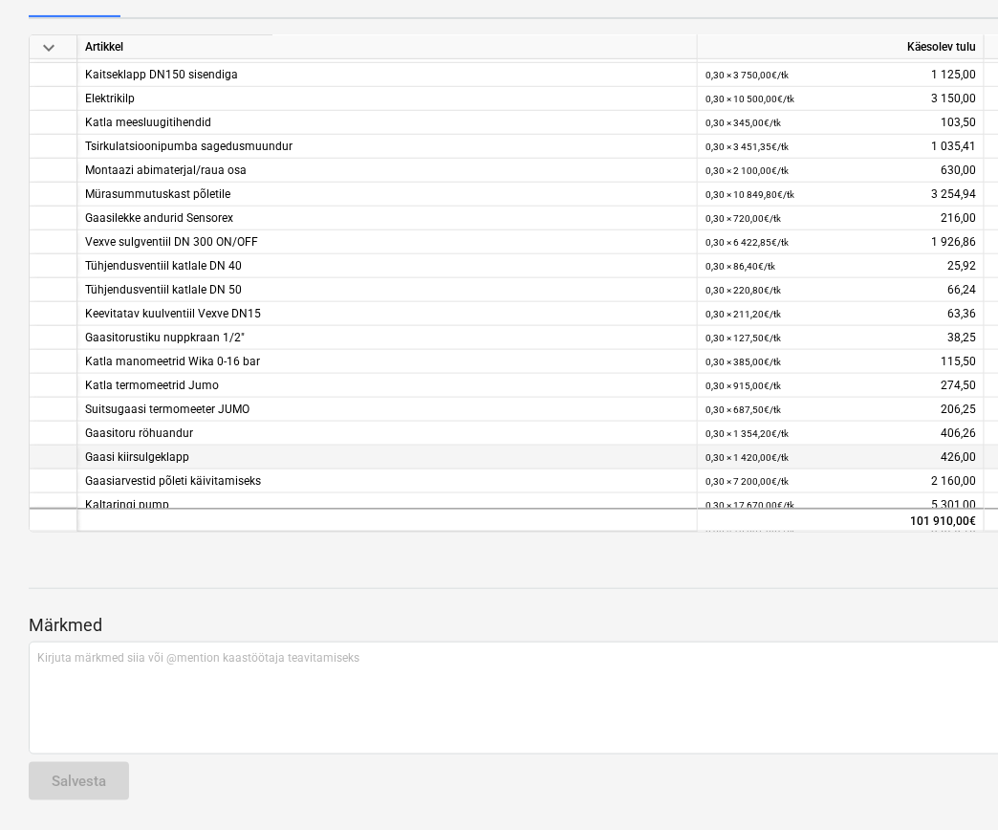
scroll to position [424, 0]
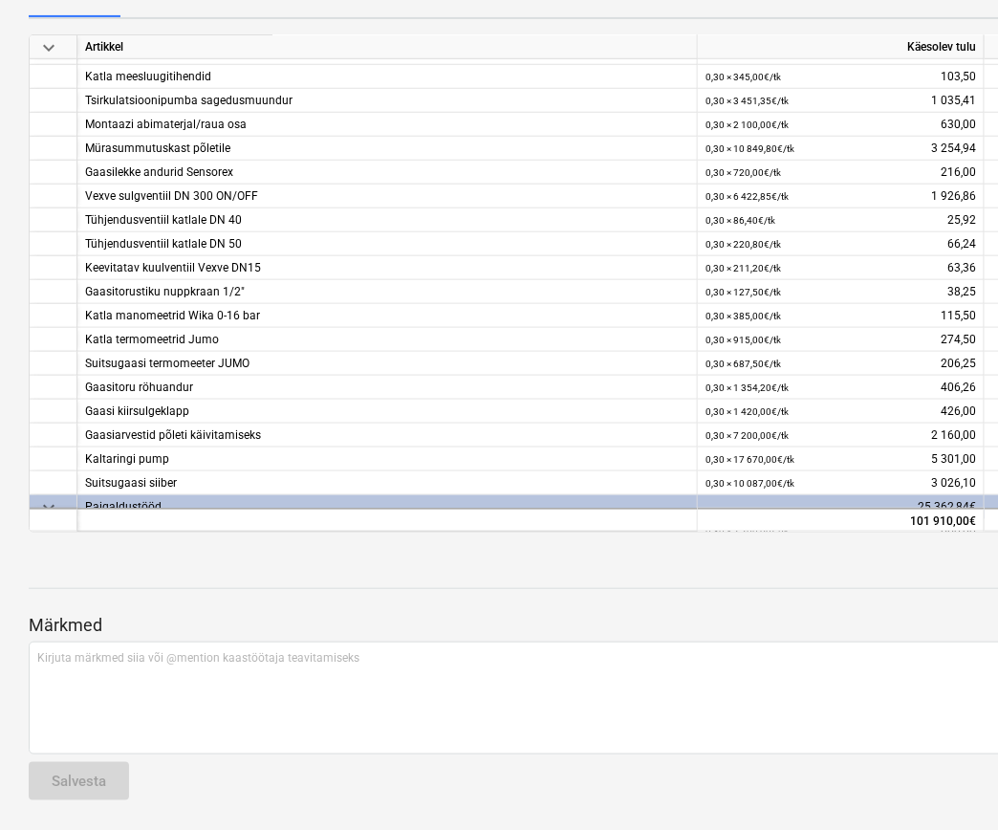
click at [551, 575] on div at bounding box center [654, 570] width 1250 height 15
click at [433, 610] on div at bounding box center [654, 605] width 1250 height 15
click at [553, 560] on div at bounding box center [654, 555] width 1250 height 15
click at [798, 574] on div at bounding box center [654, 570] width 1250 height 15
click at [422, 548] on div at bounding box center [654, 555] width 1250 height 15
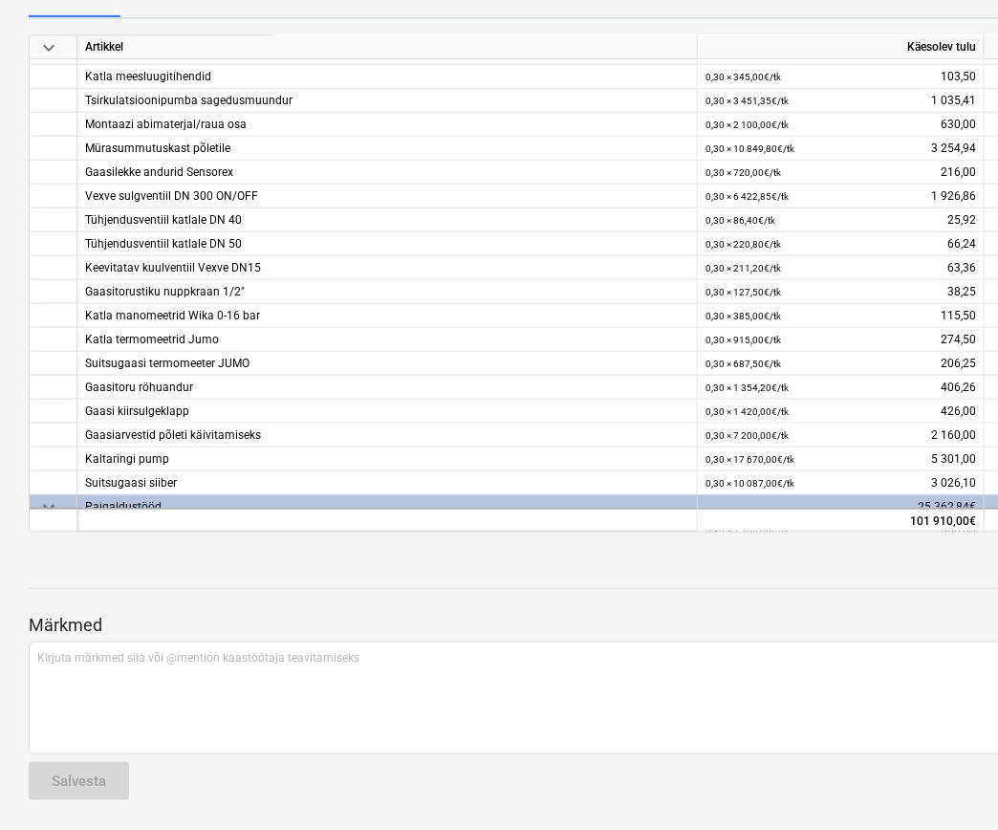
click at [568, 532] on div "25140 notes Märkmed business Vaata alltöövõtjat delete Arhiveeri Artiklid Manus…" at bounding box center [654, 371] width 1308 height 920
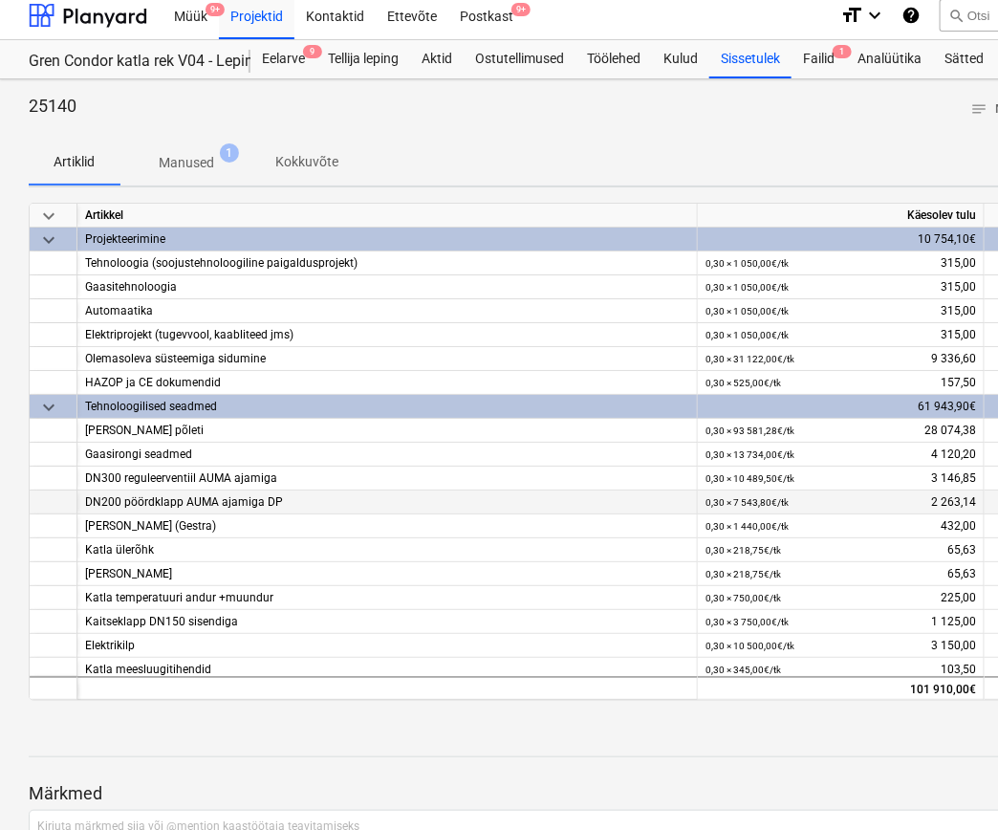
scroll to position [0, 0]
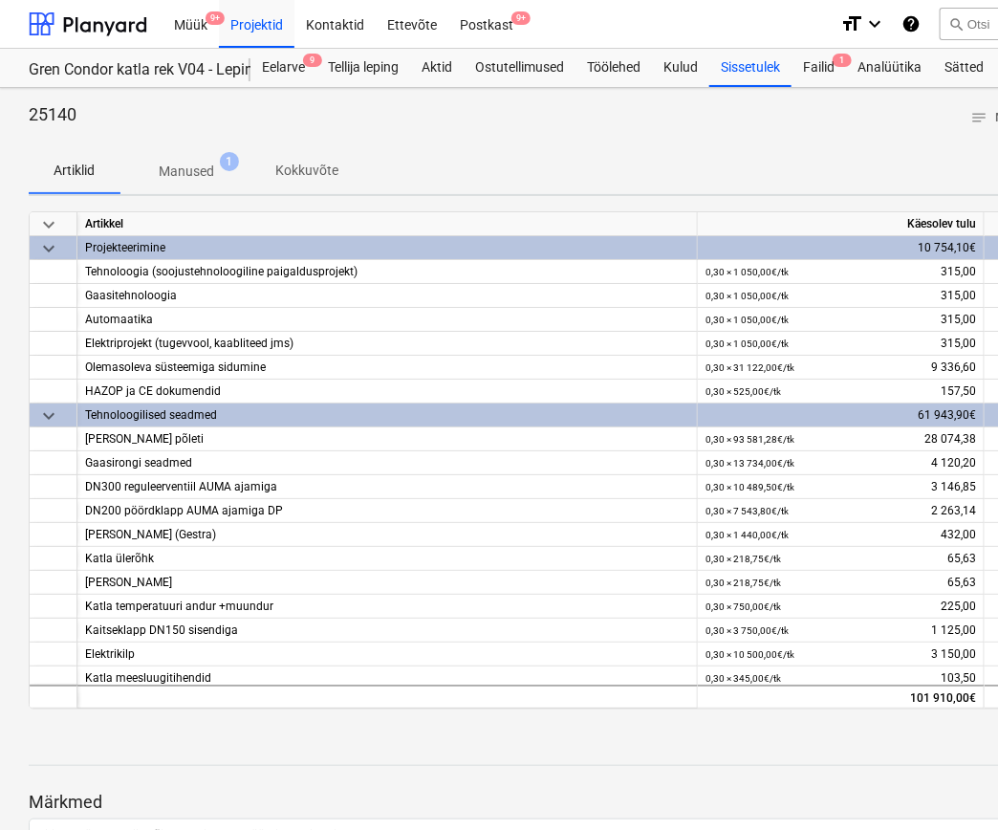
click at [507, 156] on div "Artiklid Manused 1 Kokkuvõte" at bounding box center [654, 171] width 1250 height 46
click at [657, 12] on div "Müük 9+ Projektid Kontaktid Ettevõte Postkast 9+" at bounding box center [494, 24] width 662 height 48
click at [308, 110] on div "25140 notes Märkmed business Vaata alltöövõtjat delete Arhiveeri" at bounding box center [654, 118] width 1250 height 30
click at [400, 157] on div "Artiklid Manused 1 Kokkuvõte" at bounding box center [654, 171] width 1250 height 46
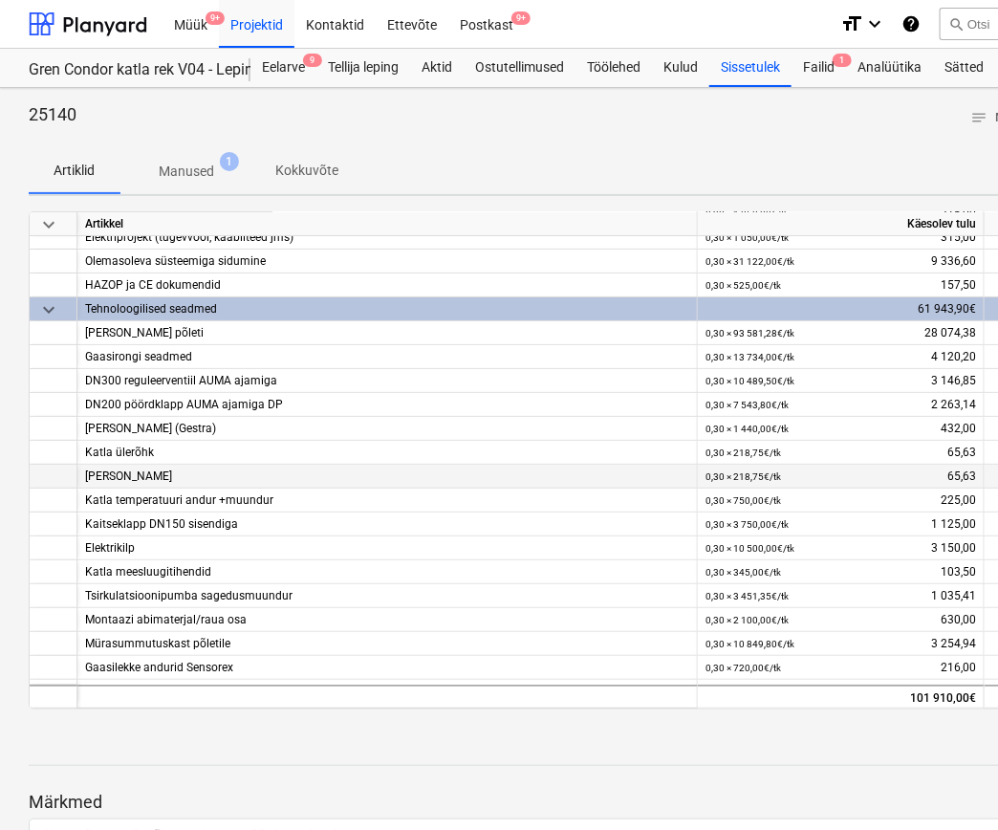
scroll to position [212, 0]
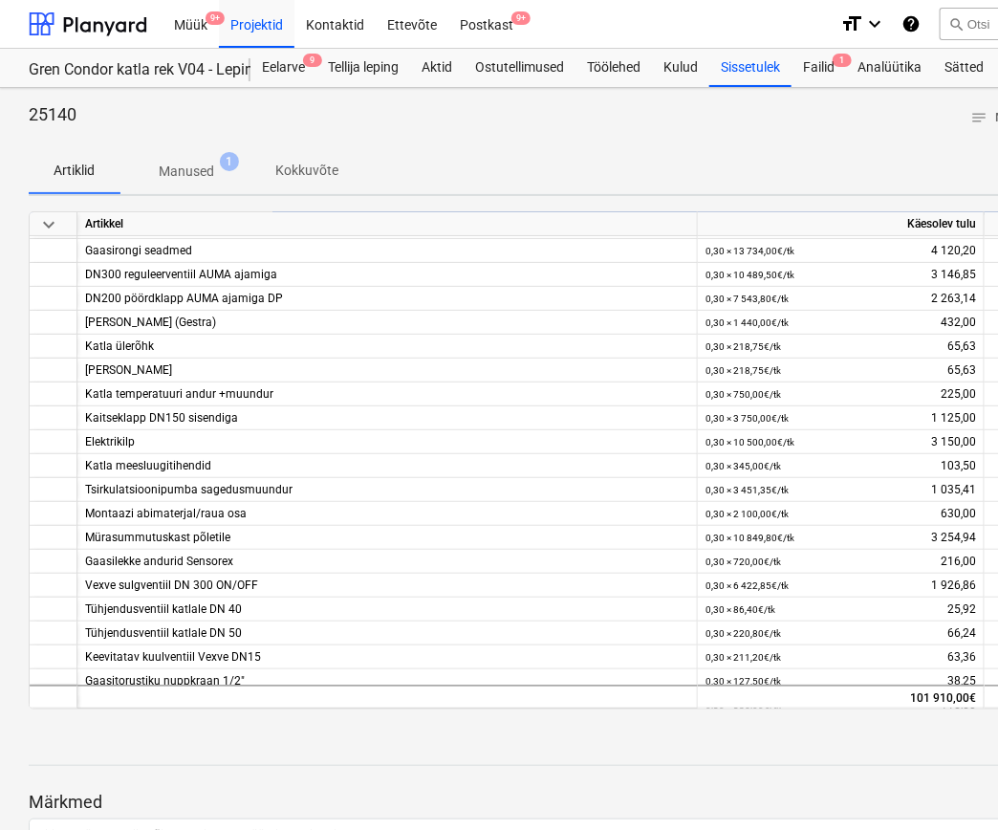
click at [467, 139] on div at bounding box center [654, 140] width 1250 height 15
click at [548, 121] on div "25140 notes Märkmed business Vaata alltöövõtjat delete Arhiveeri" at bounding box center [654, 118] width 1250 height 30
click at [522, 135] on div at bounding box center [654, 140] width 1250 height 15
